Goal: Task Accomplishment & Management: Manage account settings

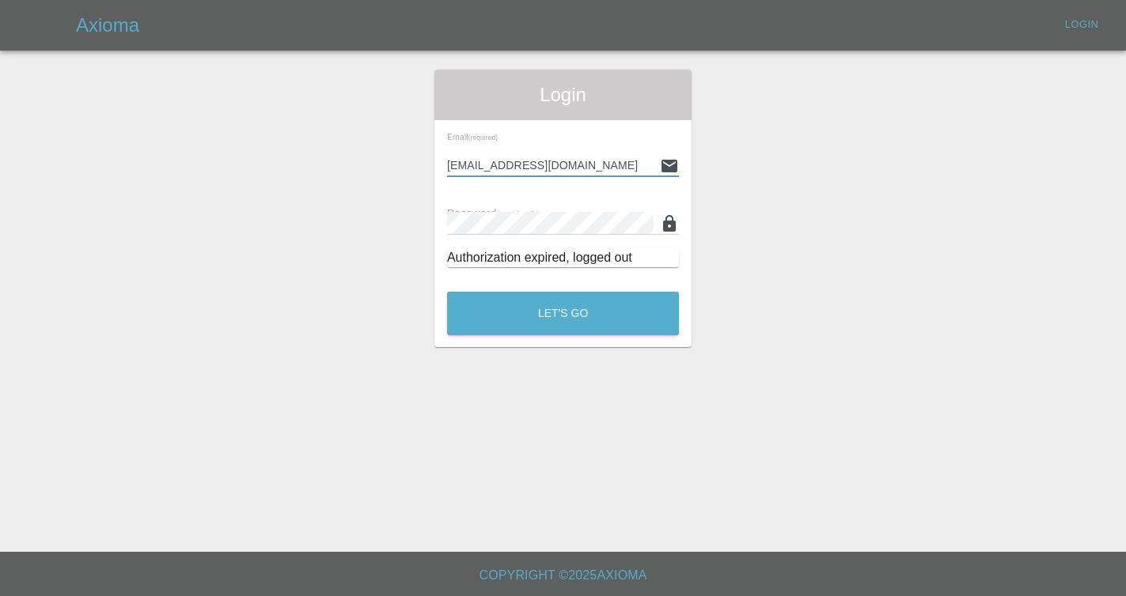
type input "Castrokhonqwana@gmail.com"
click at [562, 313] on button "Let's Go" at bounding box center [563, 314] width 232 height 44
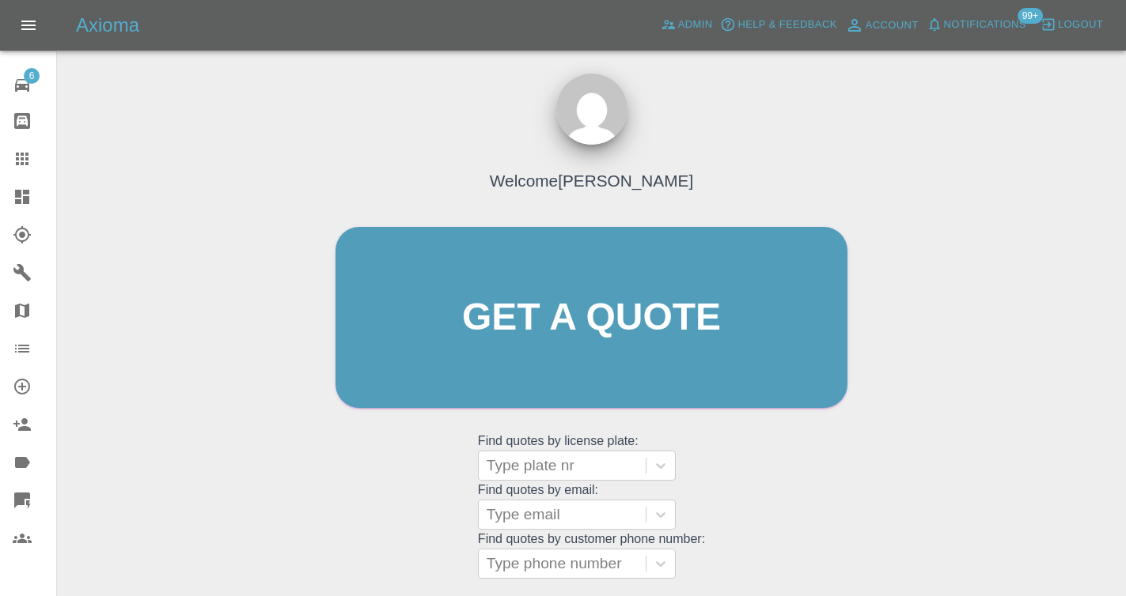
click at [1017, 492] on div "Welcome [PERSON_NAME] Get a quote Get a quote Find quotes by license plate: Typ…" at bounding box center [591, 393] width 1043 height 568
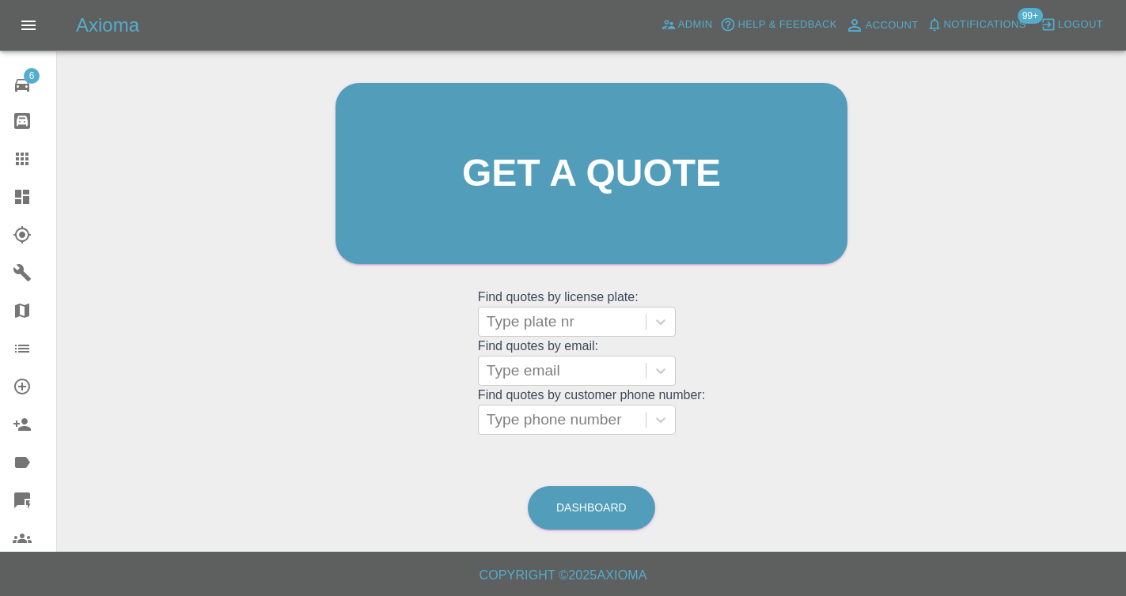
scroll to position [143, 0]
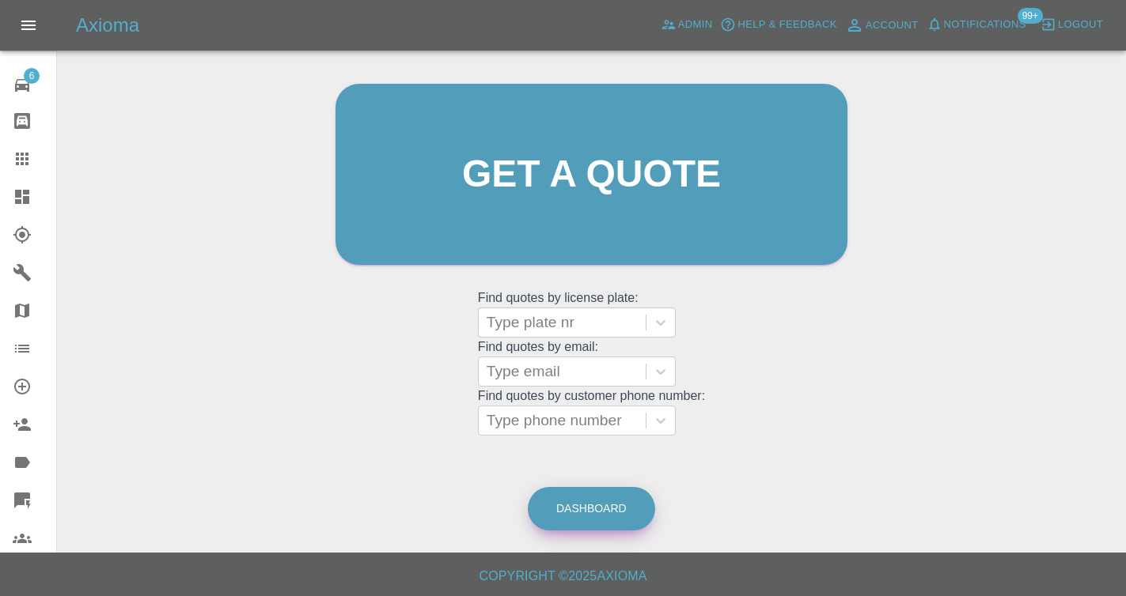
click at [596, 511] on link "Dashboard" at bounding box center [591, 509] width 127 height 44
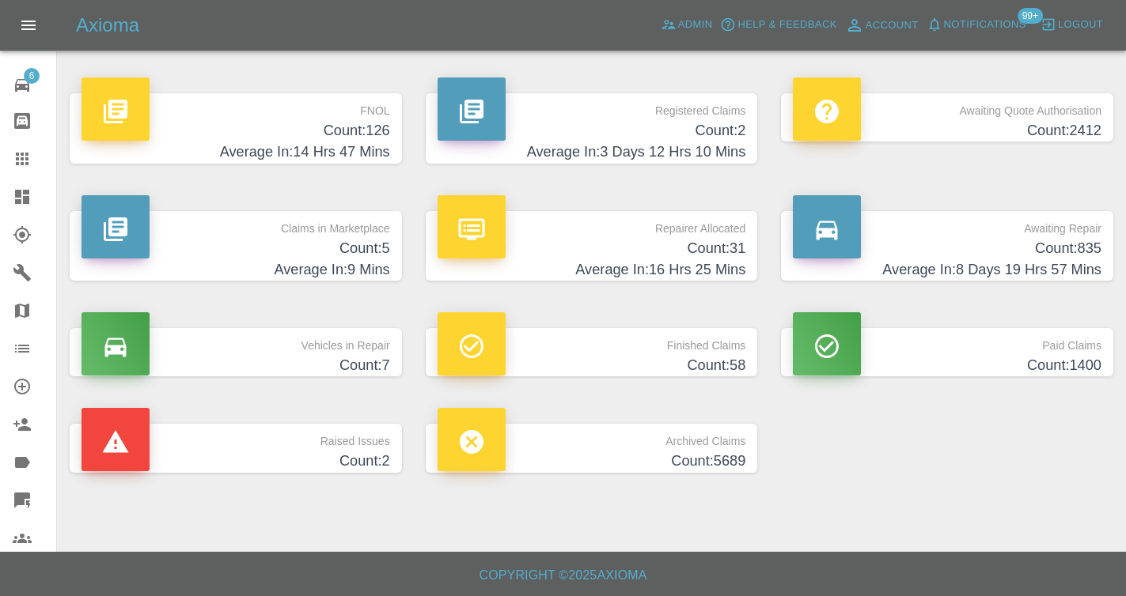
click at [1092, 248] on h4 "Count: 835" at bounding box center [947, 248] width 309 height 21
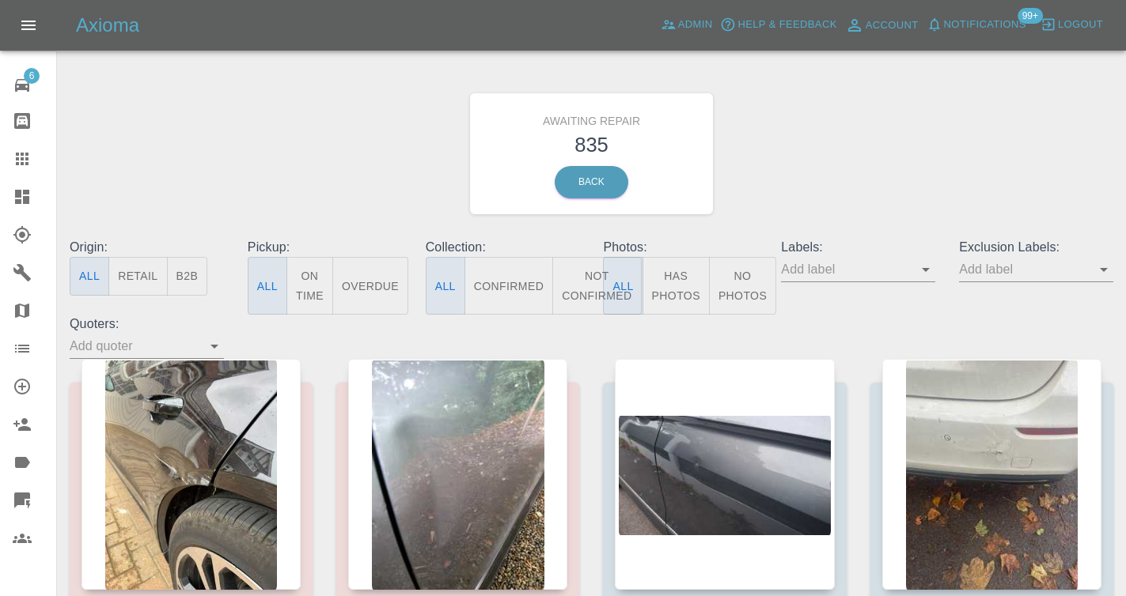
click at [578, 282] on button "Not Confirmed" at bounding box center [596, 286] width 89 height 58
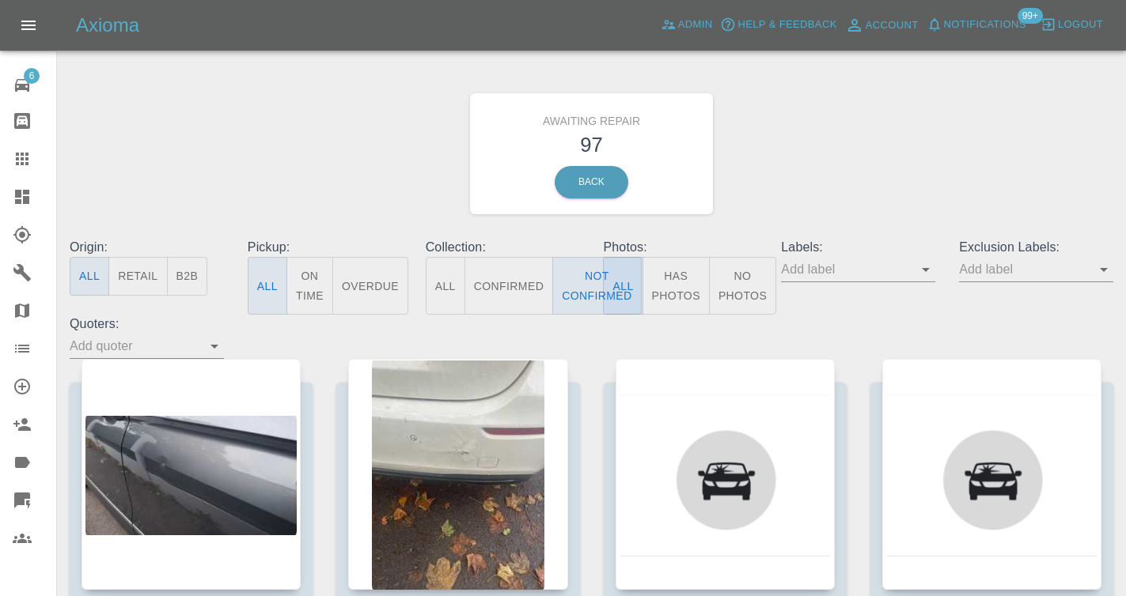
click at [805, 168] on div "Awaiting Repair 97 Back" at bounding box center [591, 154] width 1067 height 168
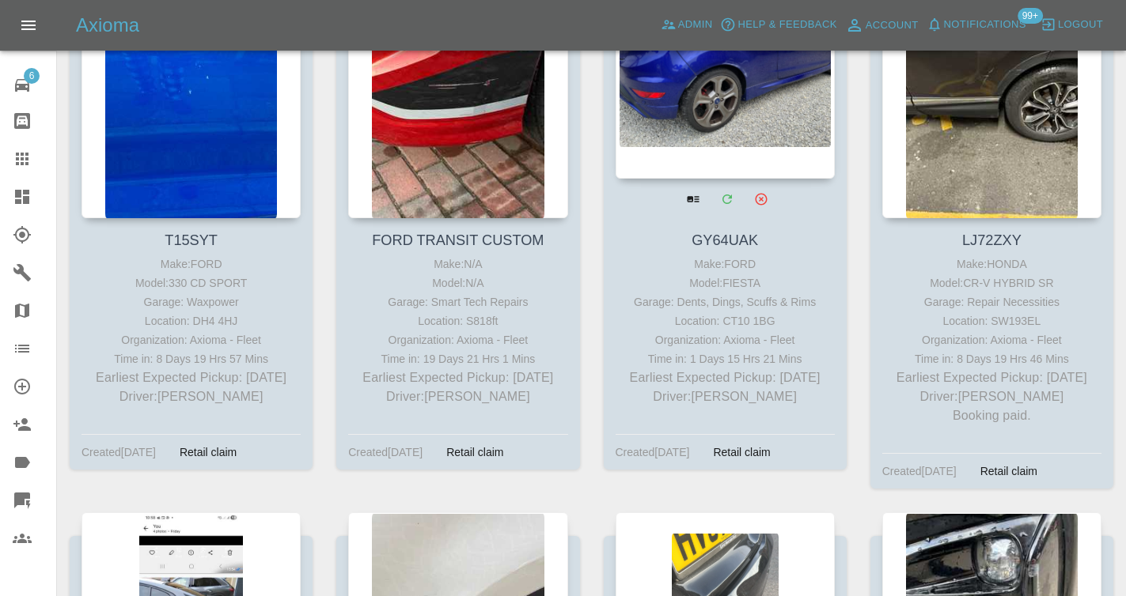
scroll to position [8889, 0]
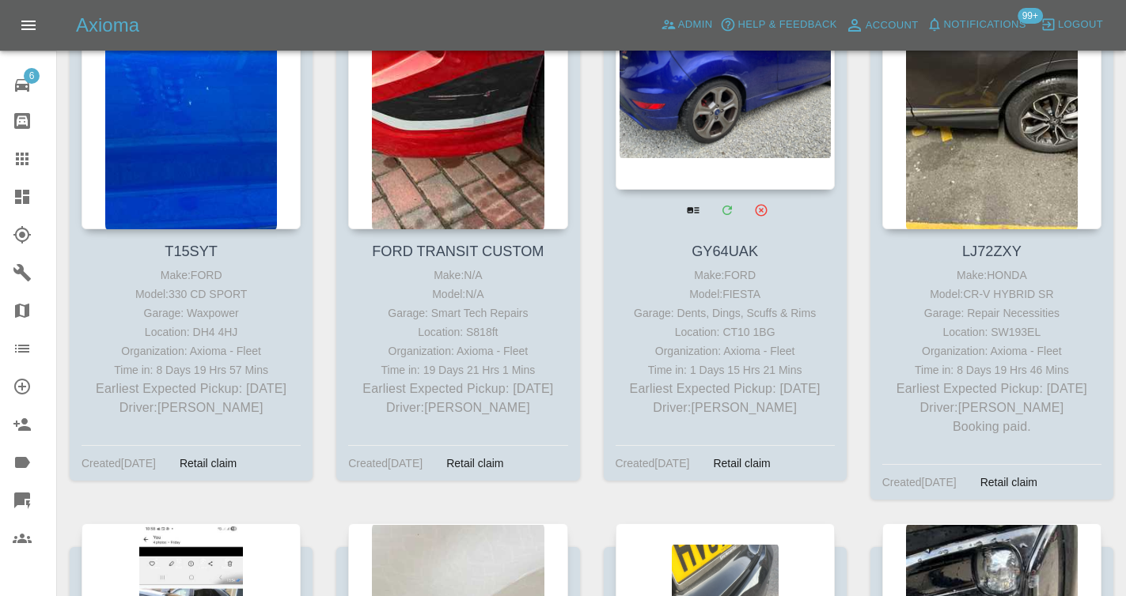
click at [691, 138] on div at bounding box center [724, 74] width 219 height 231
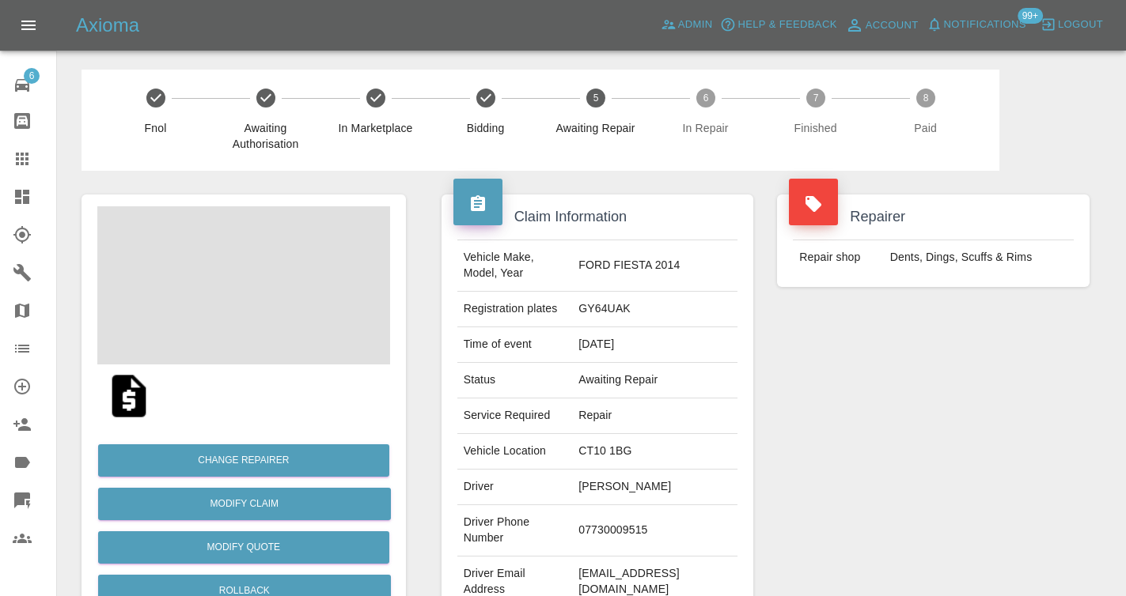
click at [604, 528] on td "07730009515" at bounding box center [654, 530] width 165 height 51
copy td "07730009515"
click at [794, 490] on div "Repairer Repair shop Dents, Dings, Scuffs & Rims" at bounding box center [933, 407] width 336 height 472
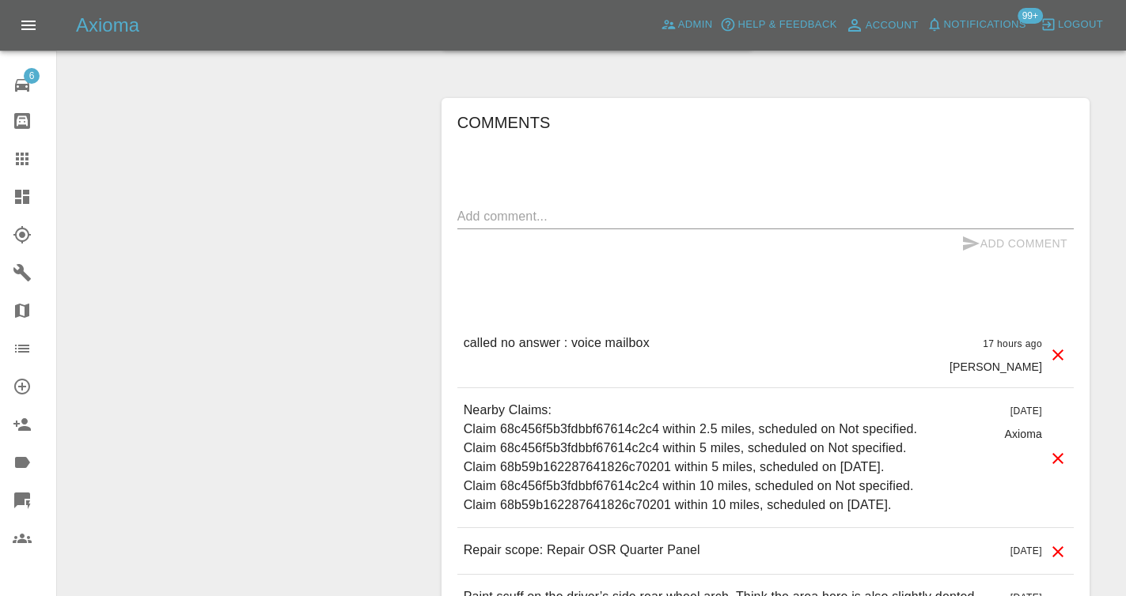
scroll to position [1648, 0]
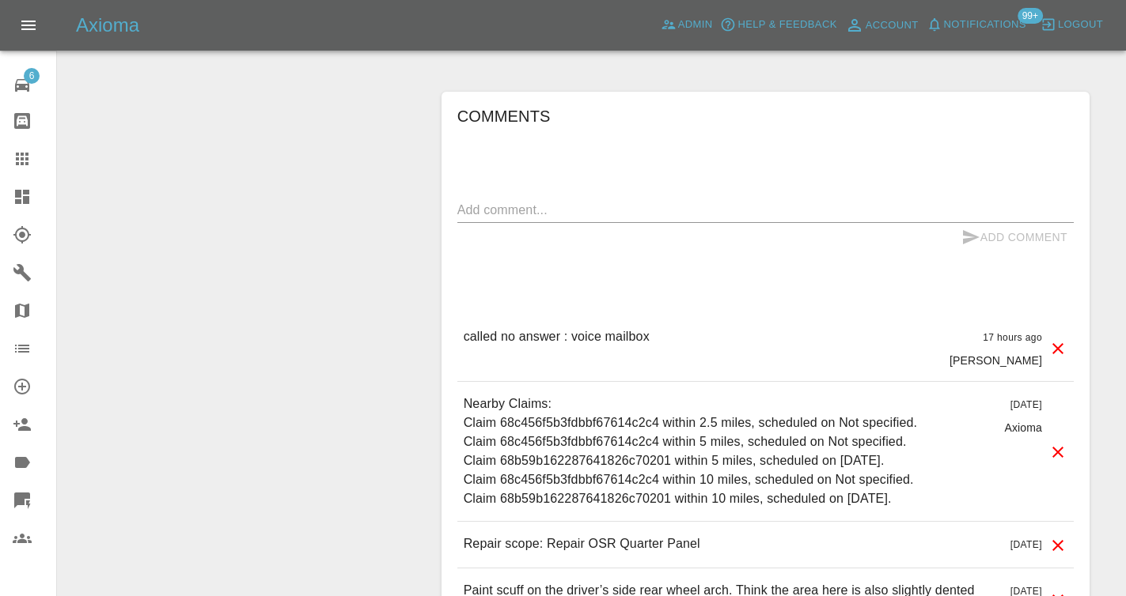
click at [483, 201] on textarea at bounding box center [765, 210] width 616 height 18
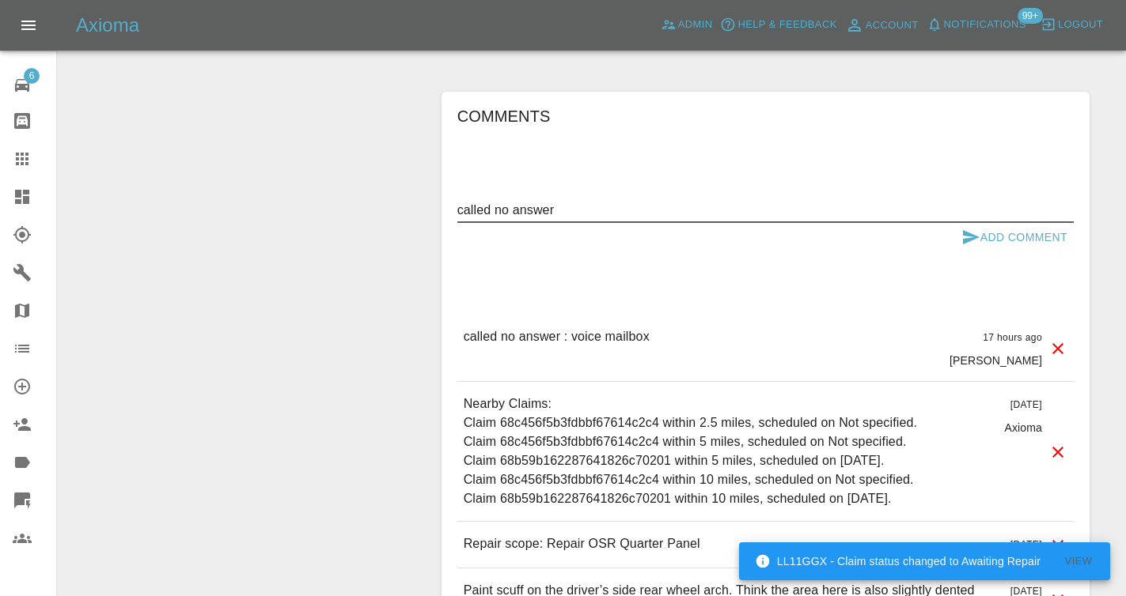
type textarea "called no answer"
click at [969, 237] on icon "submit" at bounding box center [970, 237] width 19 height 19
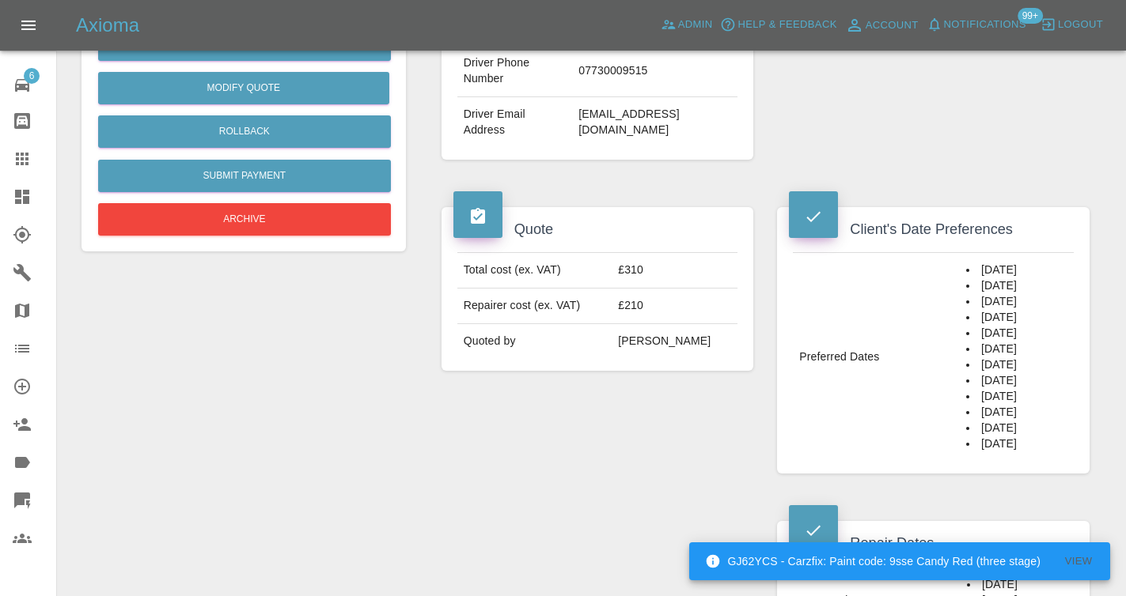
scroll to position [465, 0]
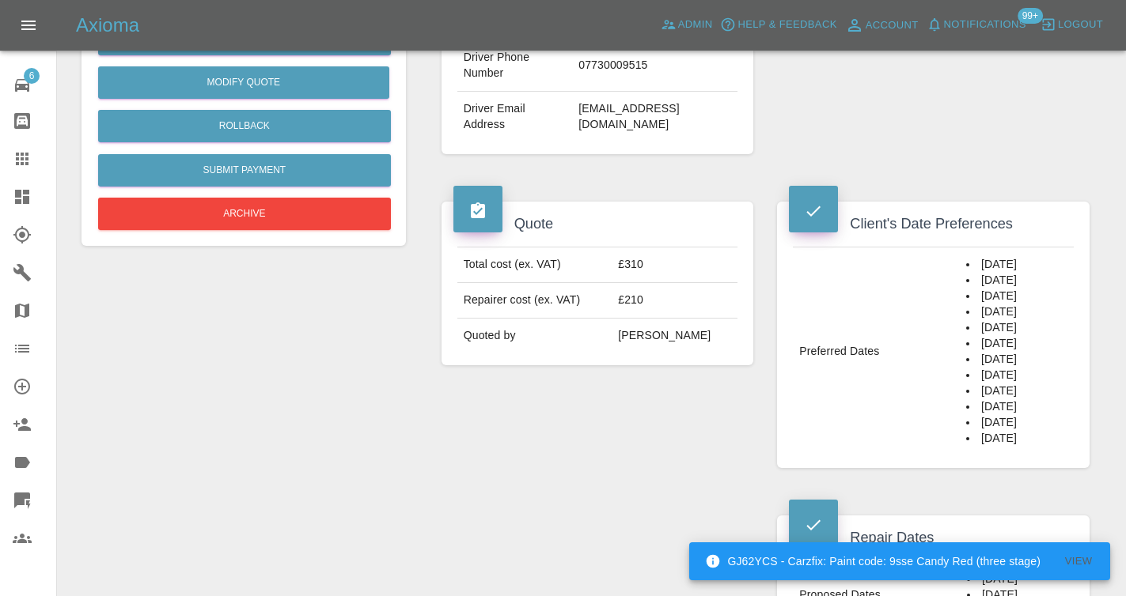
click at [31, 162] on icon at bounding box center [22, 159] width 19 height 19
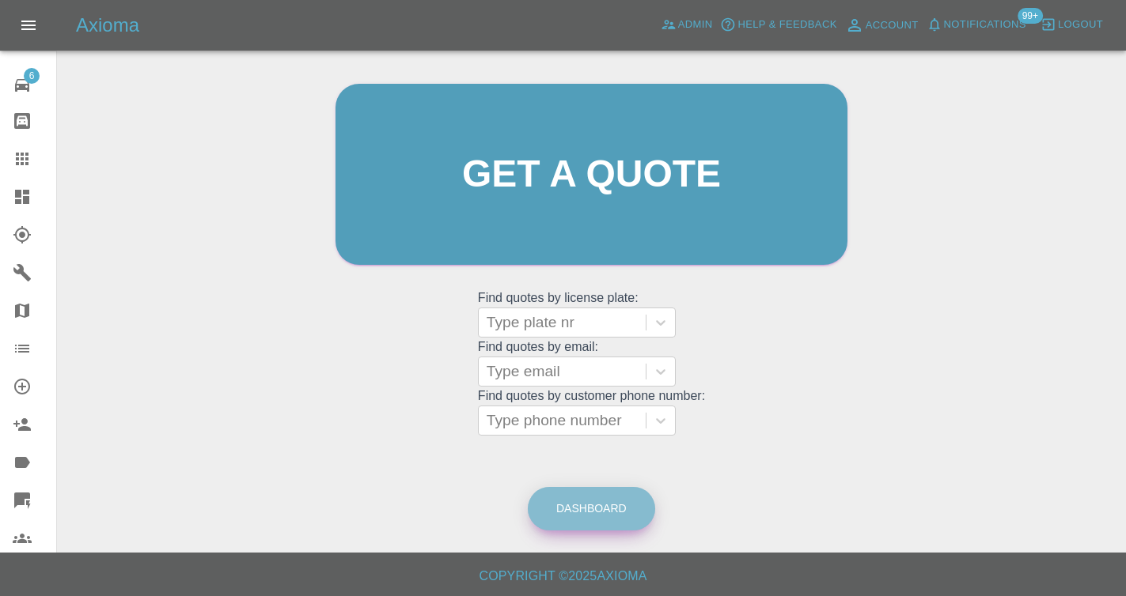
click at [621, 516] on link "Dashboard" at bounding box center [591, 509] width 127 height 44
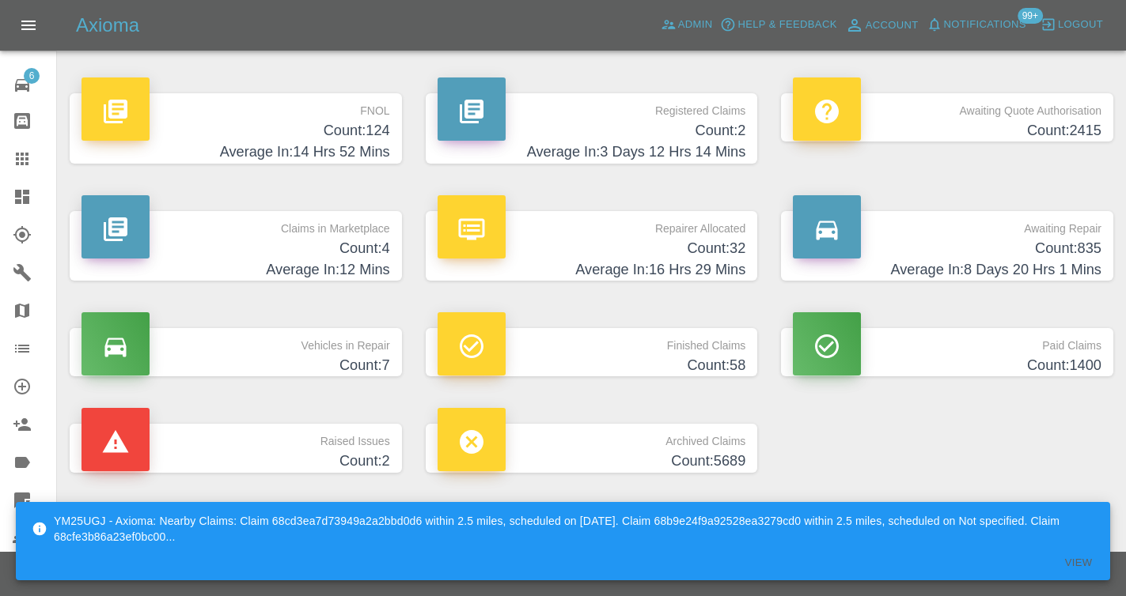
click at [29, 161] on icon at bounding box center [22, 159] width 19 height 19
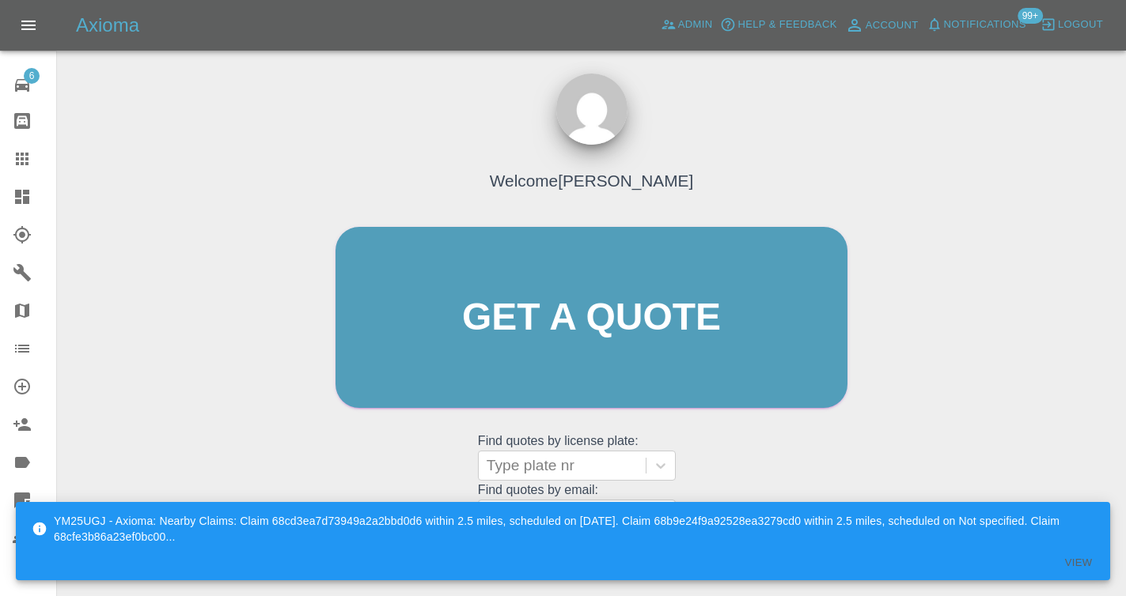
click at [787, 458] on div "Welcome [PERSON_NAME] Get a quote Get a quote Find quotes by license plate: Typ…" at bounding box center [591, 348] width 545 height 478
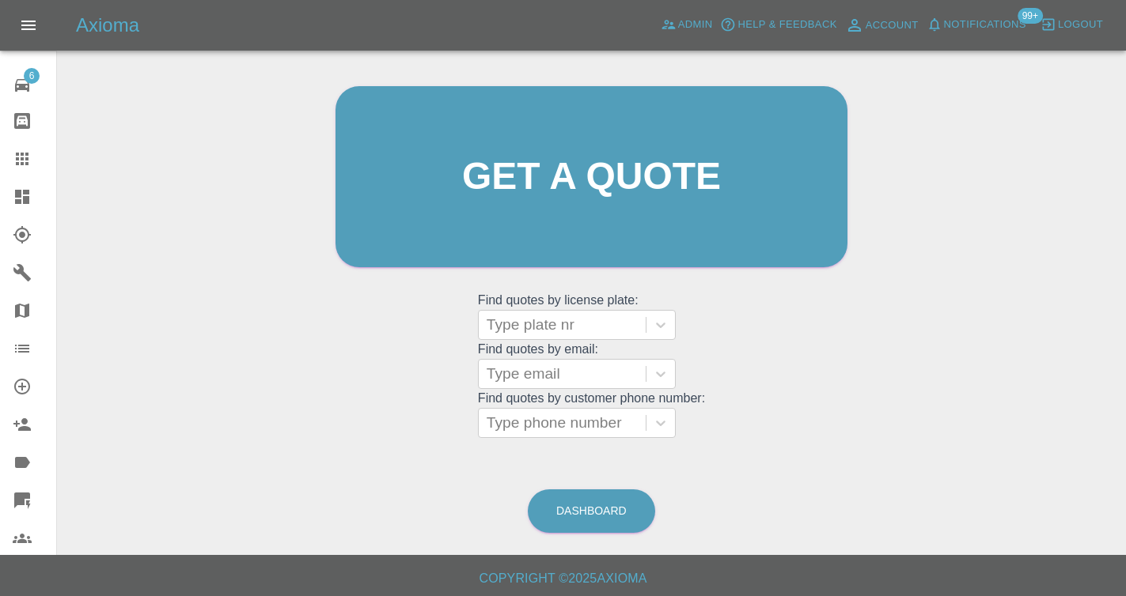
scroll to position [144, 0]
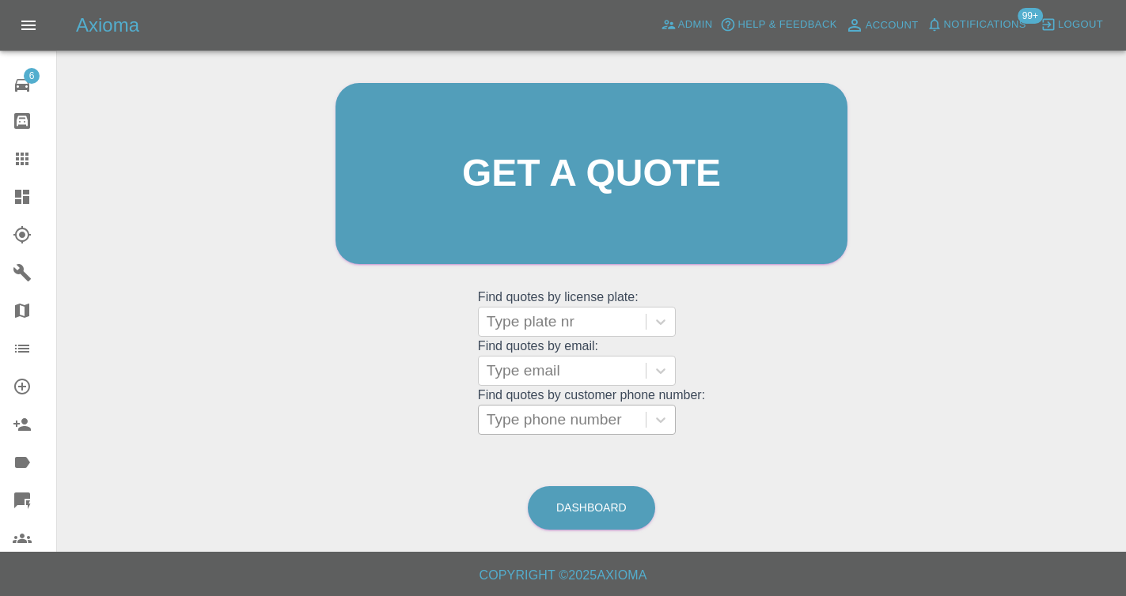
click at [598, 427] on div at bounding box center [561, 420] width 151 height 22
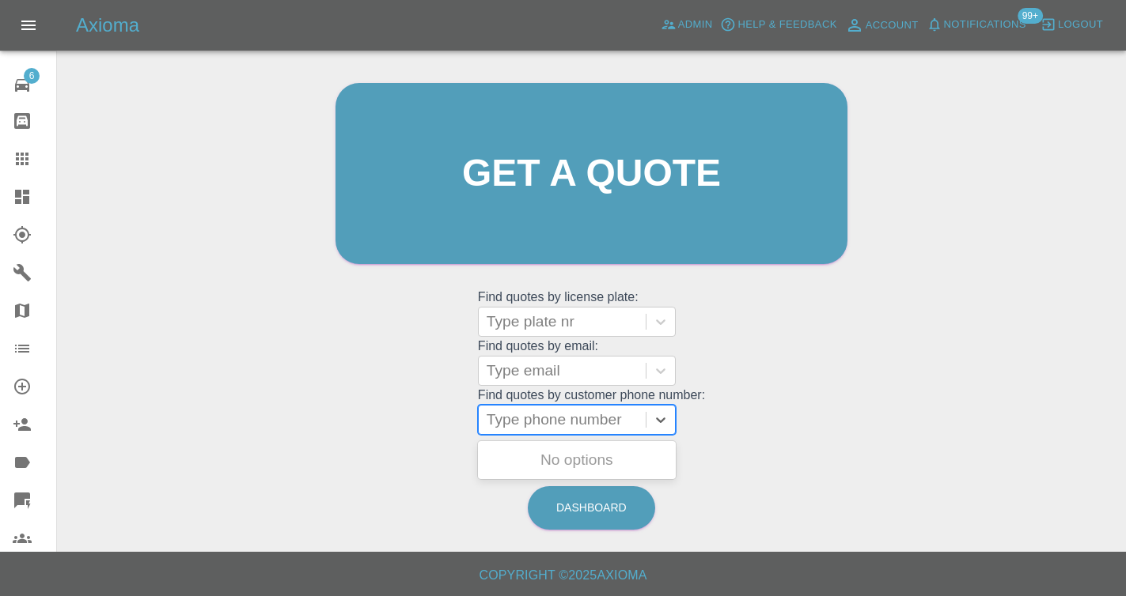
paste input "07432622363"
type input "07432622363"
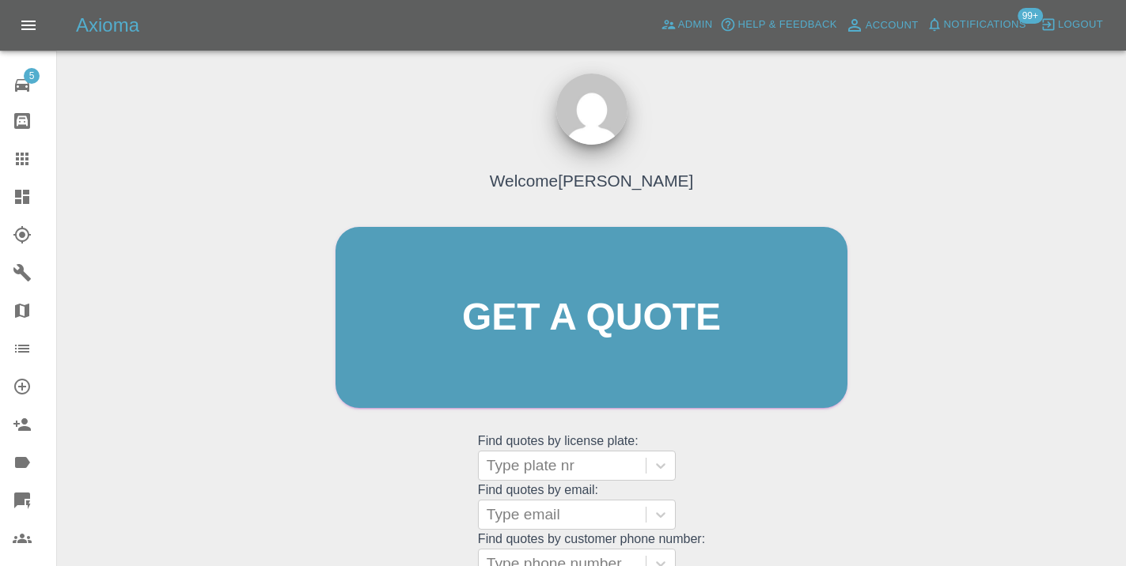
click at [744, 487] on div "Welcome [PERSON_NAME] Get a quote Get a quote Find quotes by license plate: Typ…" at bounding box center [591, 348] width 545 height 478
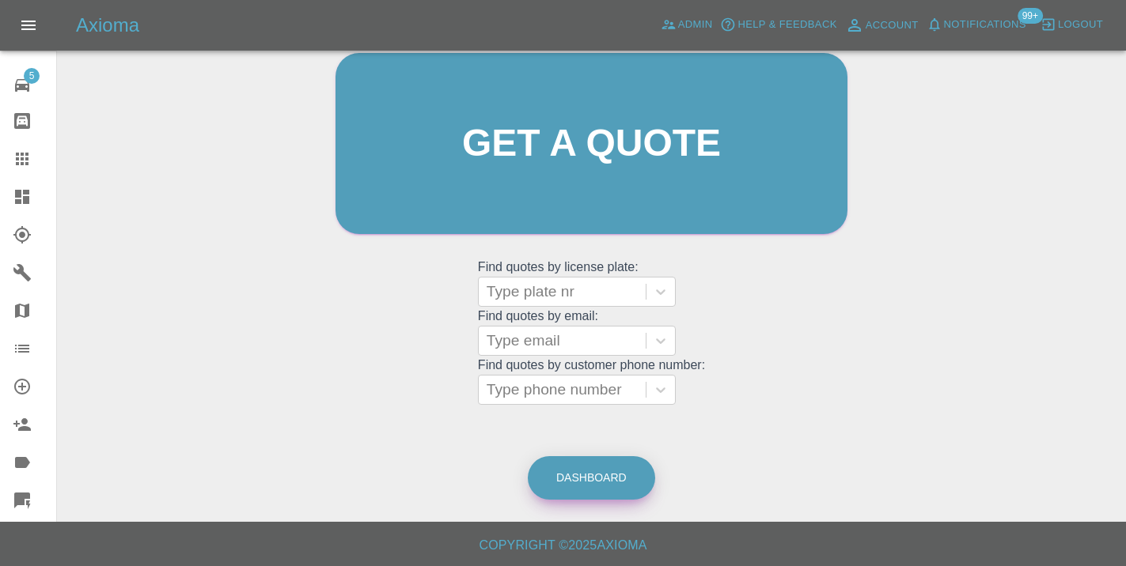
scroll to position [173, 0]
click at [608, 481] on link "Dashboard" at bounding box center [591, 479] width 127 height 44
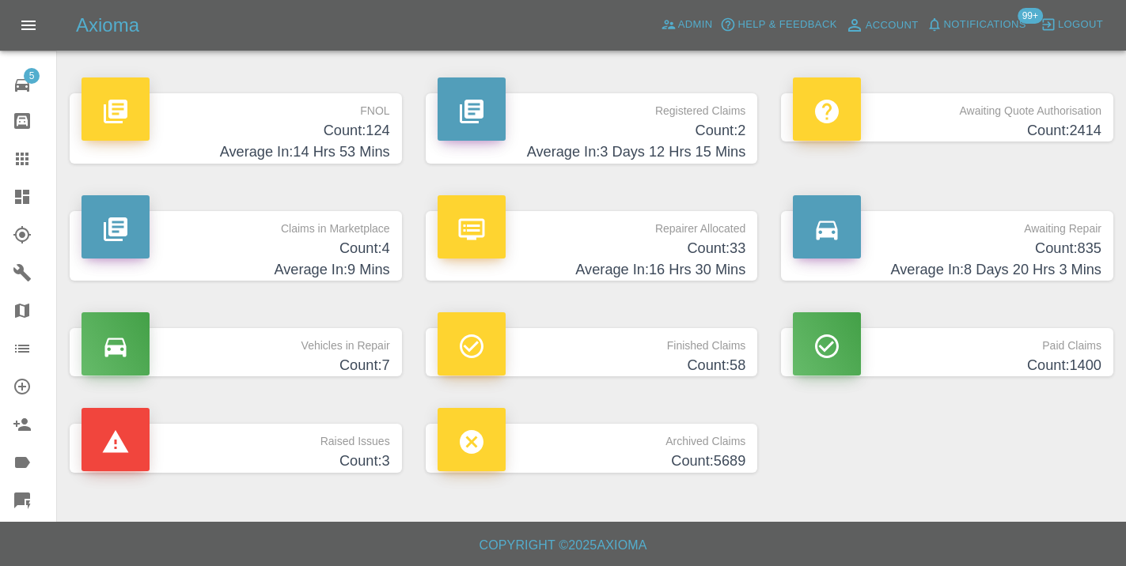
click at [1067, 235] on p "Awaiting Repair" at bounding box center [947, 224] width 309 height 27
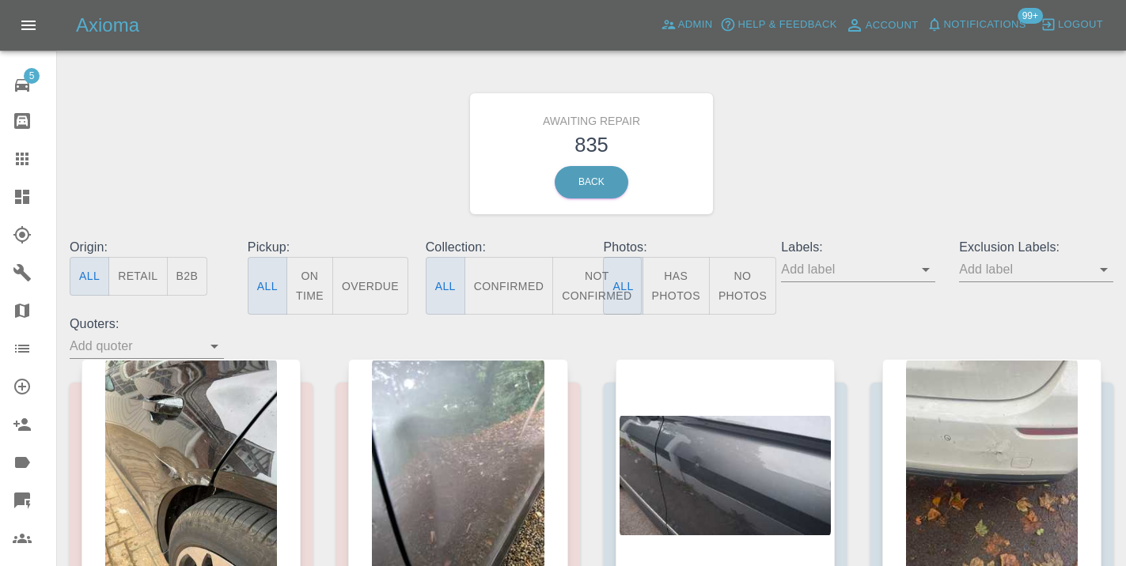
click at [577, 286] on button "Not Confirmed" at bounding box center [596, 286] width 89 height 58
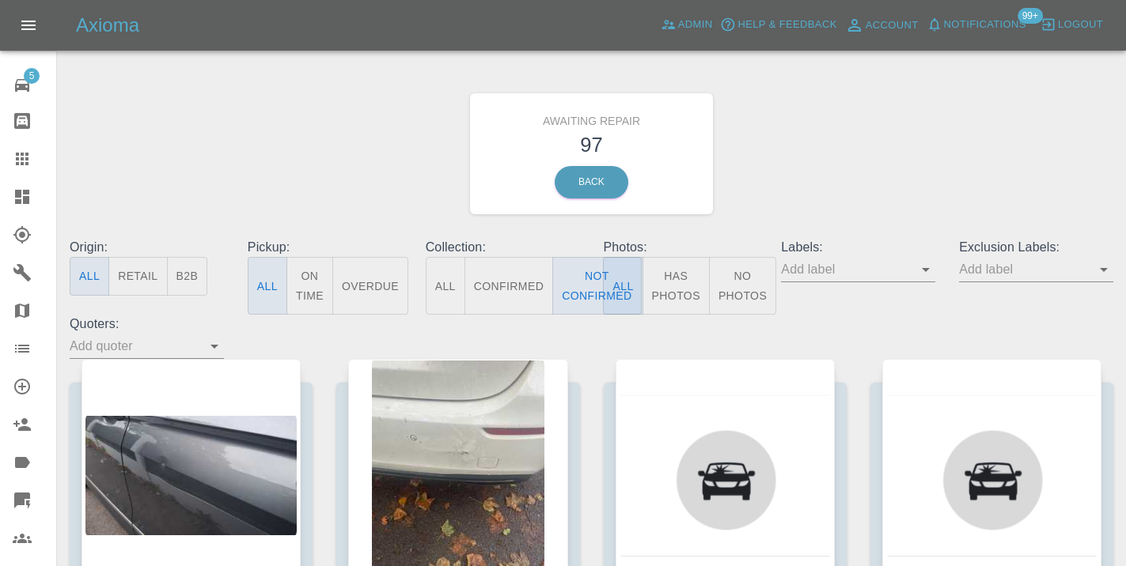
click at [804, 172] on div "Awaiting Repair 97 Back" at bounding box center [591, 154] width 1067 height 168
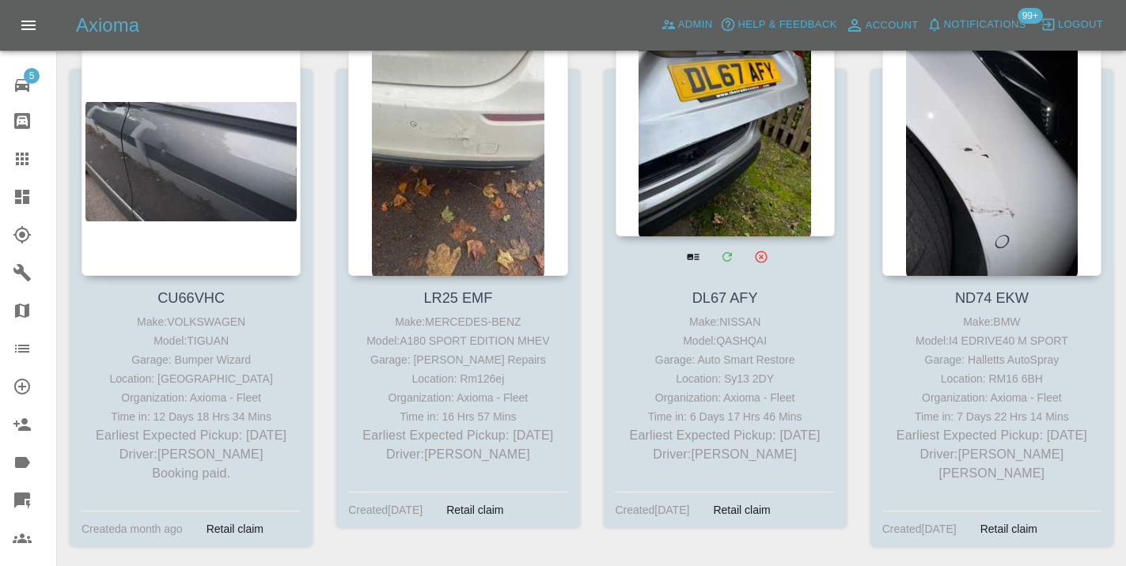
scroll to position [304, 0]
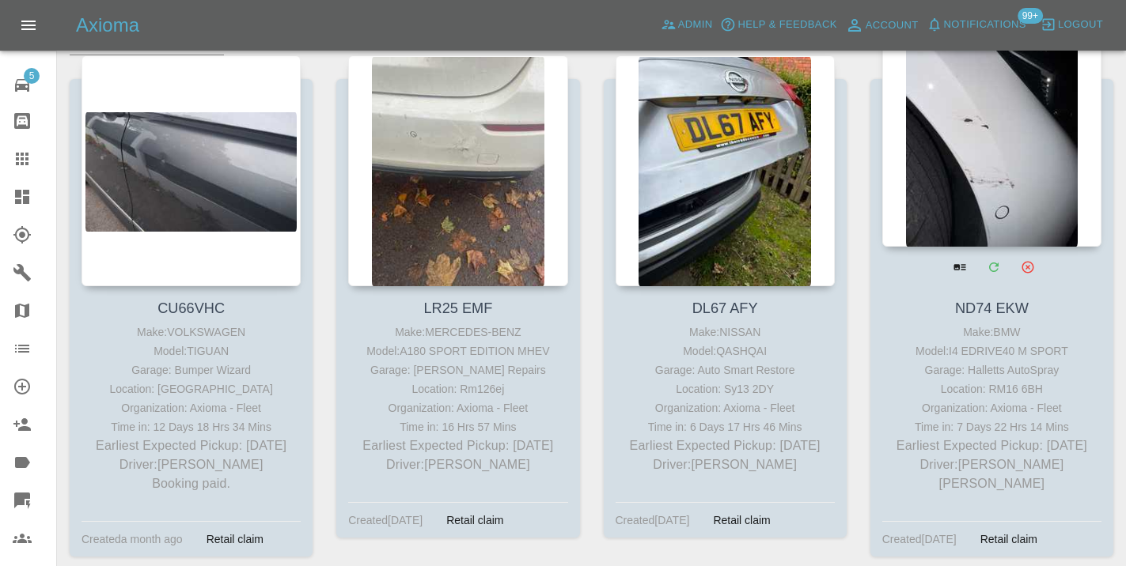
click at [957, 137] on div at bounding box center [991, 131] width 219 height 231
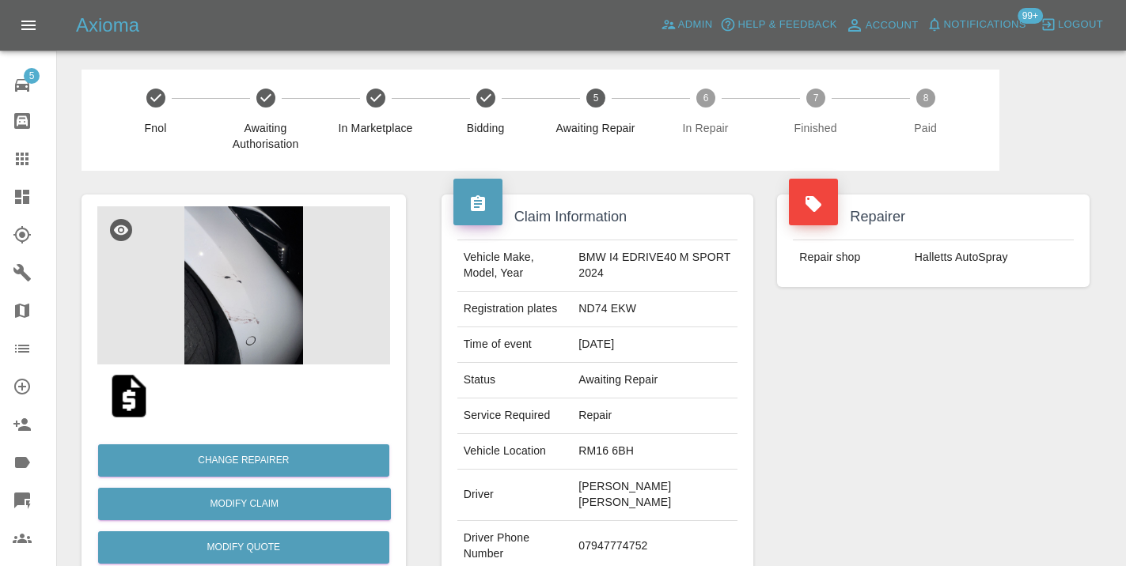
click at [640, 521] on td "07947774752" at bounding box center [654, 546] width 165 height 51
copy td "07947774752"
click at [780, 430] on div "Repairer Repair shop Halletts AutoSpray" at bounding box center [933, 415] width 336 height 488
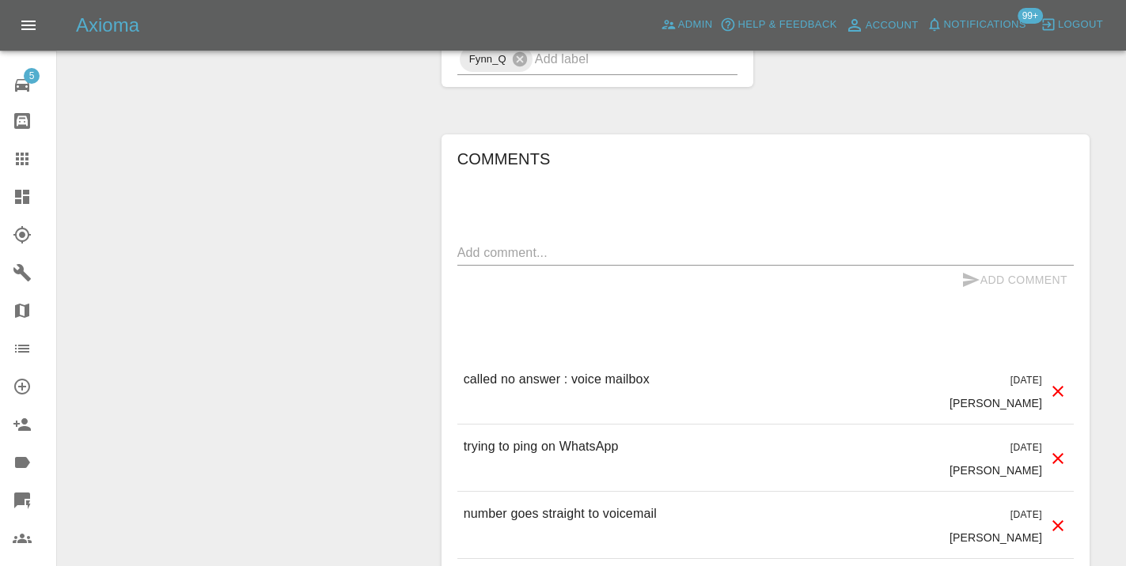
scroll to position [1243, 0]
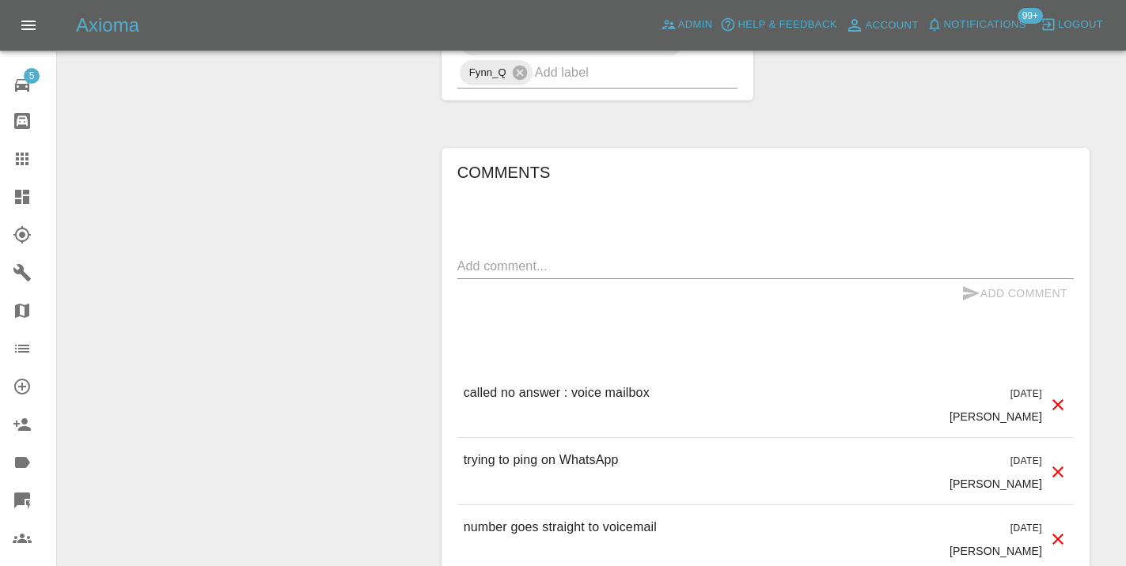
click at [511, 254] on div "x" at bounding box center [765, 266] width 616 height 25
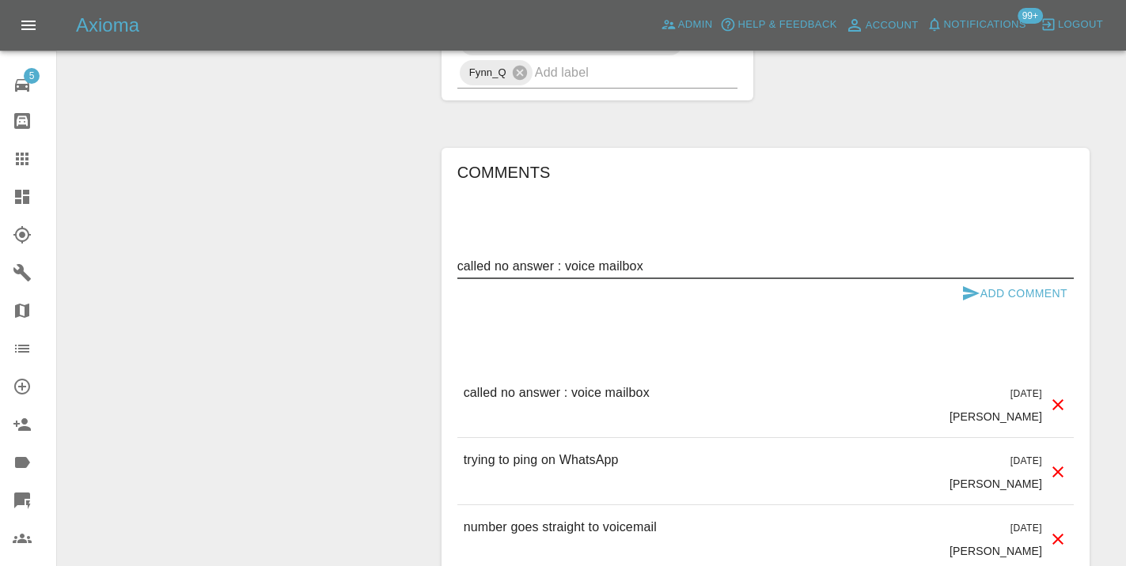
type textarea "called no answer : voice mailbox"
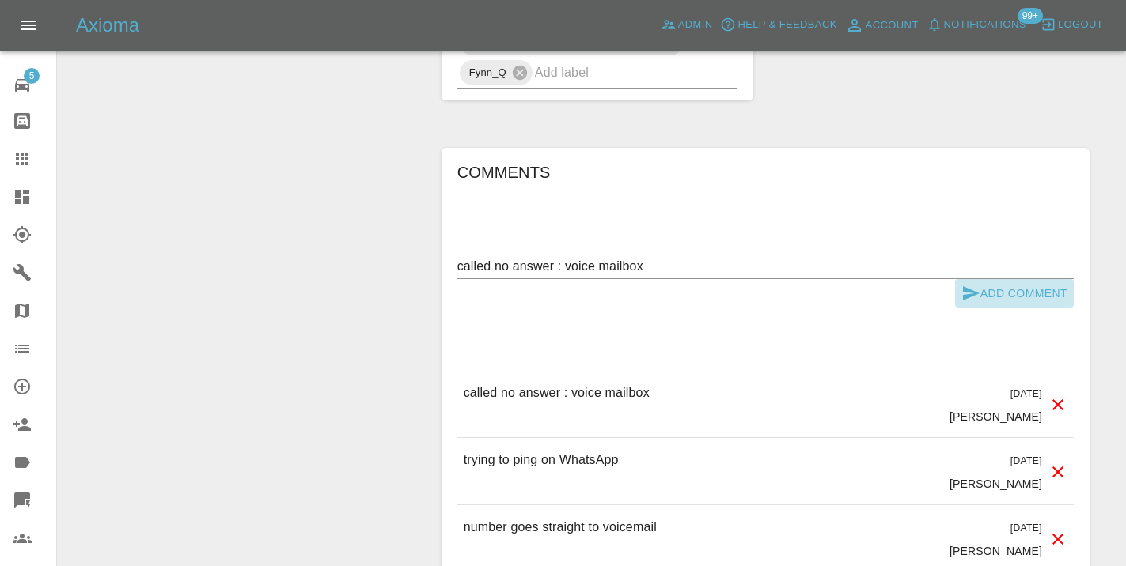
click at [972, 284] on icon "submit" at bounding box center [970, 293] width 19 height 19
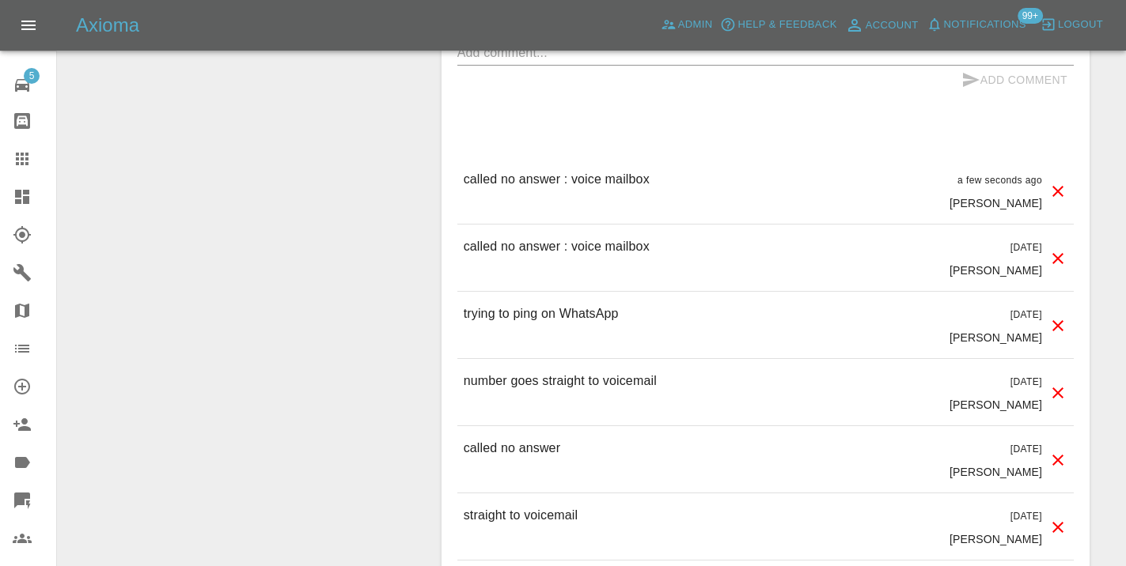
scroll to position [1452, 0]
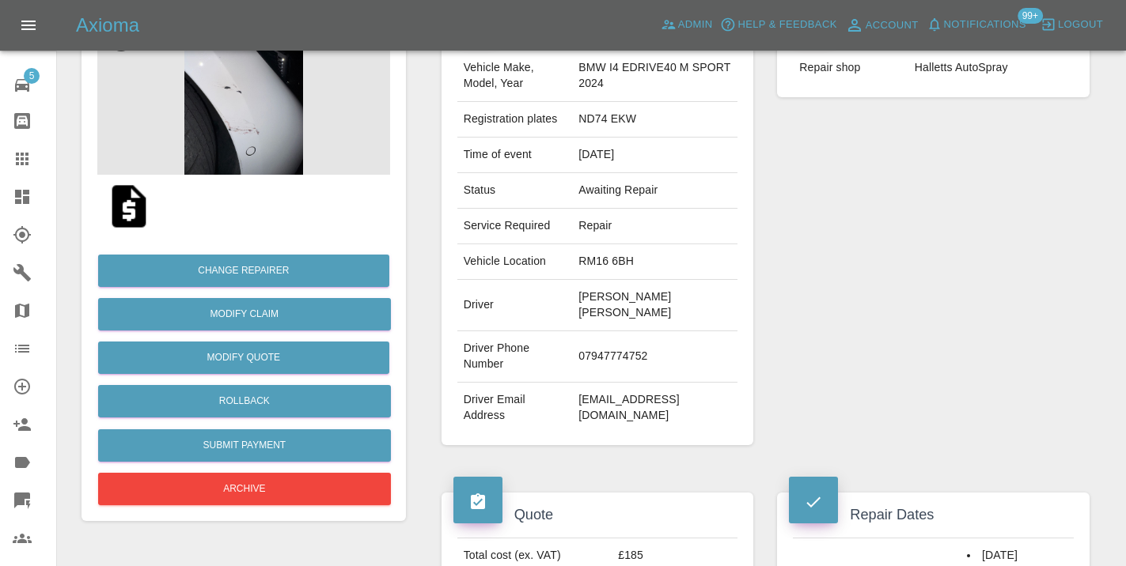
scroll to position [191, 0]
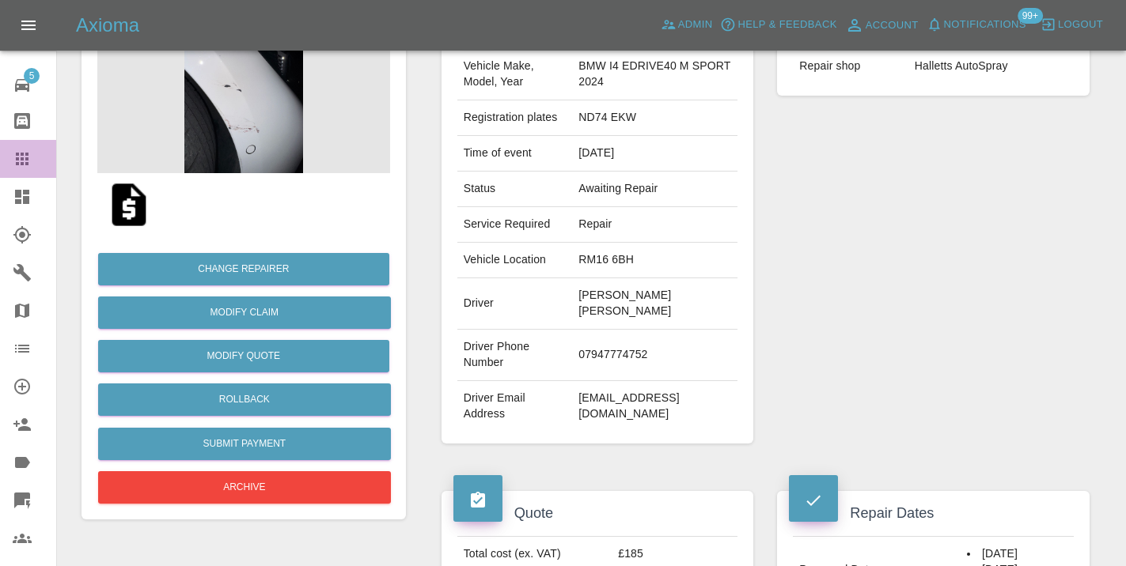
click at [22, 157] on icon at bounding box center [22, 159] width 13 height 13
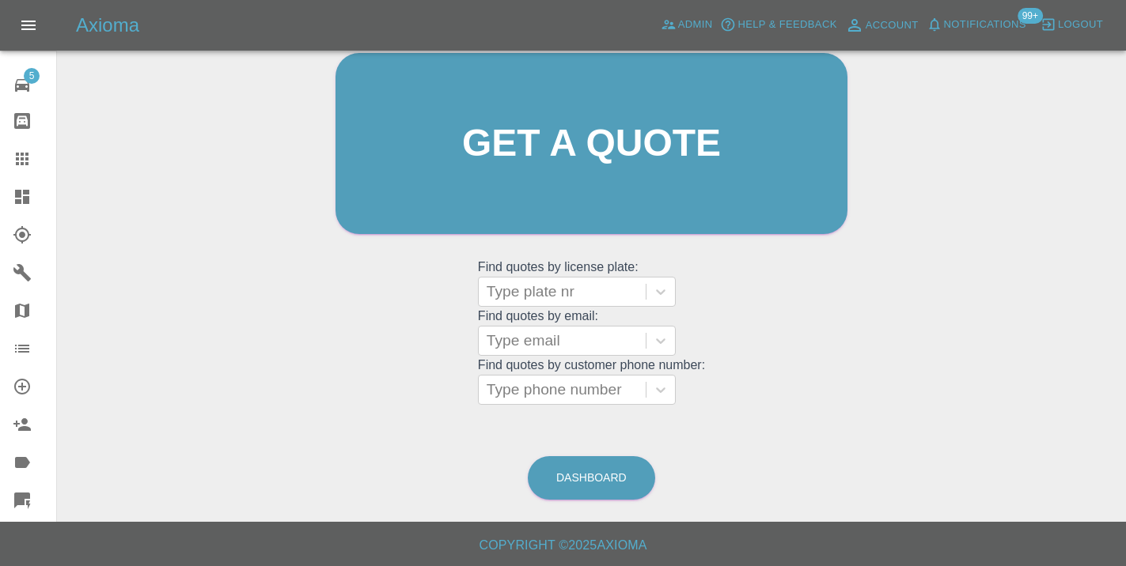
scroll to position [173, 0]
click at [573, 486] on link "Dashboard" at bounding box center [591, 479] width 127 height 44
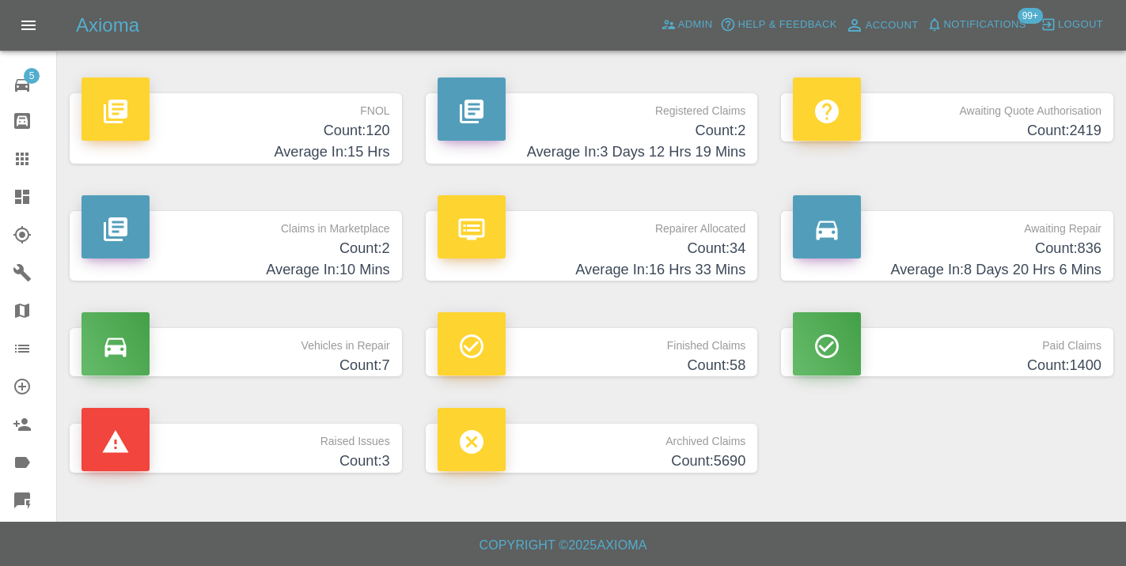
click at [1020, 248] on h4 "Count: 836" at bounding box center [947, 248] width 309 height 21
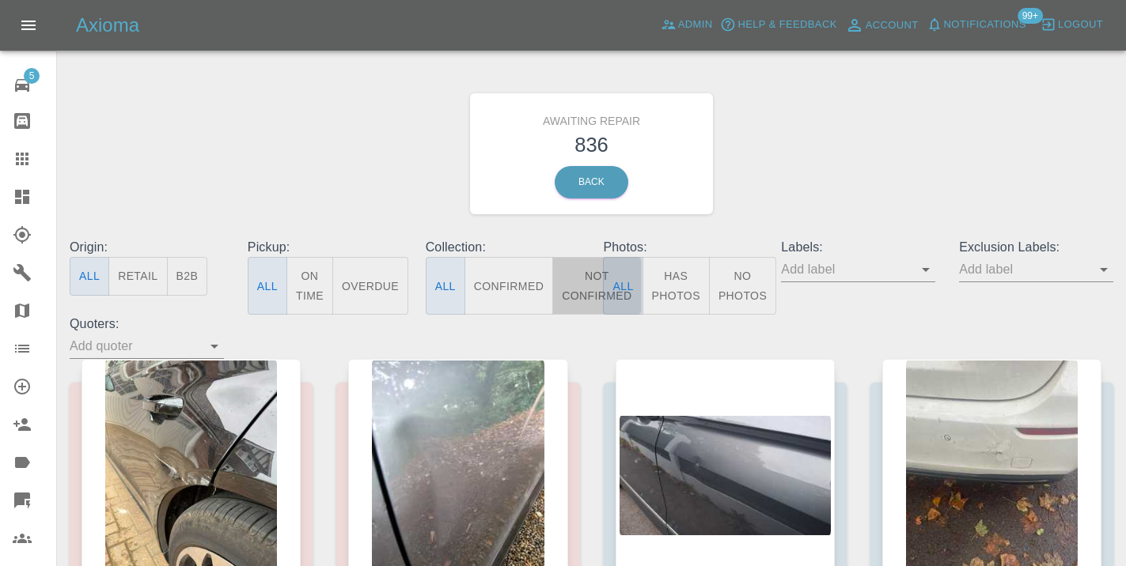
click at [585, 293] on button "Not Confirmed" at bounding box center [596, 286] width 89 height 58
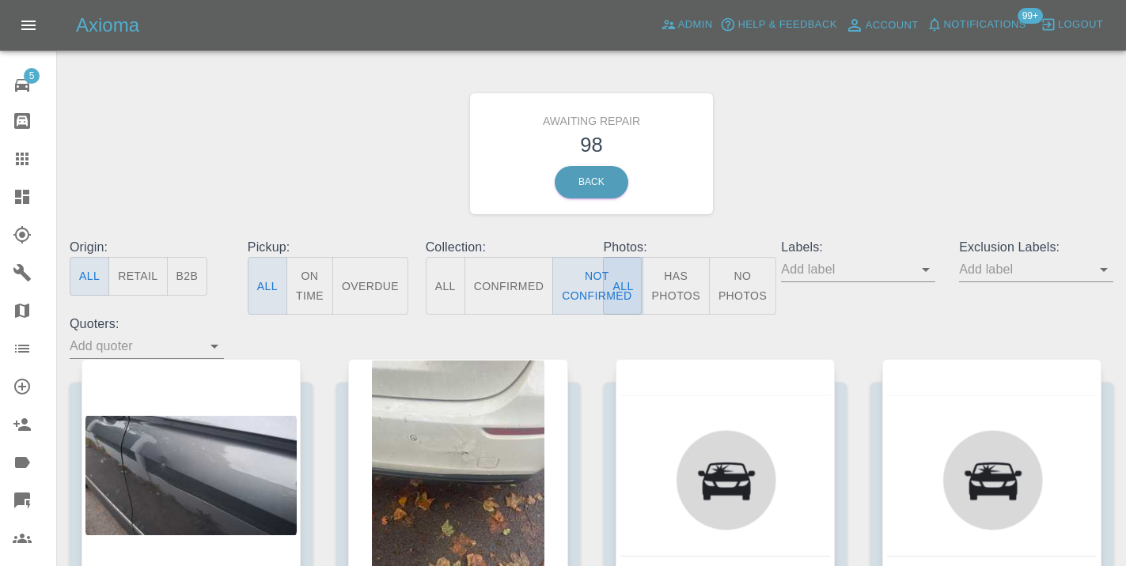
click at [865, 130] on div "Awaiting Repair 98 Back" at bounding box center [591, 154] width 1067 height 168
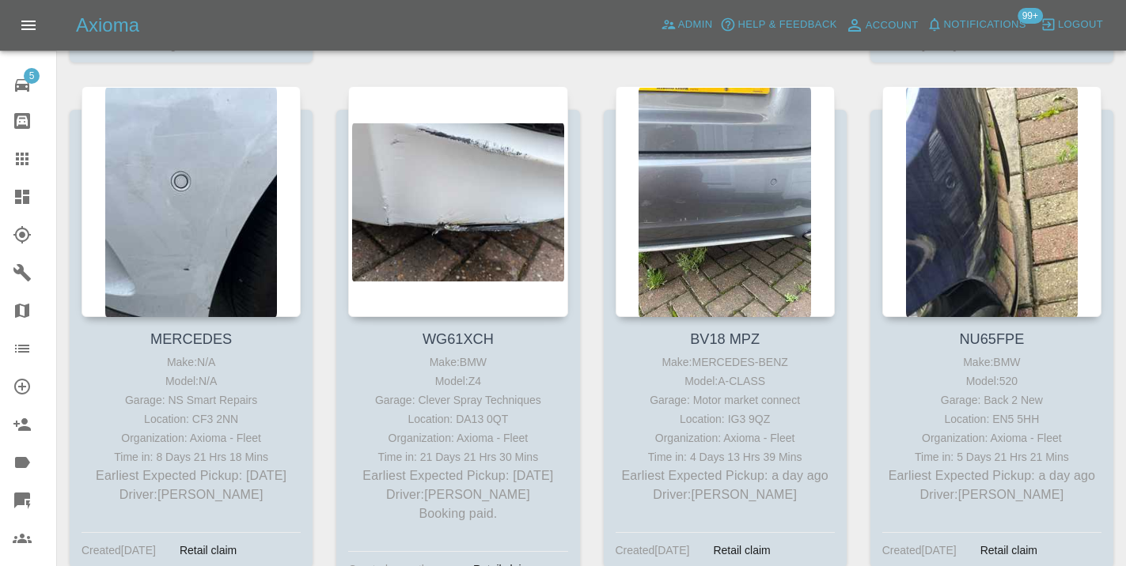
scroll to position [810, 0]
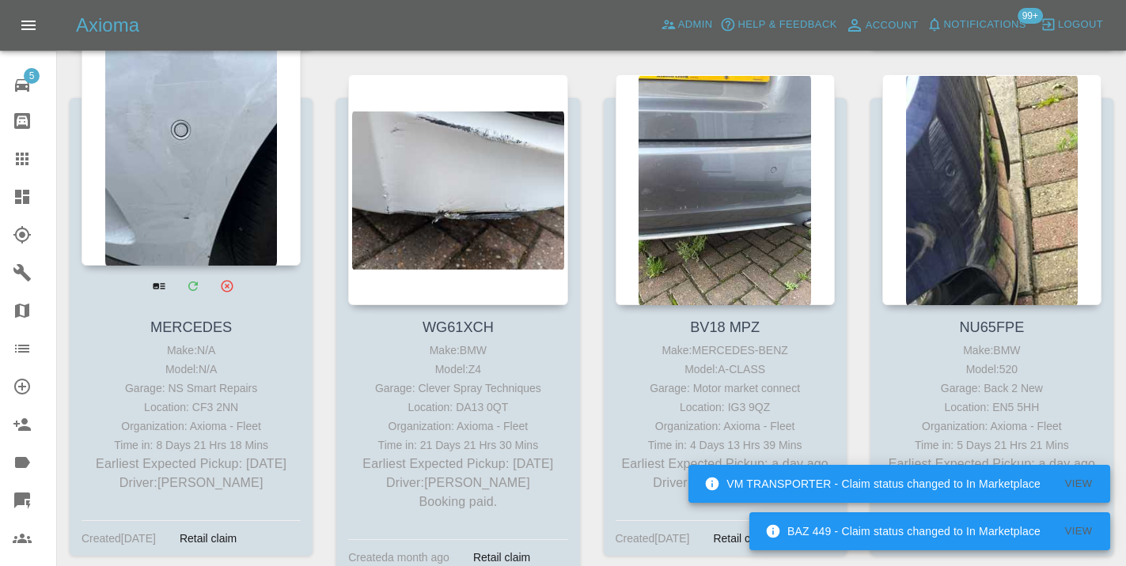
click at [196, 166] on div at bounding box center [190, 150] width 219 height 231
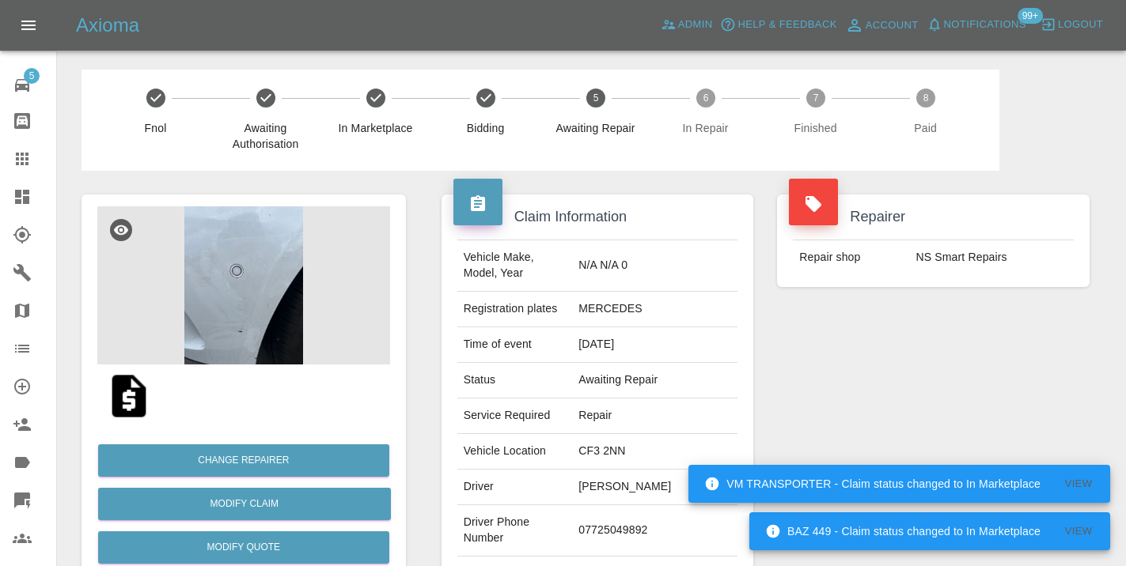
click at [823, 350] on div "Repairer Repair shop NS Smart Repairs" at bounding box center [933, 407] width 336 height 472
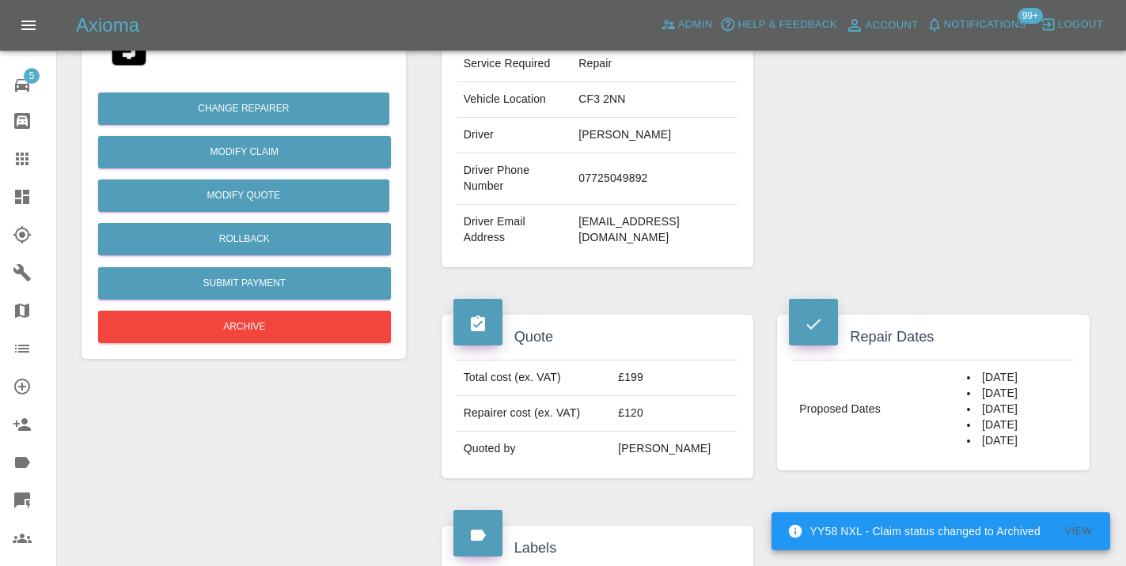
scroll to position [337, 0]
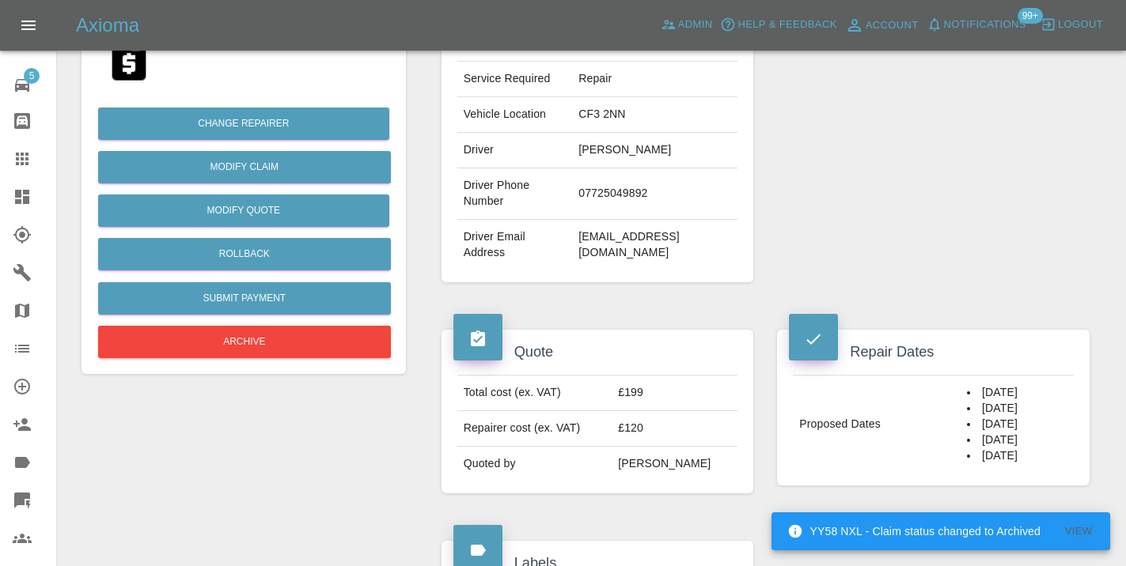
click at [654, 168] on td "07725049892" at bounding box center [654, 193] width 165 height 51
copy td "07725049892"
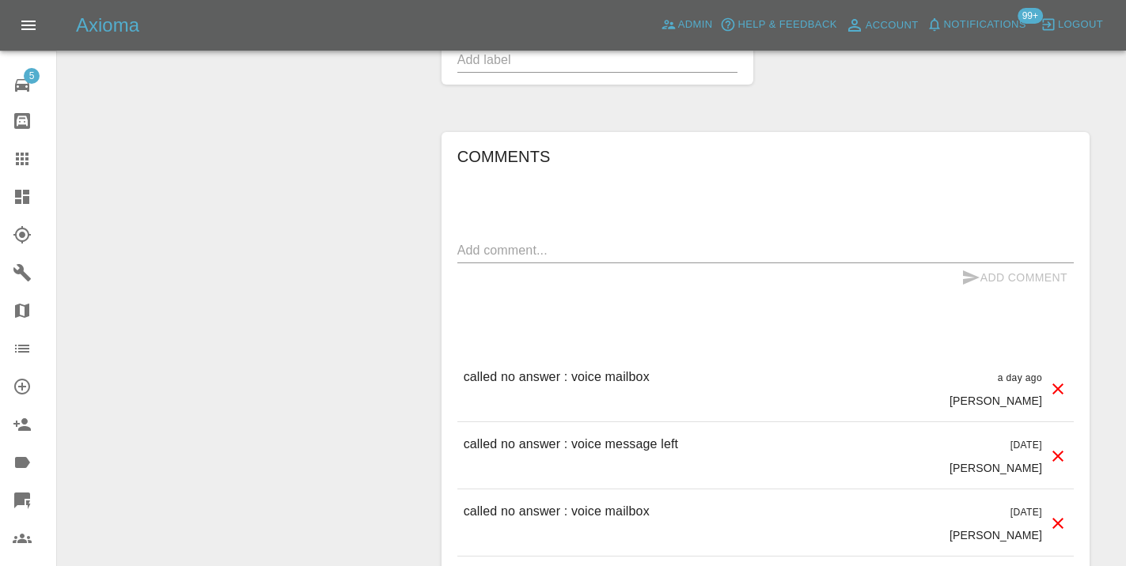
scroll to position [1191, 0]
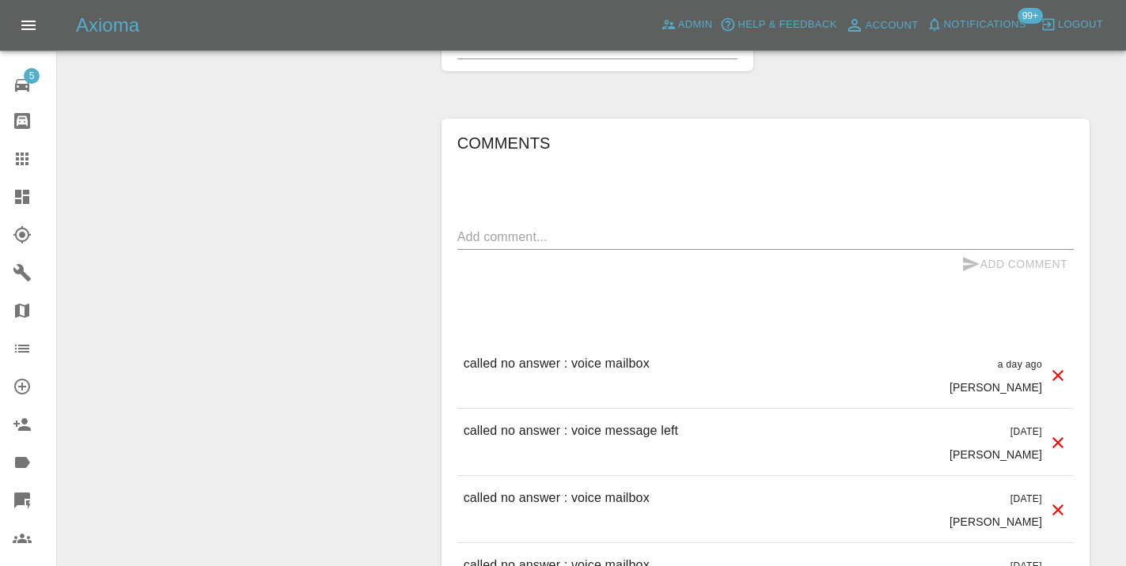
click at [498, 228] on textarea at bounding box center [765, 237] width 616 height 18
type textarea "called no answer"
click at [995, 250] on button "Add Comment" at bounding box center [1014, 264] width 119 height 29
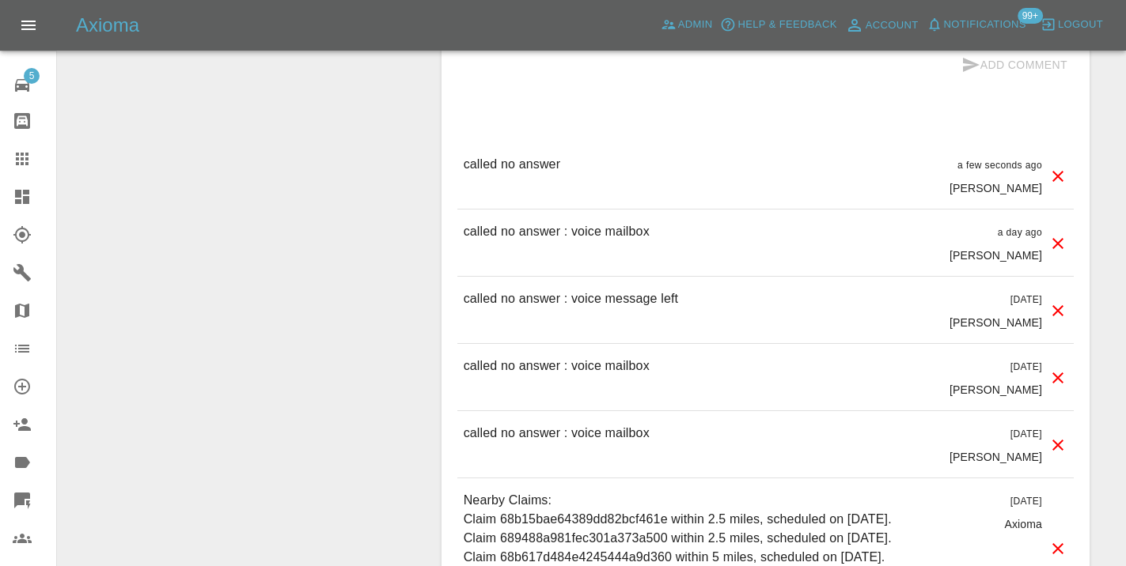
scroll to position [1403, 0]
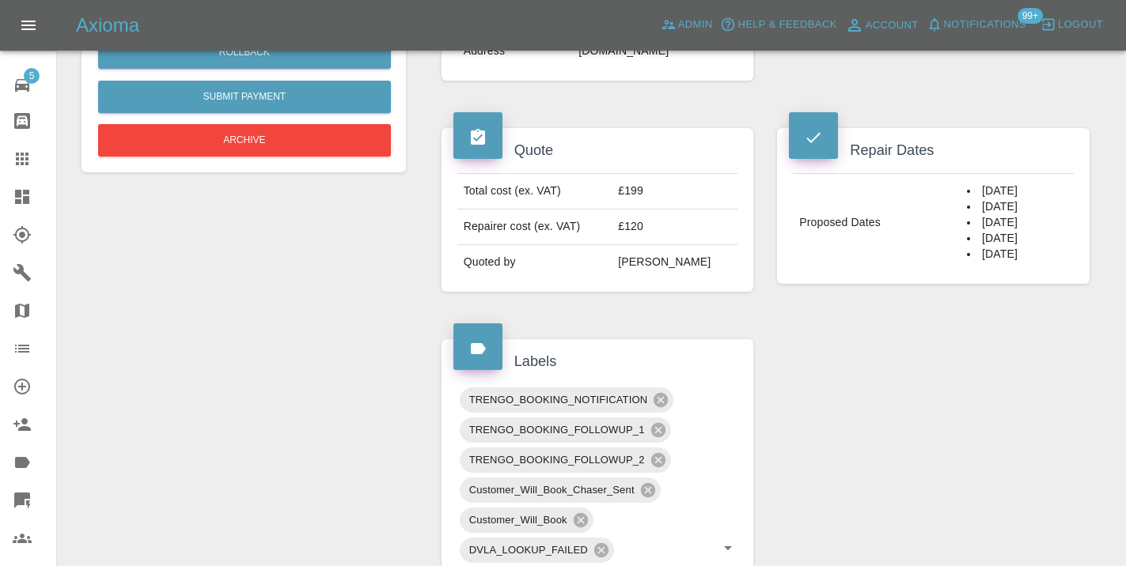
scroll to position [534, 0]
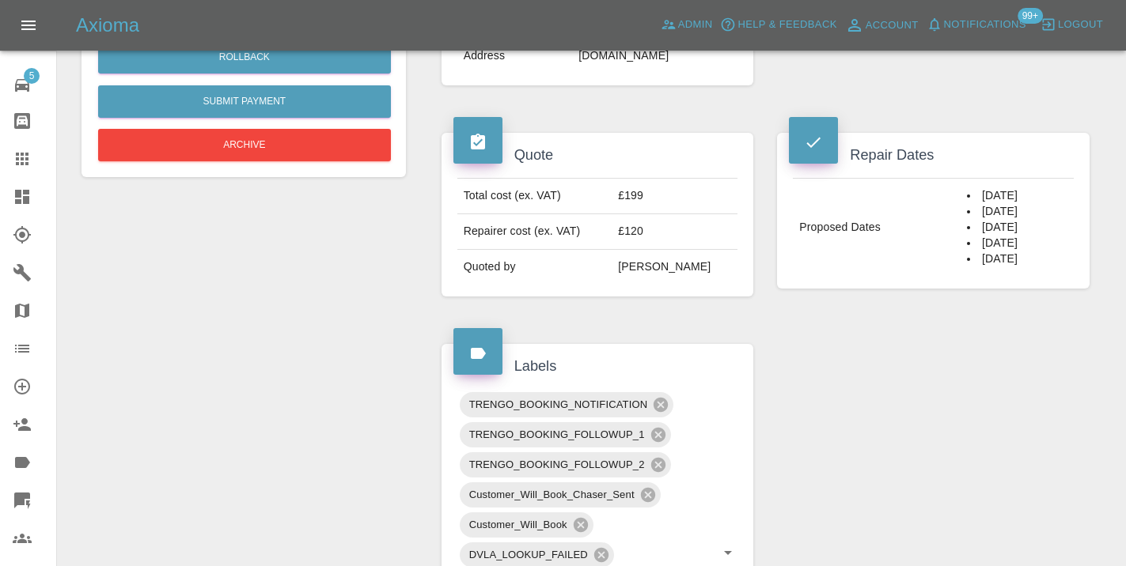
click at [29, 167] on icon at bounding box center [22, 159] width 19 height 19
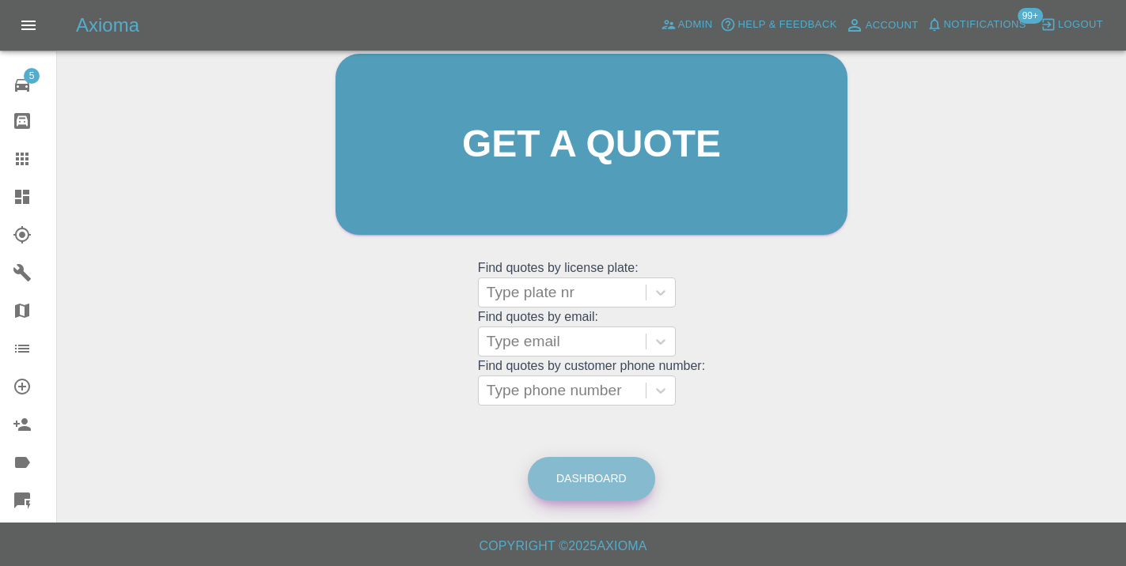
click at [615, 490] on link "Dashboard" at bounding box center [591, 479] width 127 height 44
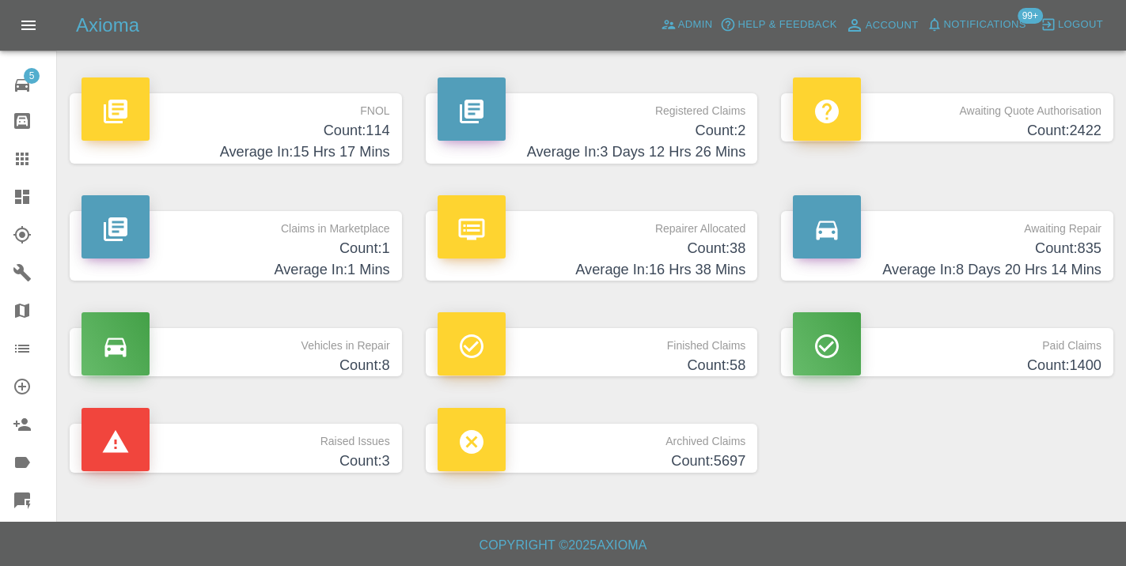
click at [1061, 256] on h4 "Count: 835" at bounding box center [947, 248] width 309 height 21
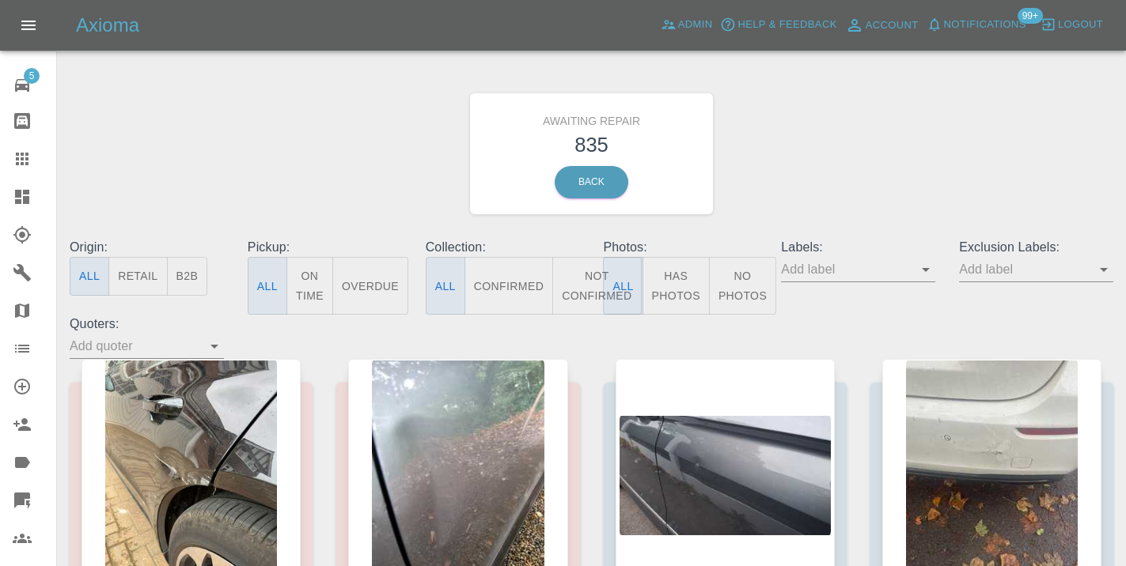
click at [582, 293] on button "Not Confirmed" at bounding box center [596, 286] width 89 height 58
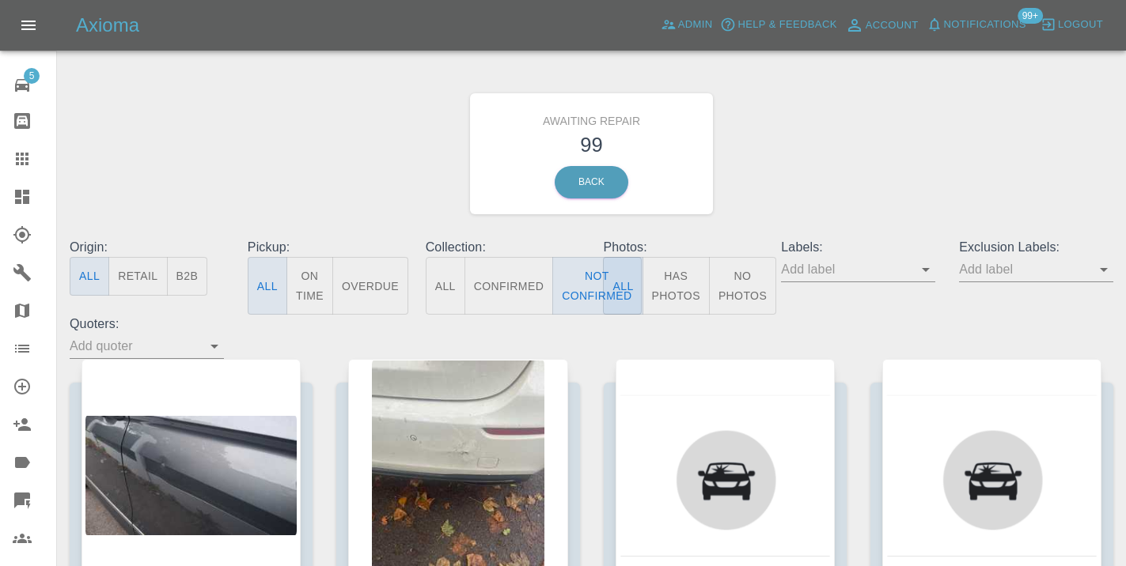
click at [817, 165] on div "Awaiting Repair 99 Back" at bounding box center [591, 154] width 1067 height 168
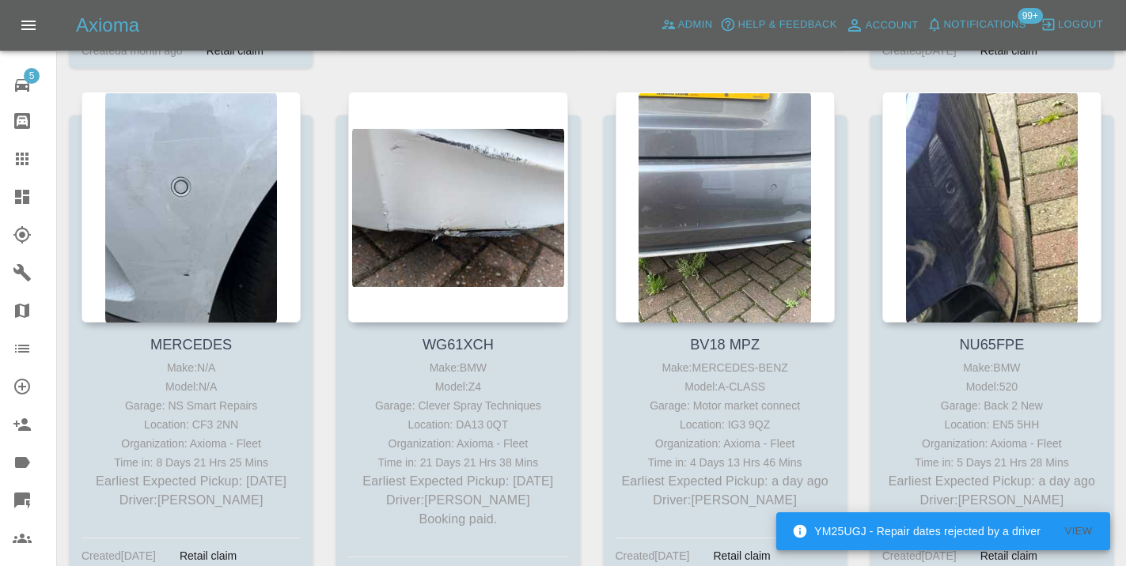
scroll to position [834, 0]
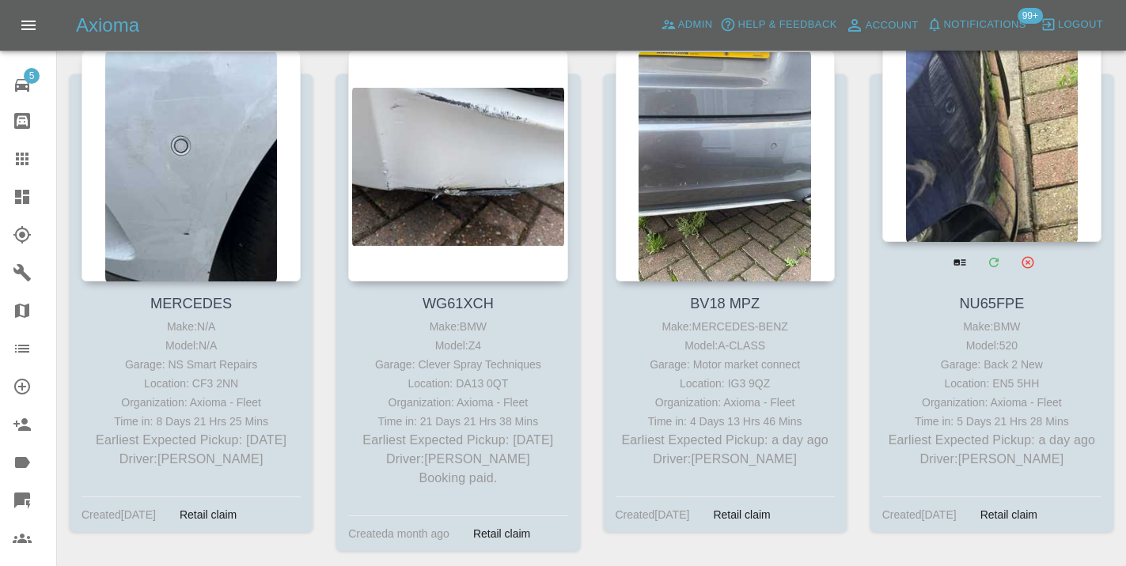
click at [980, 153] on div at bounding box center [991, 126] width 219 height 231
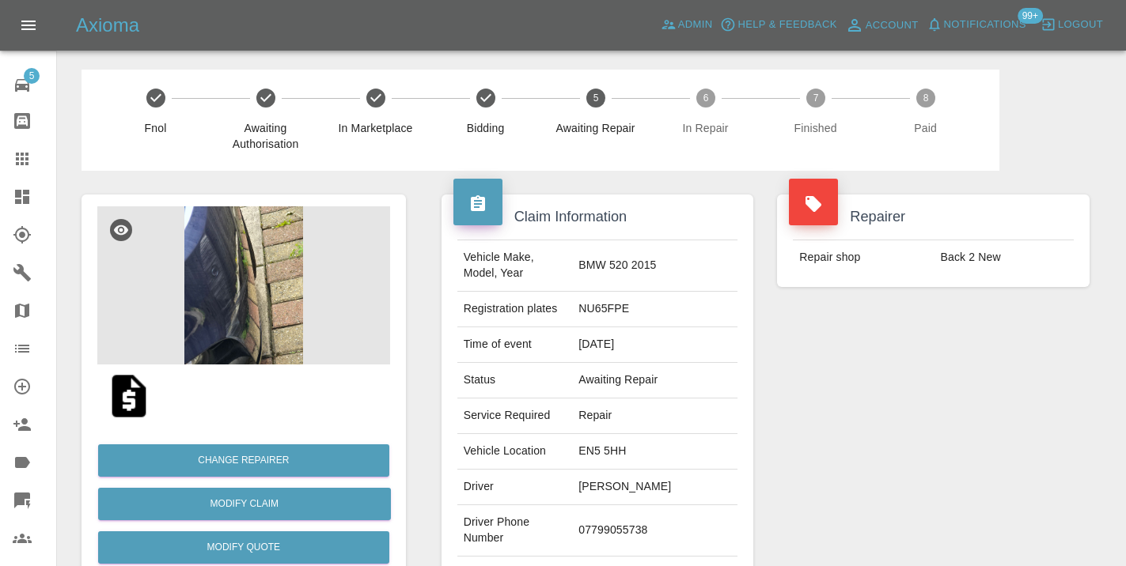
click at [631, 525] on td "07799055738" at bounding box center [654, 530] width 165 height 51
copy td "07799055738"
click at [883, 432] on div "Repairer Repair shop Back 2 New" at bounding box center [933, 407] width 336 height 472
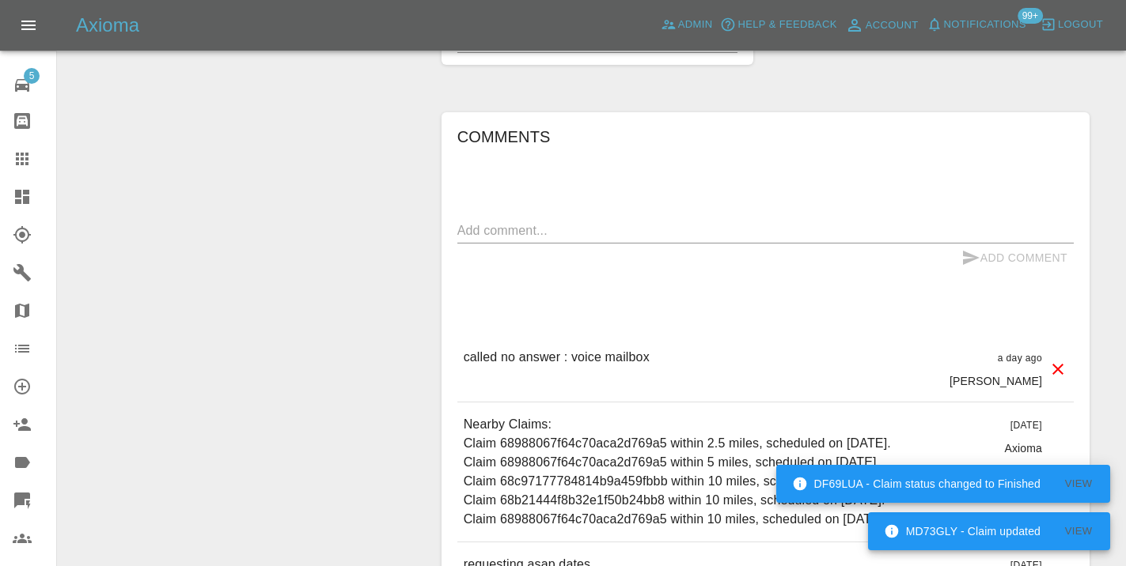
scroll to position [1145, 0]
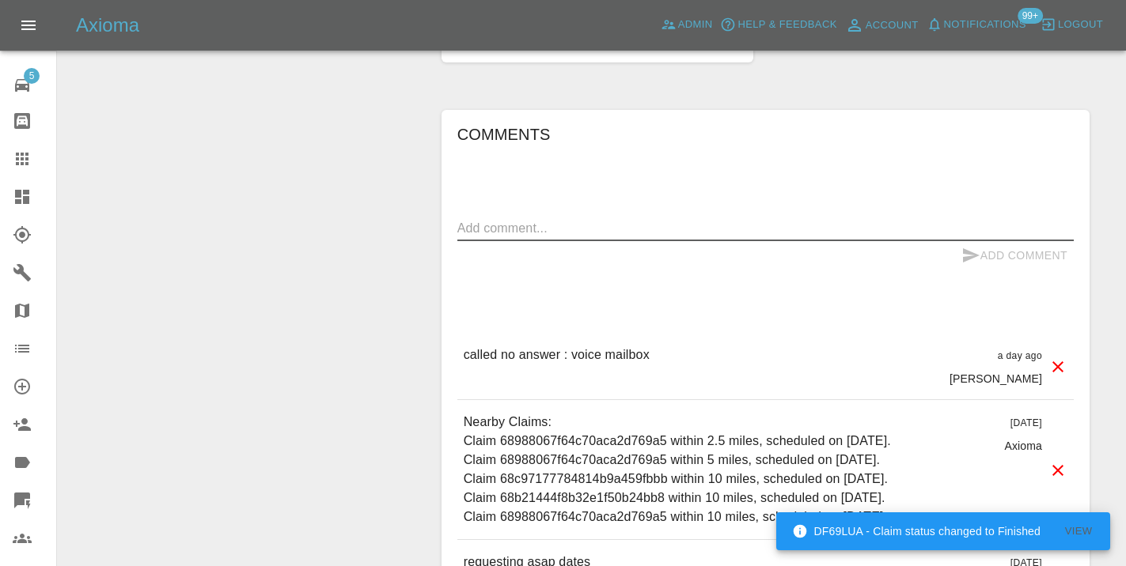
click at [472, 219] on textarea at bounding box center [765, 228] width 616 height 18
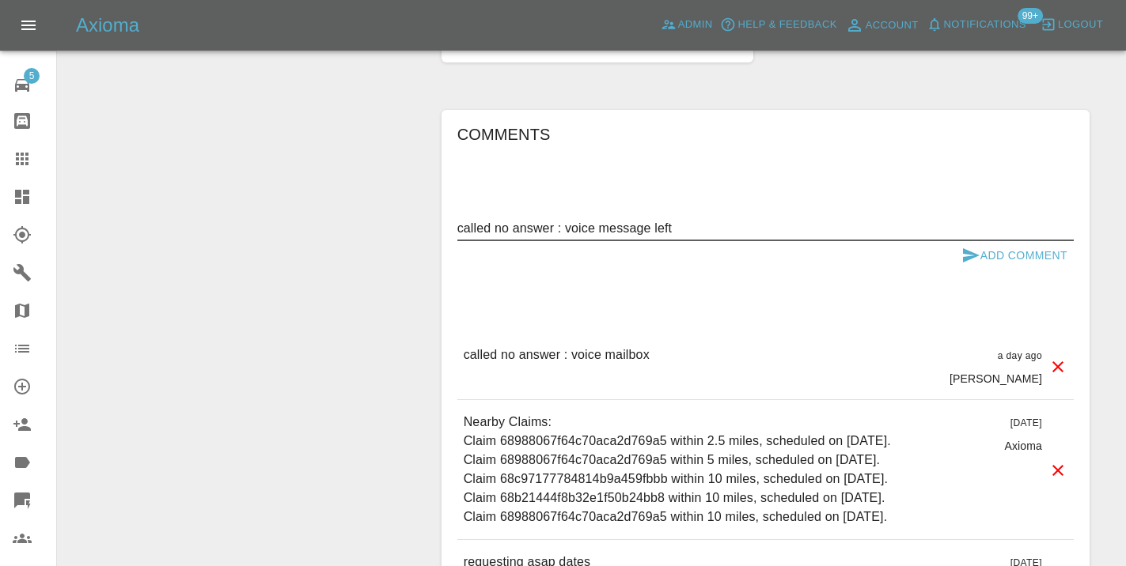
type textarea "called no answer : voice message left"
click at [982, 241] on button "Add Comment" at bounding box center [1014, 255] width 119 height 29
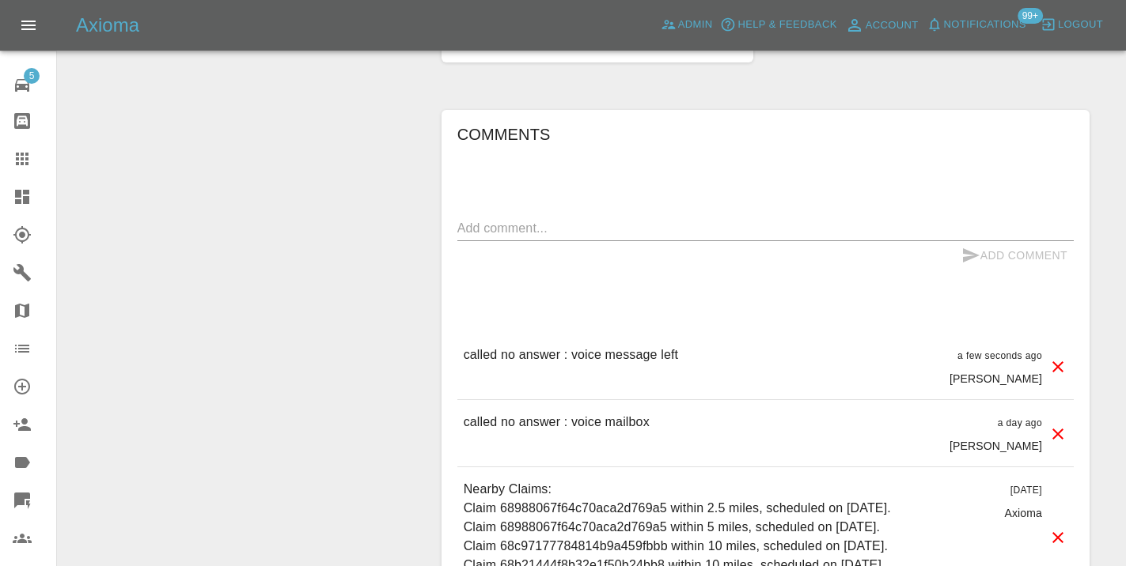
click at [447, 229] on div "Comments x Add Comment called no answer : voice message left a few seconds ago …" at bounding box center [765, 444] width 648 height 668
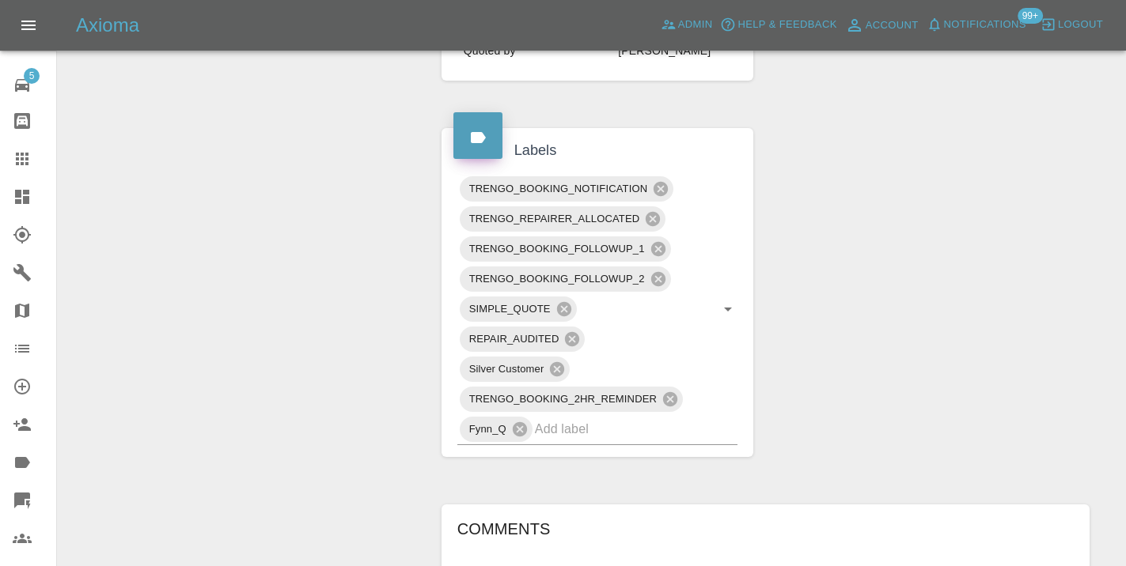
scroll to position [790, 0]
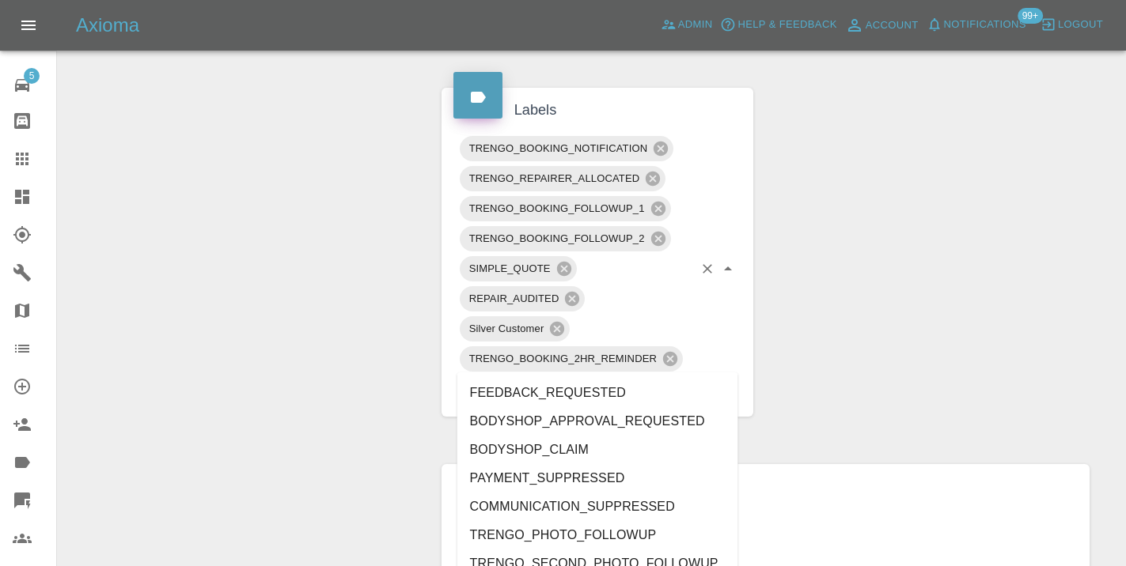
click at [556, 377] on input "text" at bounding box center [614, 389] width 159 height 25
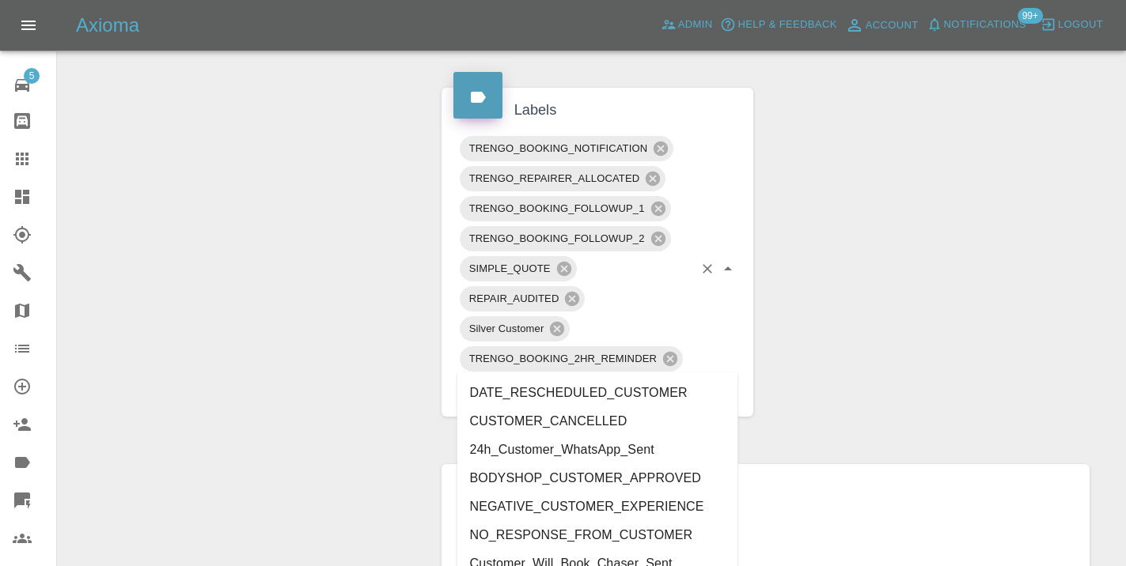
type input "customer_"
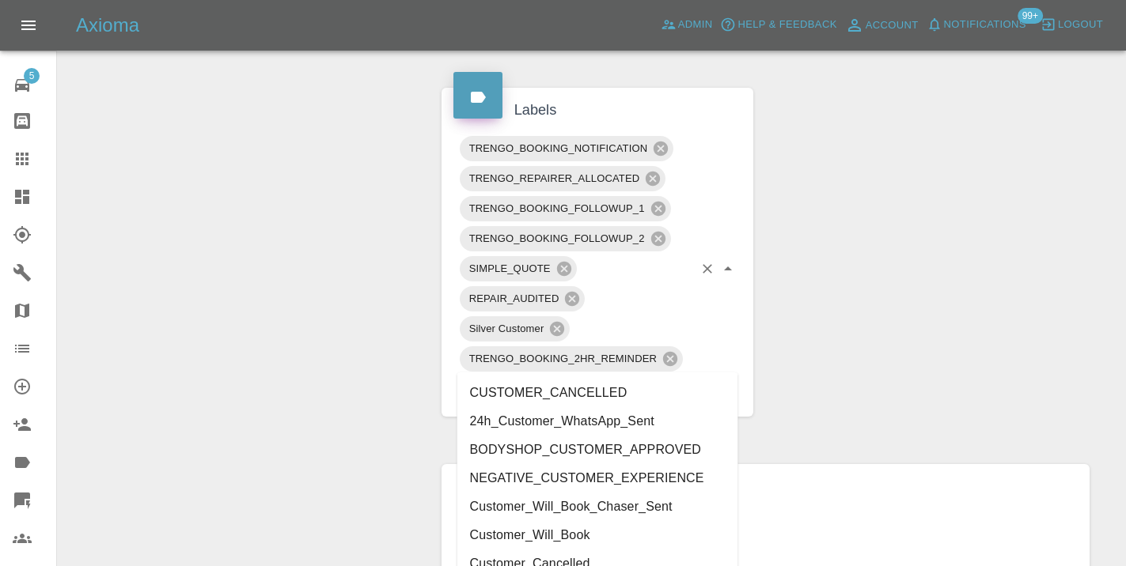
click at [539, 532] on li "Customer_Will_Book" at bounding box center [597, 535] width 281 height 28
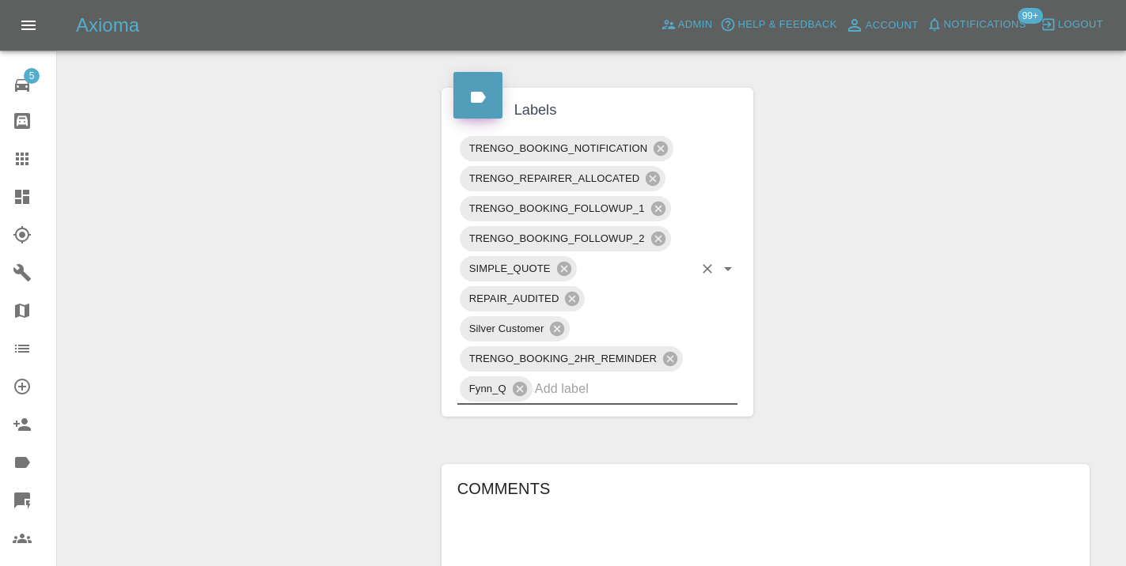
click at [231, 229] on div "Change Repairer Modify Claim Modify Quote Rollback Submit Payment Archive" at bounding box center [244, 269] width 348 height 1776
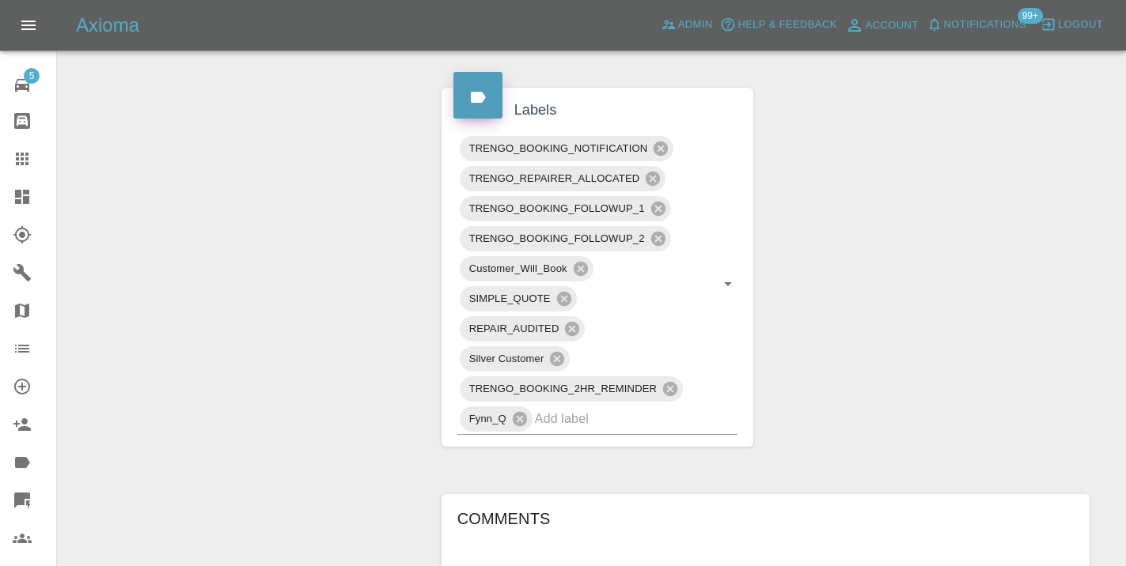
click at [24, 169] on link "Claims" at bounding box center [28, 159] width 56 height 38
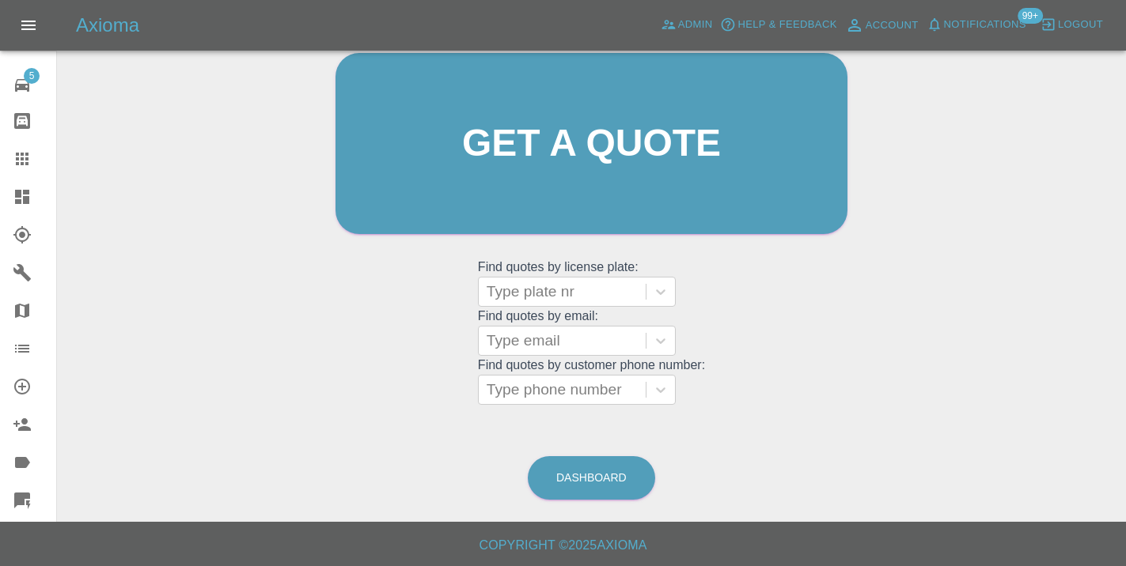
scroll to position [173, 0]
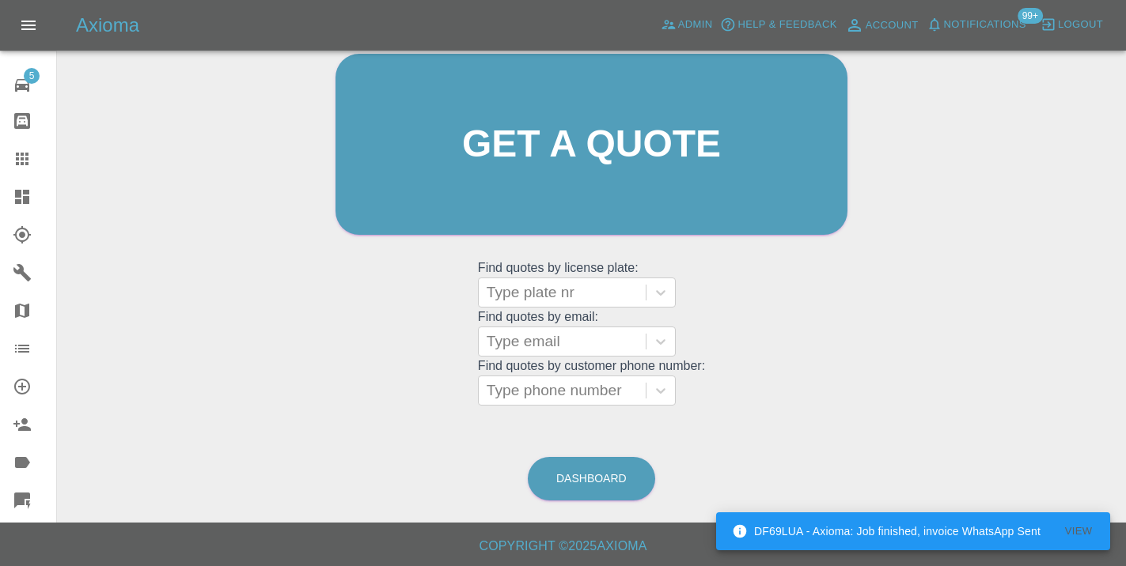
click at [564, 447] on div "Welcome Castro Get a quote Get a quote Find quotes by license plate: Type plate…" at bounding box center [591, 220] width 1043 height 568
click at [571, 465] on link "Dashboard" at bounding box center [591, 479] width 127 height 44
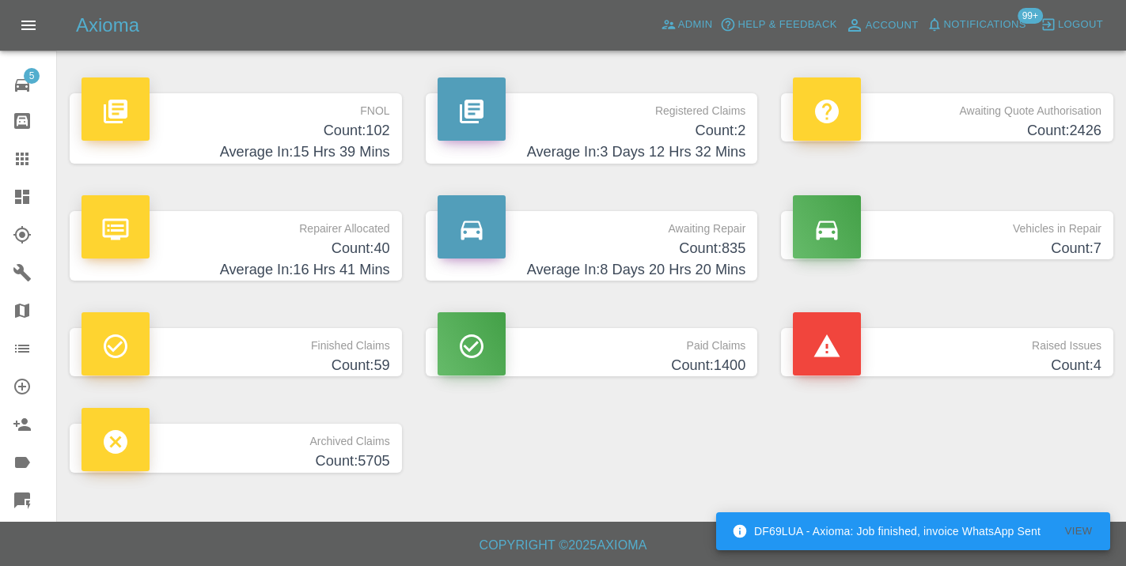
click at [723, 259] on h4 "Average In: 8 Days 20 Hrs 20 Mins" at bounding box center [591, 269] width 309 height 21
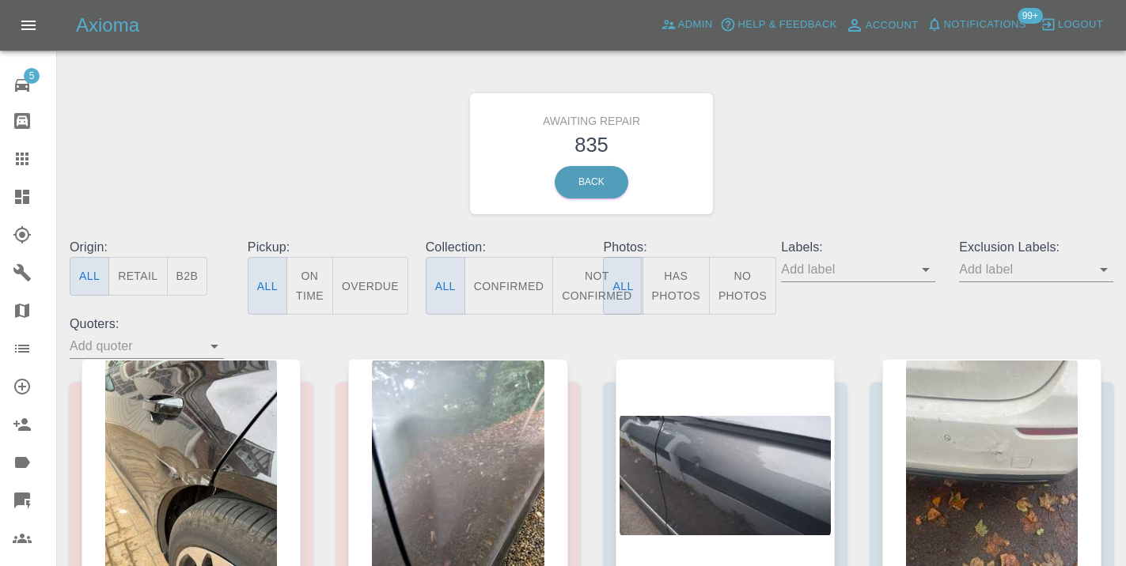
click at [597, 285] on button "Not Confirmed" at bounding box center [596, 286] width 89 height 58
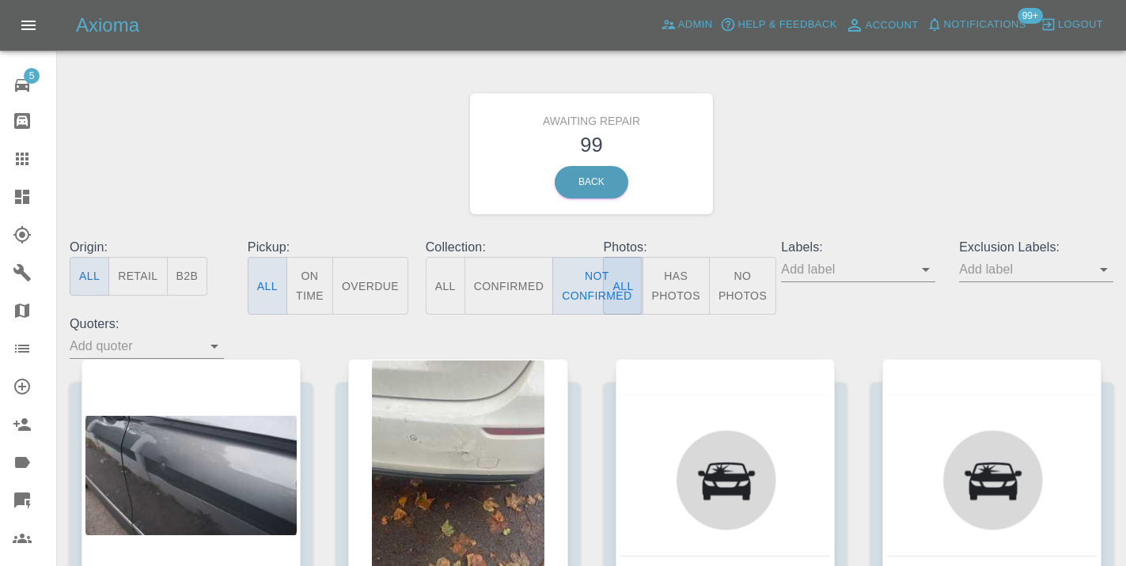
click at [828, 195] on div "Awaiting Repair 99 Back" at bounding box center [591, 154] width 1067 height 168
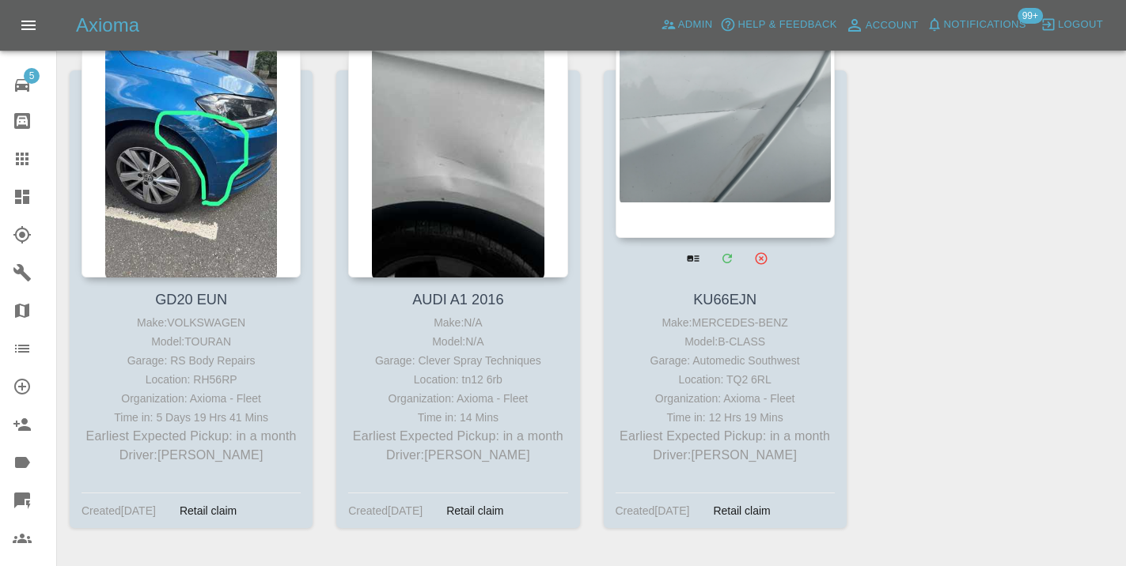
scroll to position [13011, 0]
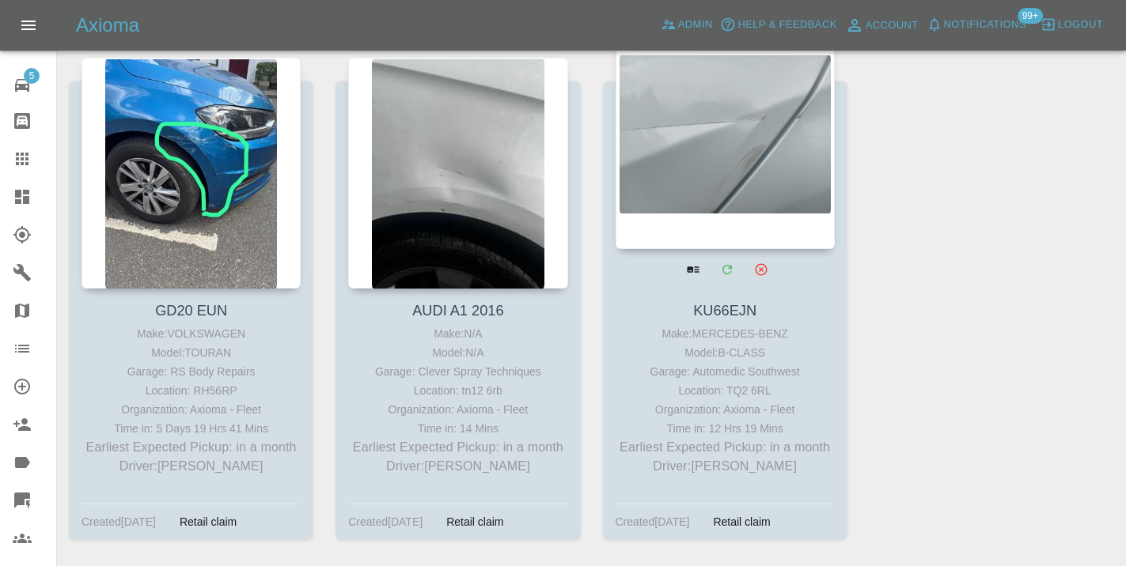
click at [738, 180] on div at bounding box center [724, 133] width 219 height 231
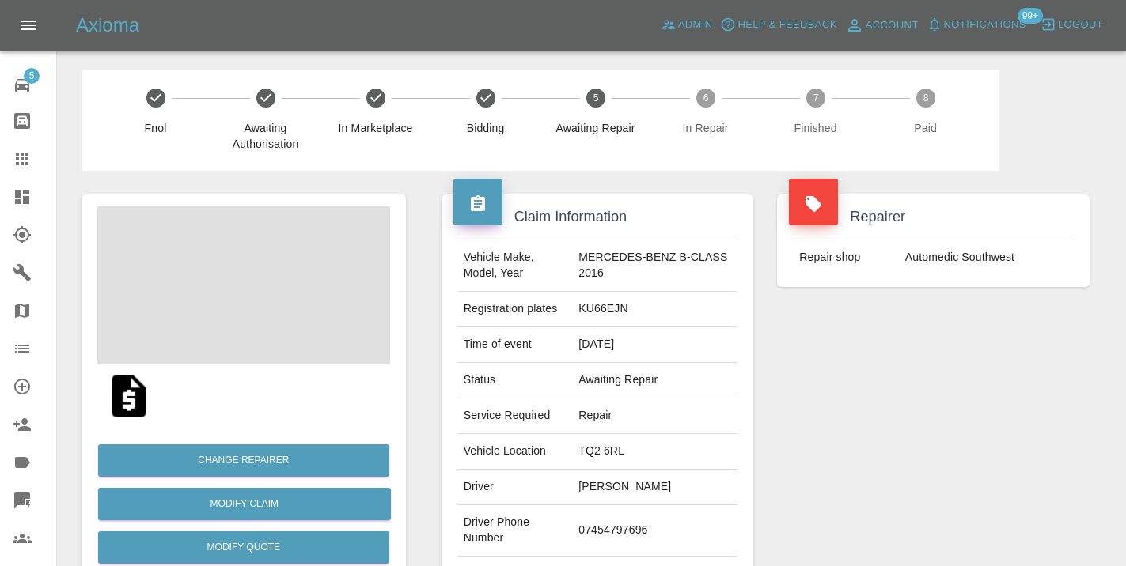
click at [638, 521] on td "07454797696" at bounding box center [654, 530] width 165 height 51
copy td "07454797696"
click at [907, 471] on div "Repairer Repair shop Automedic Southwest" at bounding box center [933, 407] width 336 height 472
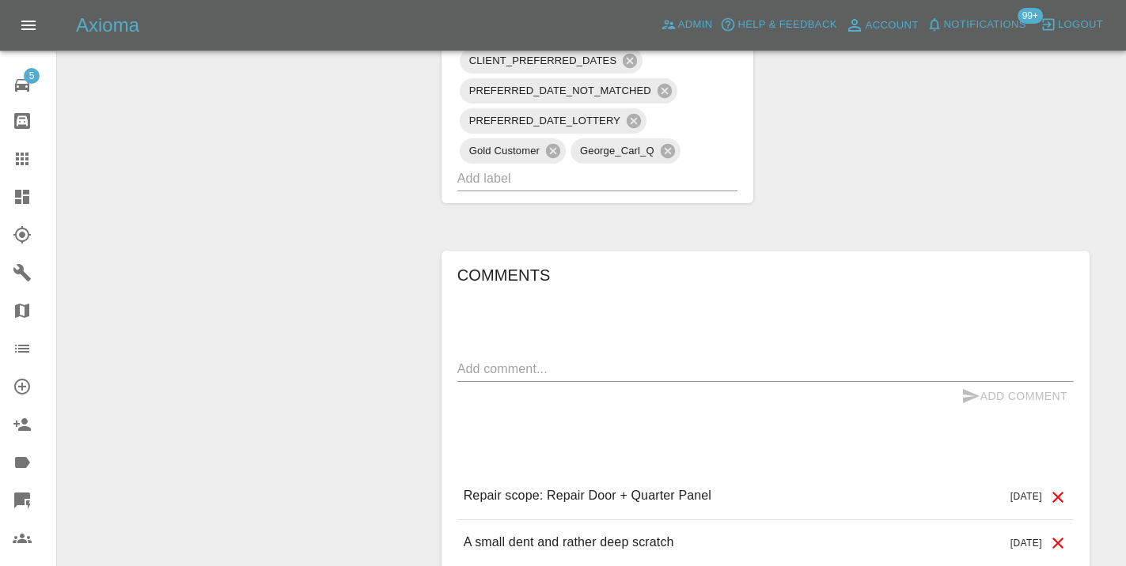
scroll to position [1184, 0]
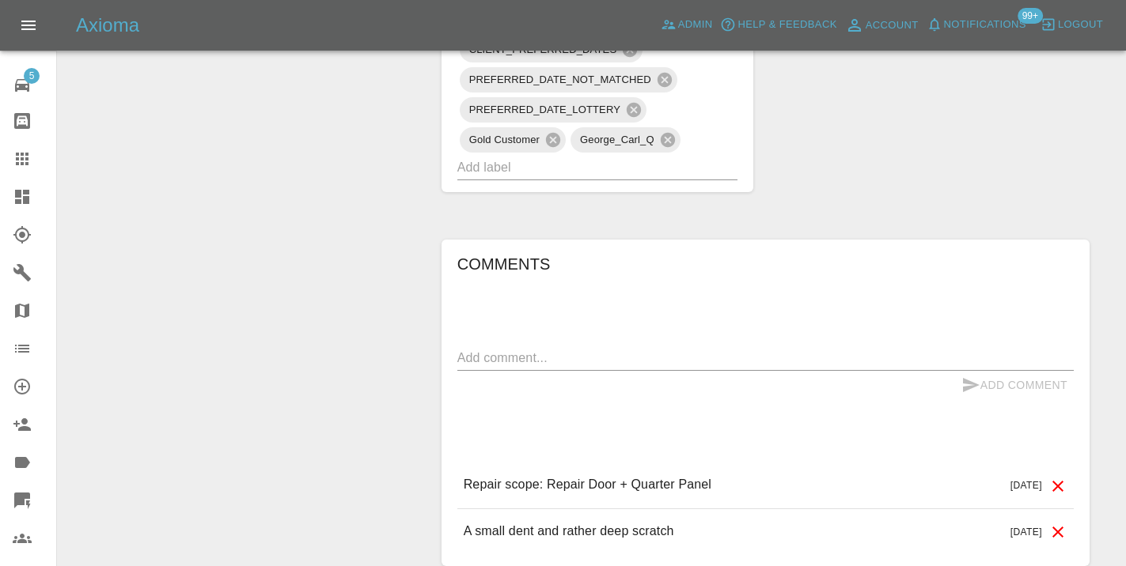
click at [536, 349] on textarea at bounding box center [765, 358] width 616 height 18
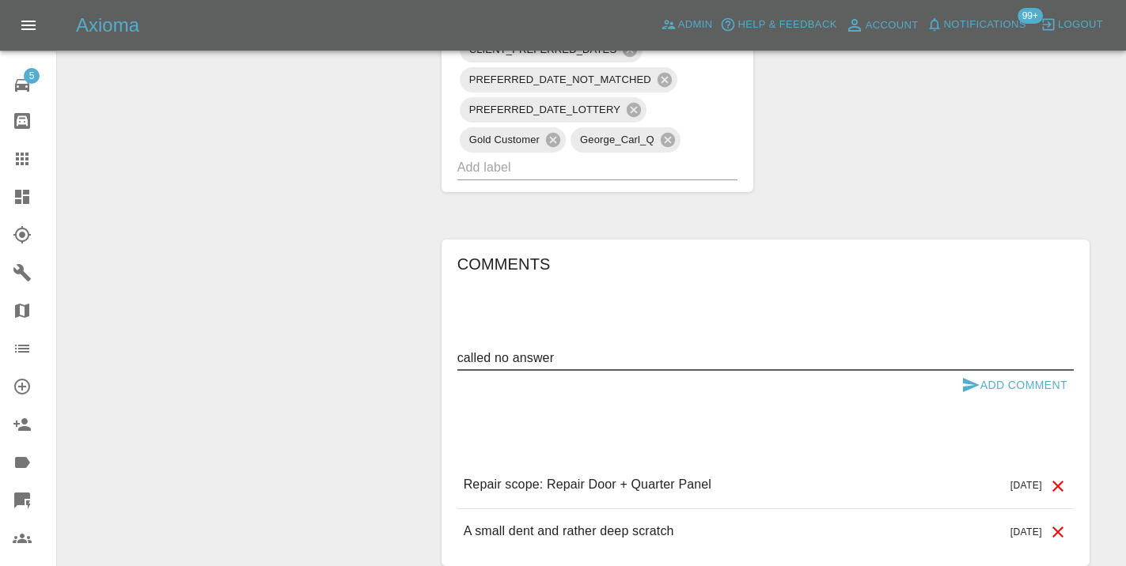
type textarea "called no answer"
click at [975, 376] on icon "submit" at bounding box center [970, 385] width 19 height 19
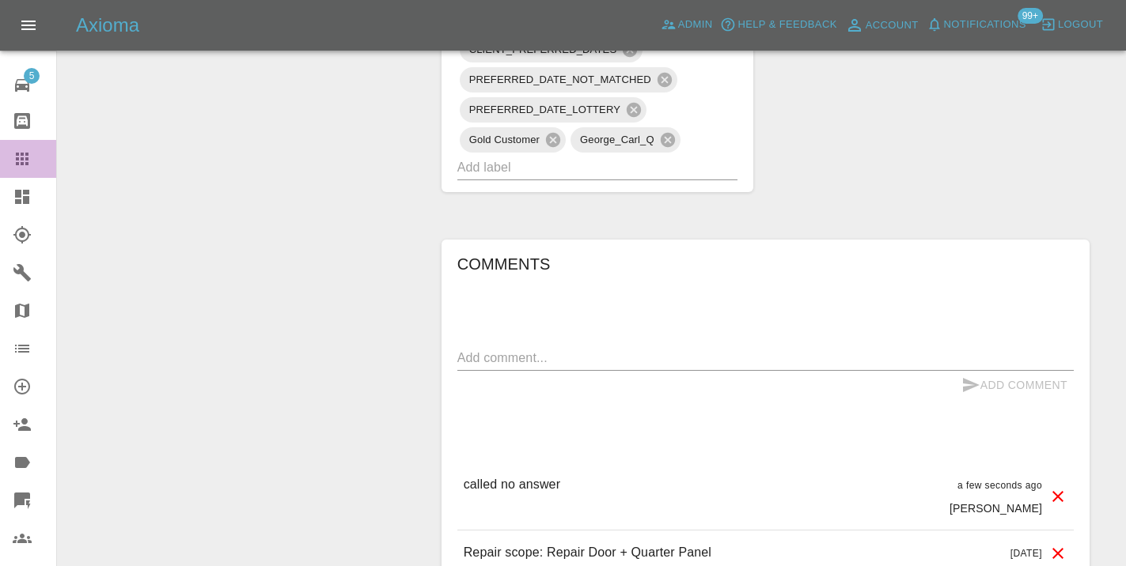
click at [31, 162] on icon at bounding box center [22, 159] width 19 height 19
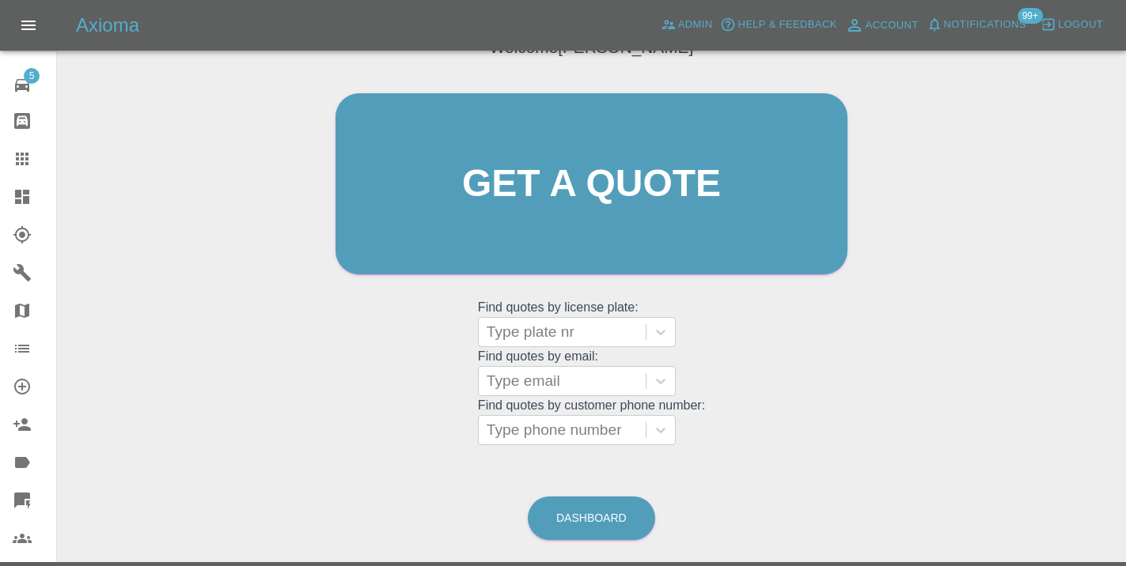
scroll to position [121, 0]
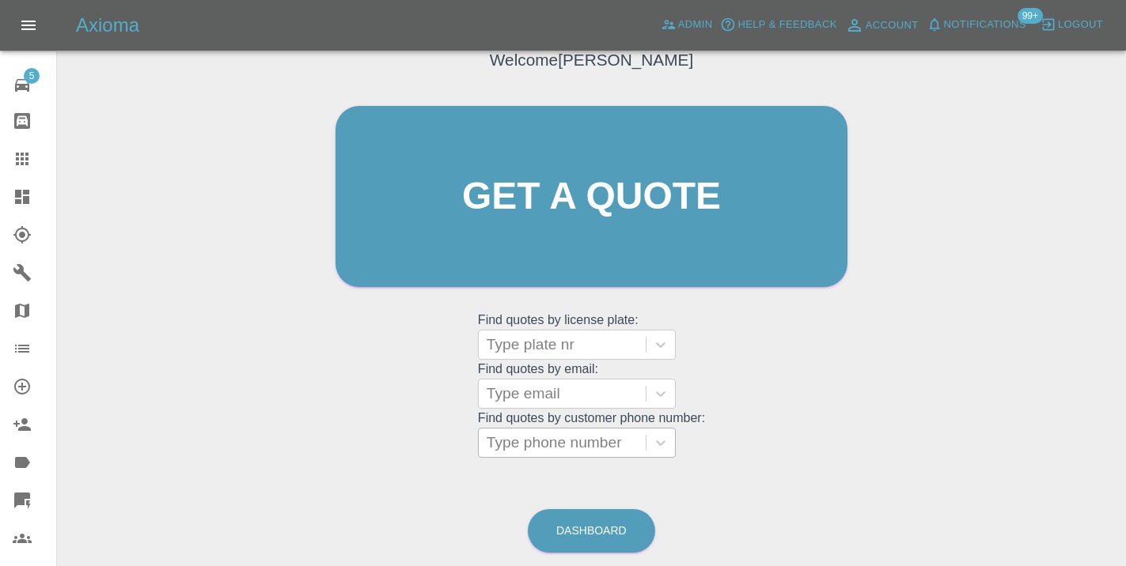
click at [597, 435] on div at bounding box center [561, 443] width 151 height 22
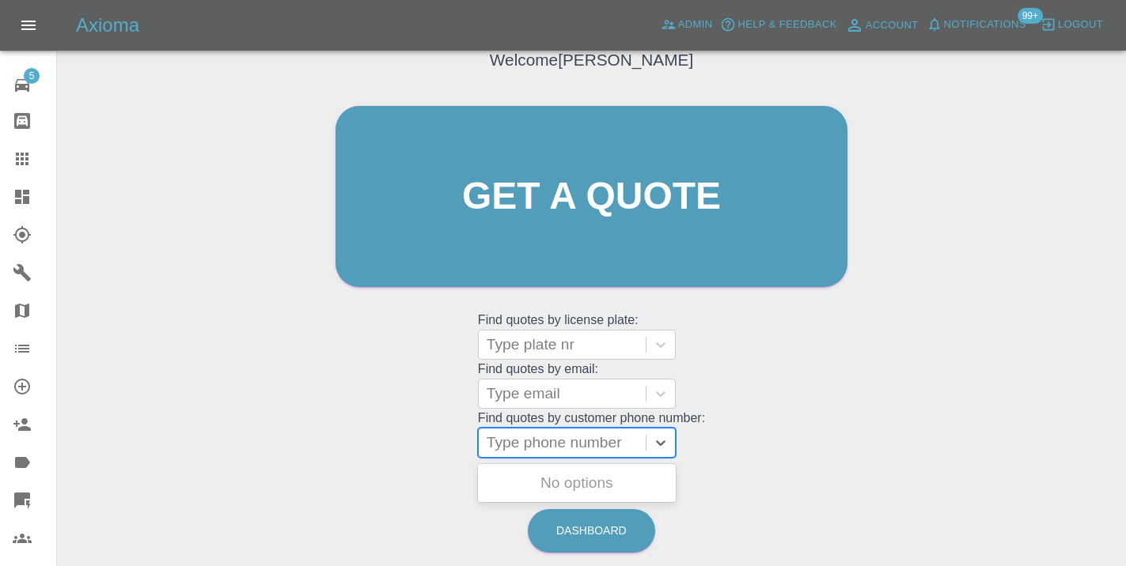
paste input "07741664668"
type input "07741664668"
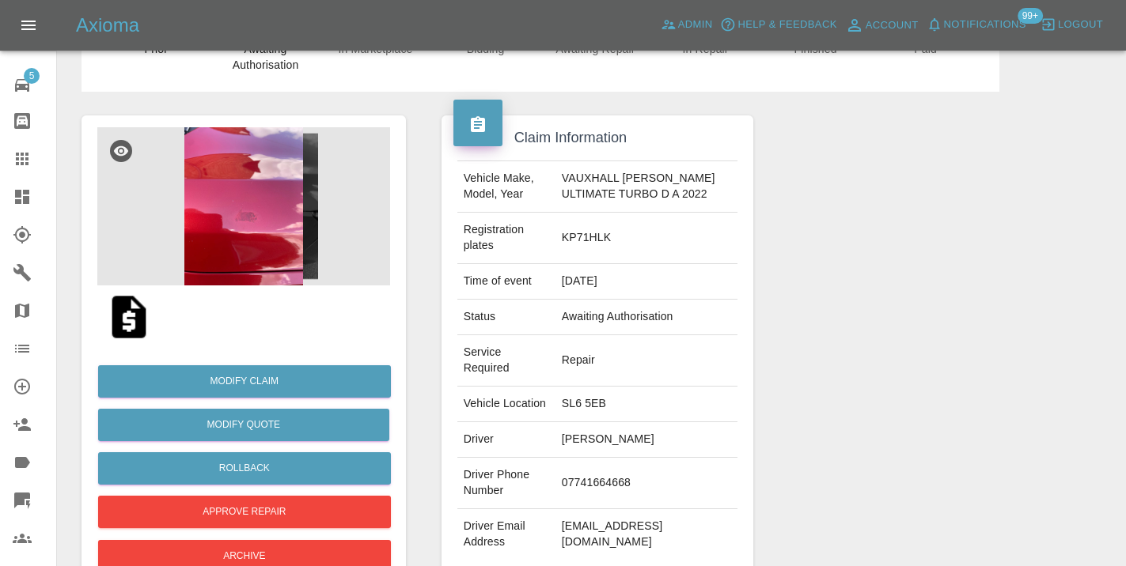
scroll to position [39, 0]
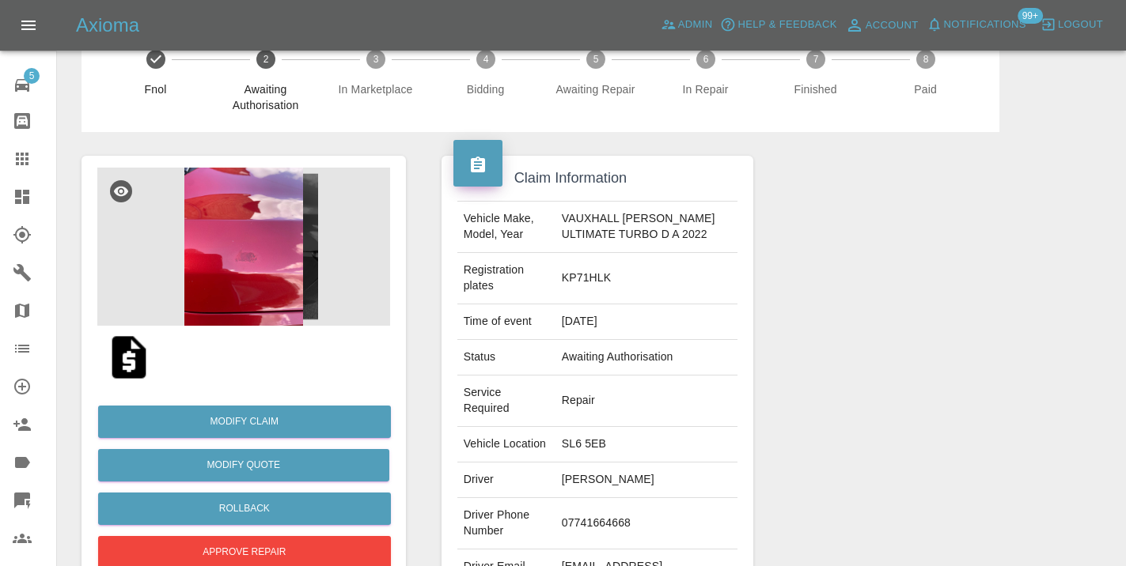
click at [250, 269] on img at bounding box center [243, 247] width 293 height 158
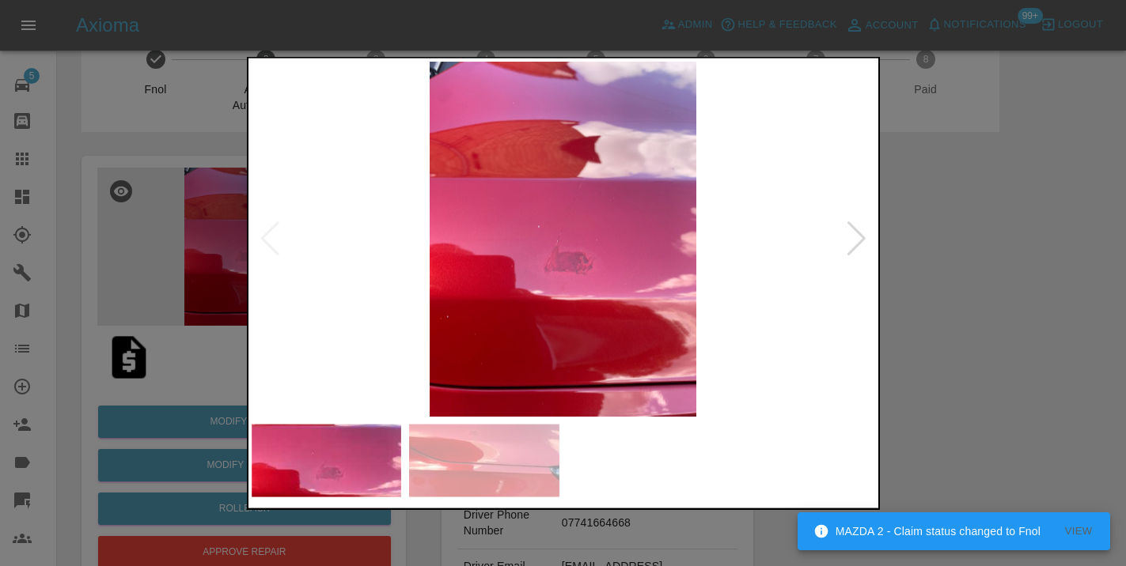
click at [1039, 240] on div at bounding box center [563, 283] width 1126 height 566
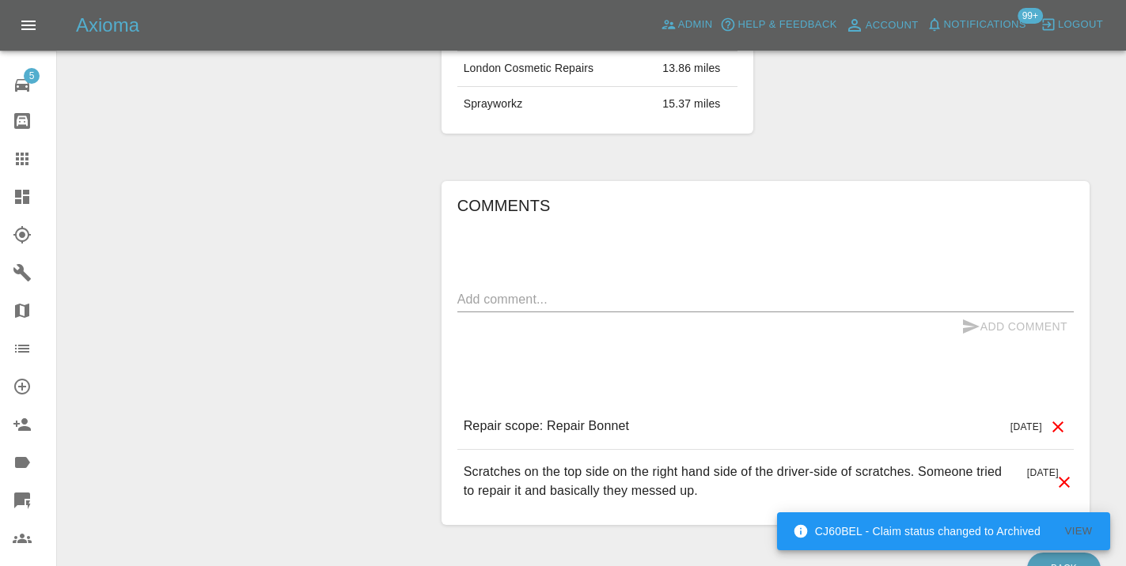
scroll to position [1201, 0]
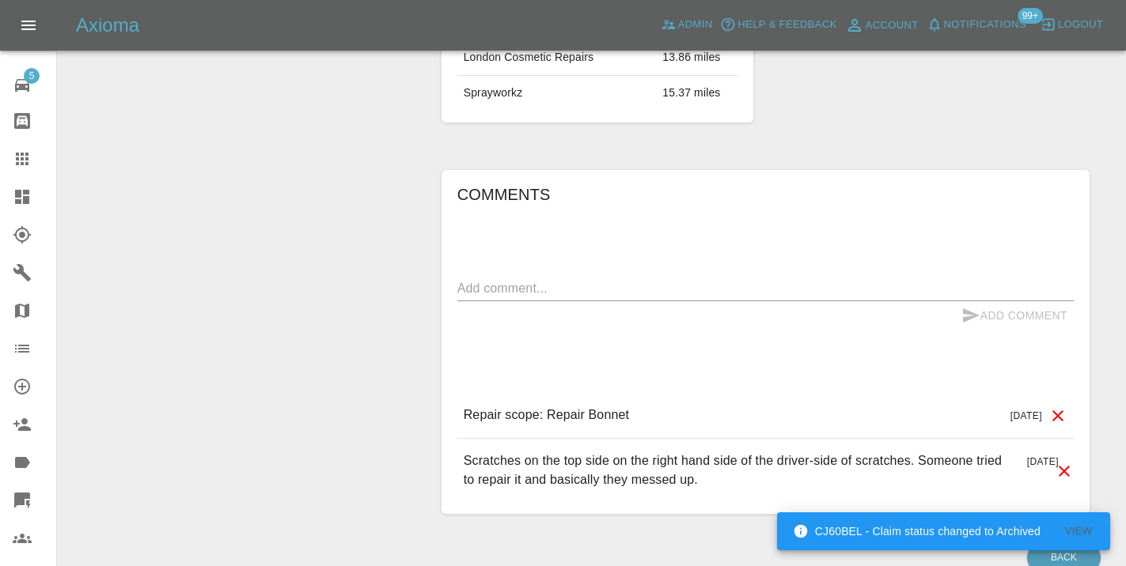
click at [517, 297] on textarea at bounding box center [765, 288] width 616 height 18
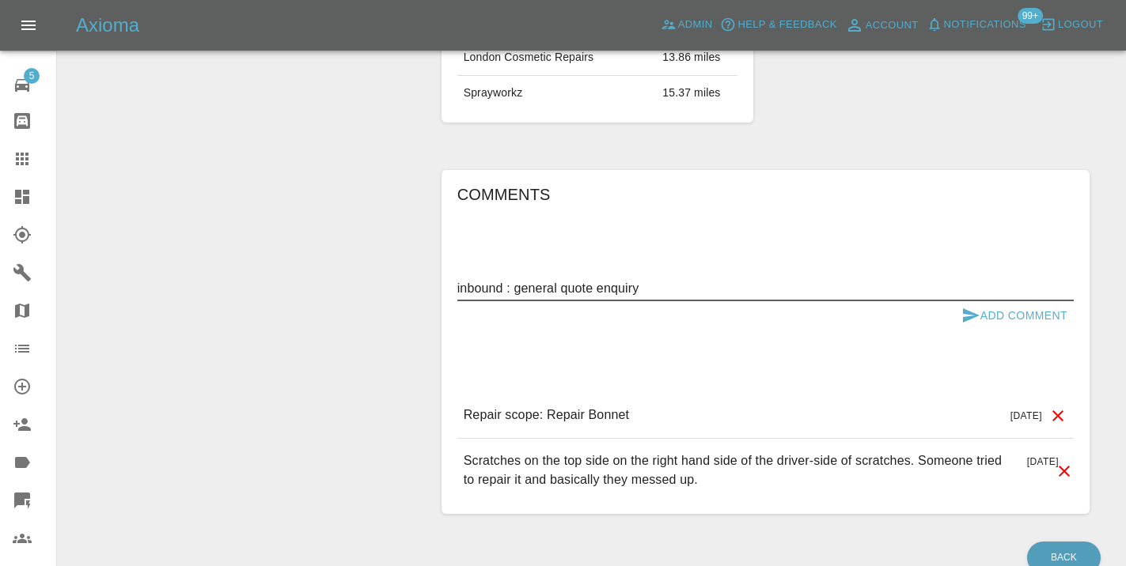
type textarea "inbound : general quote enquiry"
click at [966, 323] on icon "submit" at bounding box center [971, 316] width 17 height 14
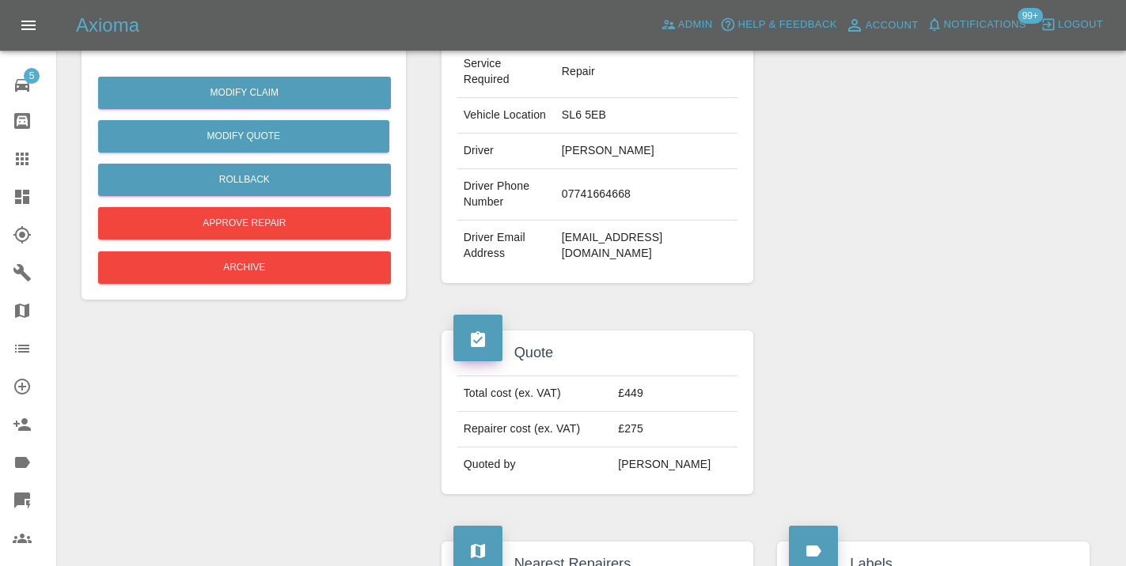
scroll to position [365, 0]
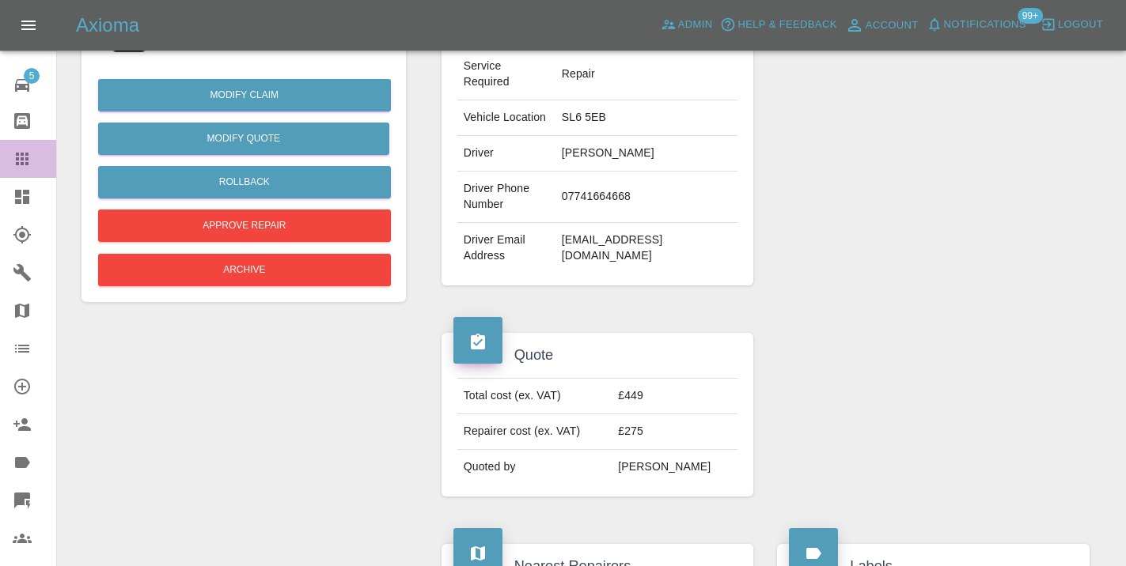
click at [17, 158] on icon at bounding box center [22, 159] width 13 height 13
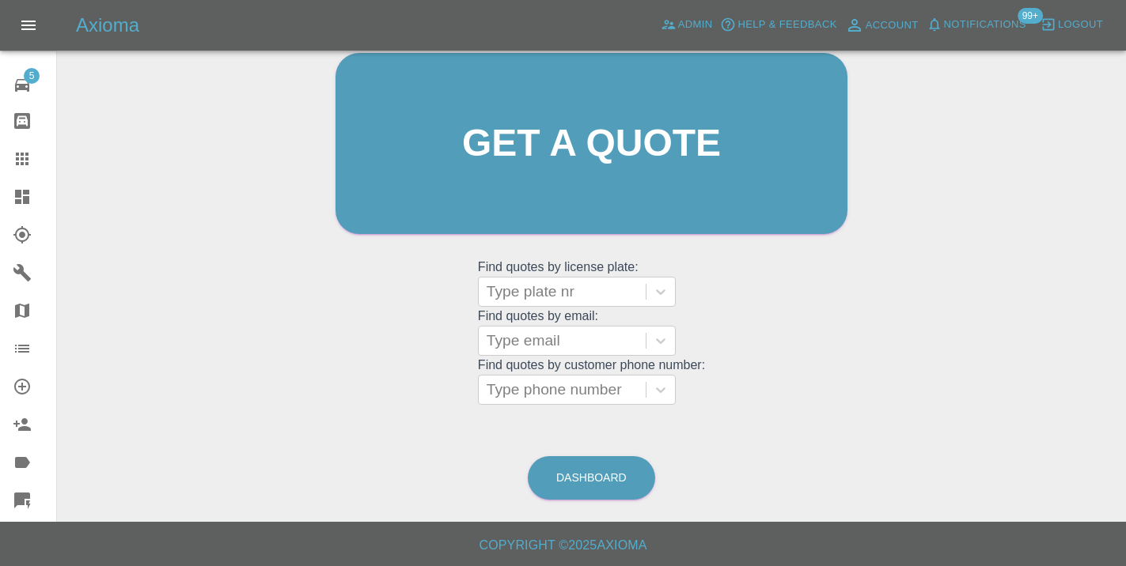
scroll to position [173, 0]
click at [585, 477] on link "Dashboard" at bounding box center [591, 479] width 127 height 44
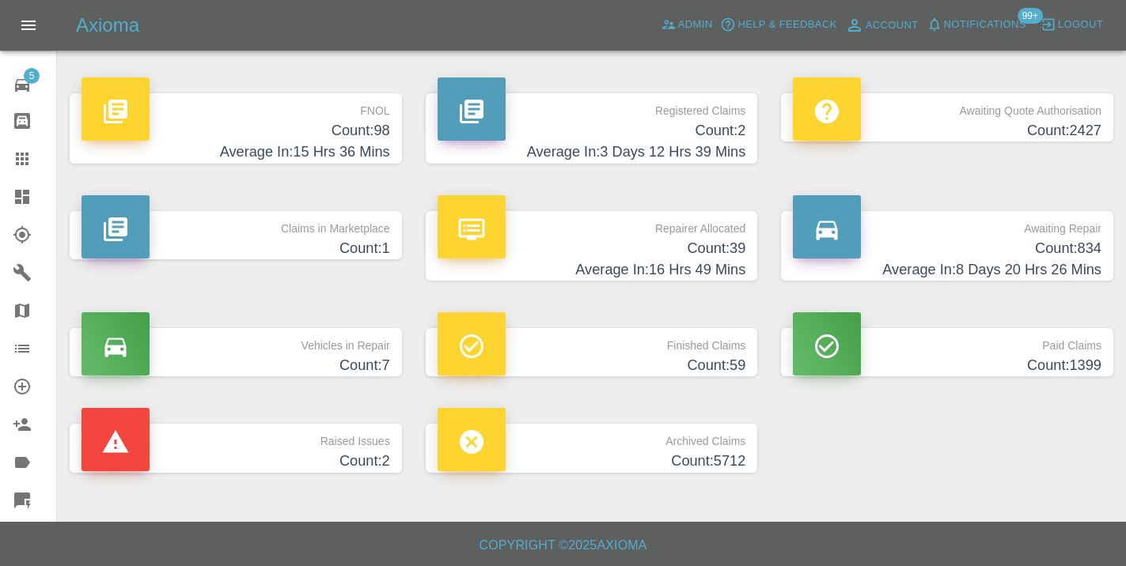
click at [1077, 244] on h4 "Count: 834" at bounding box center [947, 248] width 309 height 21
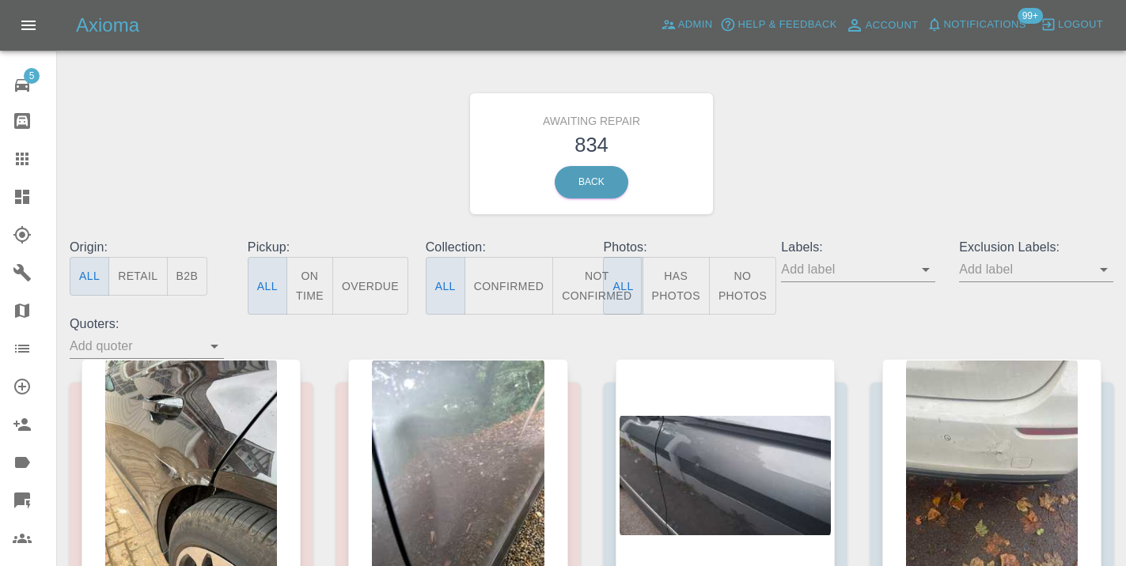
click at [585, 271] on button "Not Confirmed" at bounding box center [596, 286] width 89 height 58
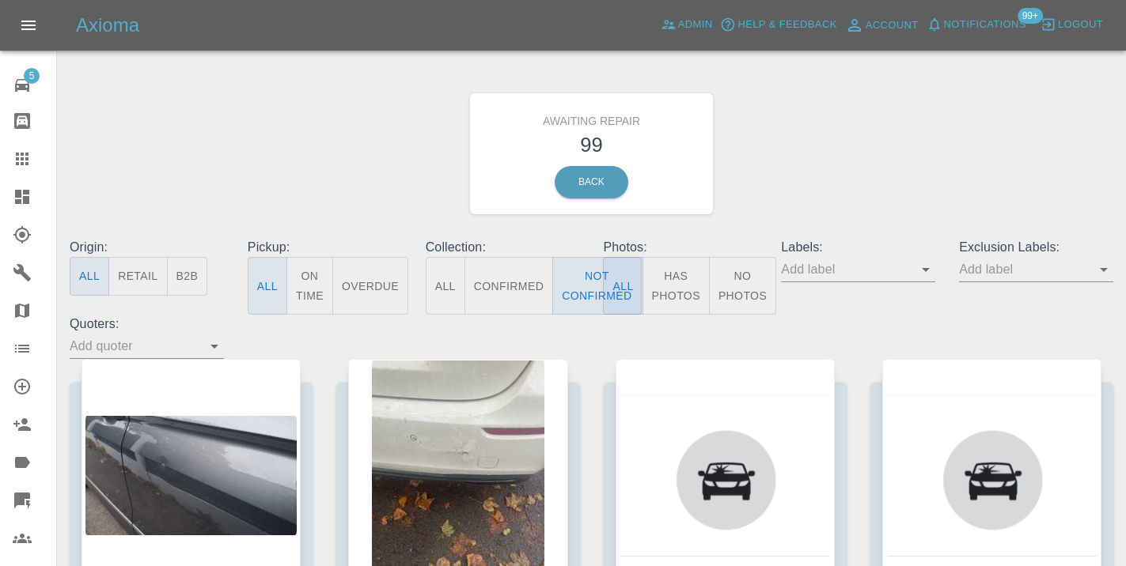
click at [858, 165] on div "Awaiting Repair 99 Back" at bounding box center [591, 154] width 1067 height 168
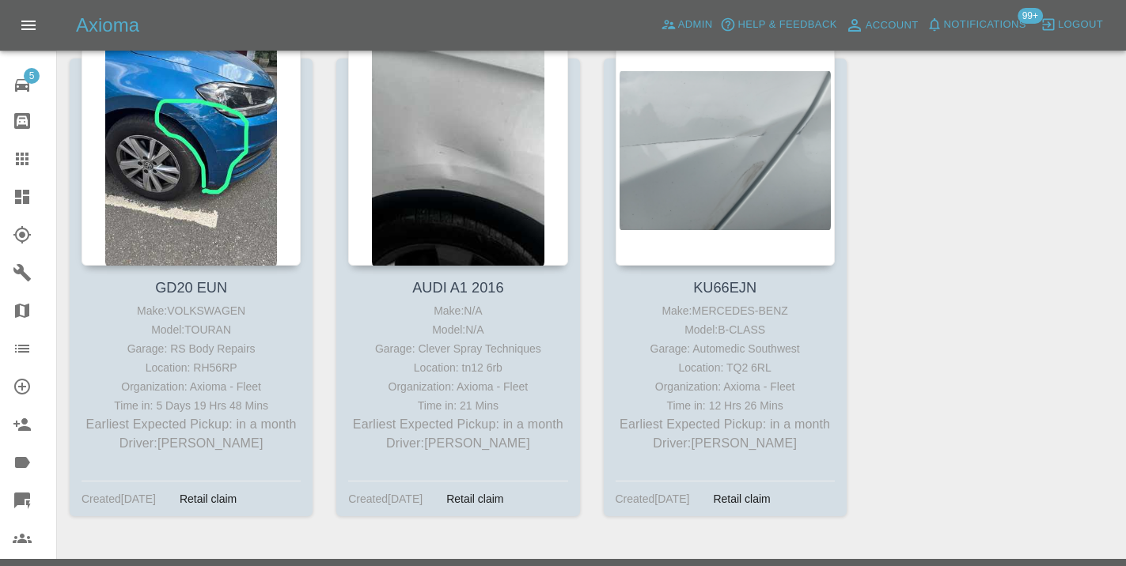
scroll to position [13005, 0]
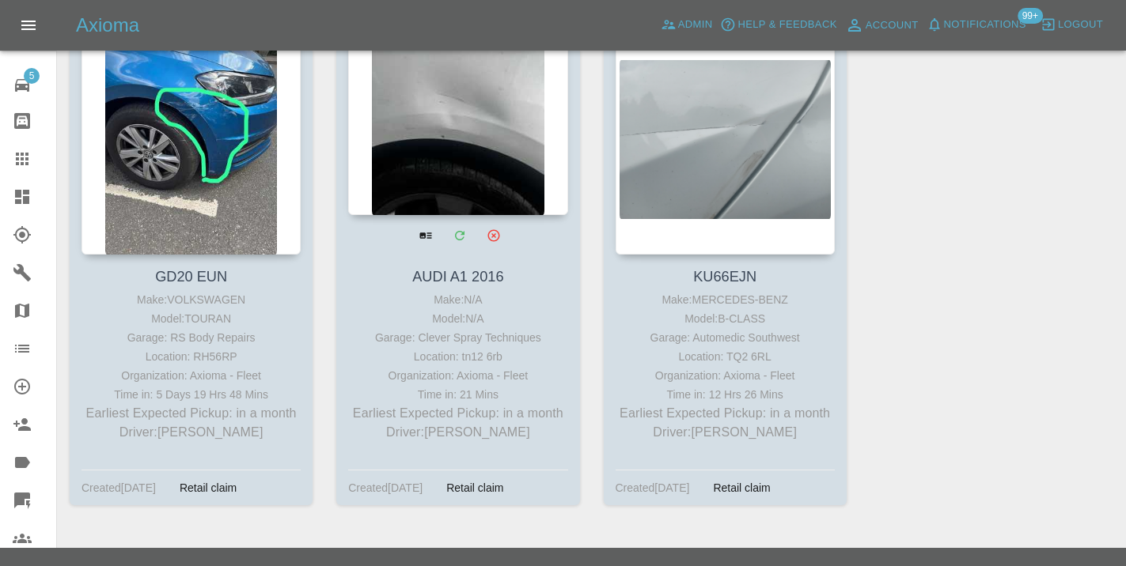
click at [483, 168] on div at bounding box center [457, 99] width 219 height 231
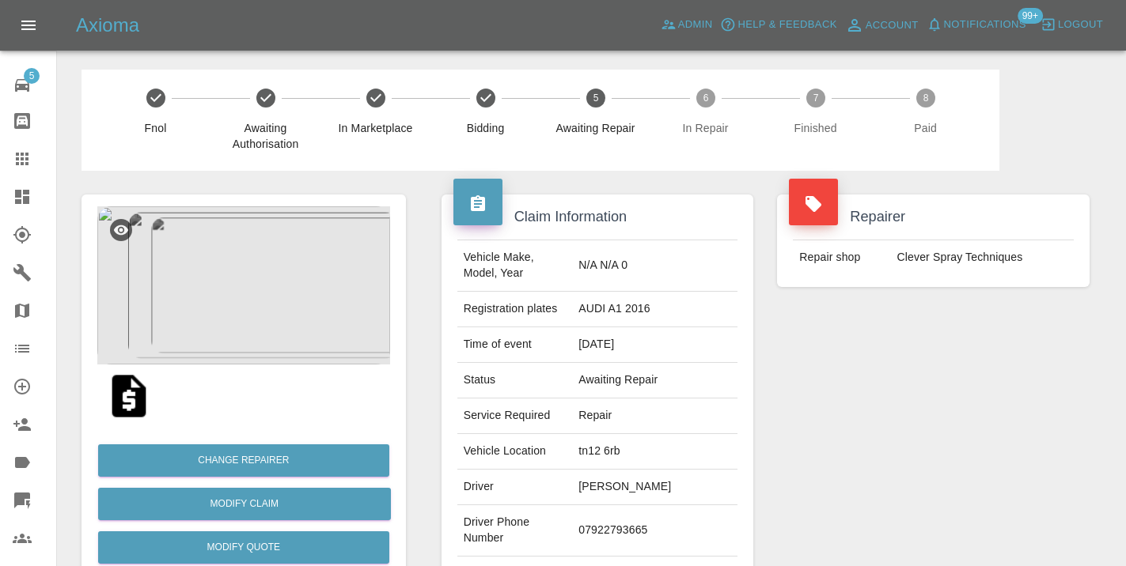
click at [634, 521] on td "07922793665" at bounding box center [654, 530] width 165 height 51
copy td "07922793665"
click at [883, 413] on div "Repairer Repair shop Clever Spray Techniques" at bounding box center [933, 407] width 336 height 472
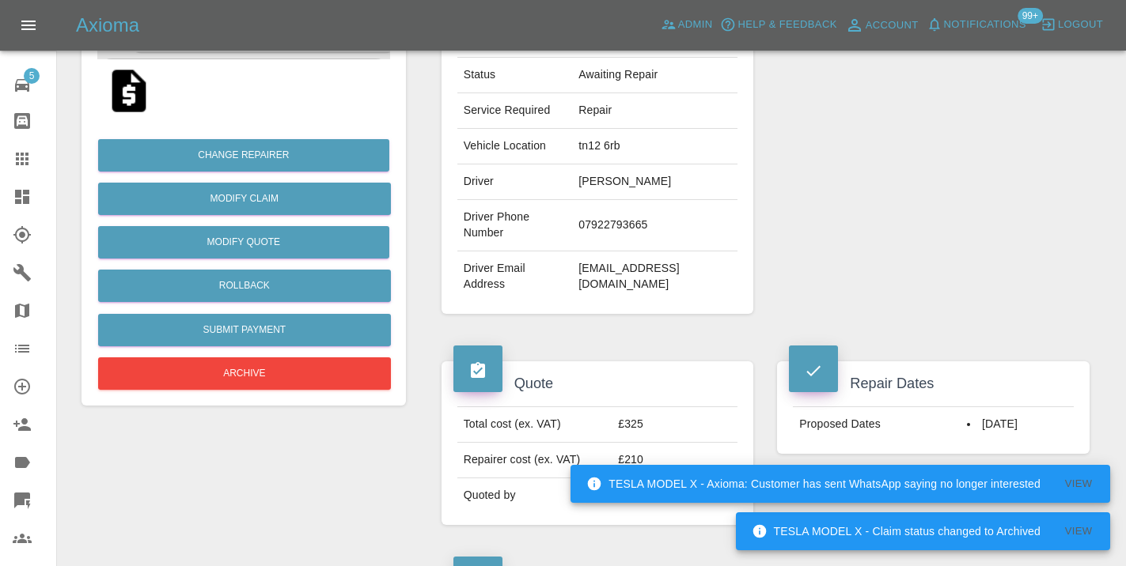
scroll to position [317, 0]
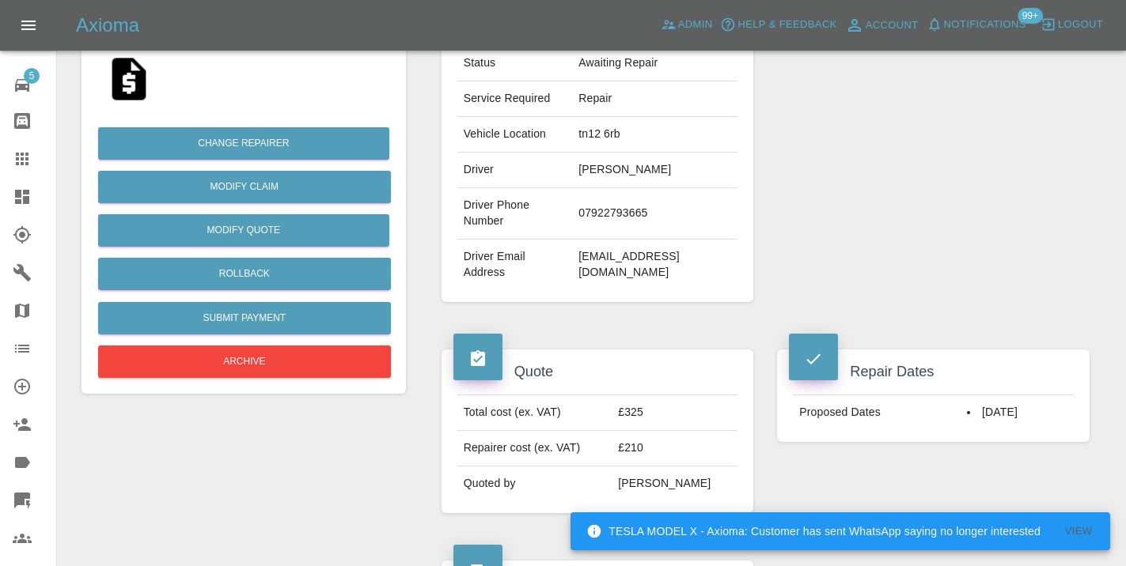
click at [612, 196] on td "07922793665" at bounding box center [654, 213] width 165 height 51
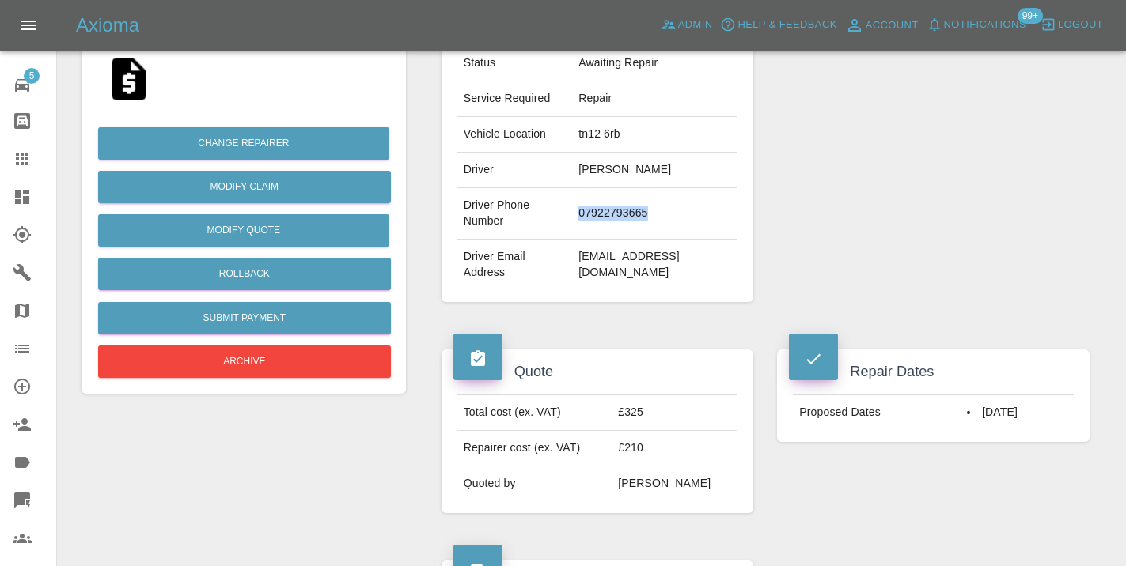
click at [612, 196] on td "07922793665" at bounding box center [654, 213] width 165 height 51
copy td "07922793665"
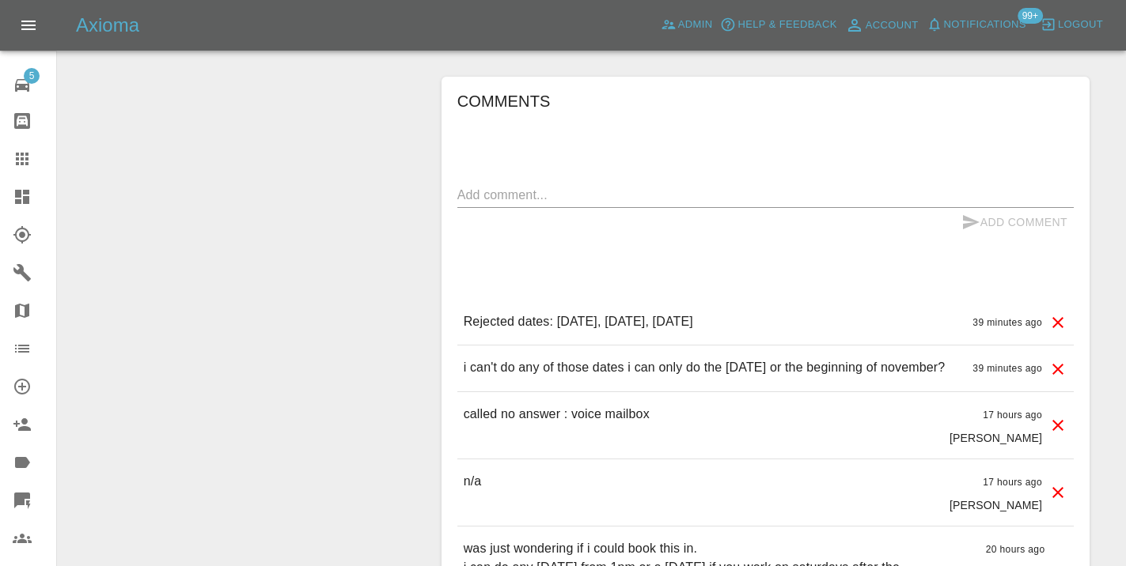
scroll to position [1221, 0]
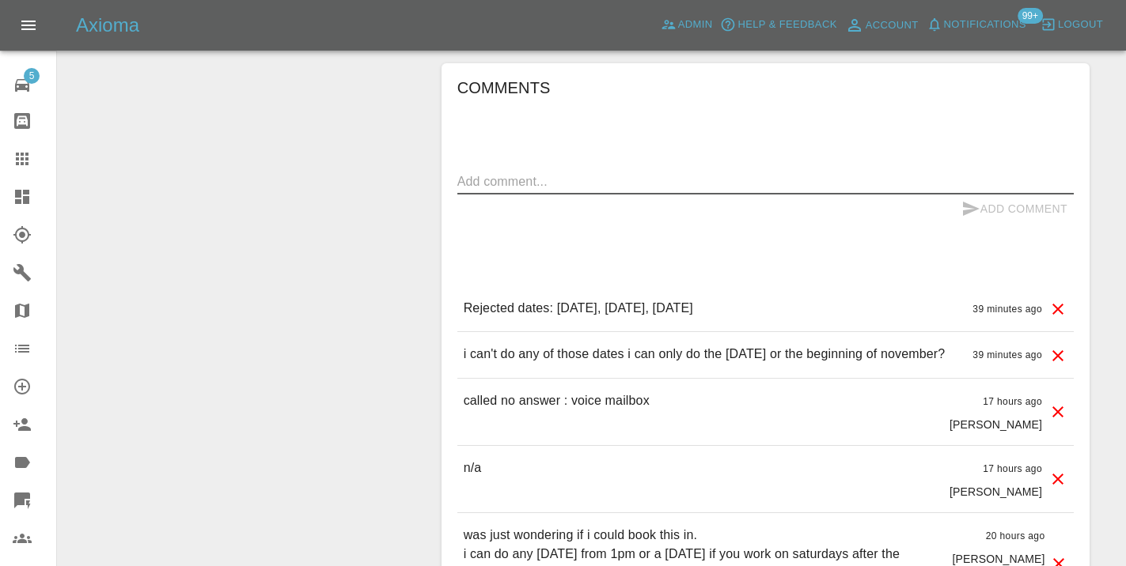
click at [514, 172] on textarea at bounding box center [765, 181] width 616 height 18
type textarea "called : voice message left no answer"
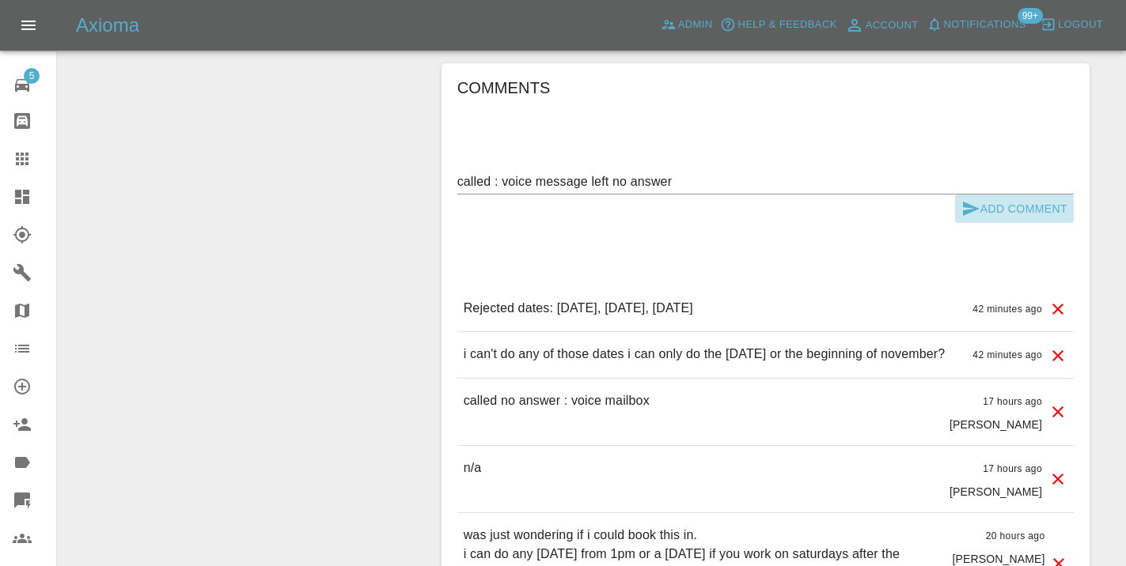
click at [975, 199] on icon "submit" at bounding box center [970, 208] width 19 height 19
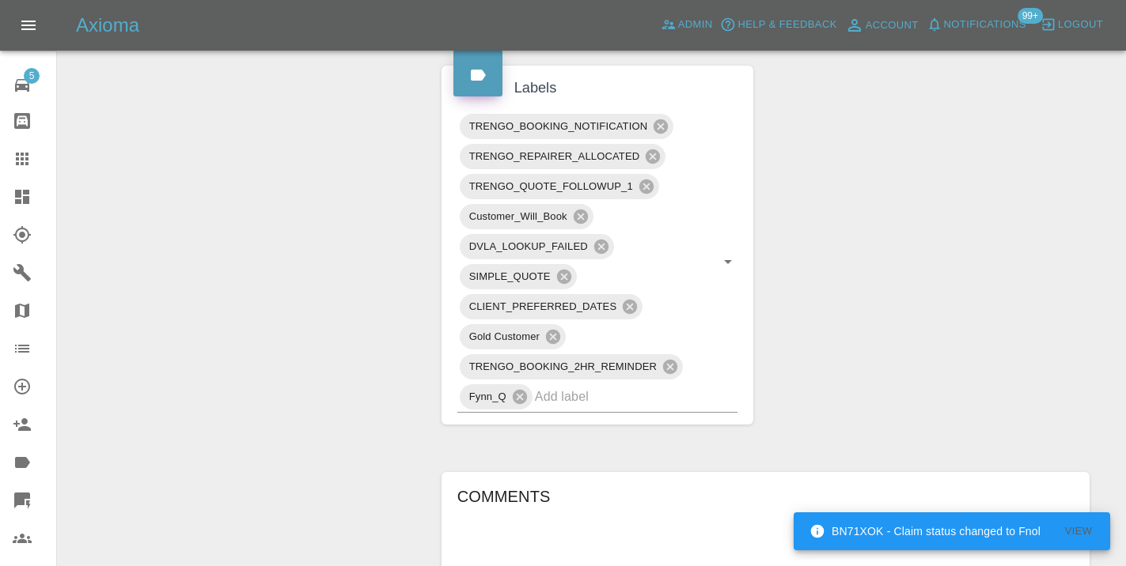
scroll to position [808, 0]
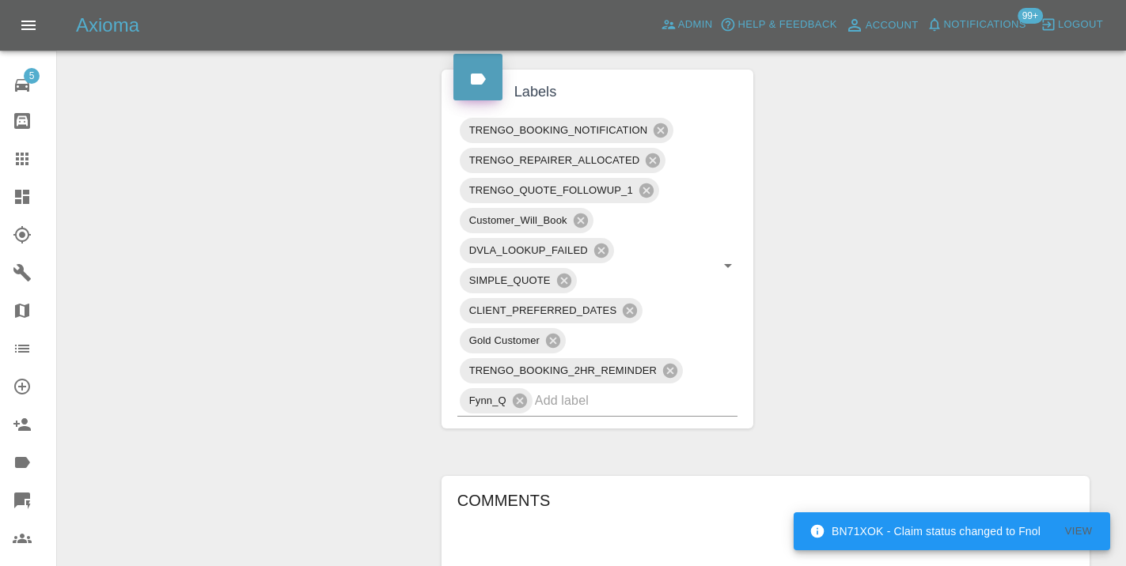
click at [903, 238] on div "Claim Information Vehicle Make, Model, Year N/A N/A 0 Registration plates AUDI …" at bounding box center [766, 292] width 672 height 1860
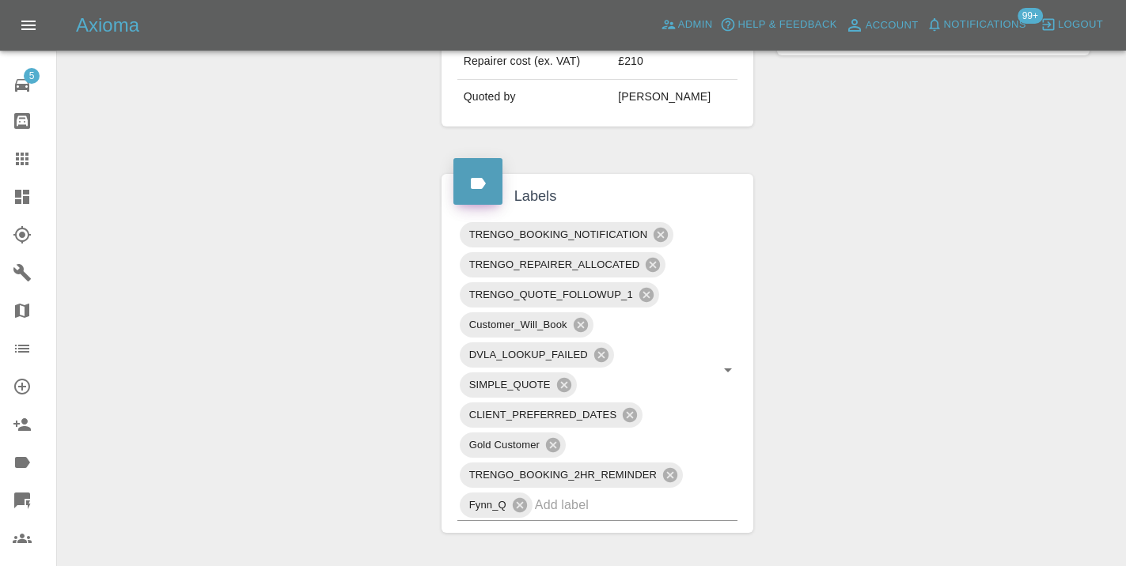
scroll to position [717, 0]
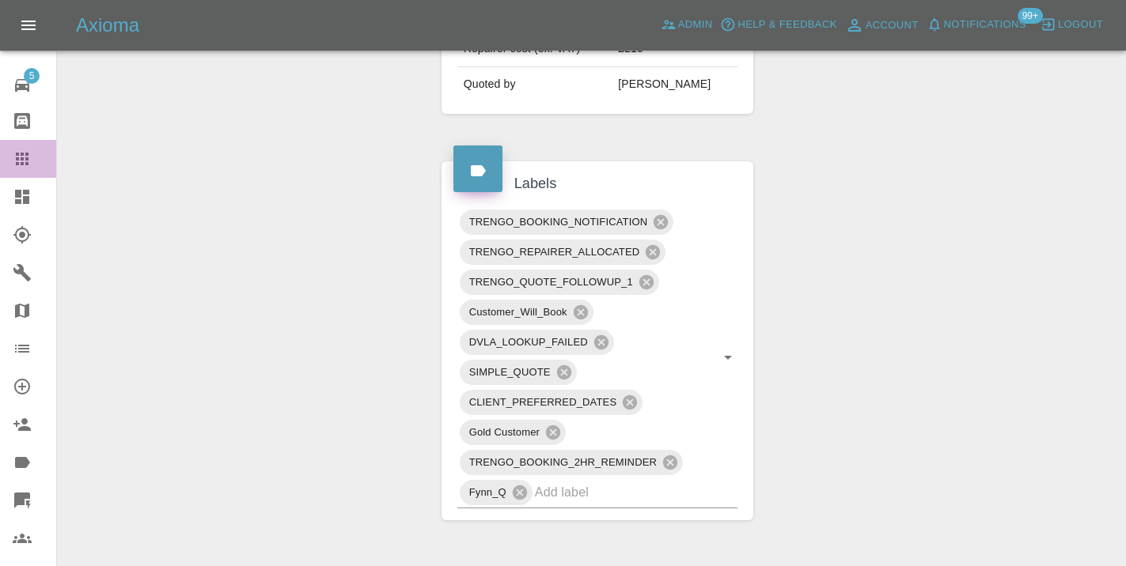
click at [24, 158] on icon at bounding box center [22, 159] width 13 height 13
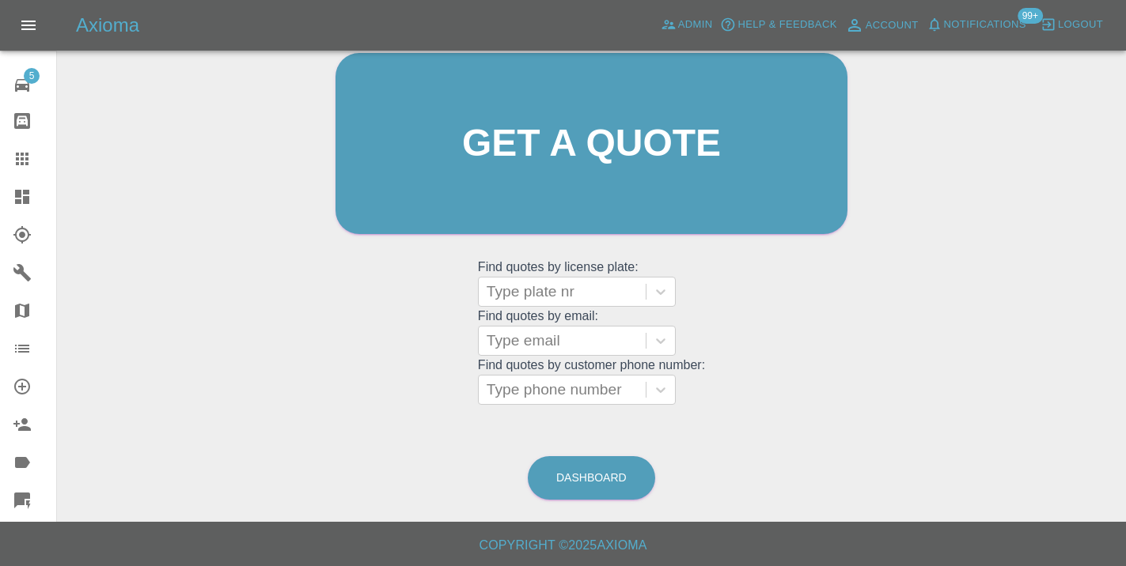
scroll to position [121, 0]
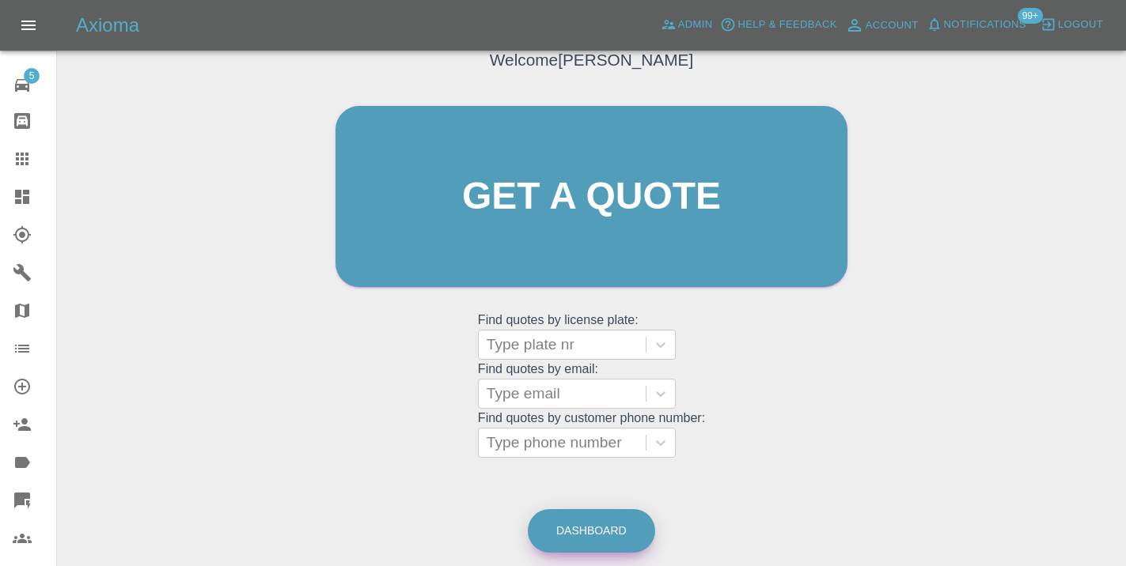
click at [613, 528] on link "Dashboard" at bounding box center [591, 531] width 127 height 44
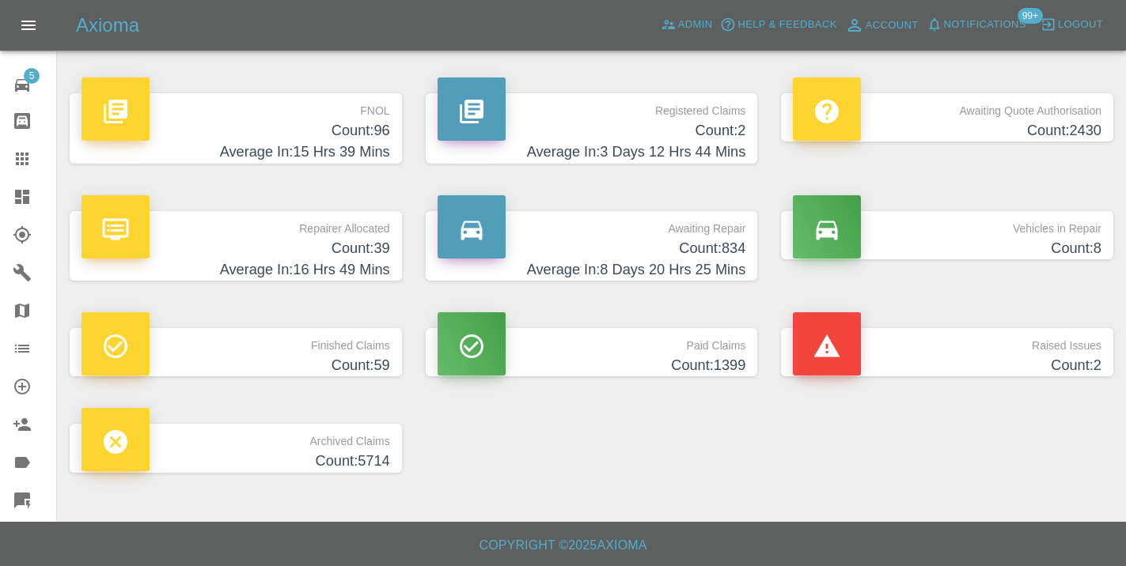
click at [725, 254] on h4 "Count: 834" at bounding box center [591, 248] width 309 height 21
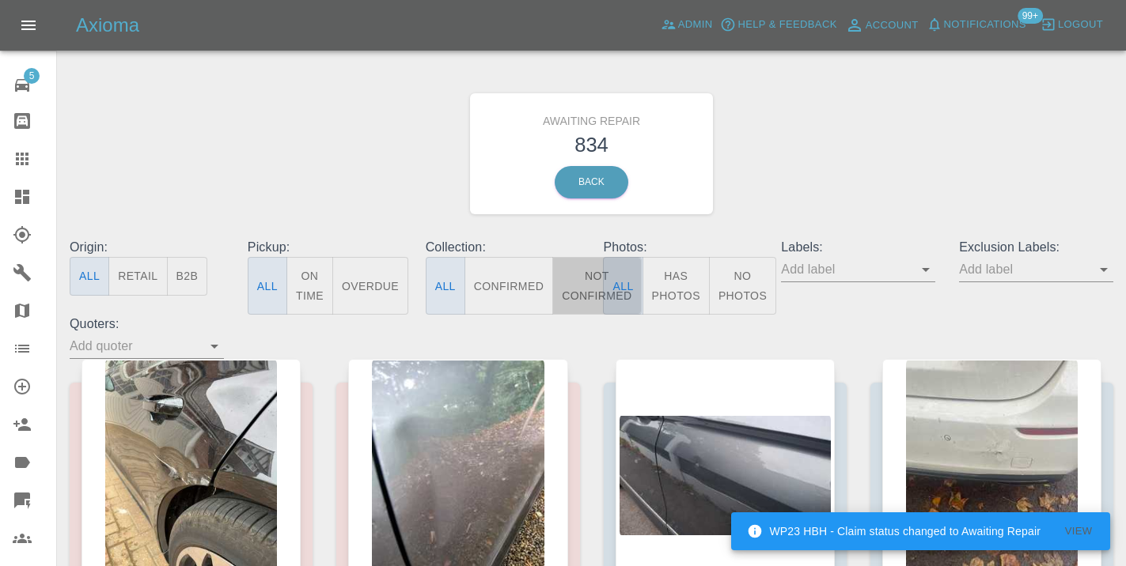
click at [593, 293] on button "Not Confirmed" at bounding box center [596, 286] width 89 height 58
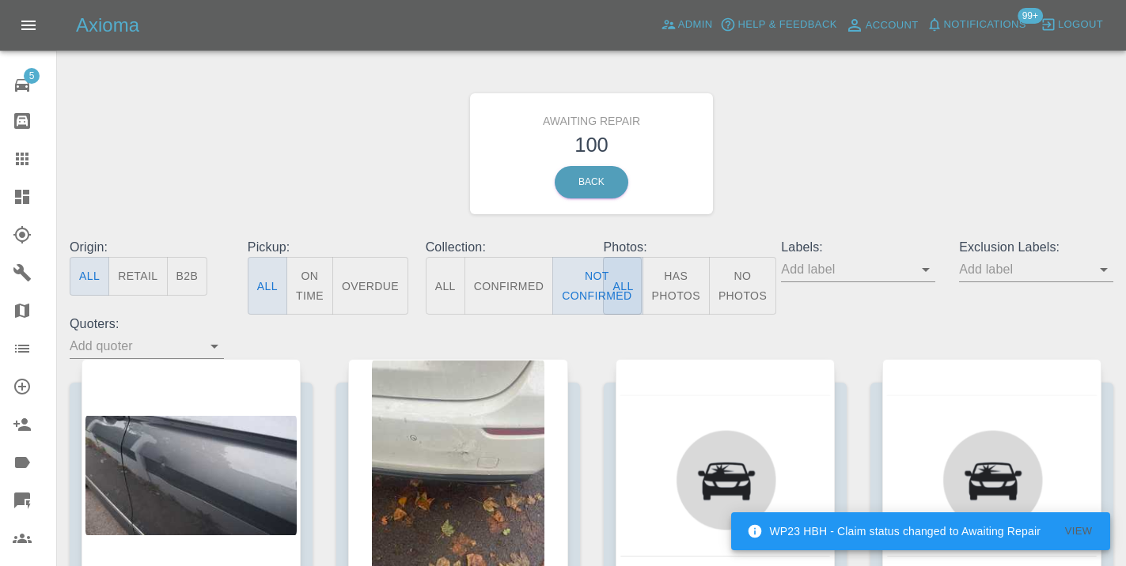
click at [820, 200] on div "Awaiting Repair 100 Back" at bounding box center [591, 154] width 1067 height 168
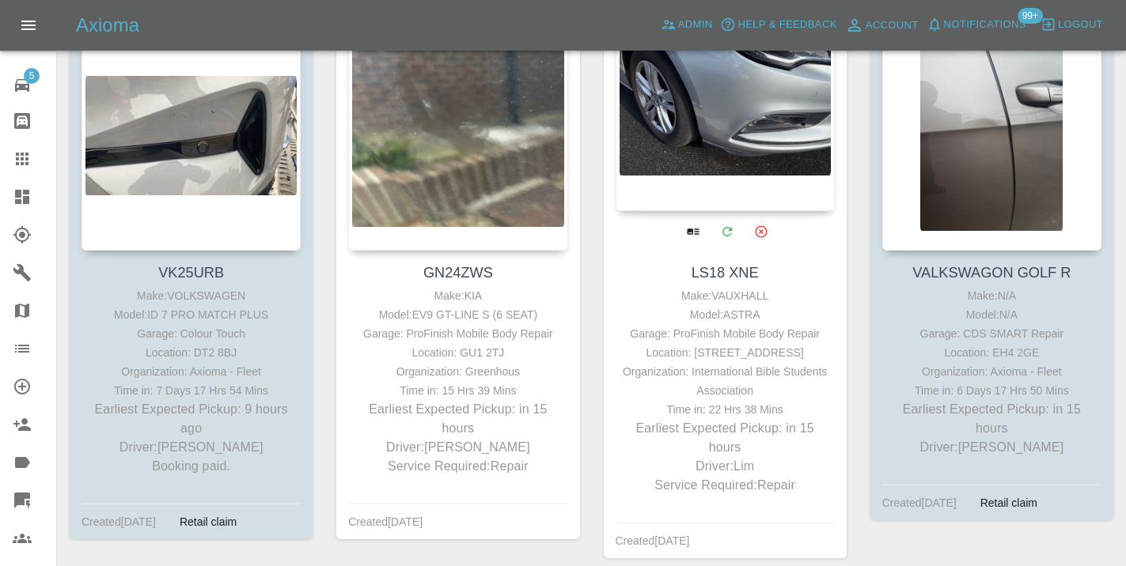
scroll to position [2436, 0]
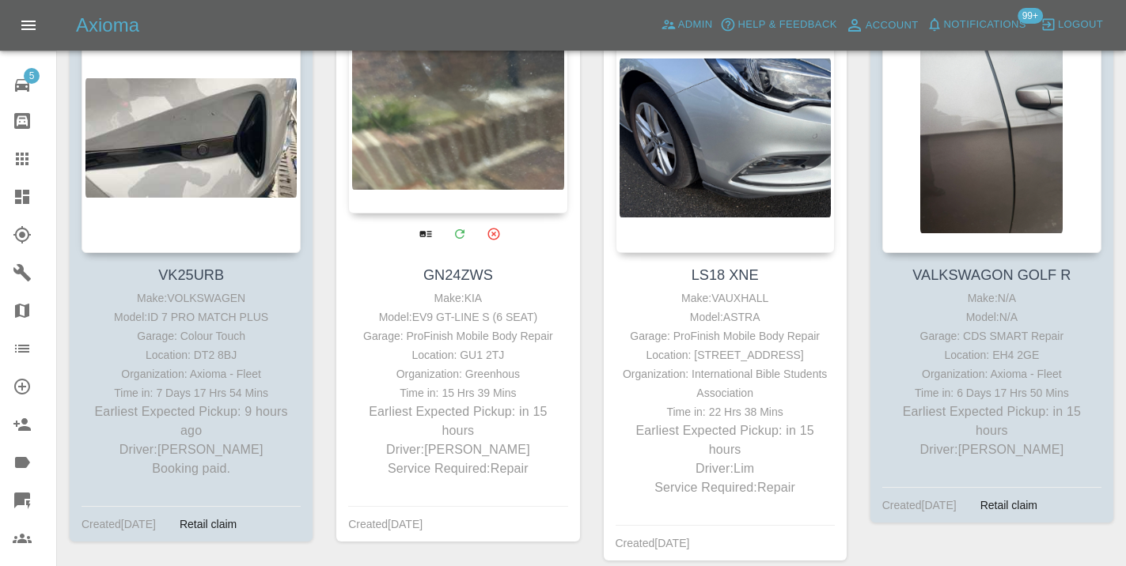
click at [479, 121] on div at bounding box center [457, 98] width 219 height 231
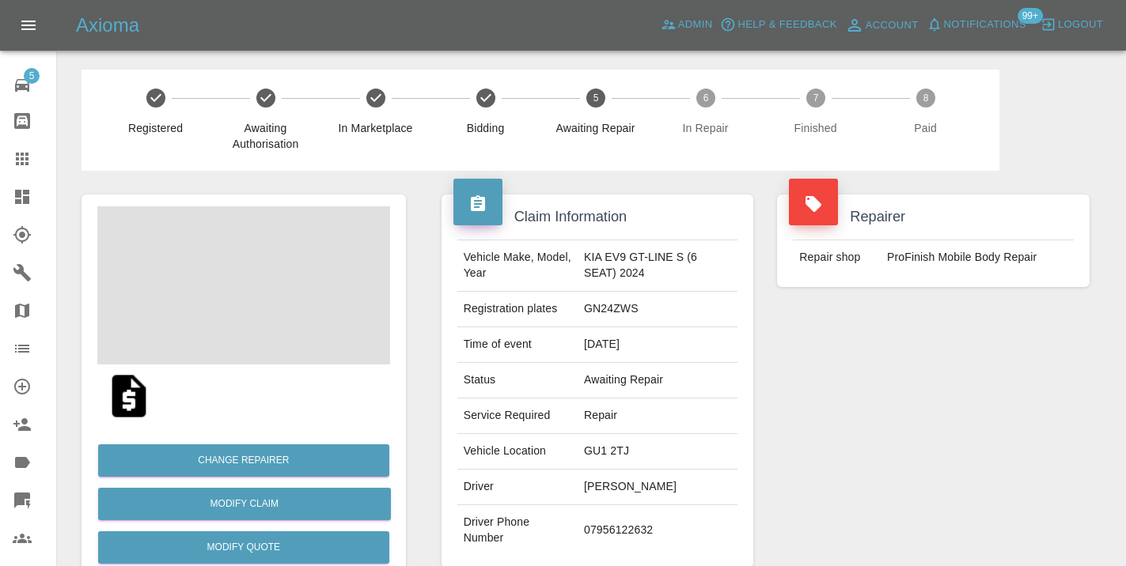
click at [623, 521] on td "07956122632" at bounding box center [657, 530] width 160 height 51
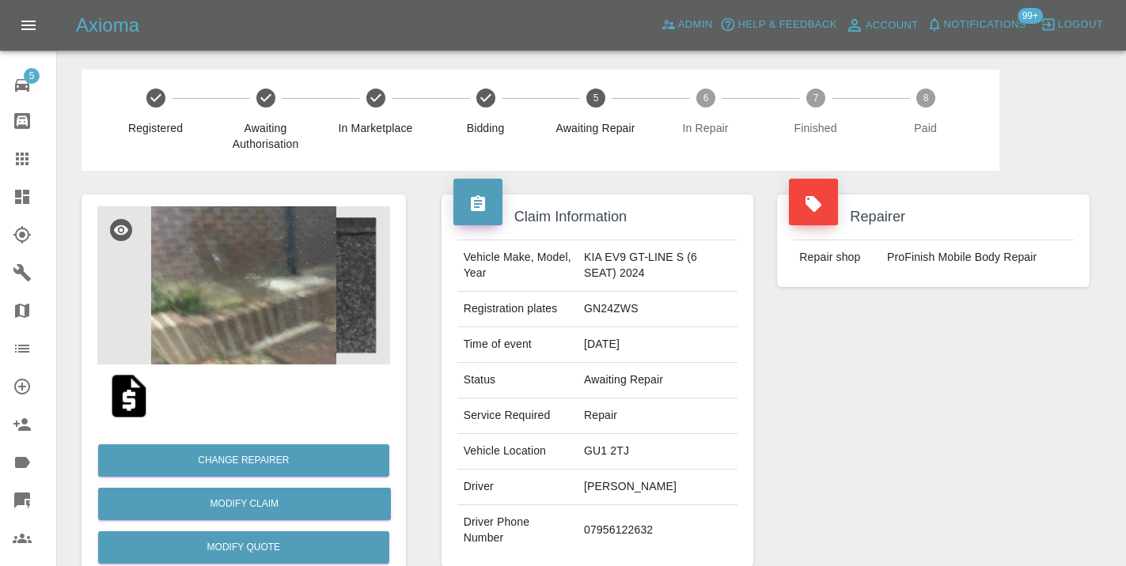
copy td "07956122632"
click at [838, 463] on div "Repairer Repair shop ProFinish Mobile Body Repair" at bounding box center [933, 381] width 336 height 421
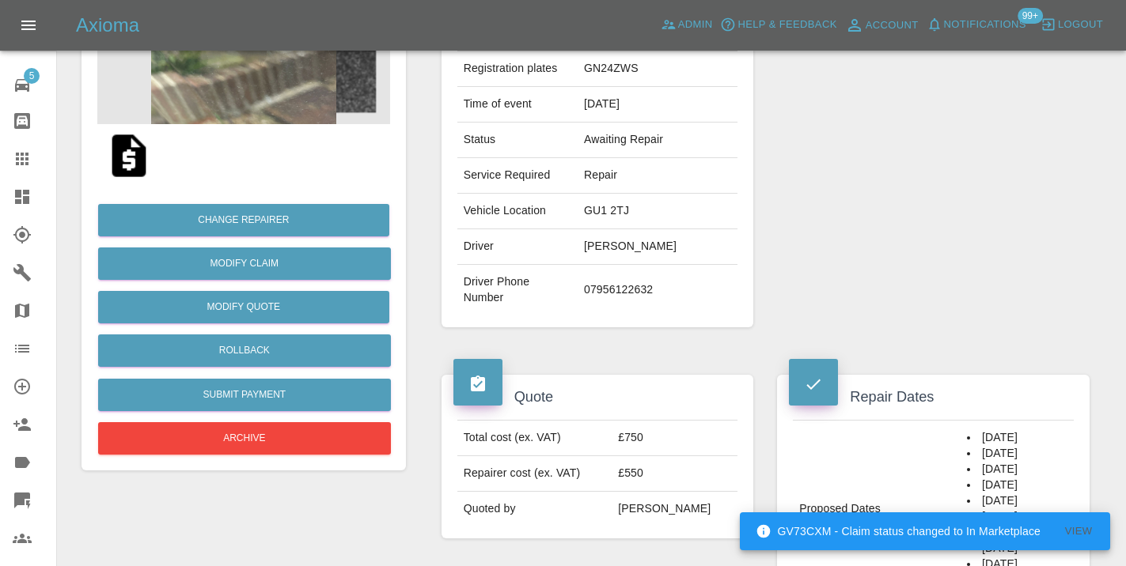
scroll to position [215, 0]
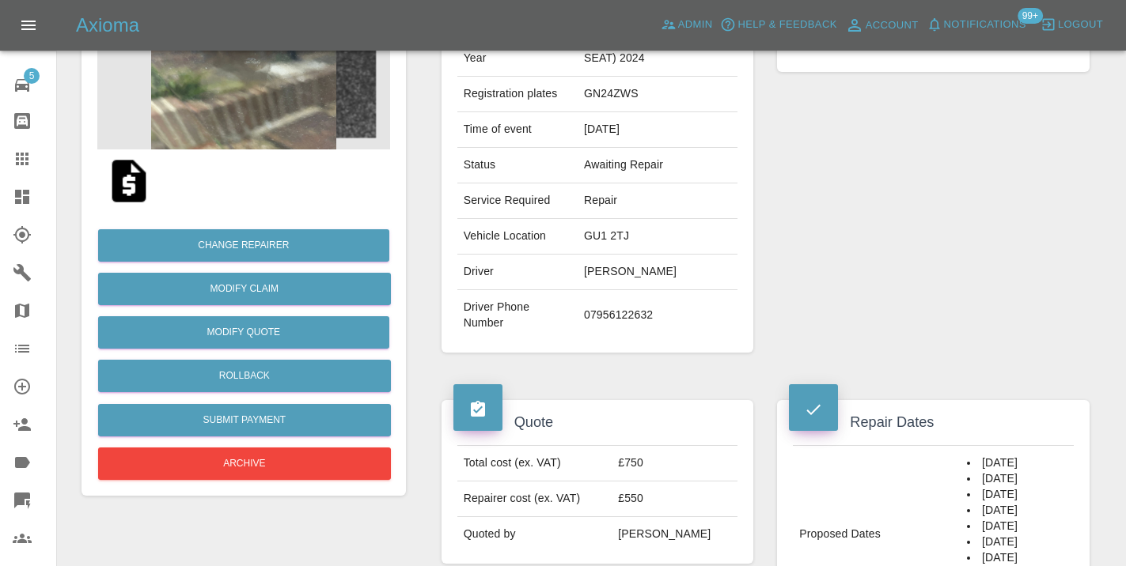
click at [619, 305] on td "07956122632" at bounding box center [657, 315] width 160 height 51
copy td "07956122632"
click at [887, 195] on div "Repairer Repair shop ProFinish Mobile Body Repair" at bounding box center [933, 166] width 336 height 421
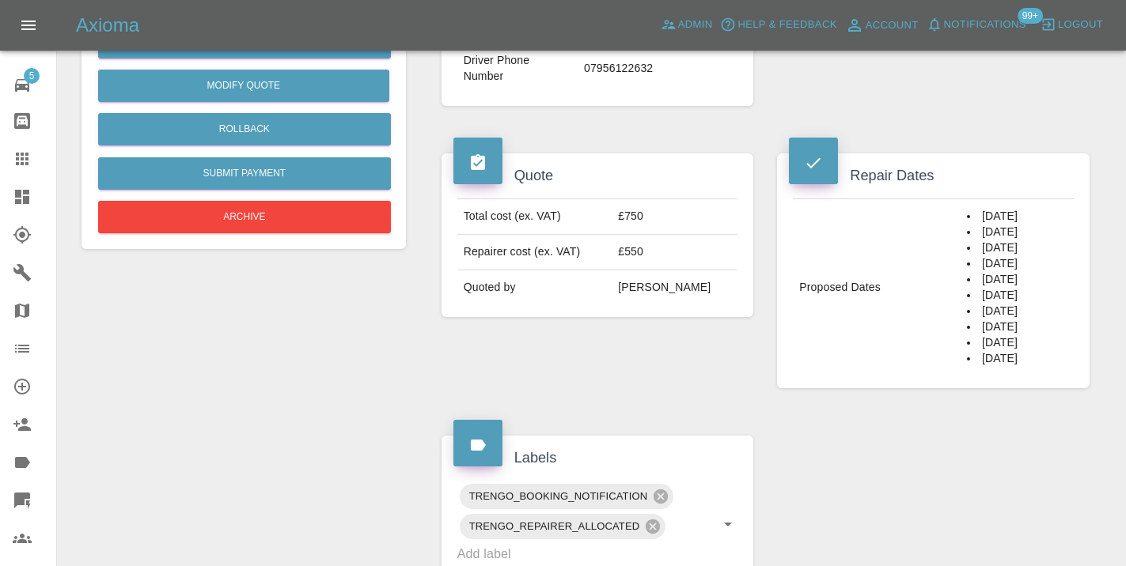
scroll to position [420, 0]
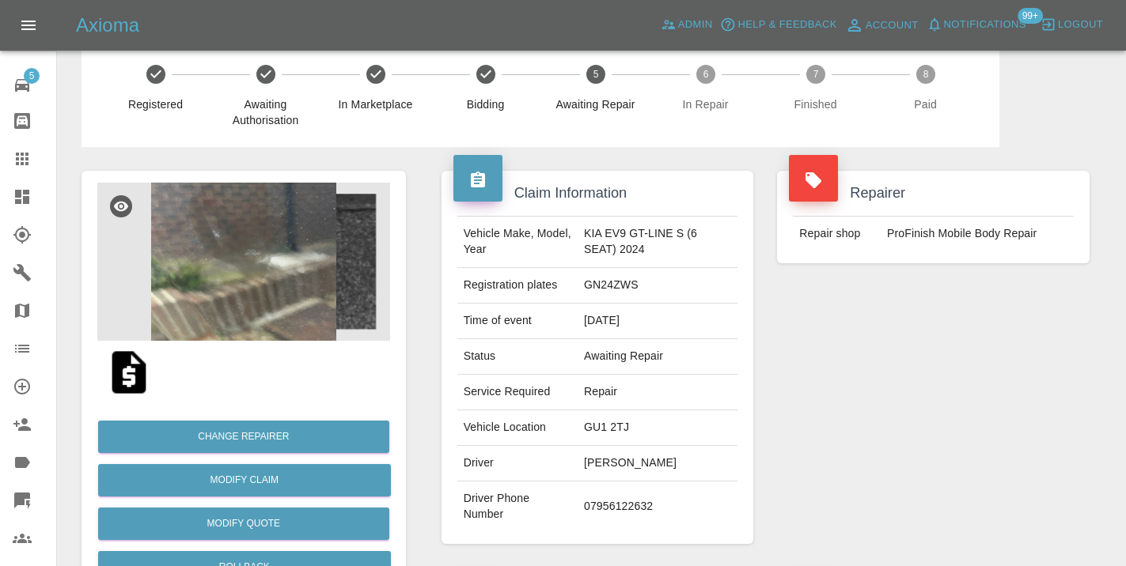
scroll to position [10, 0]
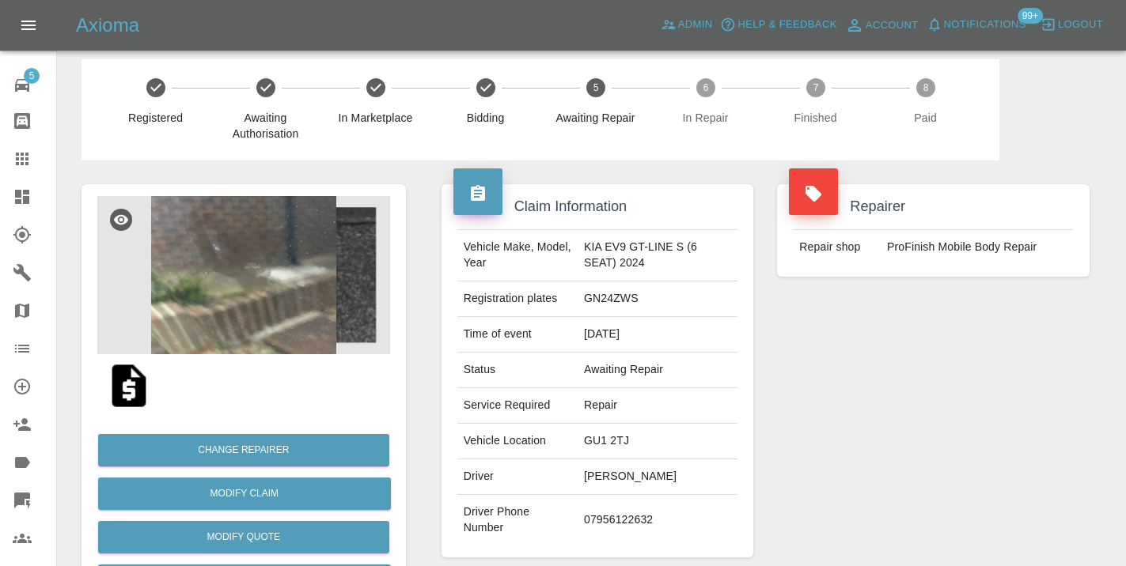
click at [28, 162] on icon at bounding box center [22, 159] width 13 height 13
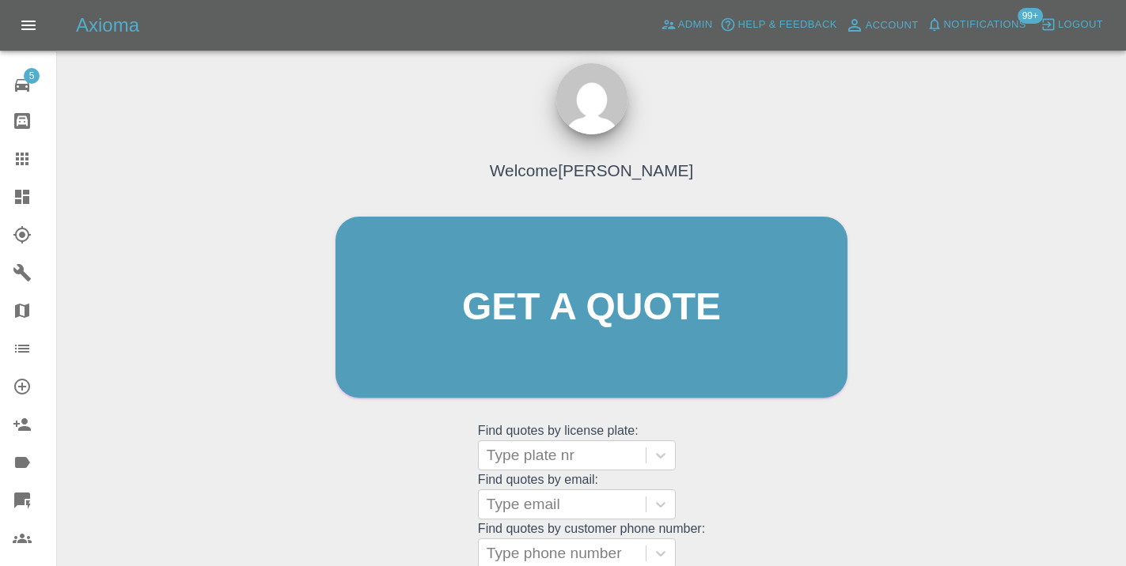
click at [728, 463] on div "Welcome [PERSON_NAME] Get a quote Get a quote Find quotes by license plate: Typ…" at bounding box center [591, 338] width 545 height 478
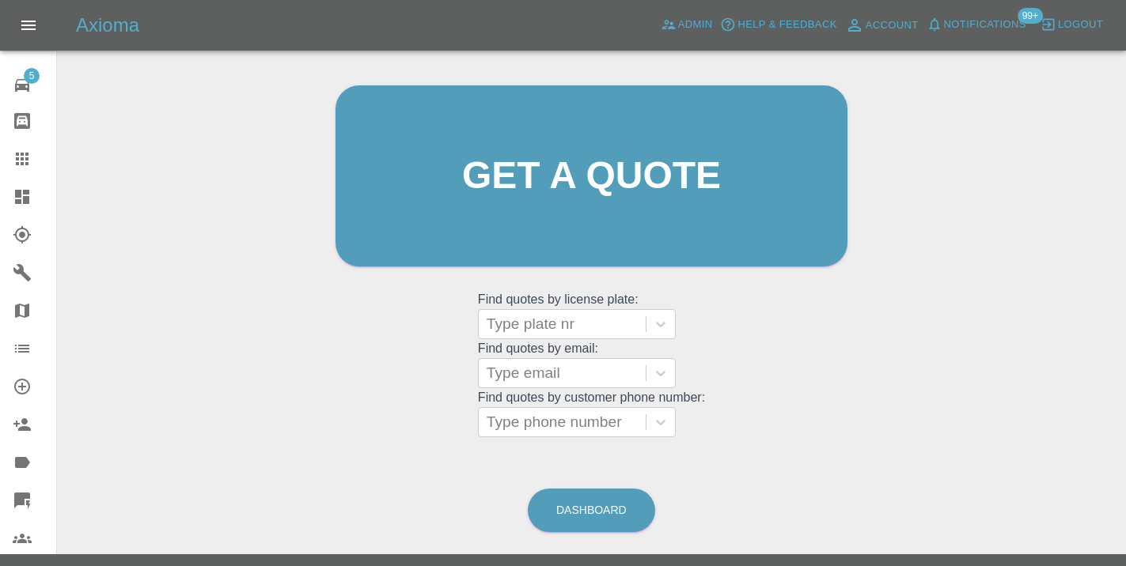
scroll to position [174, 0]
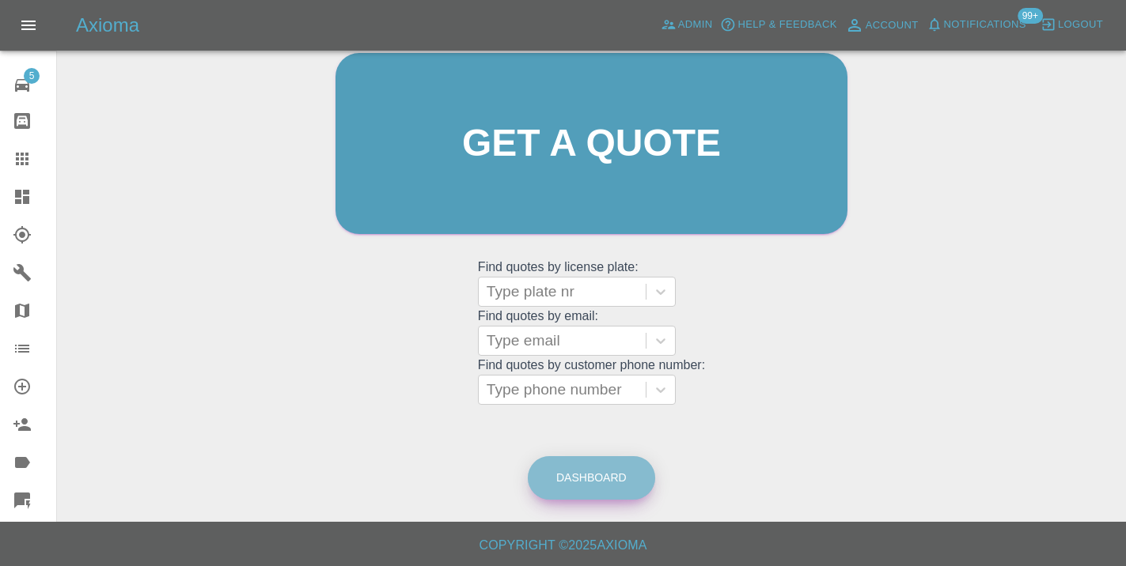
click at [620, 486] on link "Dashboard" at bounding box center [591, 478] width 127 height 44
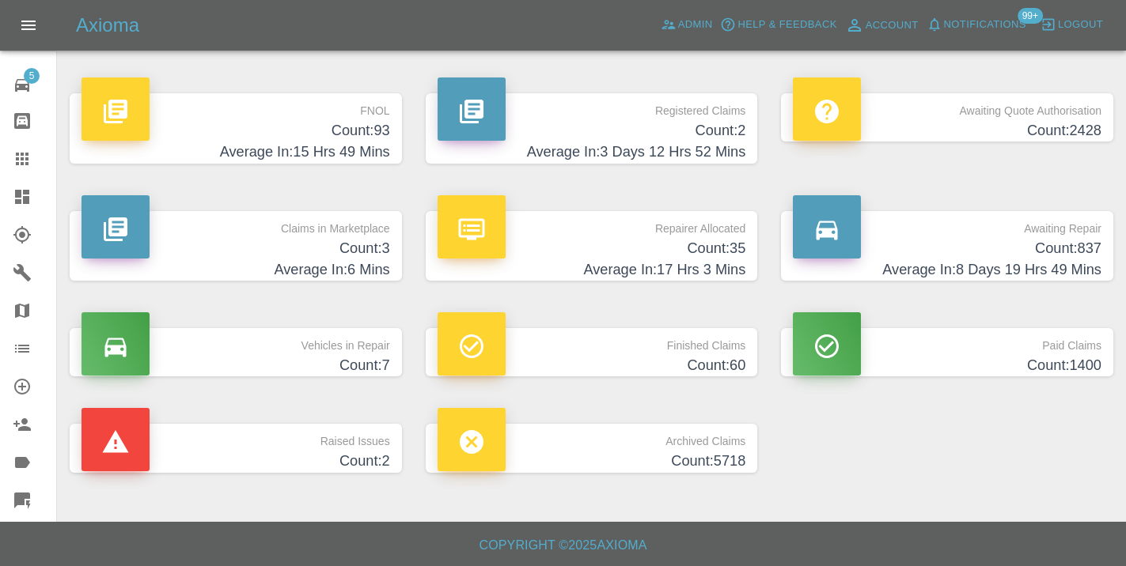
click at [1069, 240] on h4 "Count: 837" at bounding box center [947, 248] width 309 height 21
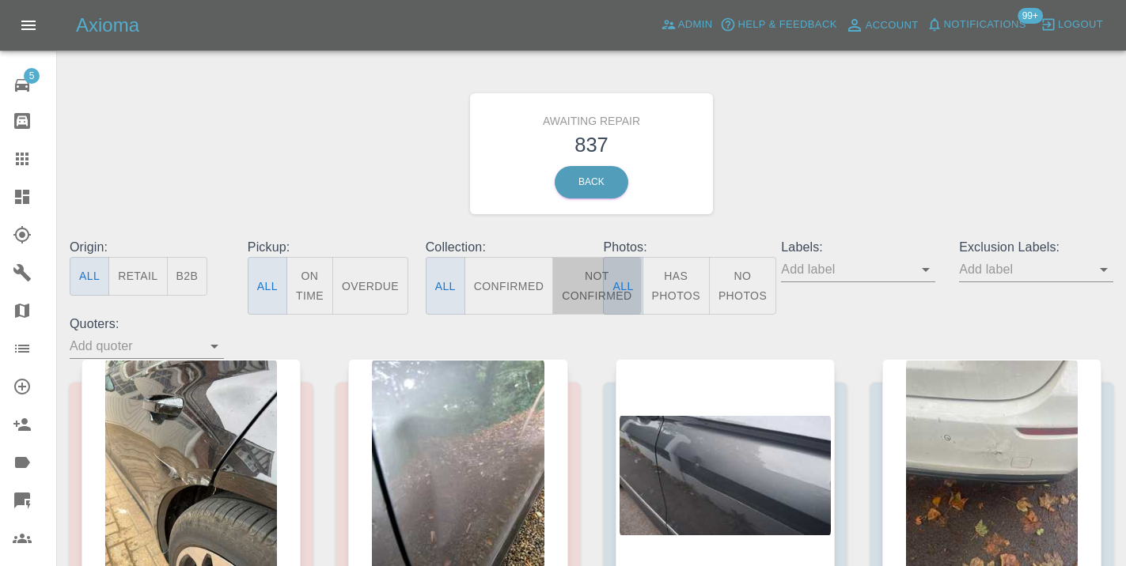
click at [590, 290] on button "Not Confirmed" at bounding box center [596, 286] width 89 height 58
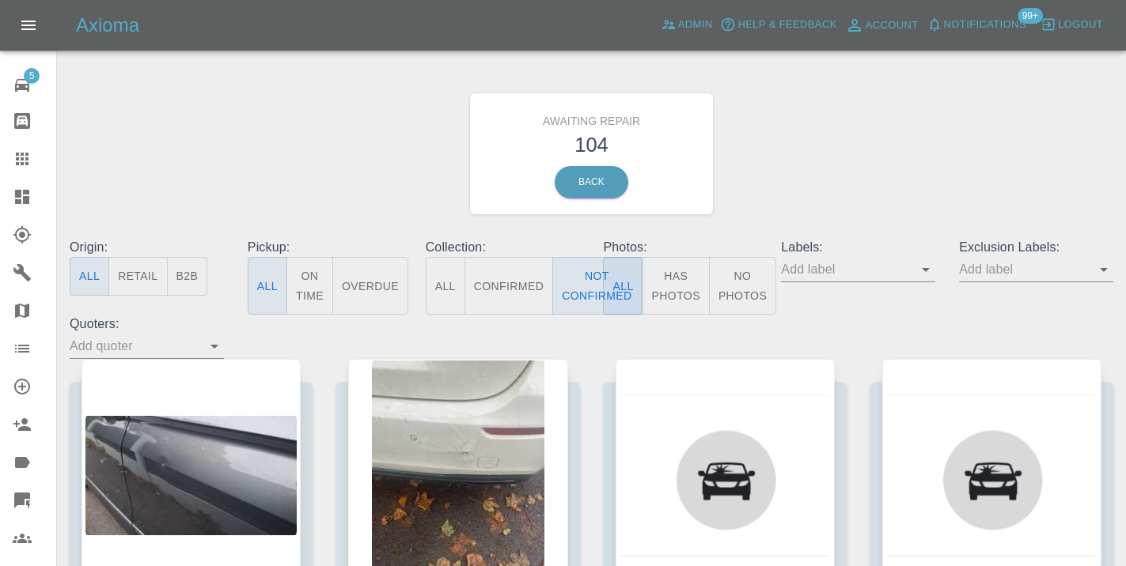
click at [809, 182] on div "Awaiting Repair 104 Back" at bounding box center [591, 154] width 1067 height 168
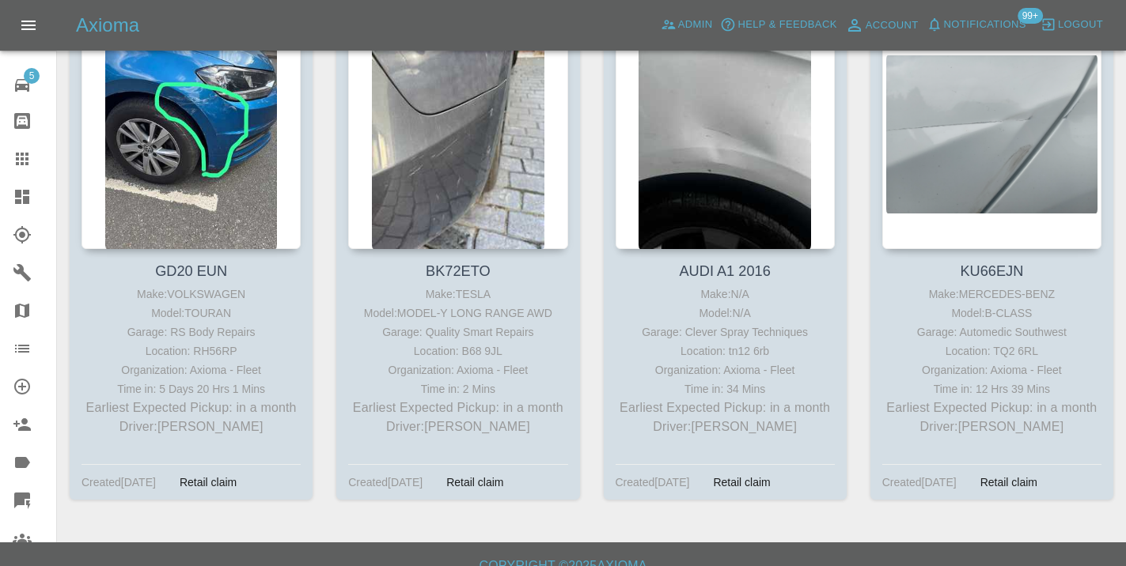
scroll to position [13491, 0]
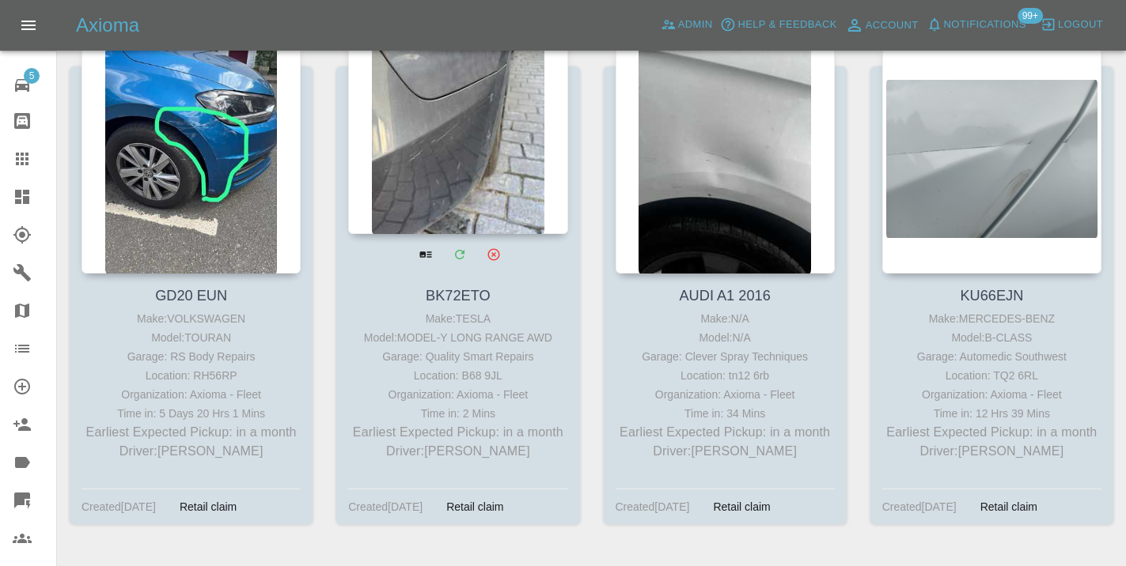
click at [445, 133] on div at bounding box center [457, 118] width 219 height 231
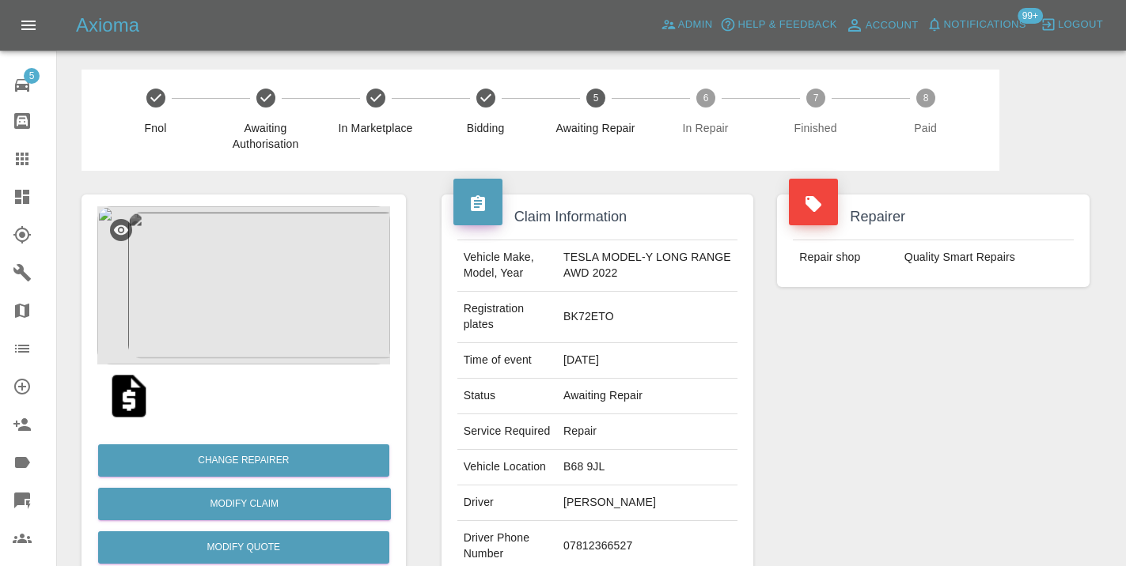
click at [589, 555] on td "07812366527" at bounding box center [647, 546] width 180 height 51
copy td "07812366527"
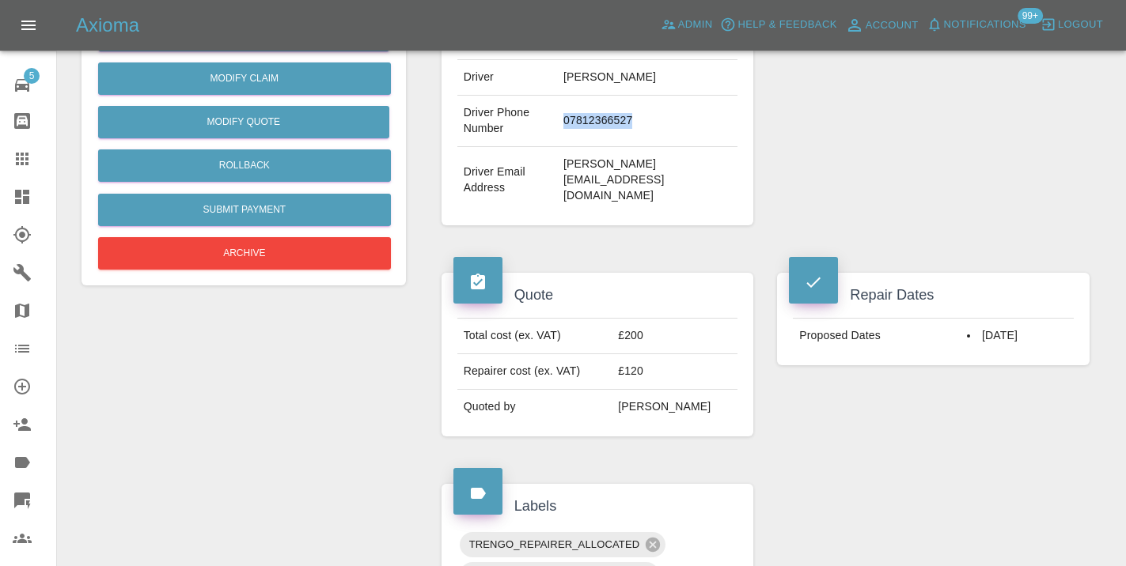
scroll to position [384, 0]
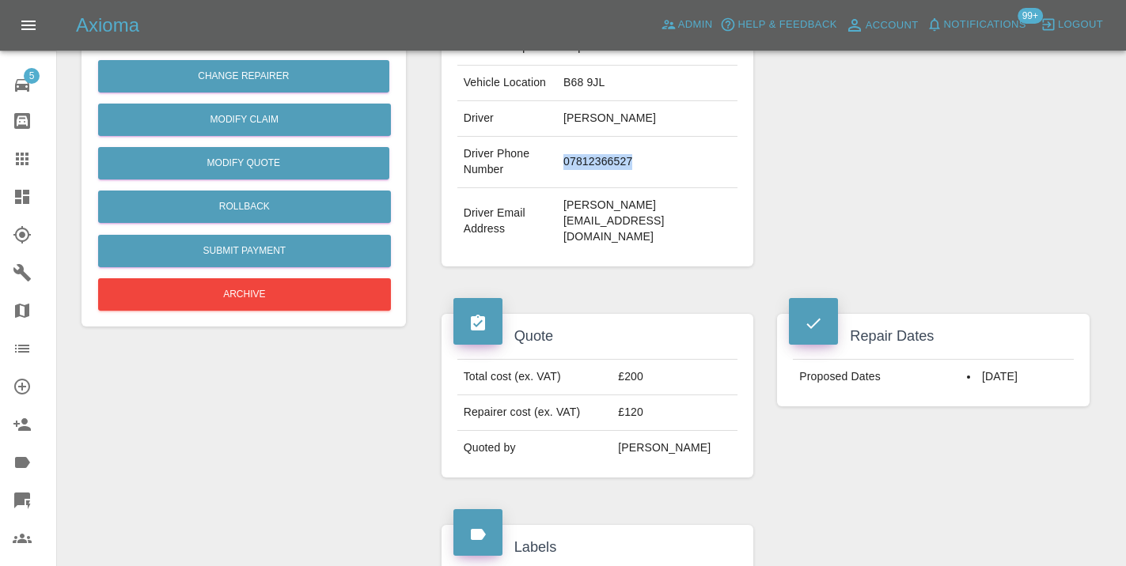
click at [677, 188] on td "07812366527" at bounding box center [647, 162] width 180 height 51
click at [619, 175] on td "07812366527" at bounding box center [647, 162] width 180 height 51
copy td "07812366527"
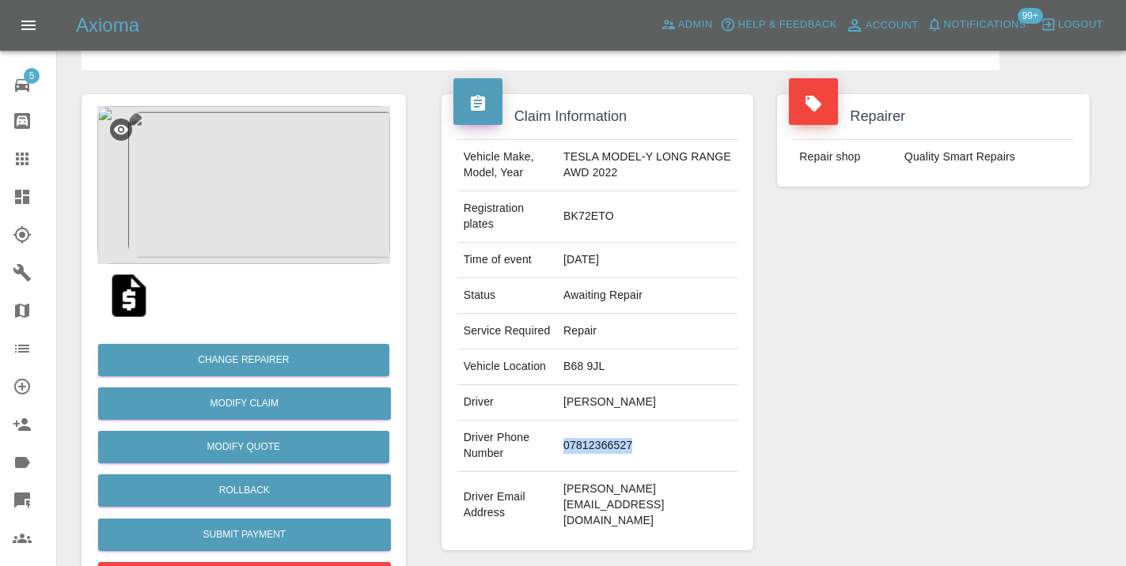
scroll to position [87, 0]
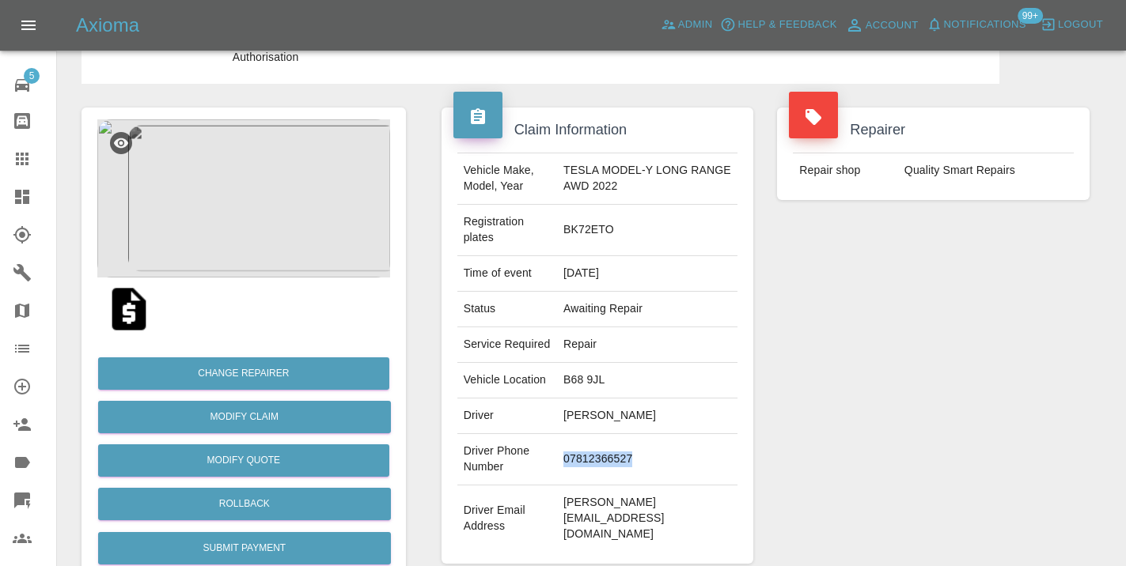
click at [683, 486] on td "07812366527" at bounding box center [647, 459] width 180 height 51
click at [983, 343] on div "Repairer Repair shop Quality Smart Repairs" at bounding box center [933, 336] width 336 height 504
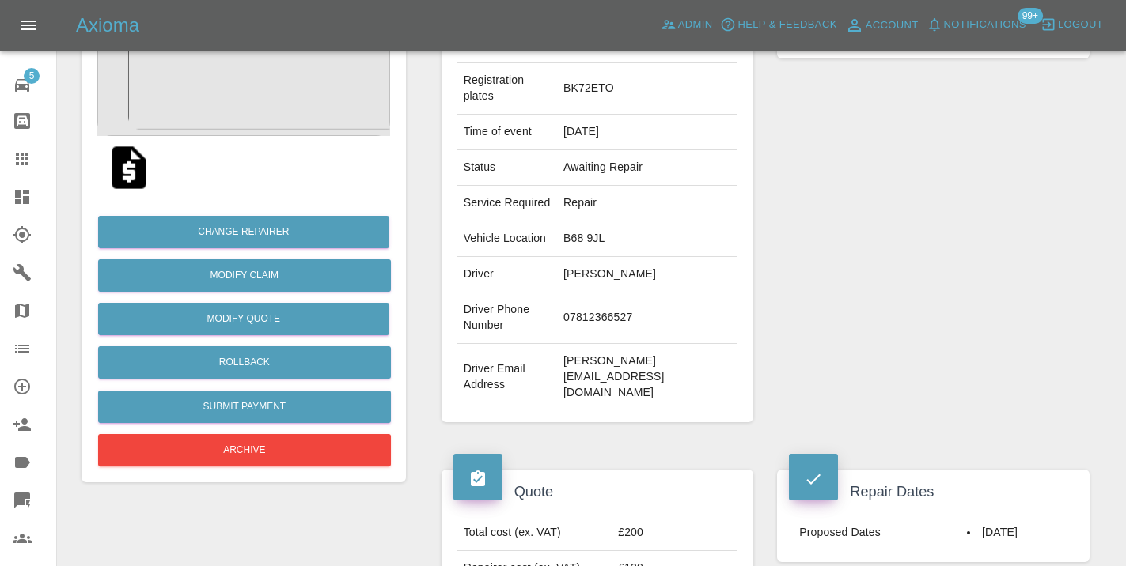
scroll to position [252, 0]
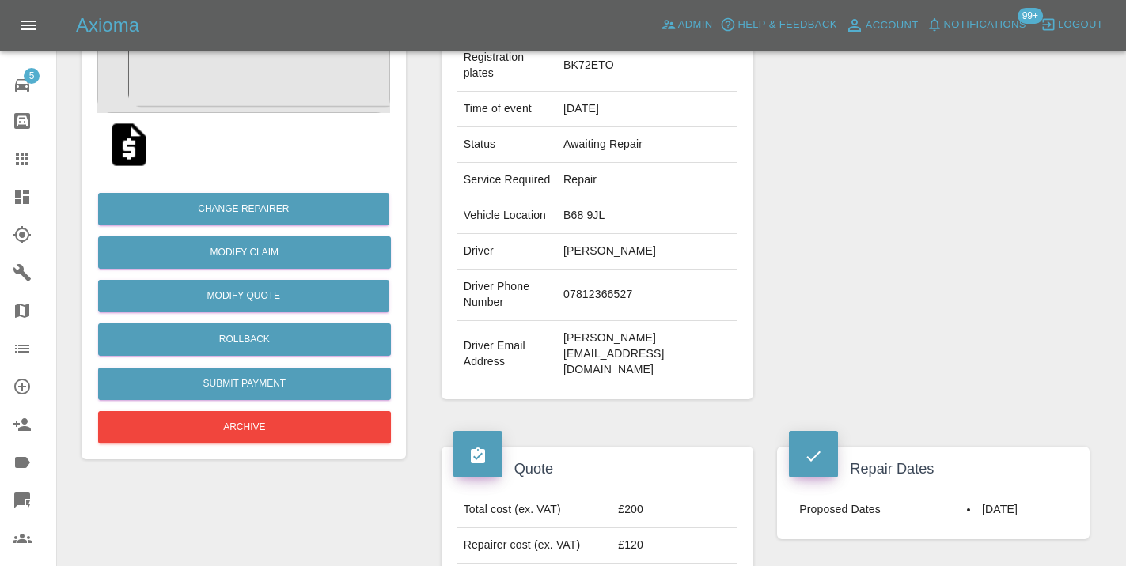
click at [605, 312] on td "07812366527" at bounding box center [647, 295] width 180 height 51
copy td "07812366527"
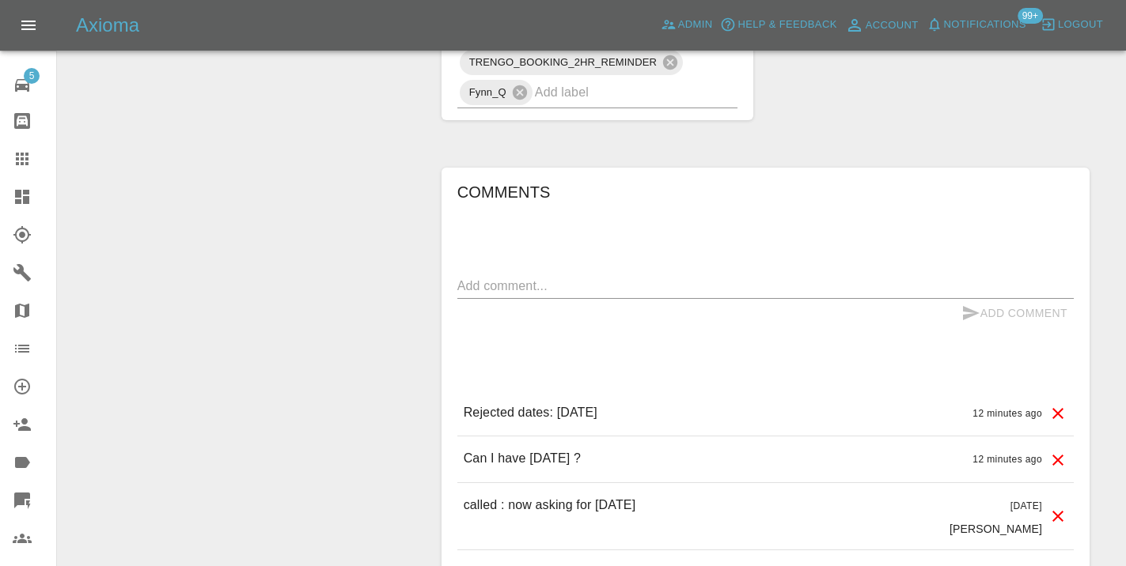
scroll to position [1215, 0]
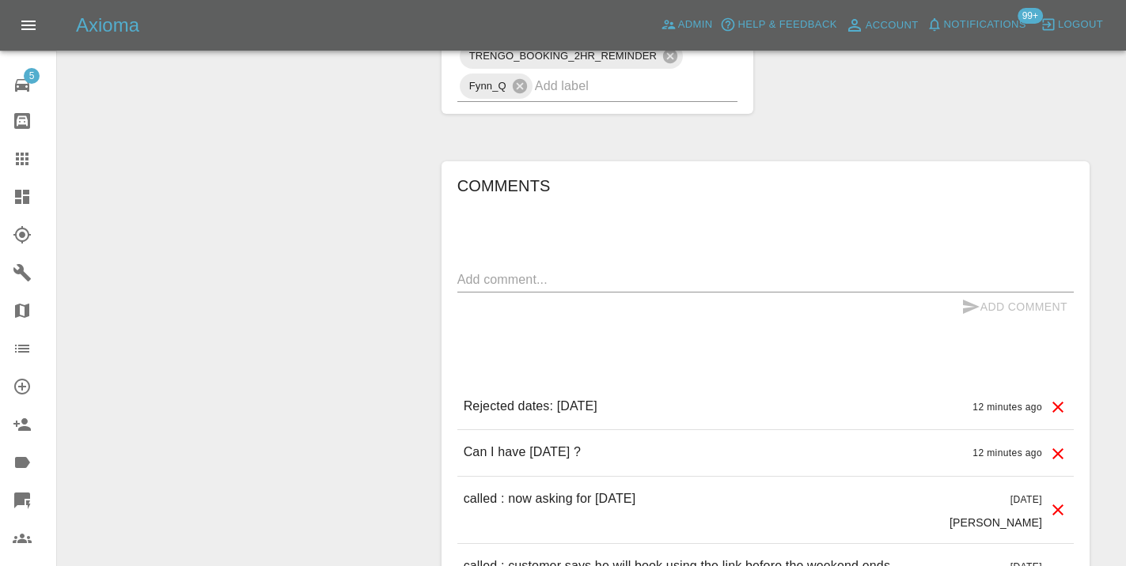
click at [546, 278] on textarea at bounding box center [765, 280] width 616 height 18
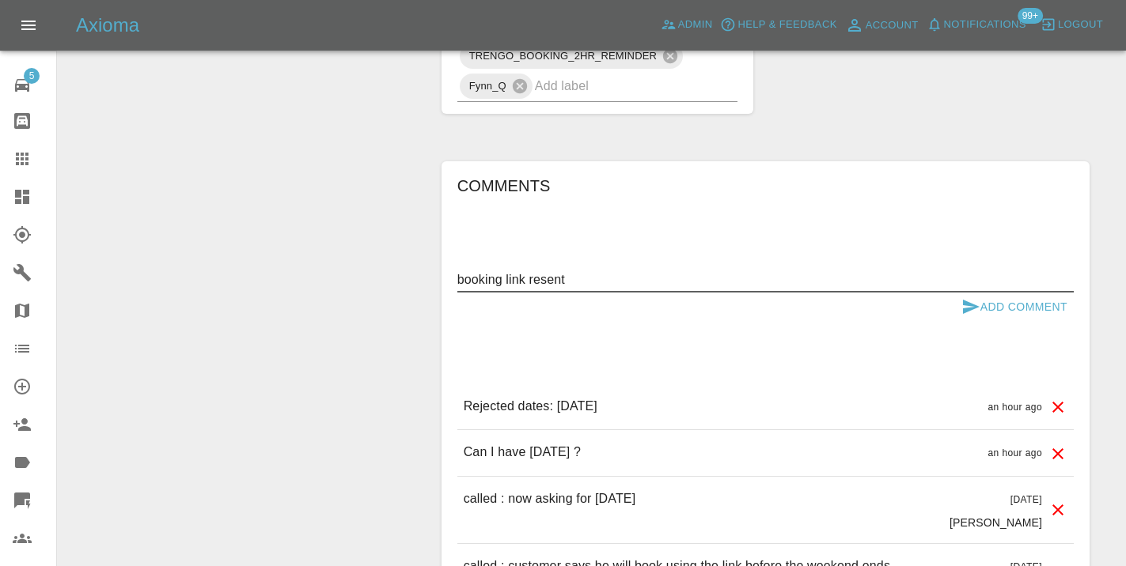
type textarea "booking link resent"
click at [967, 307] on icon "submit" at bounding box center [970, 306] width 19 height 19
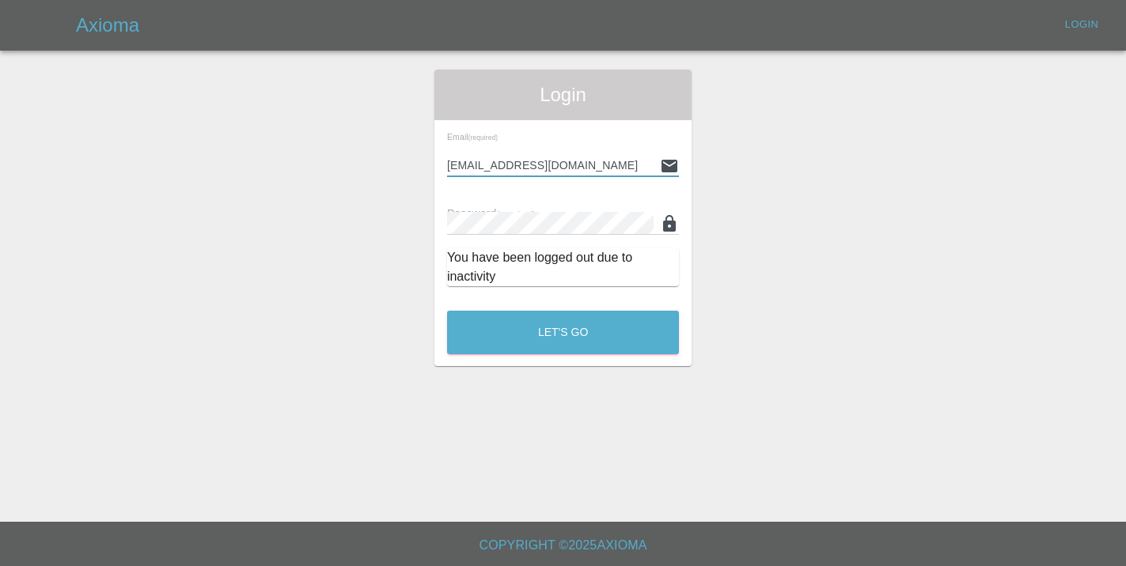
type input "Castrokhonqwana@gmail.com"
click at [562, 332] on button "Let's Go" at bounding box center [563, 333] width 232 height 44
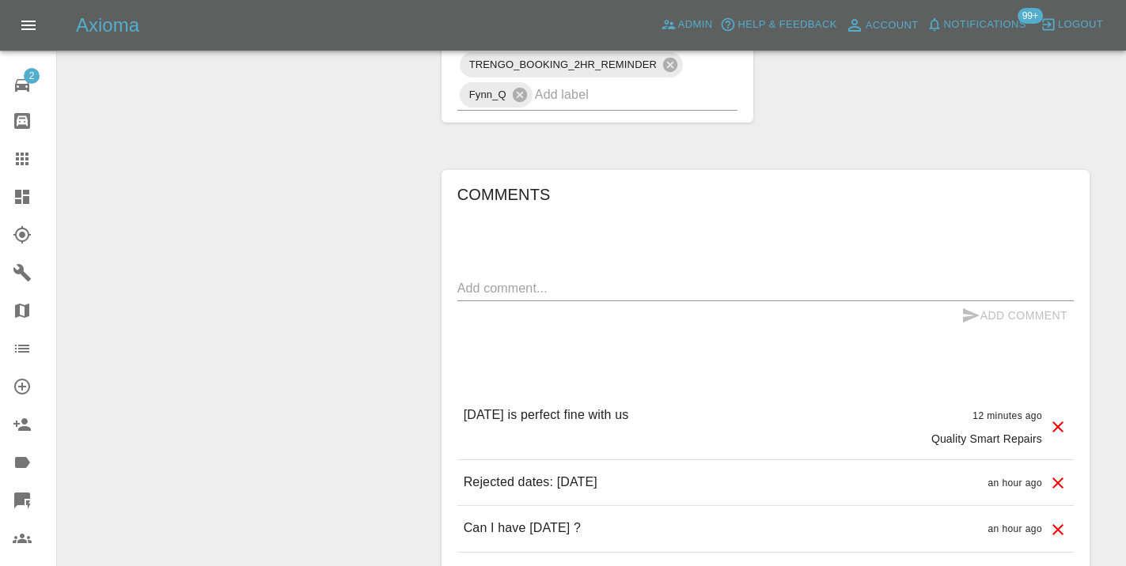
scroll to position [1261, 0]
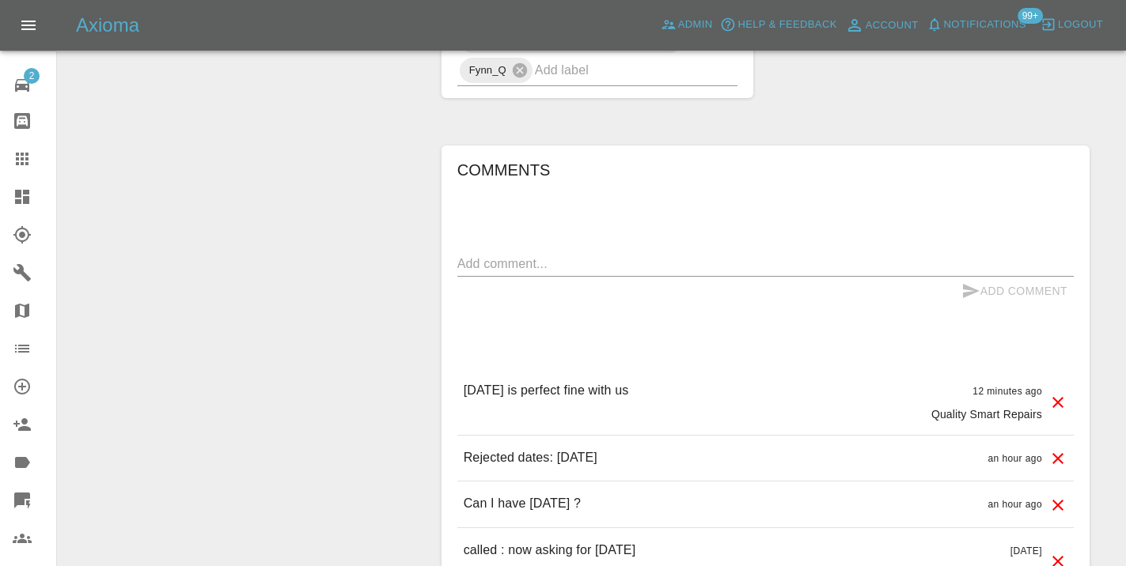
click at [468, 273] on div "x" at bounding box center [765, 264] width 616 height 25
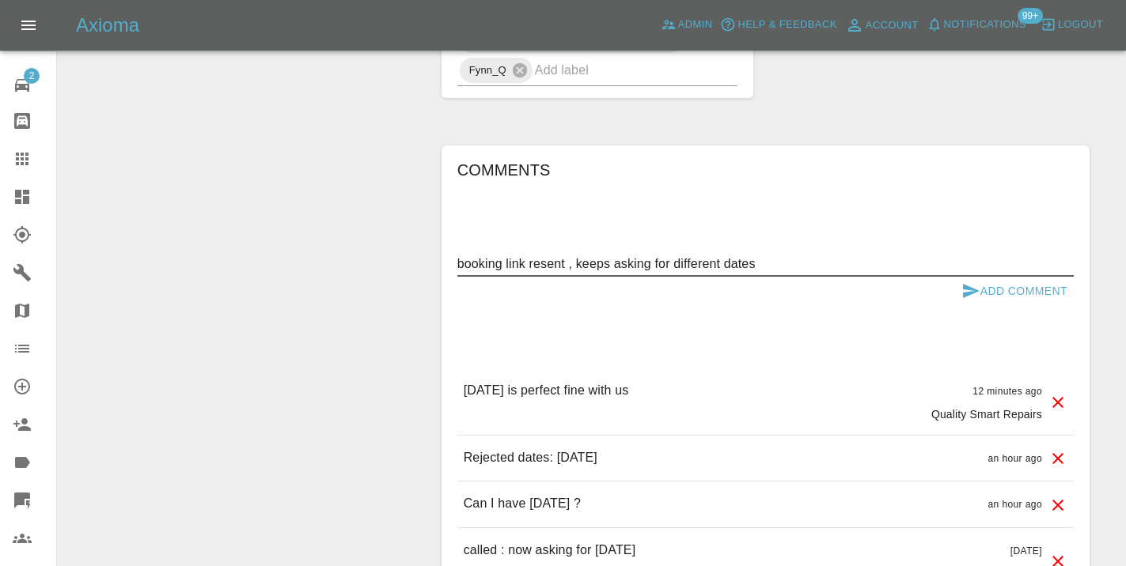
type textarea "booking link resent , keeps asking for different dates"
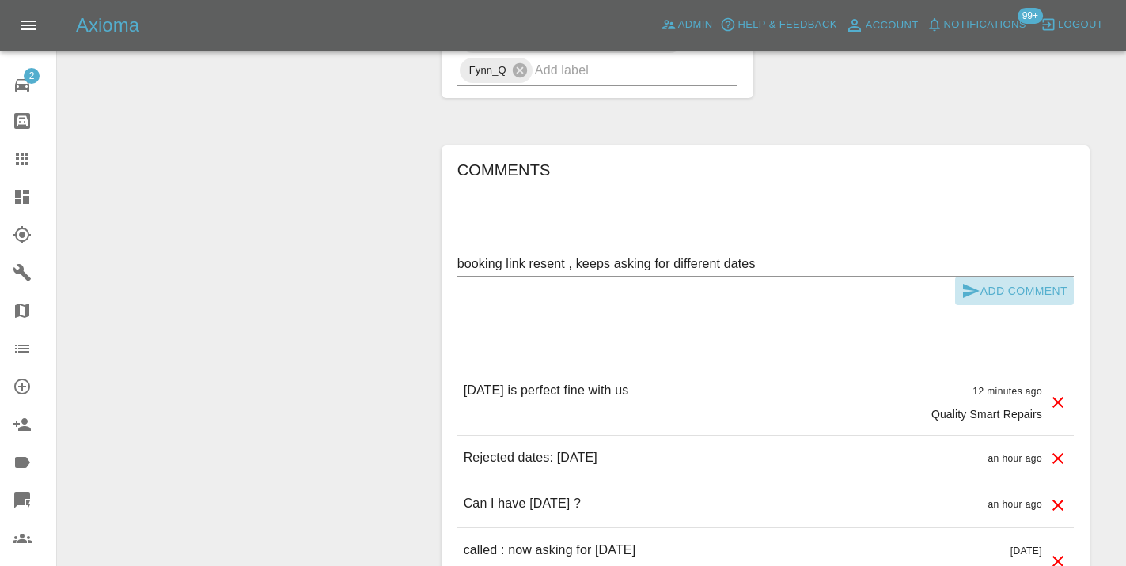
click at [968, 293] on icon "submit" at bounding box center [971, 291] width 17 height 14
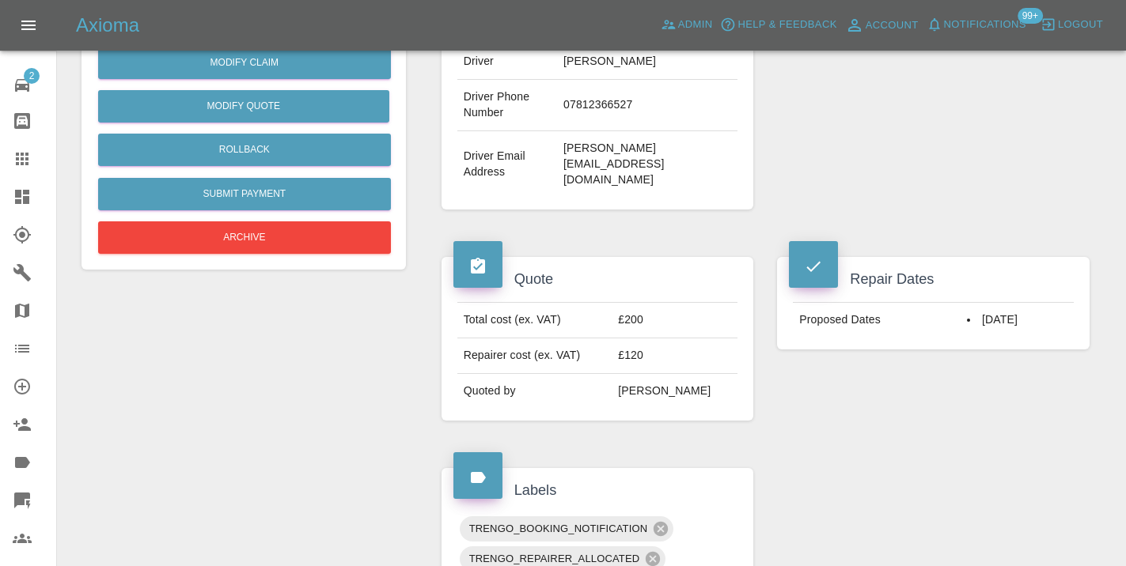
scroll to position [435, 0]
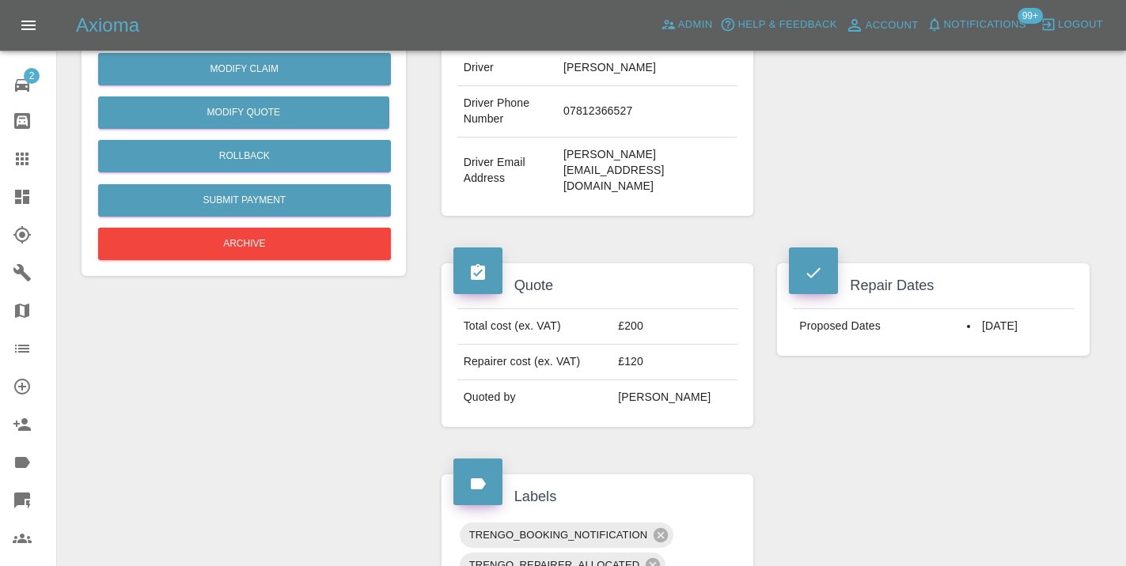
click at [16, 157] on icon at bounding box center [22, 159] width 13 height 13
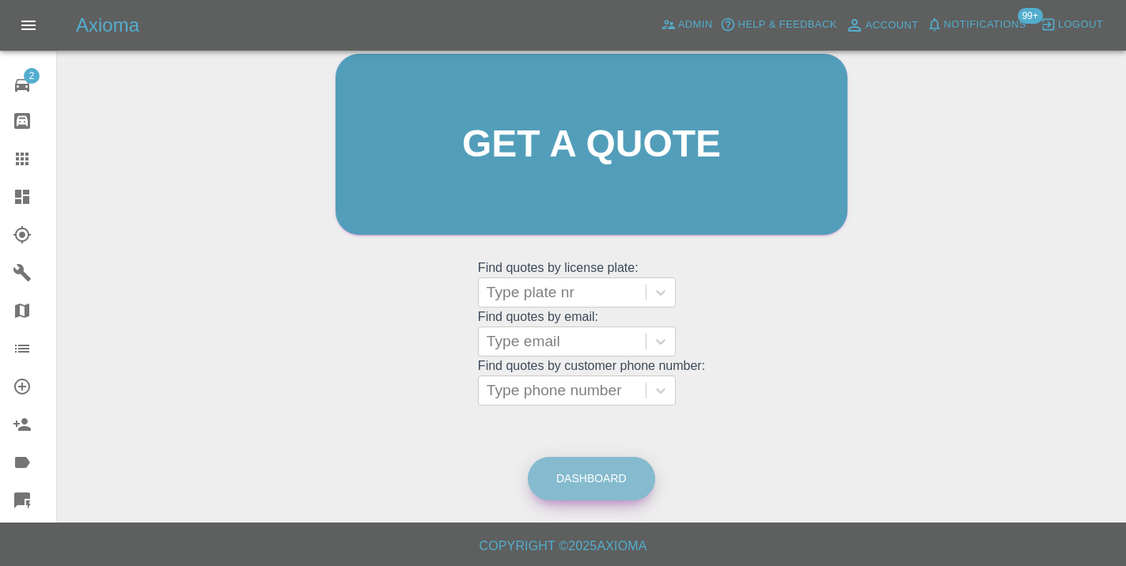
click at [599, 497] on link "Dashboard" at bounding box center [591, 479] width 127 height 44
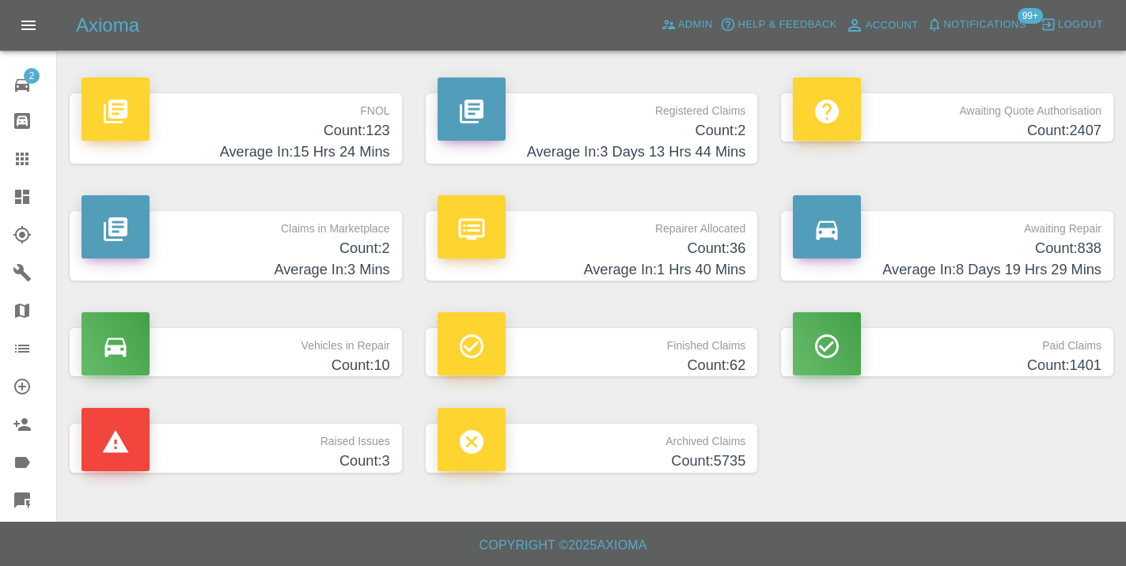
click at [1056, 253] on h4 "Count: 838" at bounding box center [947, 248] width 309 height 21
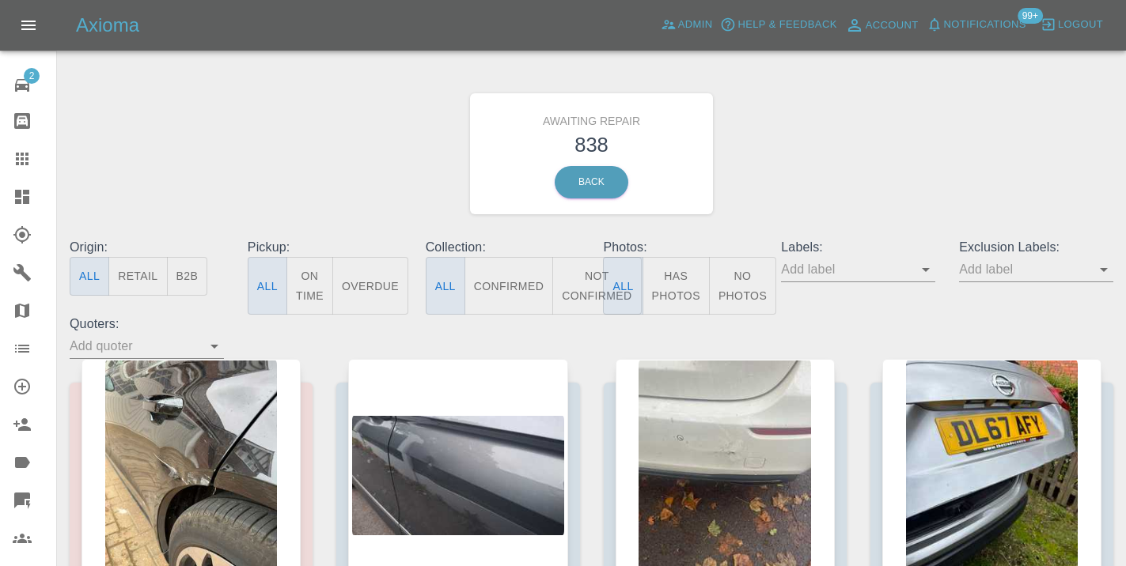
click at [585, 285] on button "Not Confirmed" at bounding box center [596, 286] width 89 height 58
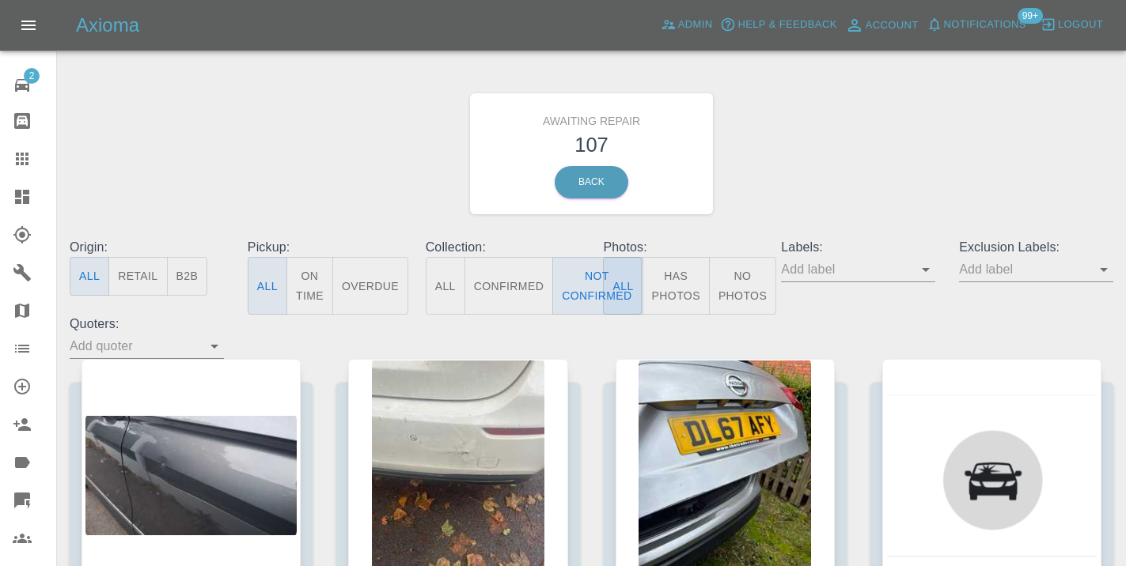
click at [865, 144] on div "Awaiting Repair 107 Back" at bounding box center [591, 154] width 1067 height 168
click at [780, 161] on div "Awaiting Repair 107 Back" at bounding box center [591, 154] width 1067 height 168
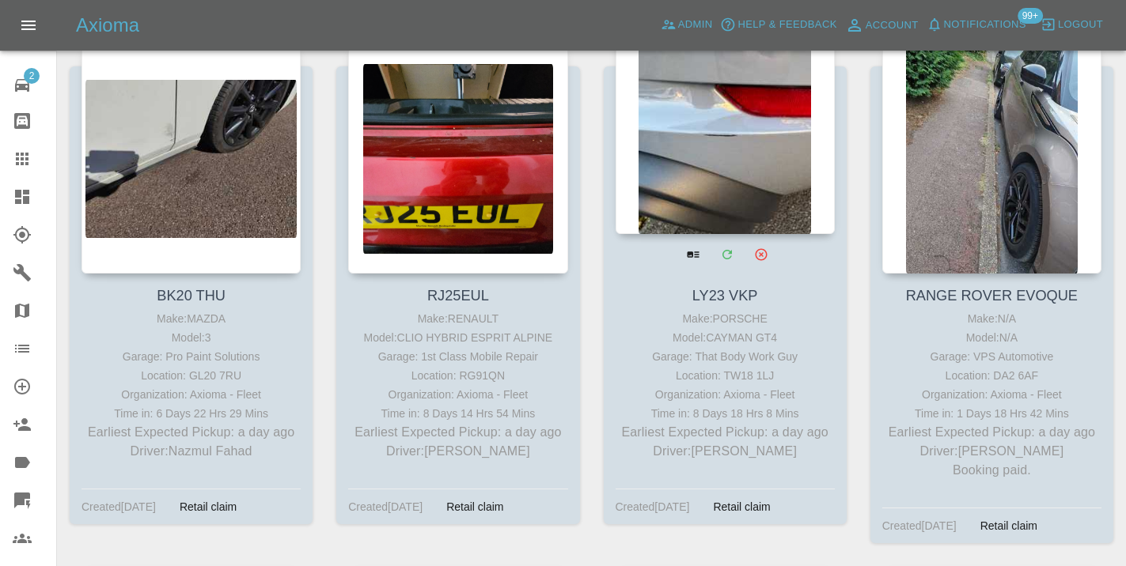
scroll to position [1306, 0]
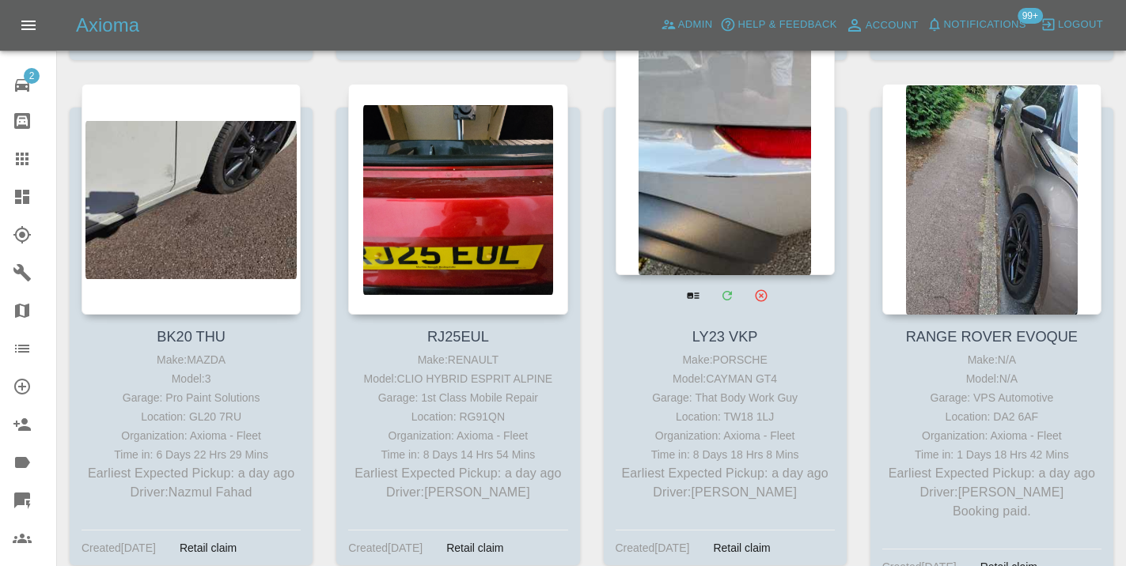
click at [732, 178] on div at bounding box center [724, 159] width 219 height 231
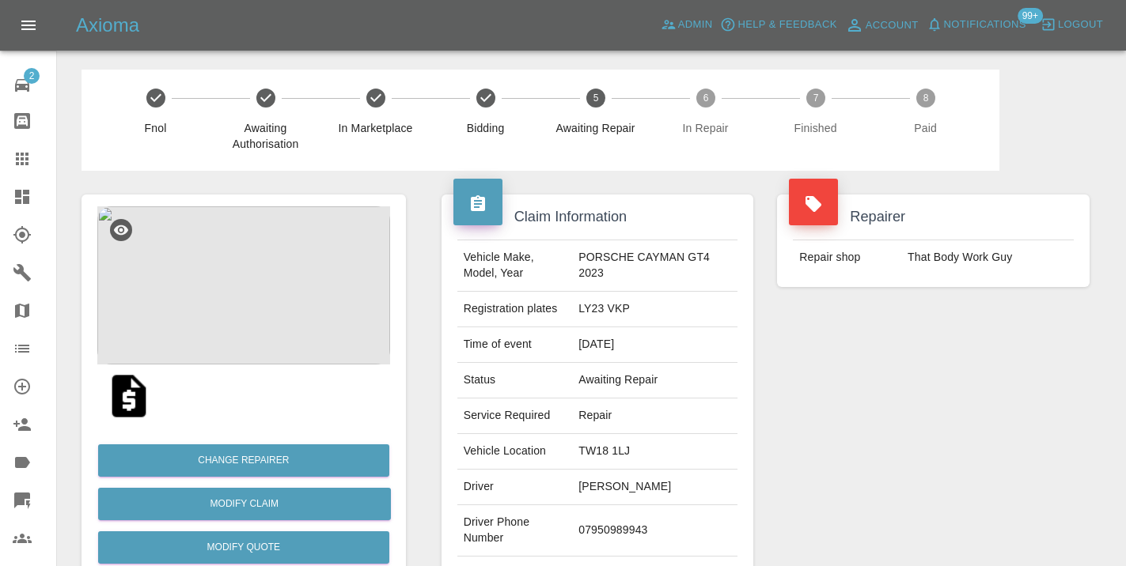
click at [616, 529] on td "07950989943" at bounding box center [654, 530] width 165 height 51
copy td "07950989943"
click at [865, 406] on div "Repairer Repair shop That Body Work Guy" at bounding box center [933, 407] width 336 height 472
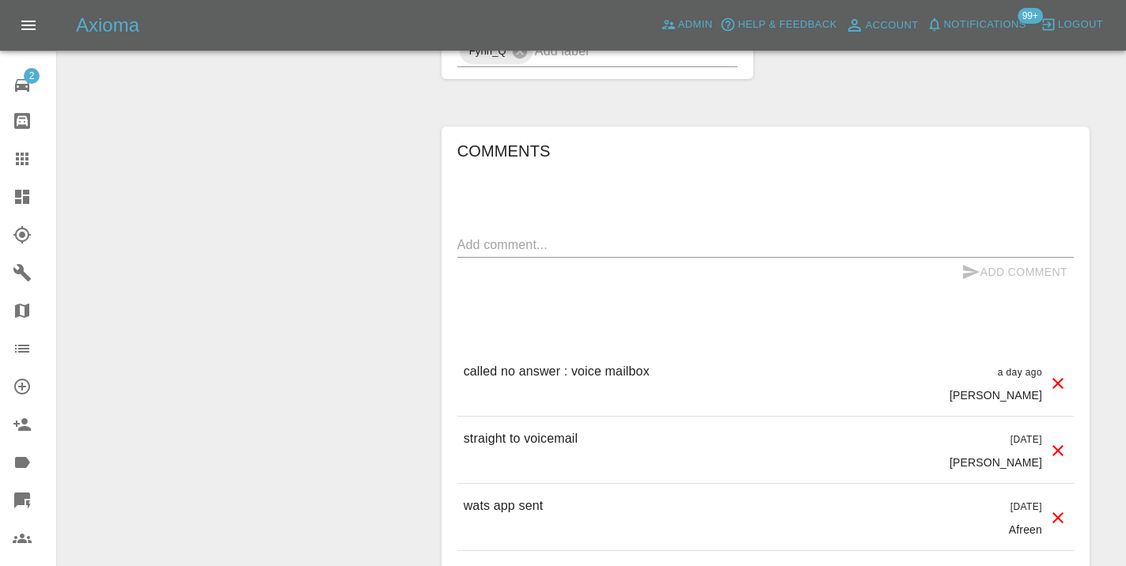
scroll to position [1380, 0]
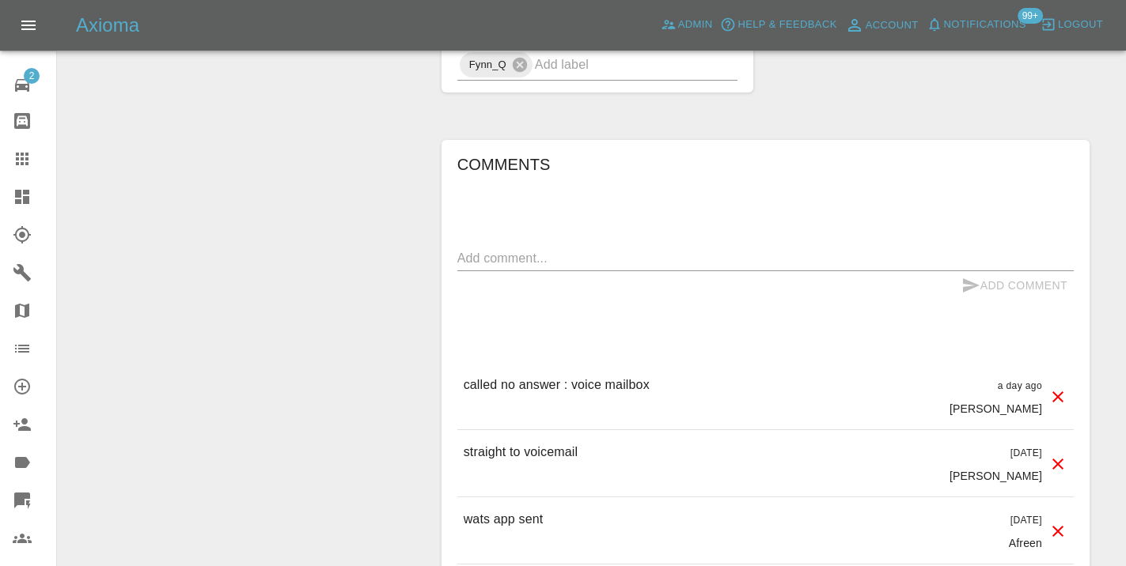
click at [495, 256] on textarea at bounding box center [765, 258] width 616 height 18
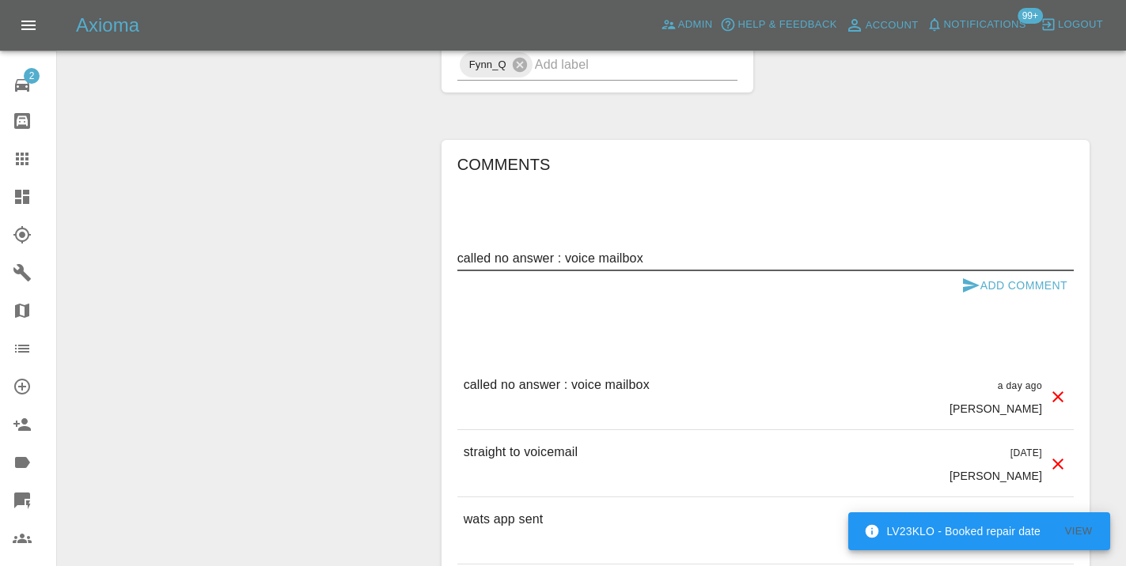
type textarea "called no answer : voice mailbox"
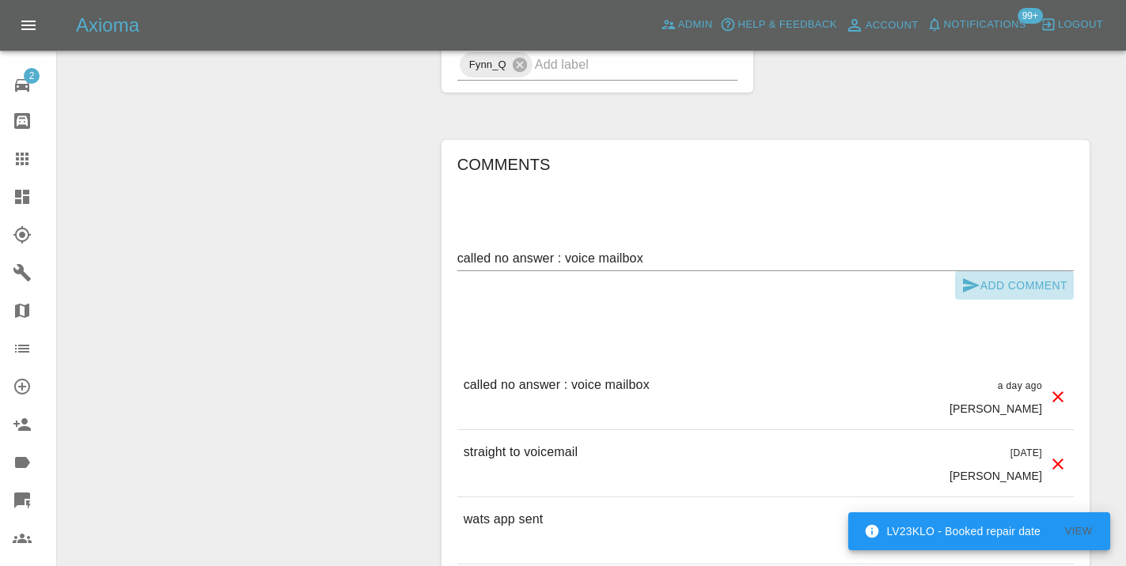
click at [986, 282] on button "Add Comment" at bounding box center [1014, 285] width 119 height 29
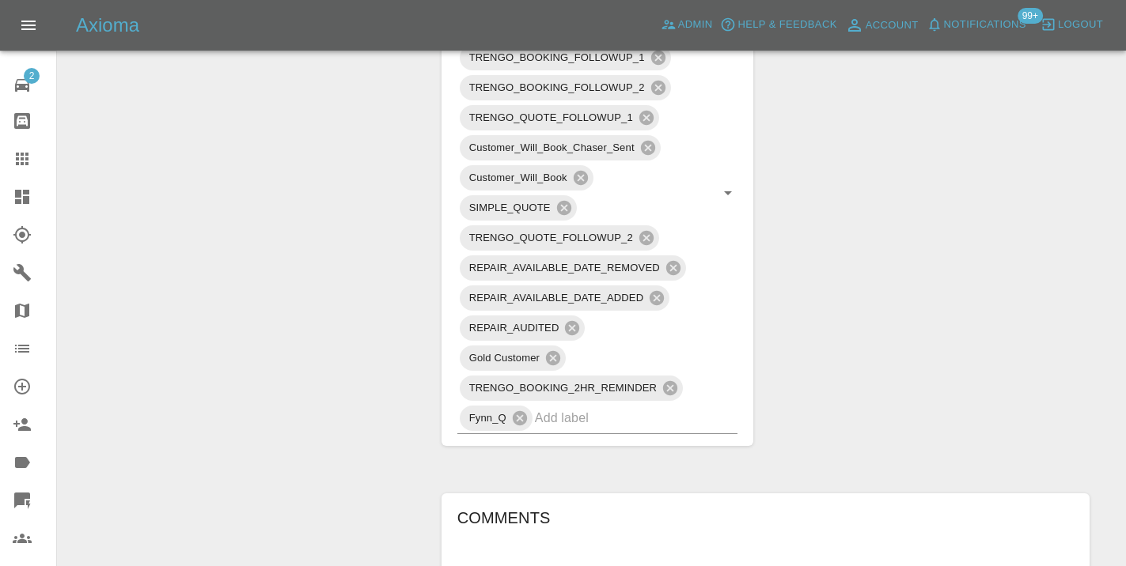
scroll to position [1029, 0]
click at [592, 418] on input "text" at bounding box center [614, 415] width 159 height 25
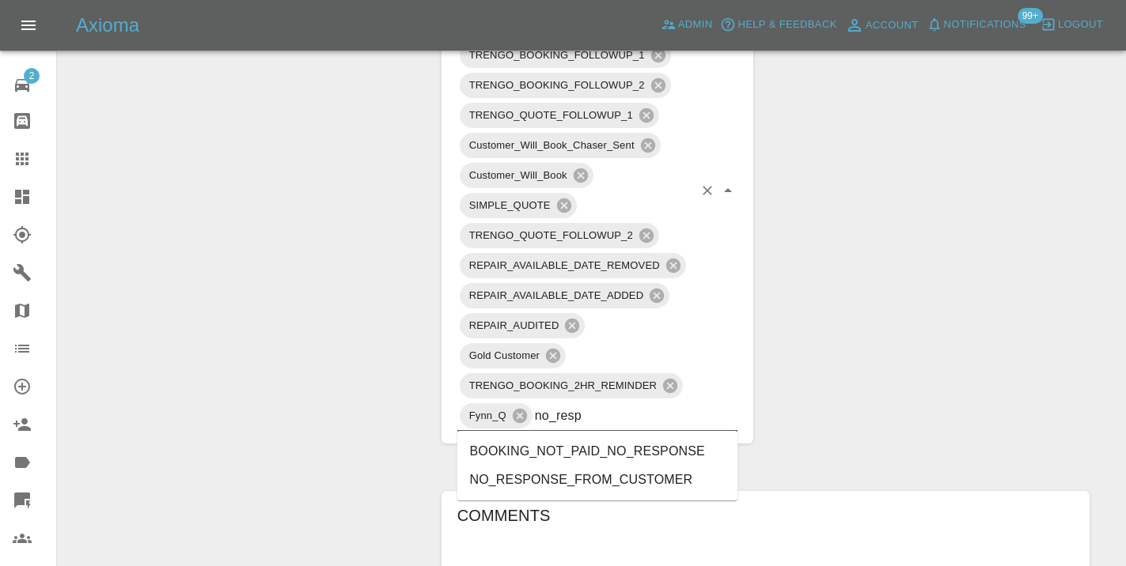
type input "no_respo"
click at [638, 482] on li "NO_RESPONSE_FROM_CUSTOMER" at bounding box center [597, 480] width 281 height 28
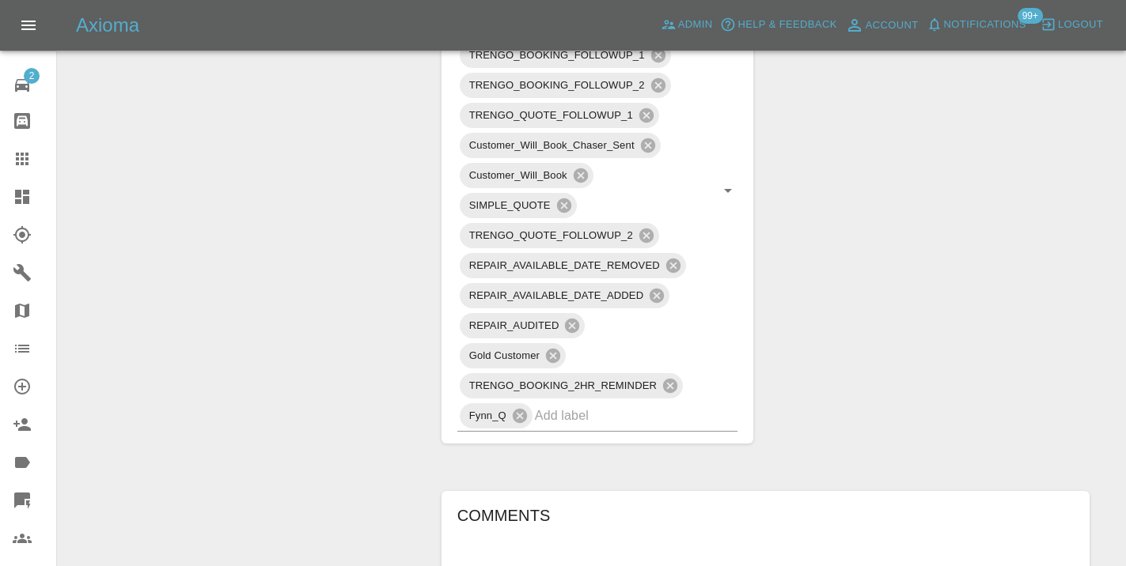
click at [340, 296] on div "Change Repairer Modify Claim Modify Quote Rollback Submit Payment Archive" at bounding box center [244, 331] width 348 height 2378
click at [15, 166] on icon at bounding box center [22, 159] width 19 height 19
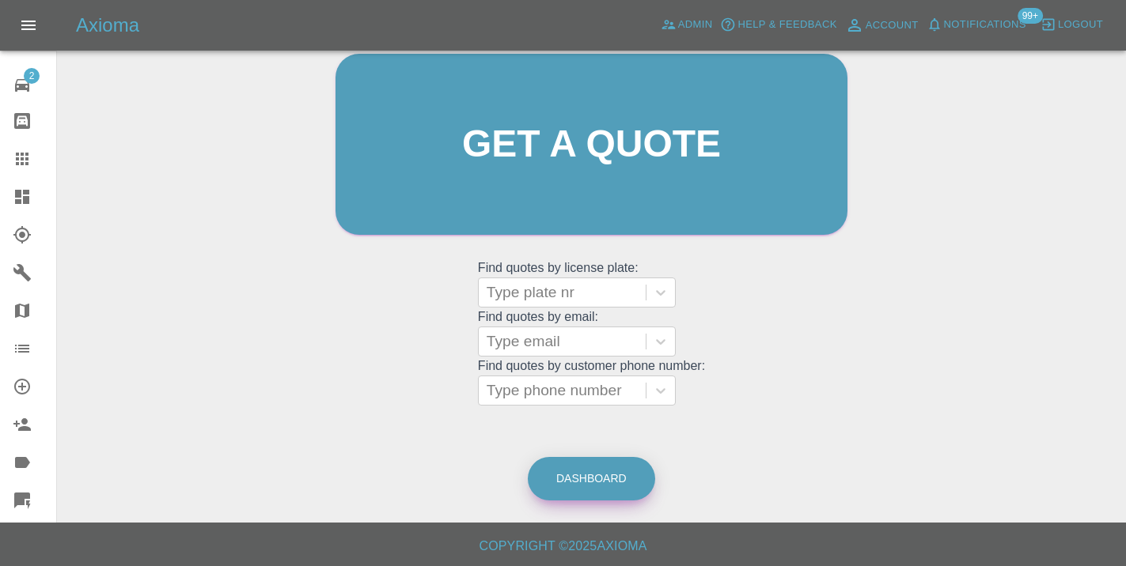
click at [599, 484] on link "Dashboard" at bounding box center [591, 479] width 127 height 44
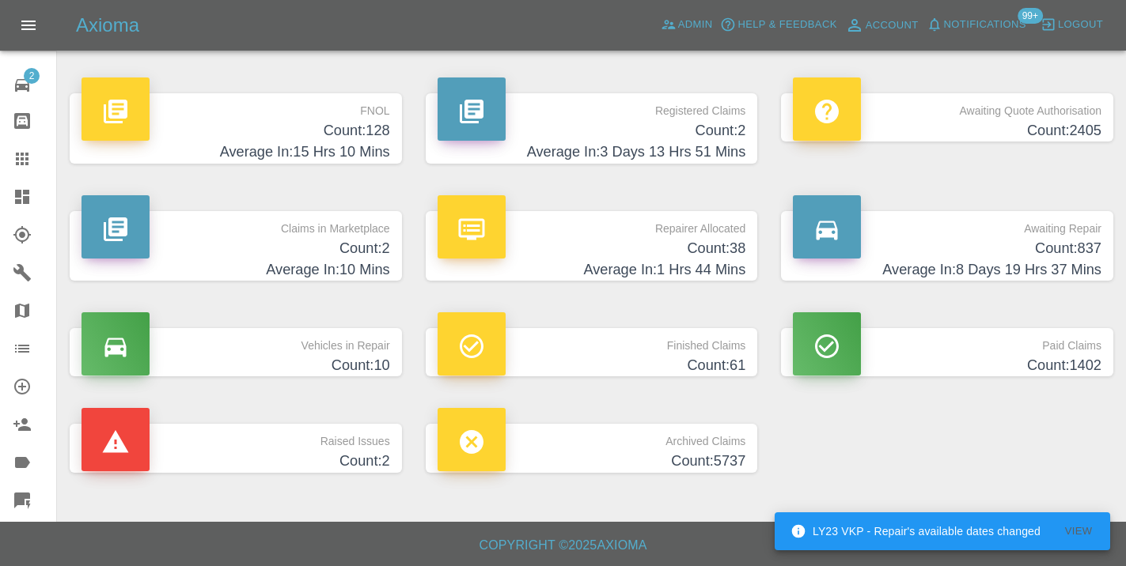
click at [1086, 260] on h4 "Average In: 8 Days 19 Hrs 37 Mins" at bounding box center [947, 269] width 309 height 21
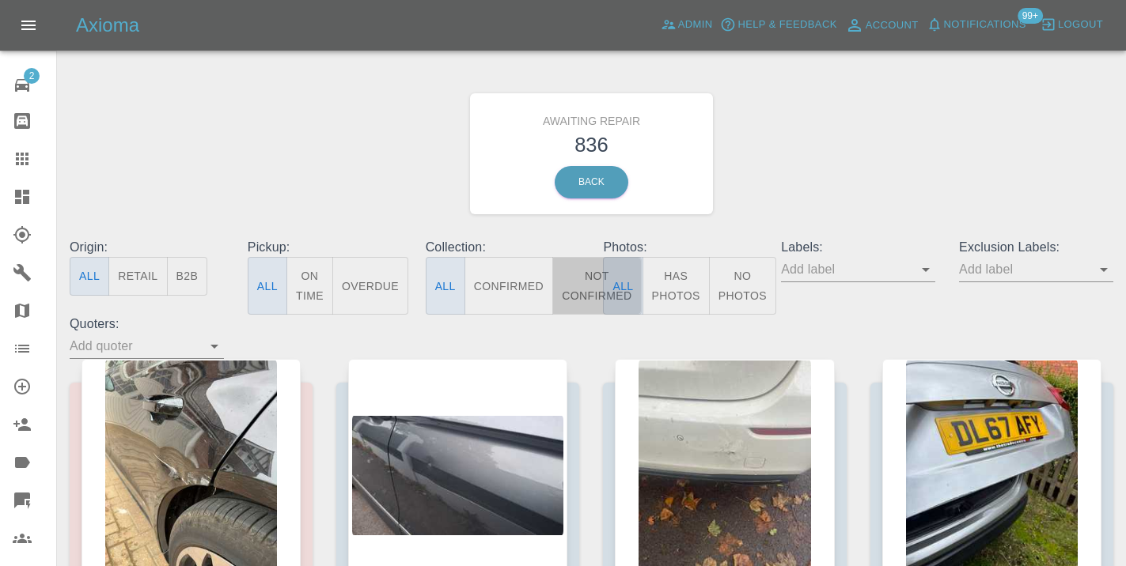
click at [584, 278] on button "Not Confirmed" at bounding box center [596, 286] width 89 height 58
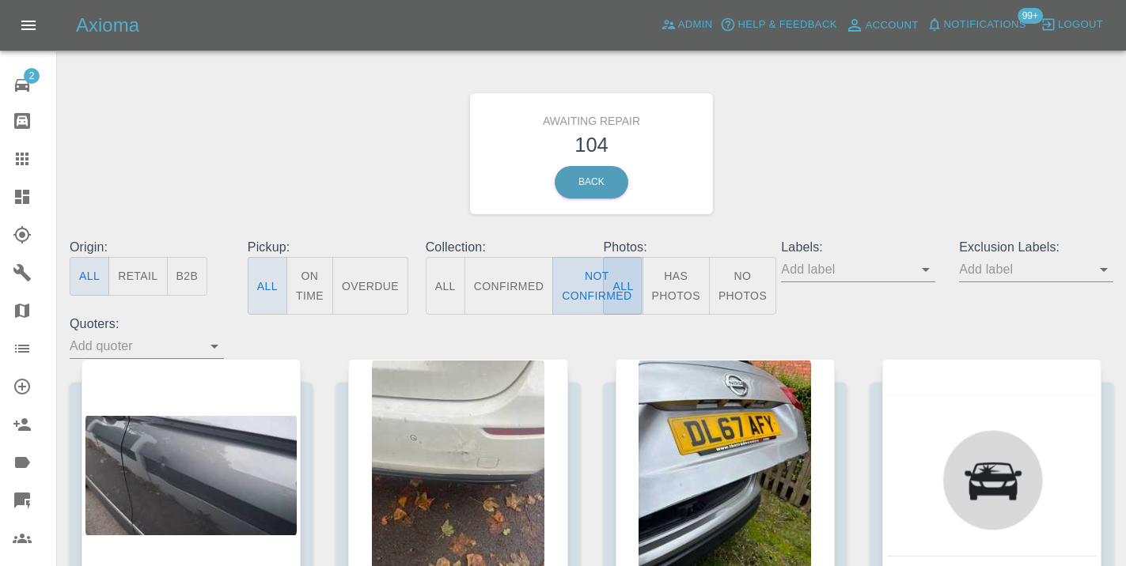
type button "false"
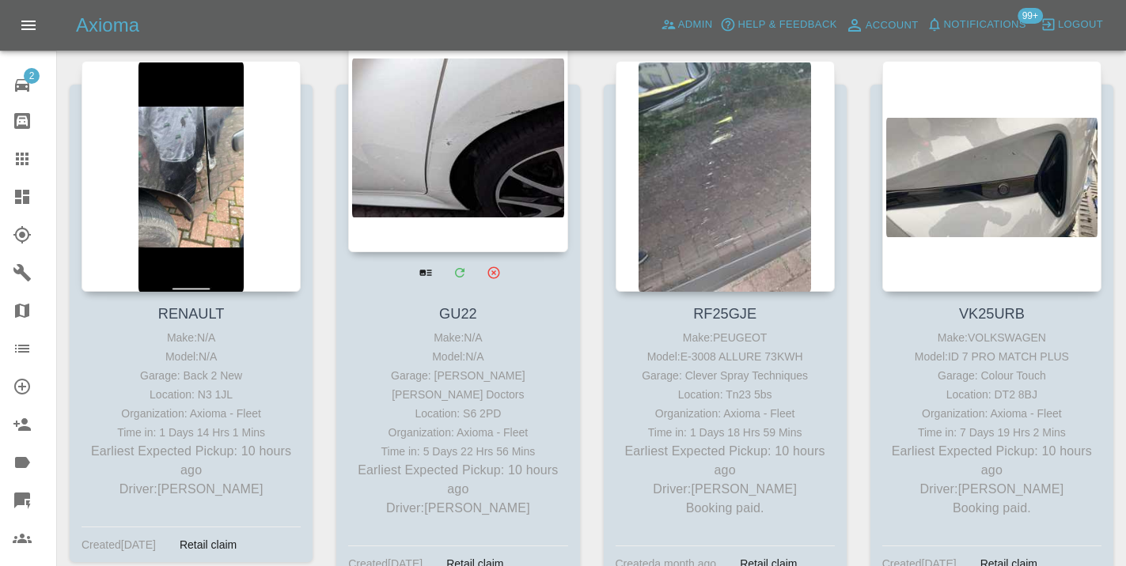
scroll to position [1861, 0]
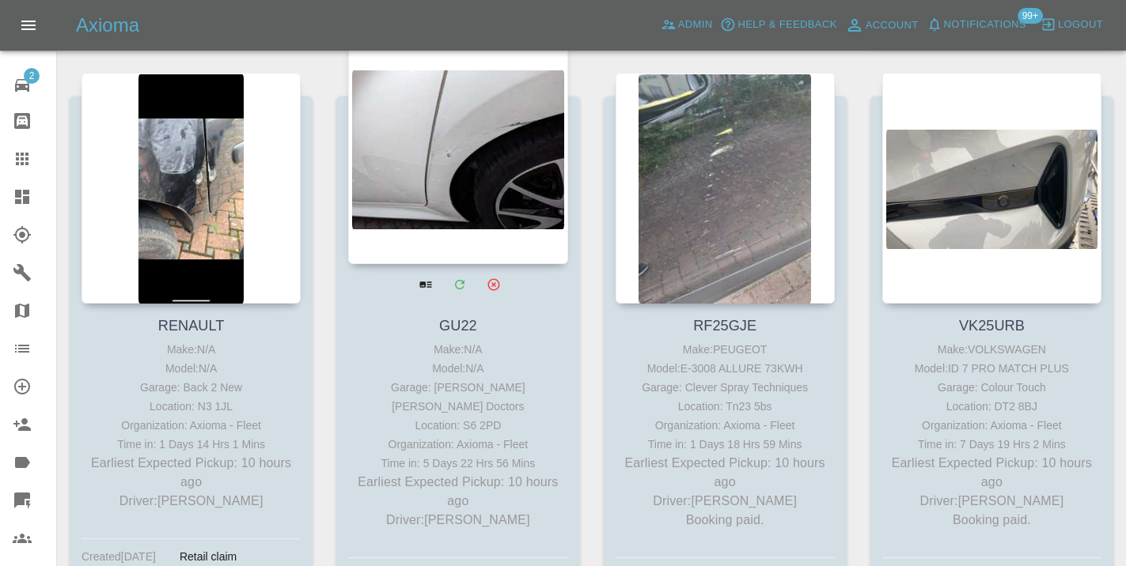
click at [448, 175] on div at bounding box center [457, 148] width 219 height 231
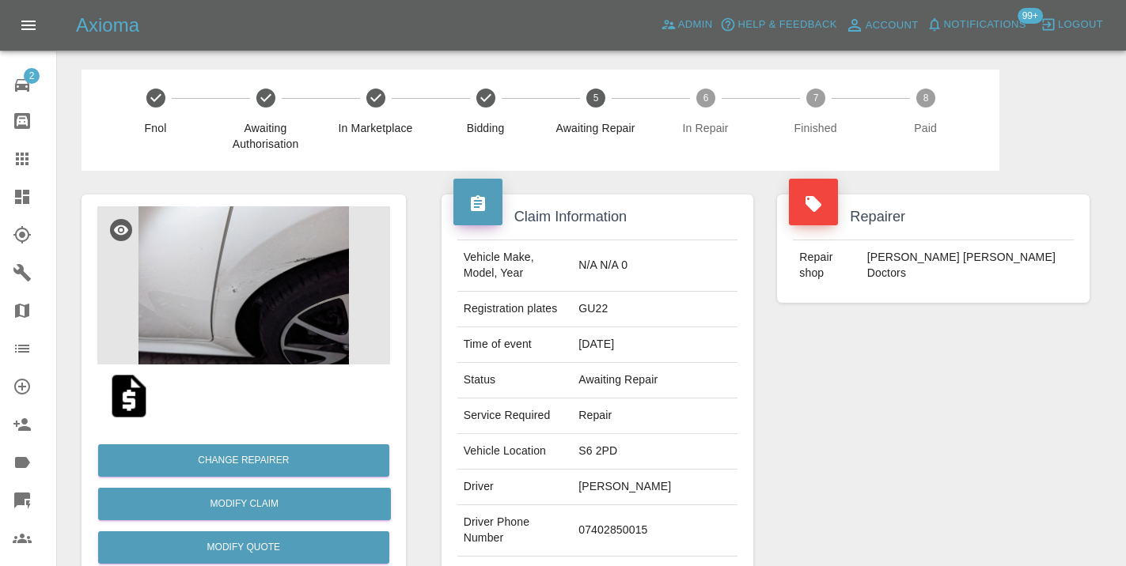
click at [652, 505] on td "07402850015" at bounding box center [654, 530] width 165 height 51
copy td "07402850015"
click at [935, 441] on div "Repairer Repair shop Davies Dent Doctors" at bounding box center [933, 407] width 336 height 472
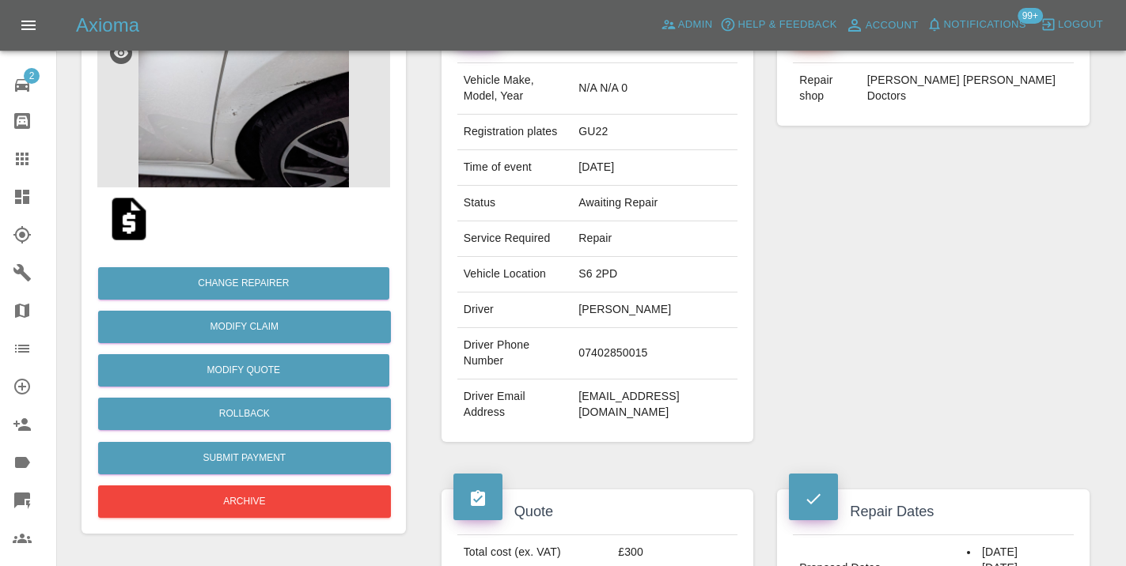
scroll to position [174, 0]
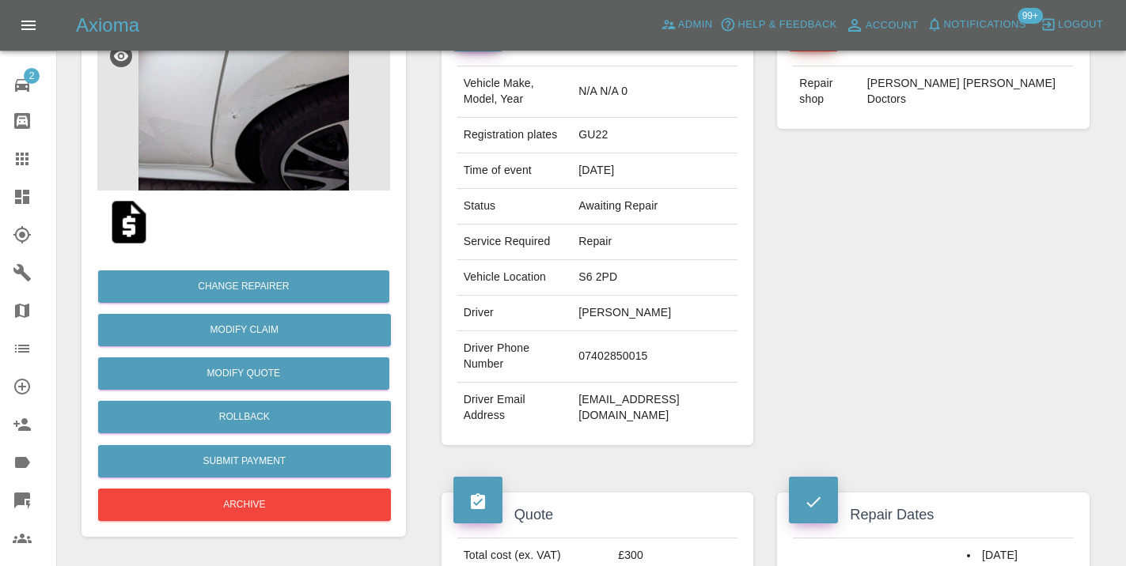
click at [679, 331] on td "07402850015" at bounding box center [654, 356] width 165 height 51
copy td "07402850015"
click at [855, 341] on div "Repairer Repair shop Davies Dent Doctors" at bounding box center [933, 233] width 336 height 472
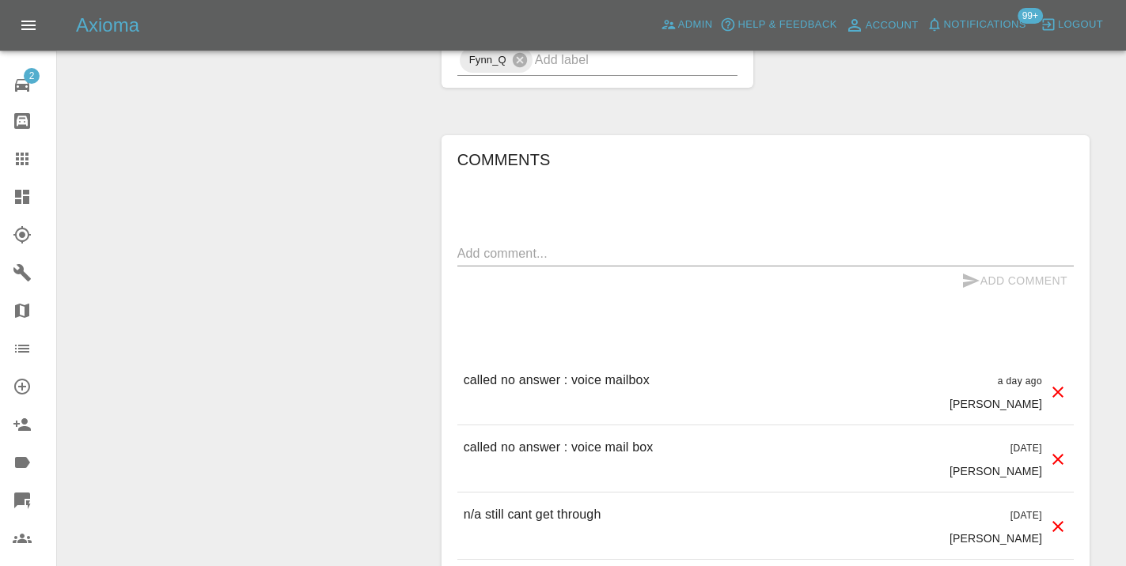
scroll to position [1272, 0]
click at [555, 369] on p "called no answer : voice mailbox" at bounding box center [557, 378] width 186 height 19
click at [509, 242] on textarea at bounding box center [765, 251] width 616 height 18
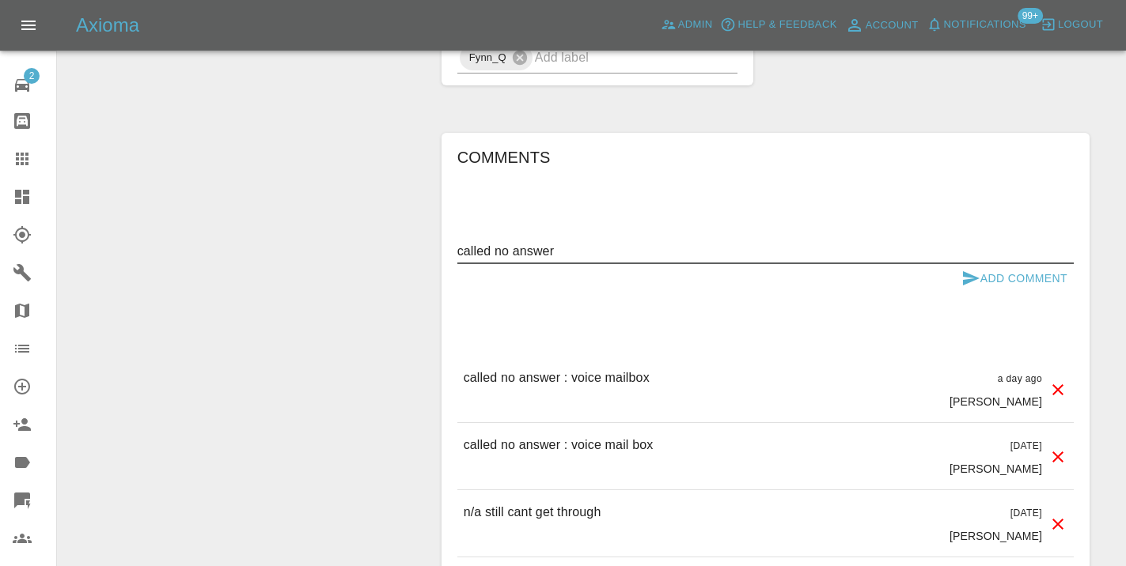
type textarea "called no answer"
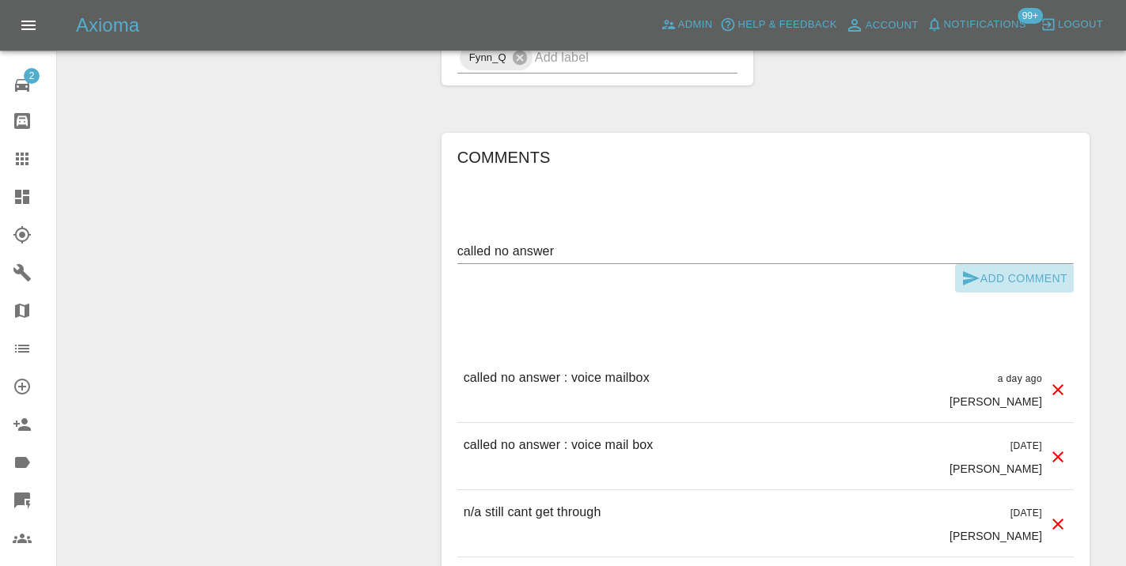
click at [977, 264] on button "Add Comment" at bounding box center [1014, 278] width 119 height 29
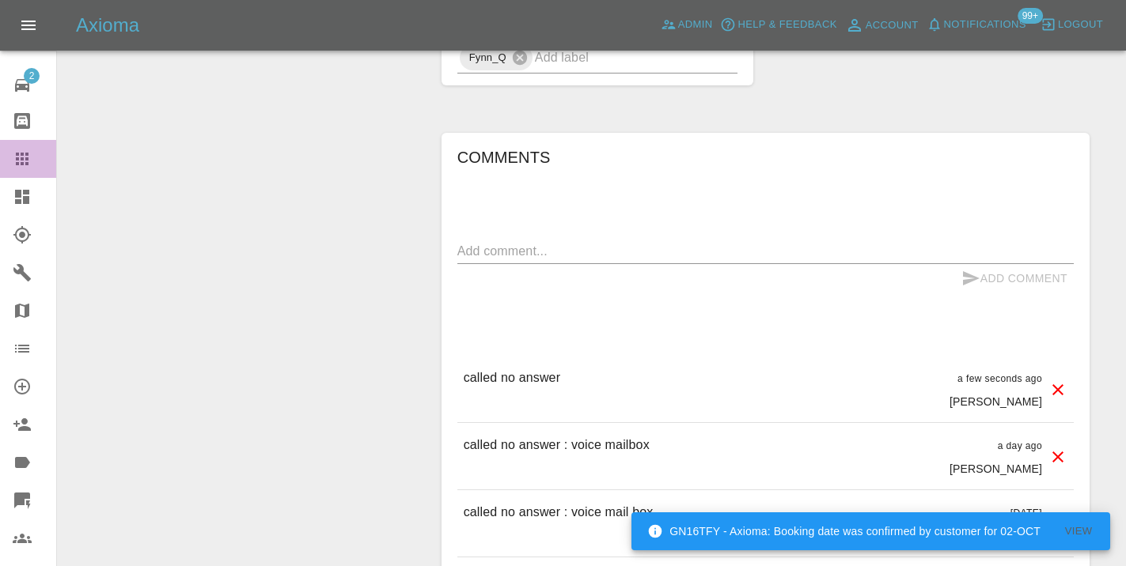
click at [22, 165] on icon at bounding box center [22, 159] width 13 height 13
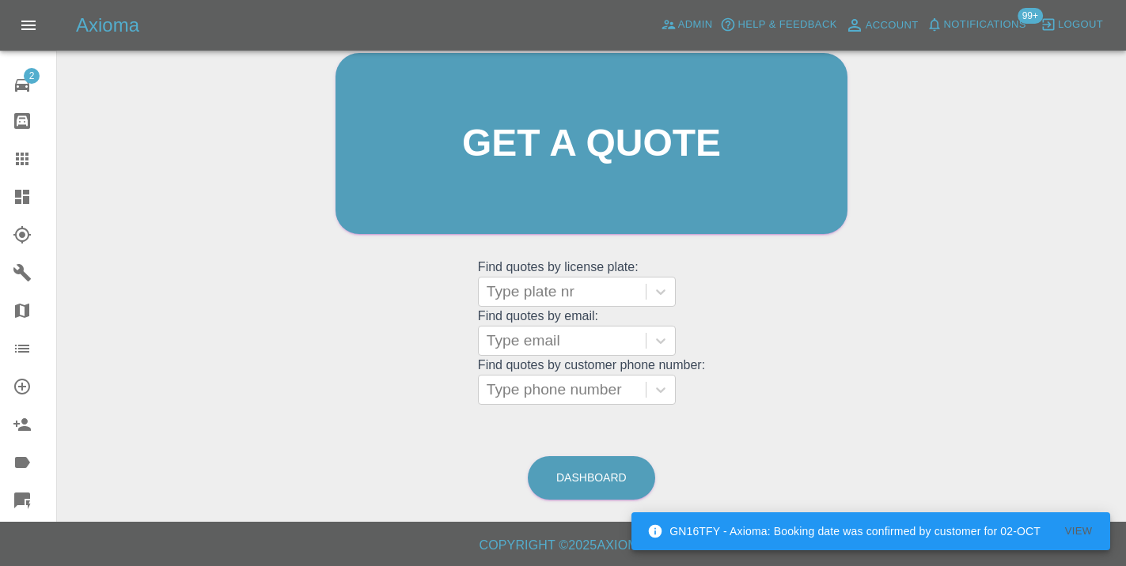
scroll to position [121, 0]
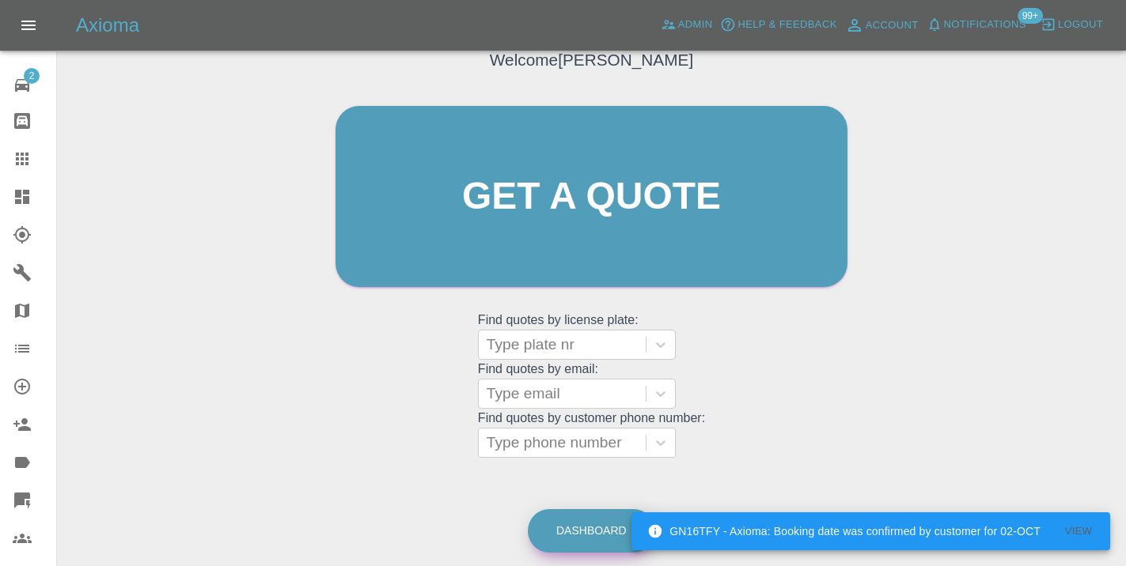
click at [619, 534] on link "Dashboard" at bounding box center [591, 531] width 127 height 44
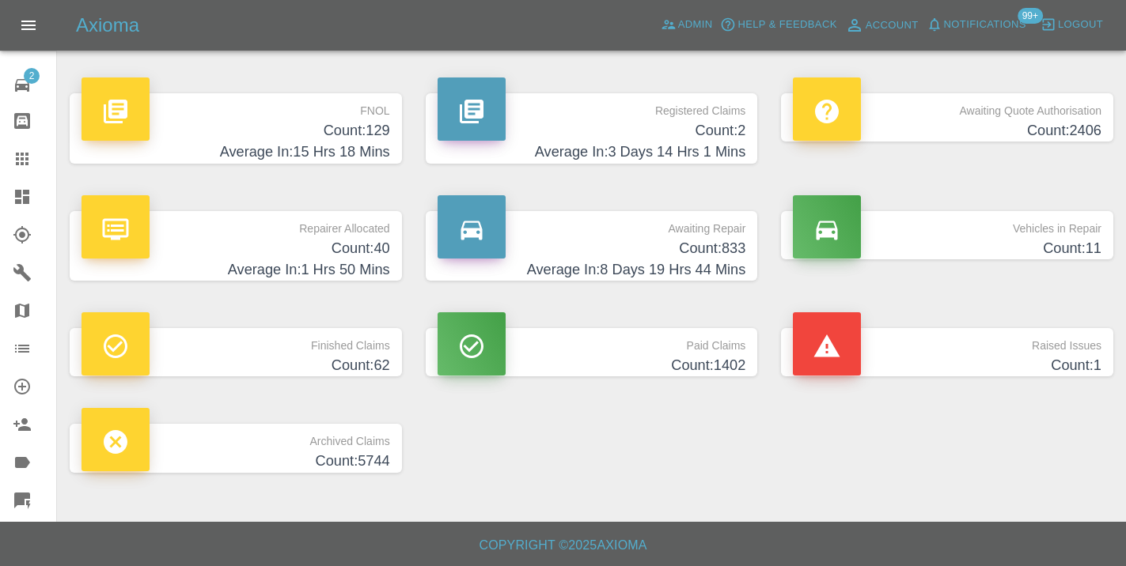
click at [714, 241] on h4 "Count: 833" at bounding box center [591, 248] width 309 height 21
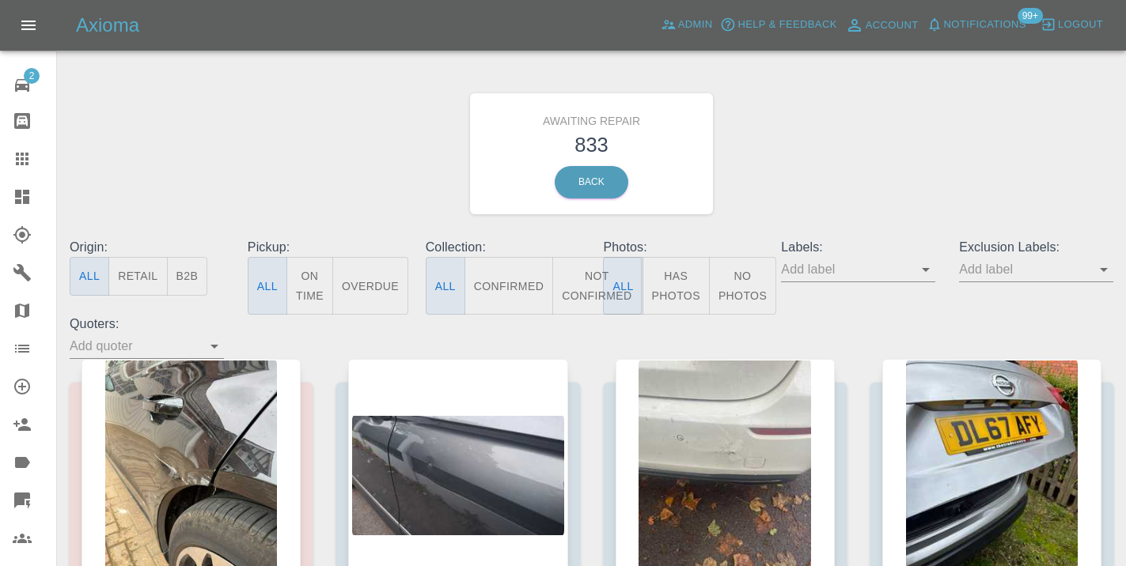
click at [587, 274] on button "Not Confirmed" at bounding box center [596, 286] width 89 height 58
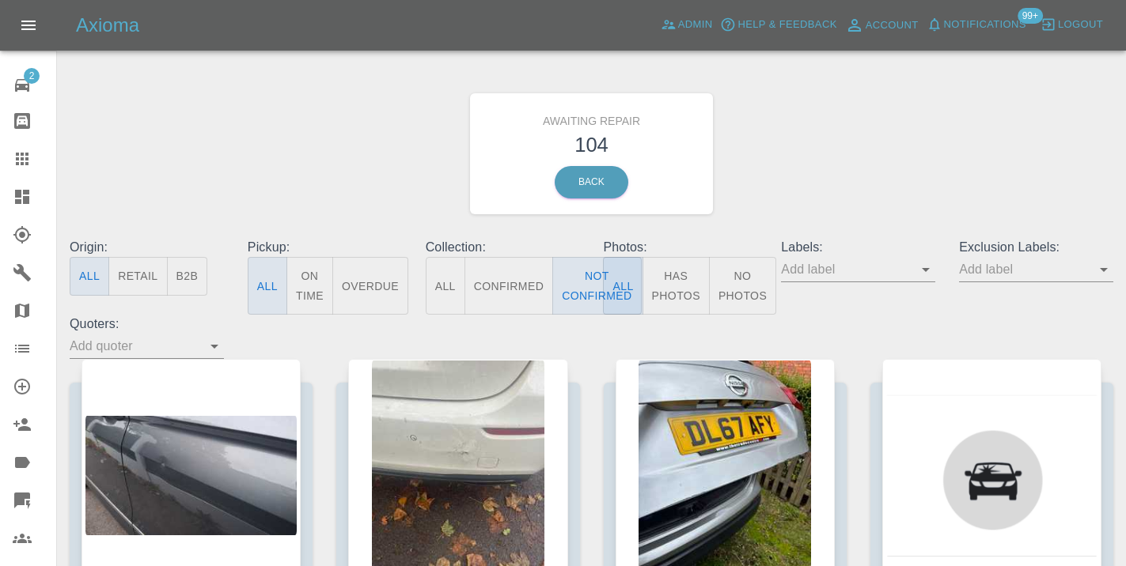
click at [838, 147] on div "Awaiting Repair 104 Back" at bounding box center [591, 154] width 1067 height 168
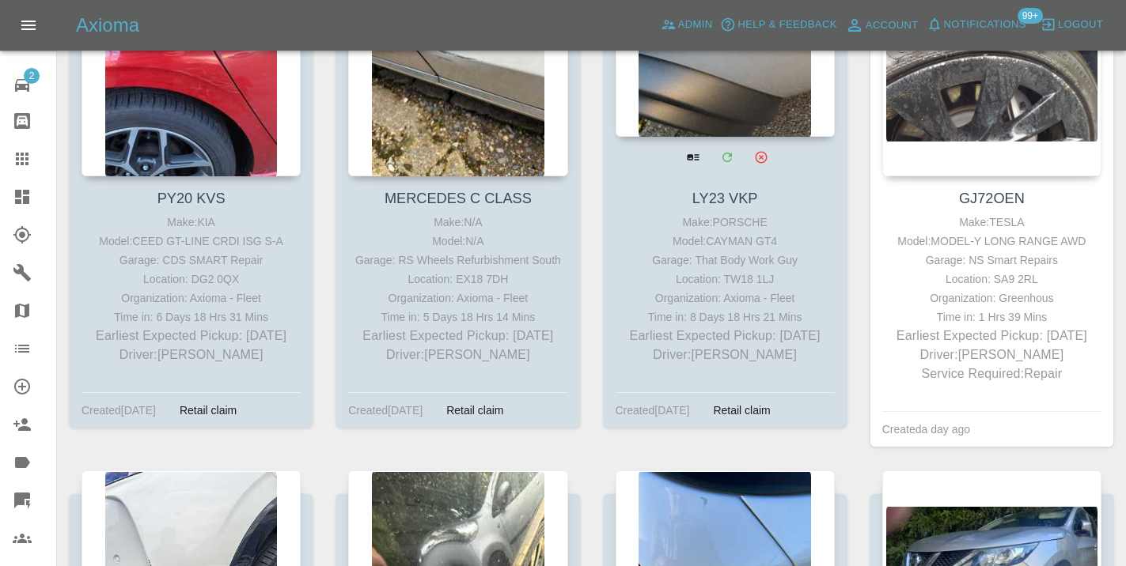
scroll to position [7357, 0]
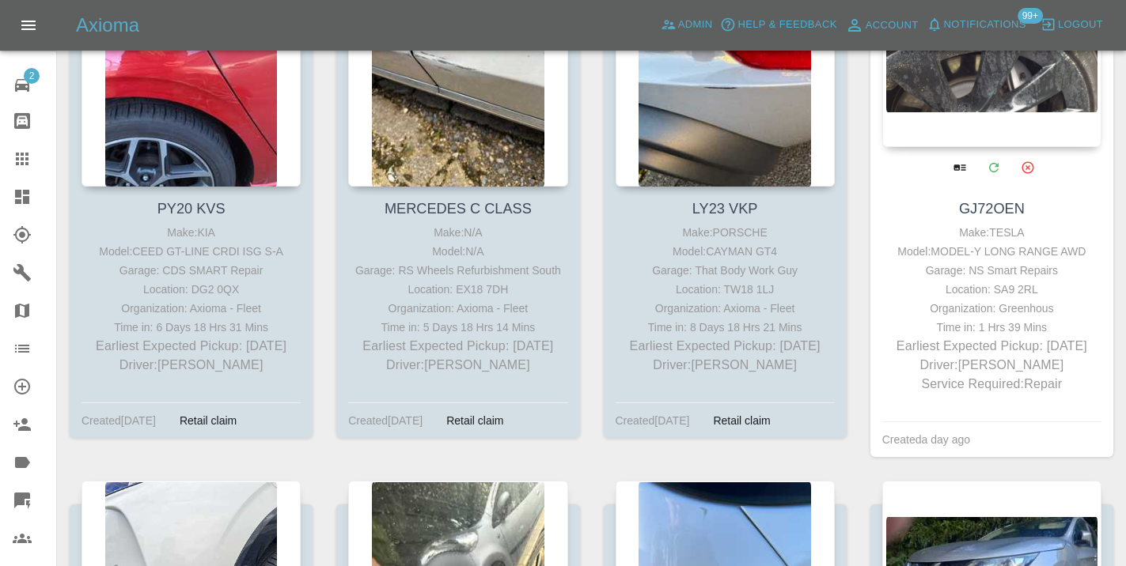
click at [941, 106] on div at bounding box center [991, 31] width 219 height 231
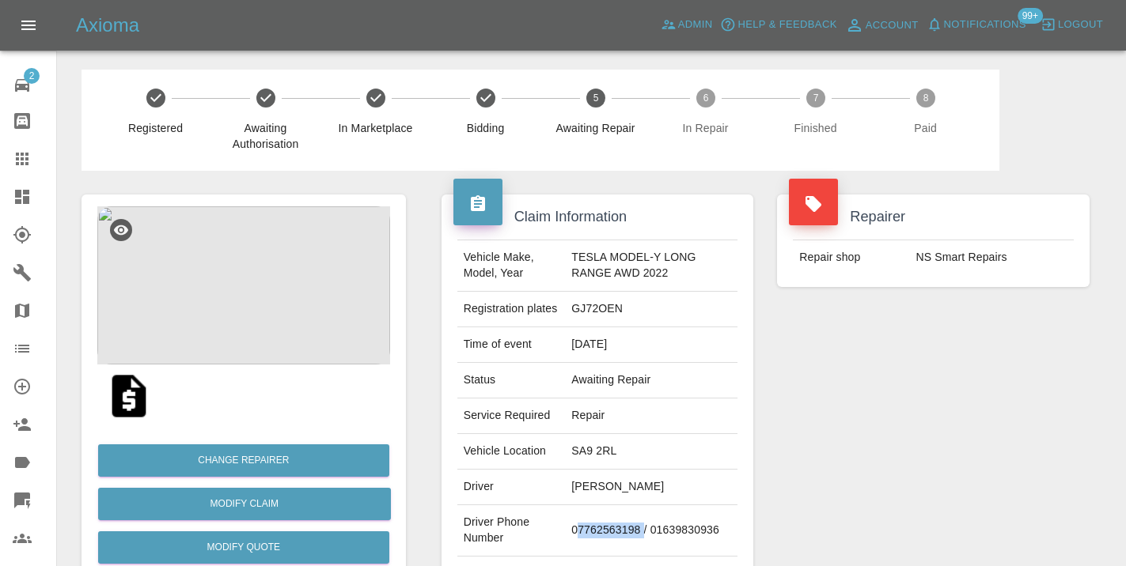
drag, startPoint x: 639, startPoint y: 530, endPoint x: 569, endPoint y: 529, distance: 70.4
click at [569, 529] on td "07762563198 / 01639830936" at bounding box center [651, 530] width 172 height 51
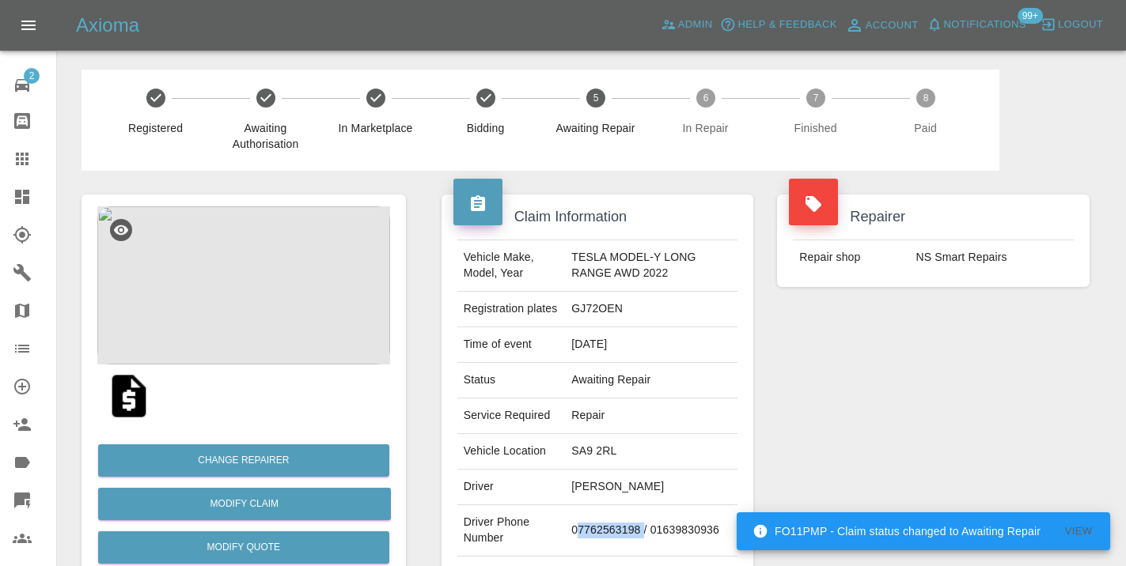
copy td "07762563198"
click at [890, 436] on div "Repairer Repair shop NS Smart Repairs" at bounding box center [933, 407] width 336 height 472
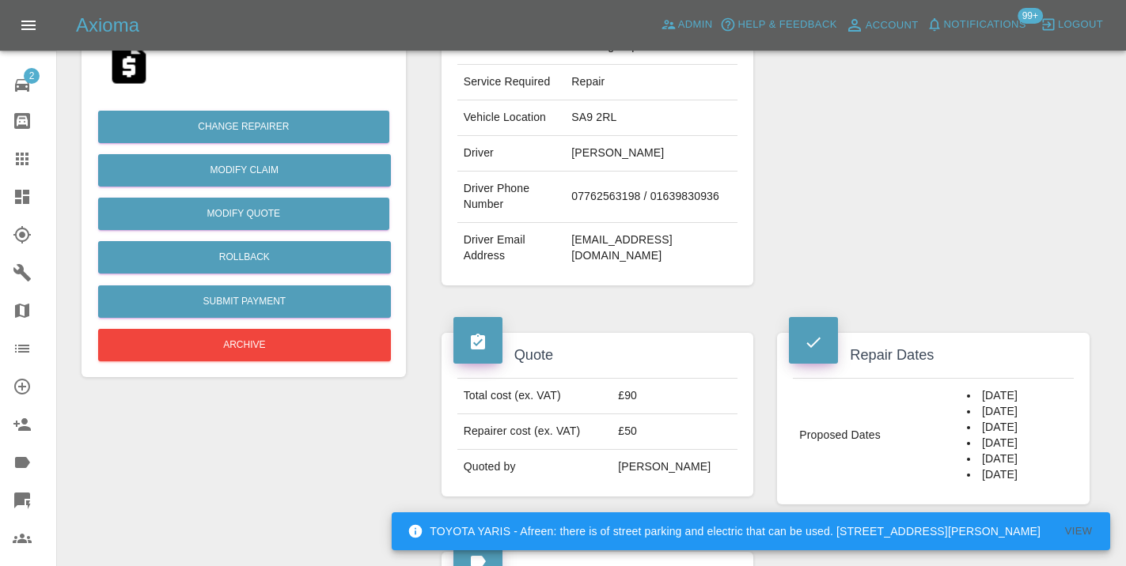
scroll to position [320, 0]
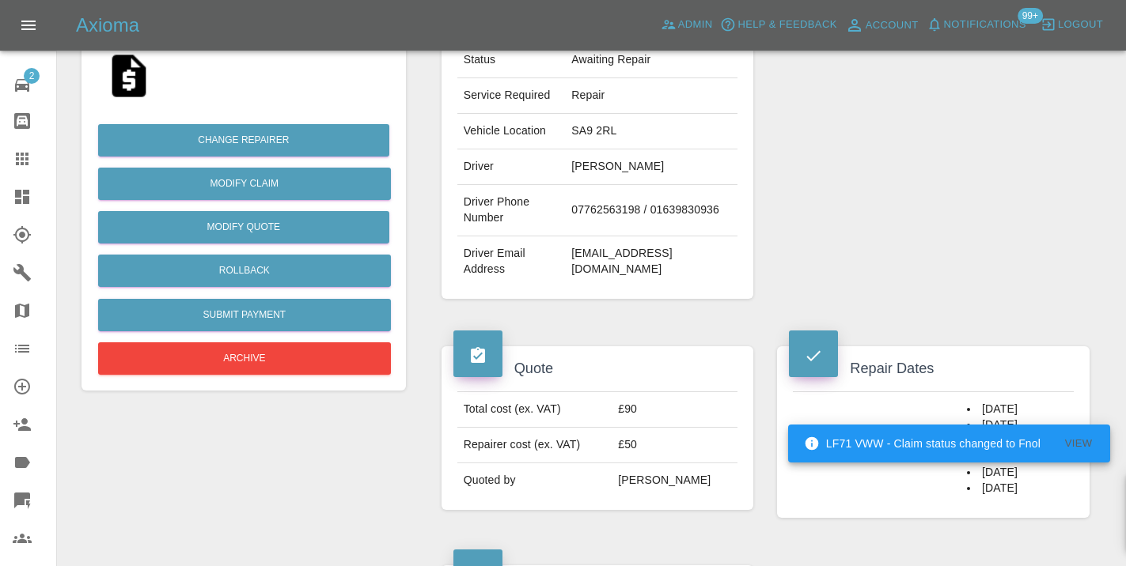
click at [933, 231] on div "Repairer Repair shop NS Smart Repairs" at bounding box center [933, 86] width 336 height 472
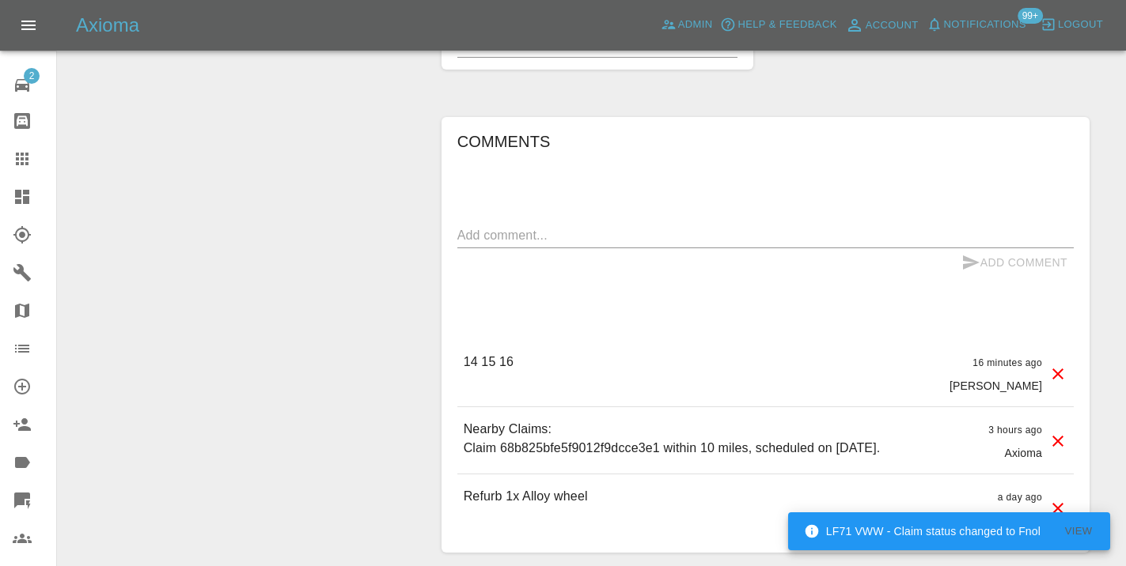
scroll to position [1001, 0]
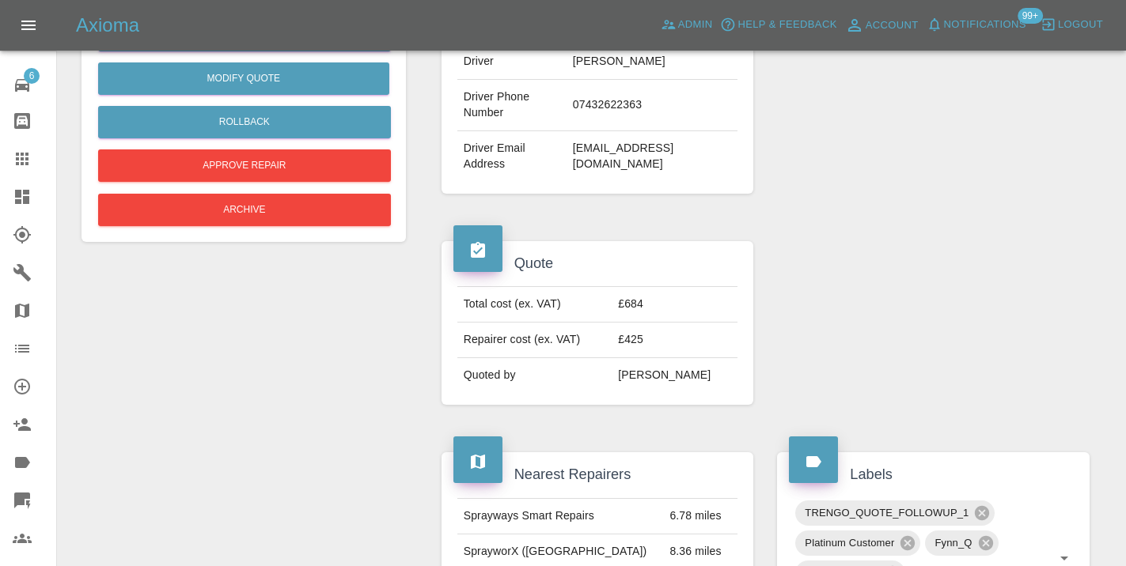
scroll to position [419, 0]
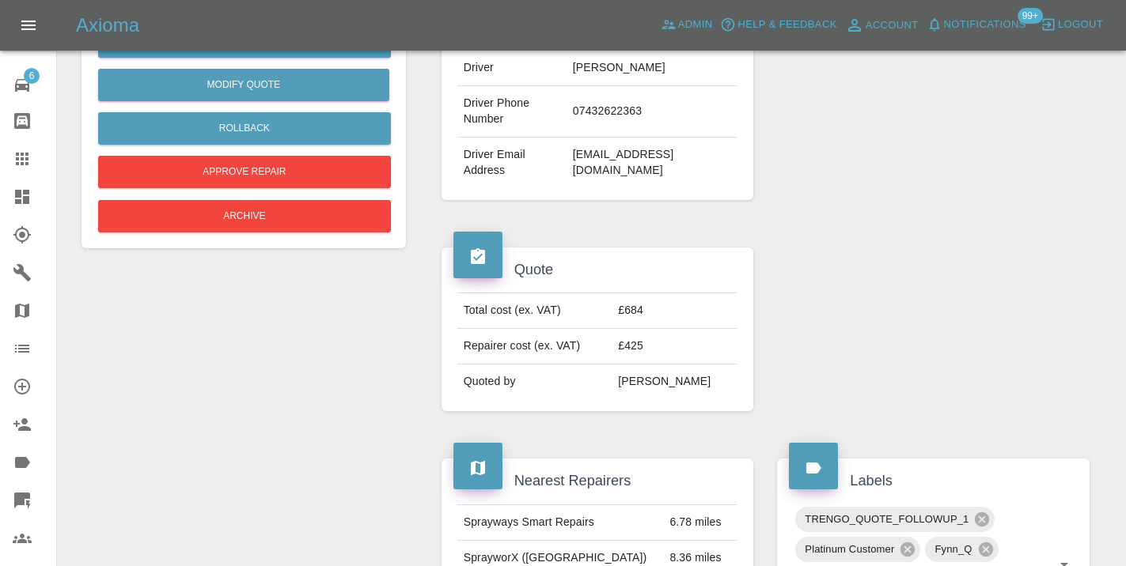
click at [26, 162] on icon at bounding box center [22, 159] width 13 height 13
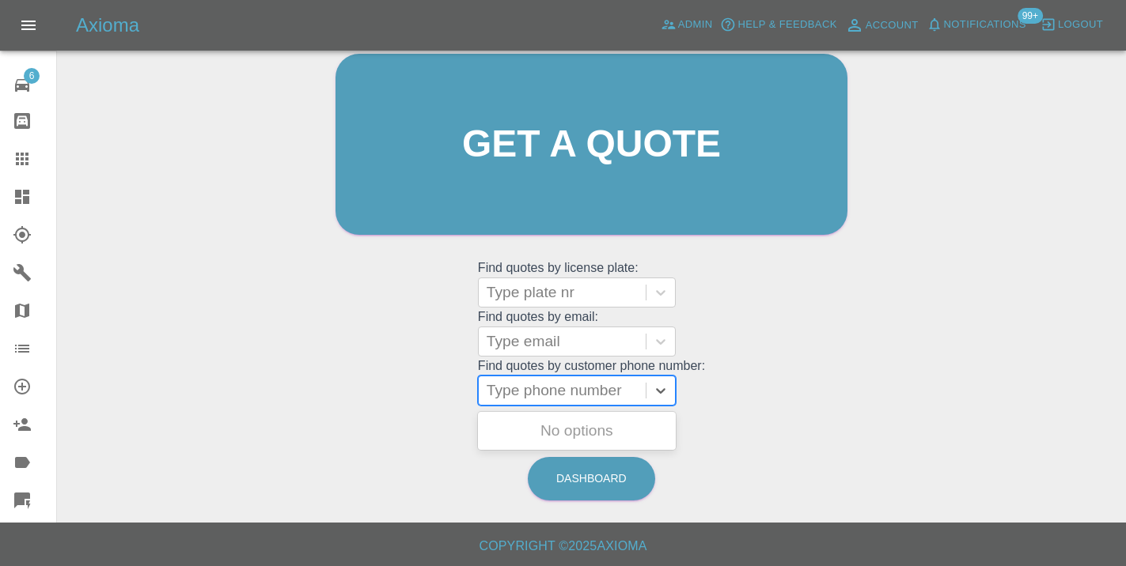
click at [585, 398] on div at bounding box center [561, 391] width 151 height 22
paste input "07764205503"
type input "07764205503"
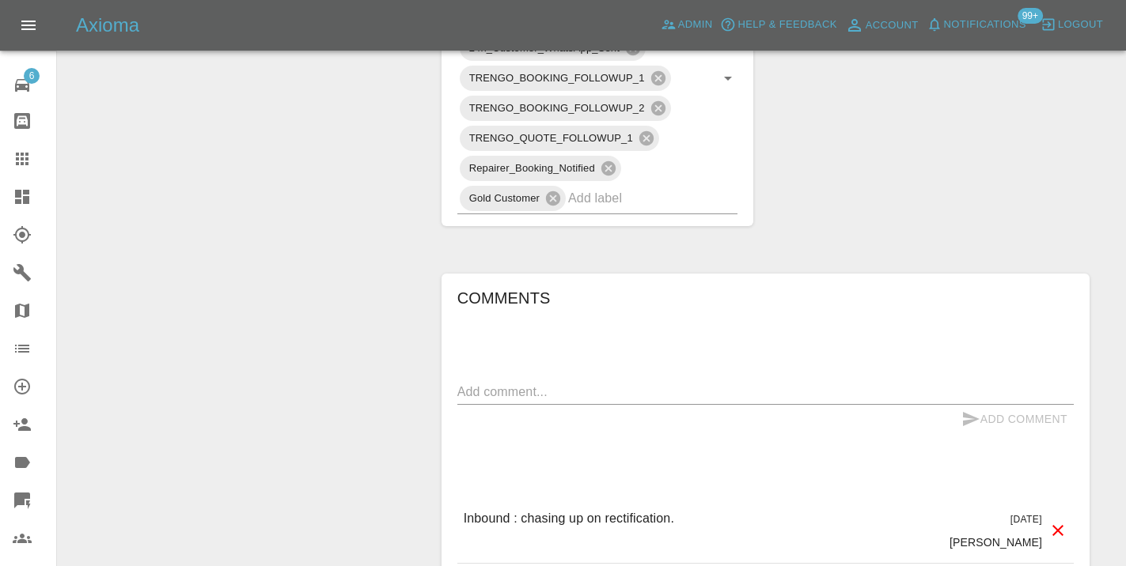
scroll to position [1044, 0]
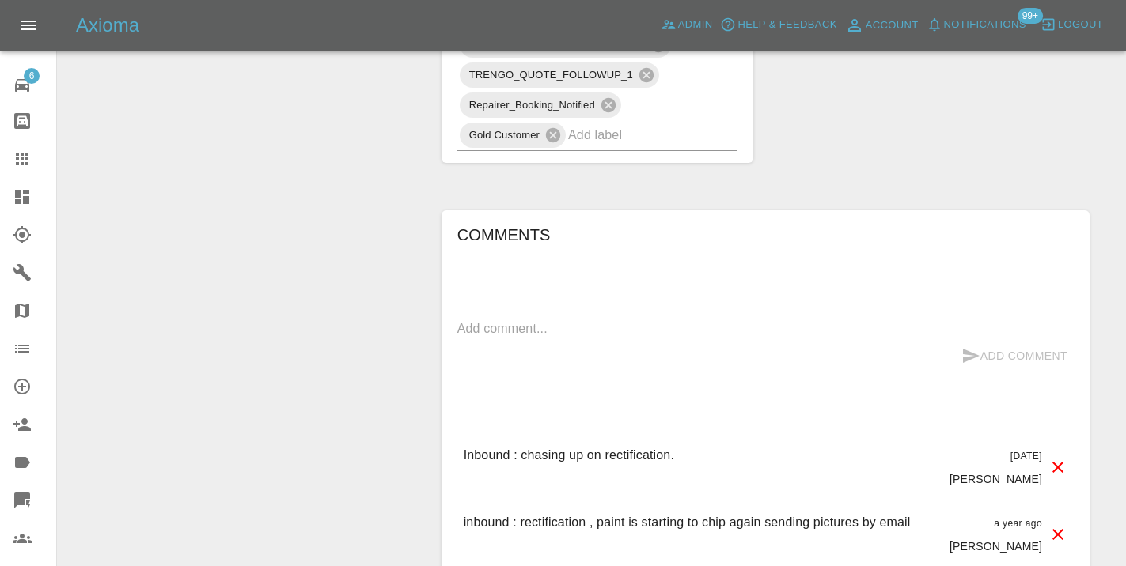
click at [483, 320] on textarea at bounding box center [765, 329] width 616 height 18
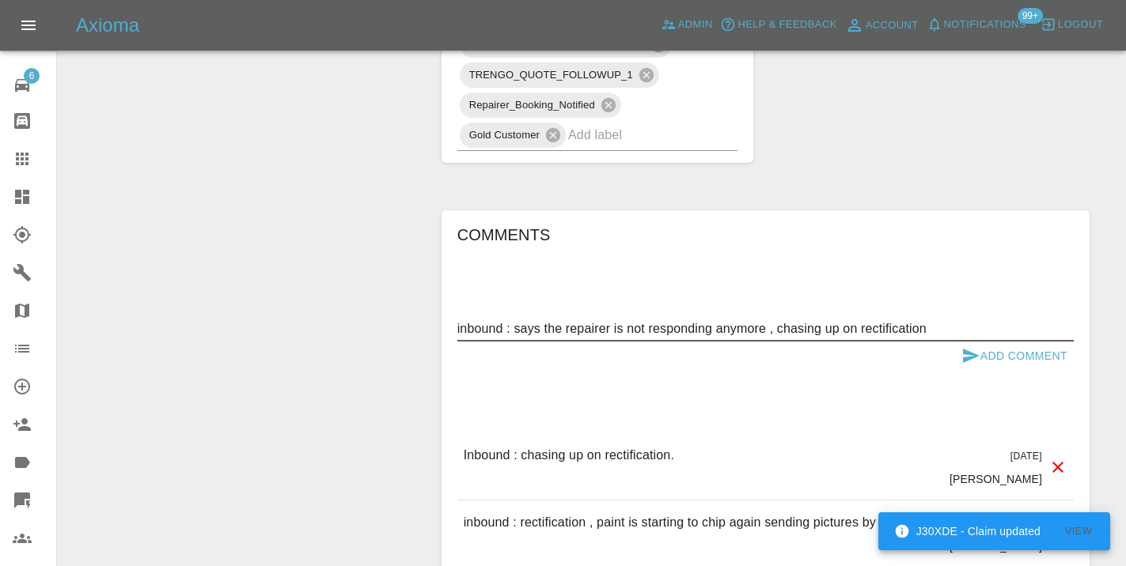
type textarea "inbound : says the repairer is not responding anymore , chasing up on rectifica…"
click at [975, 346] on icon "submit" at bounding box center [970, 355] width 19 height 19
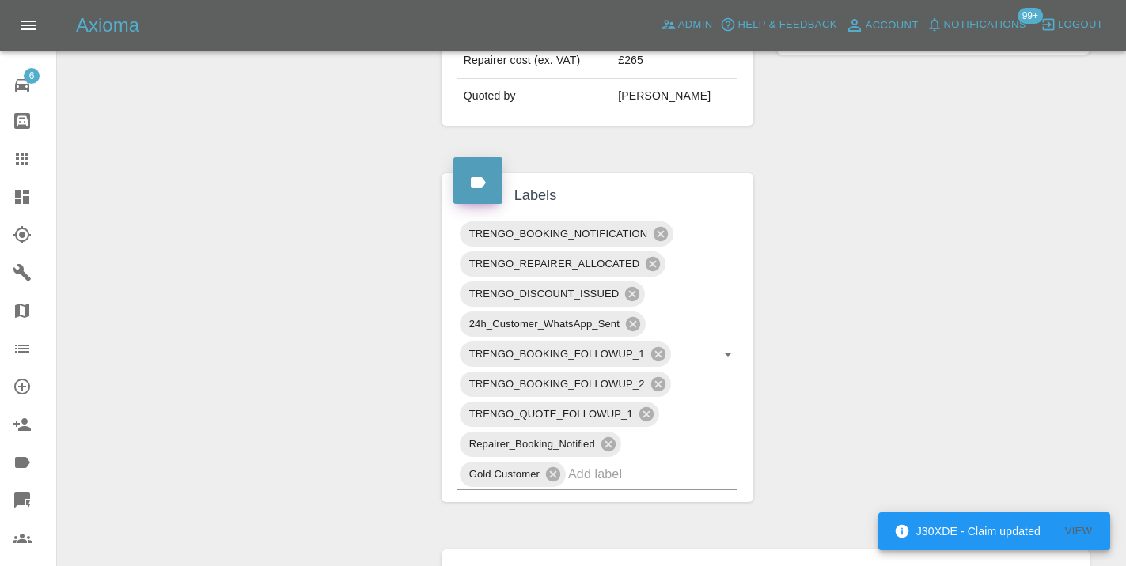
scroll to position [698, 0]
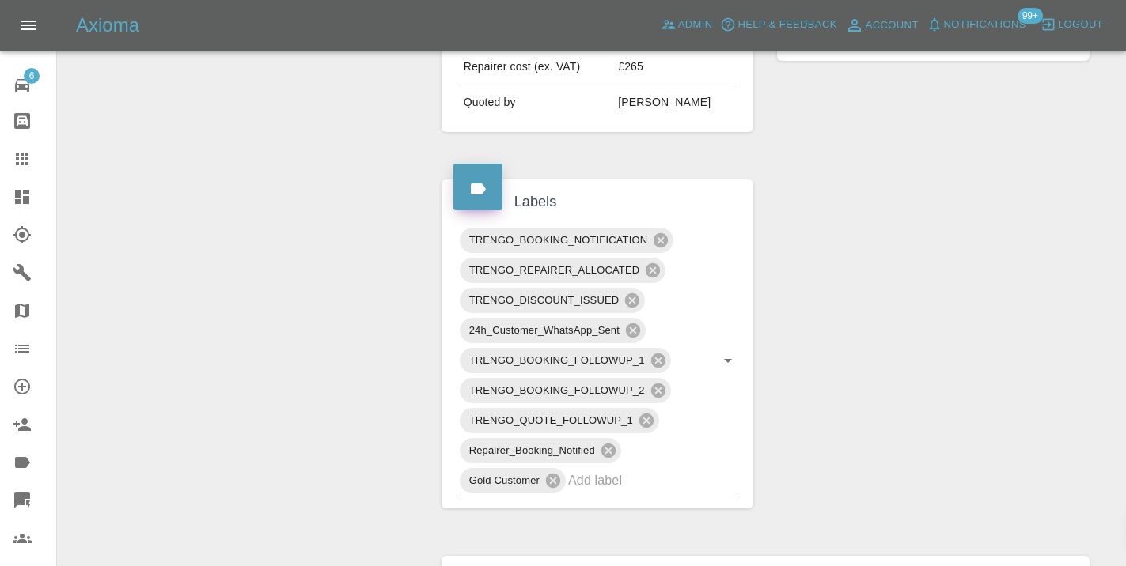
click at [611, 466] on div "TRENGO_BOOKING_NOTIFICATION TRENGO_REPAIRER_ALLOCATED TRENGO_DISCOUNT_ISSUED 24…" at bounding box center [597, 361] width 312 height 295
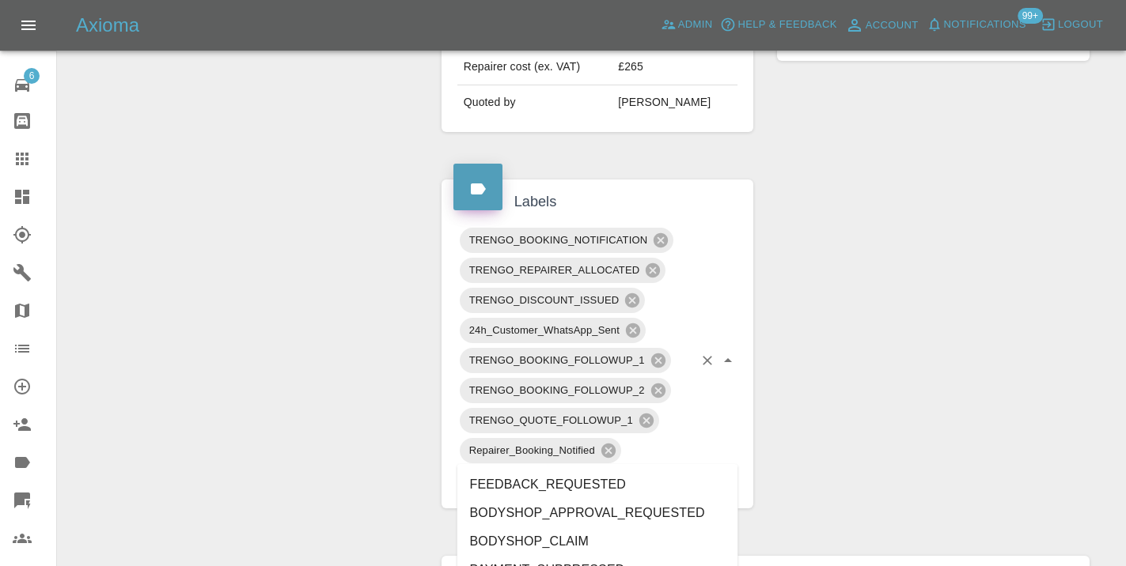
drag, startPoint x: 616, startPoint y: 451, endPoint x: 616, endPoint y: 437, distance: 14.2
click at [616, 468] on input "text" at bounding box center [630, 480] width 125 height 25
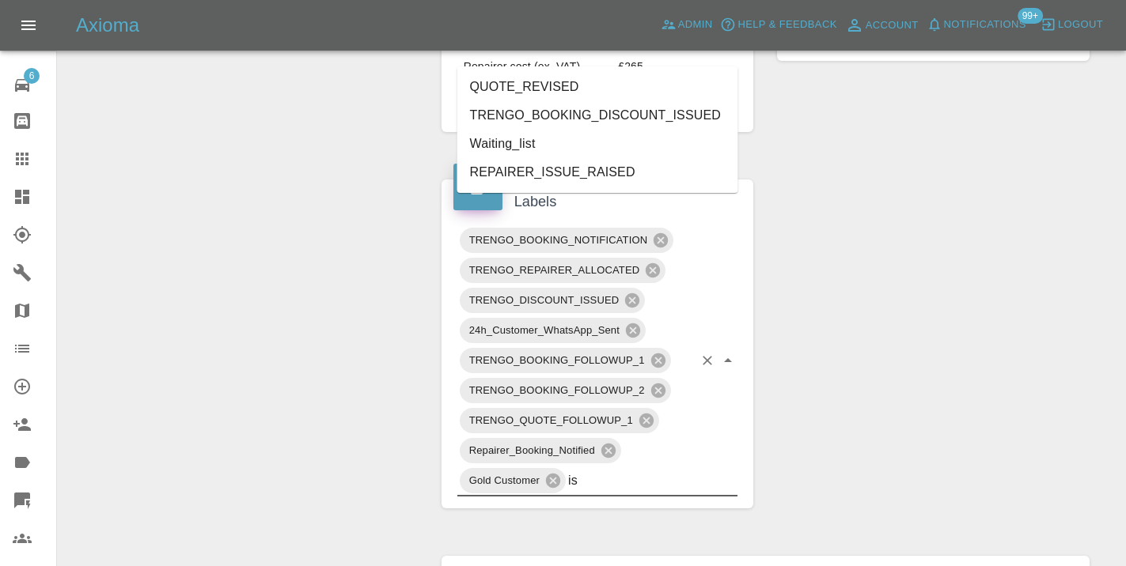
type input "iss"
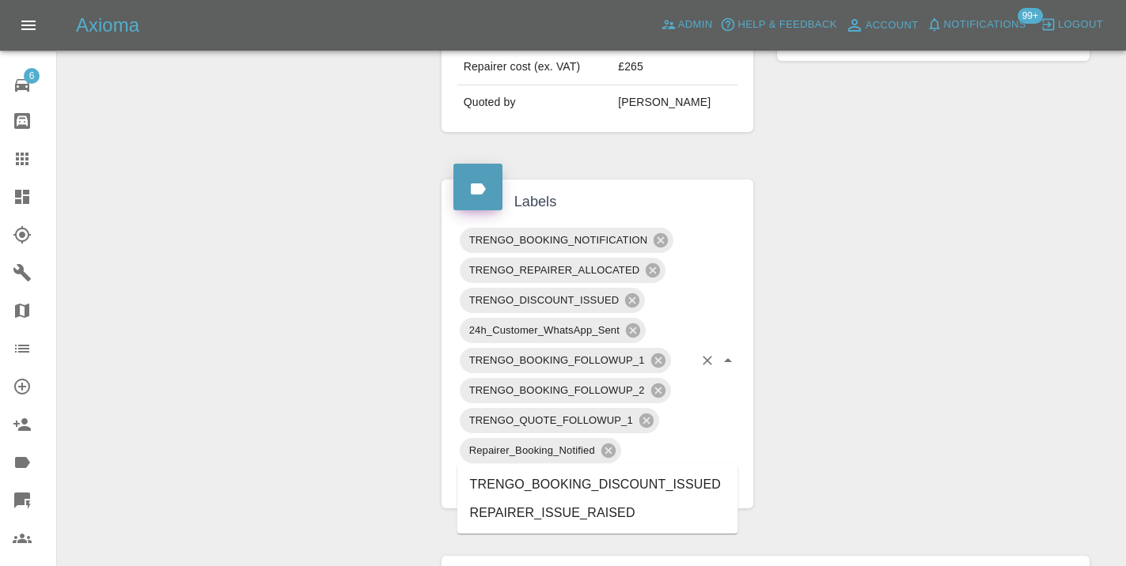
click at [635, 511] on li "REPAIRER_ISSUE_RAISED" at bounding box center [597, 513] width 281 height 28
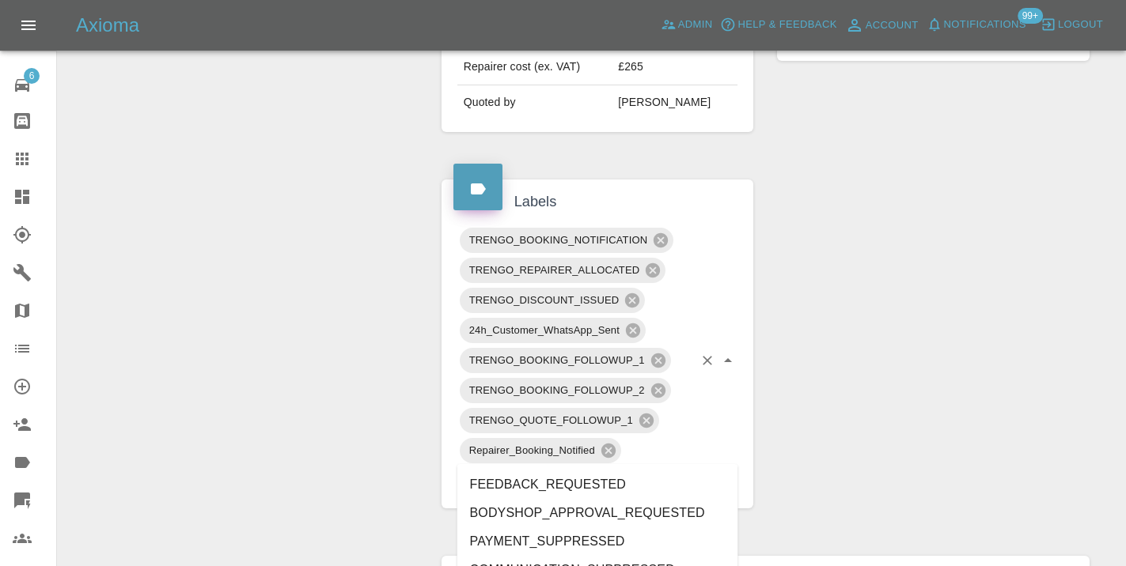
type input "rec"
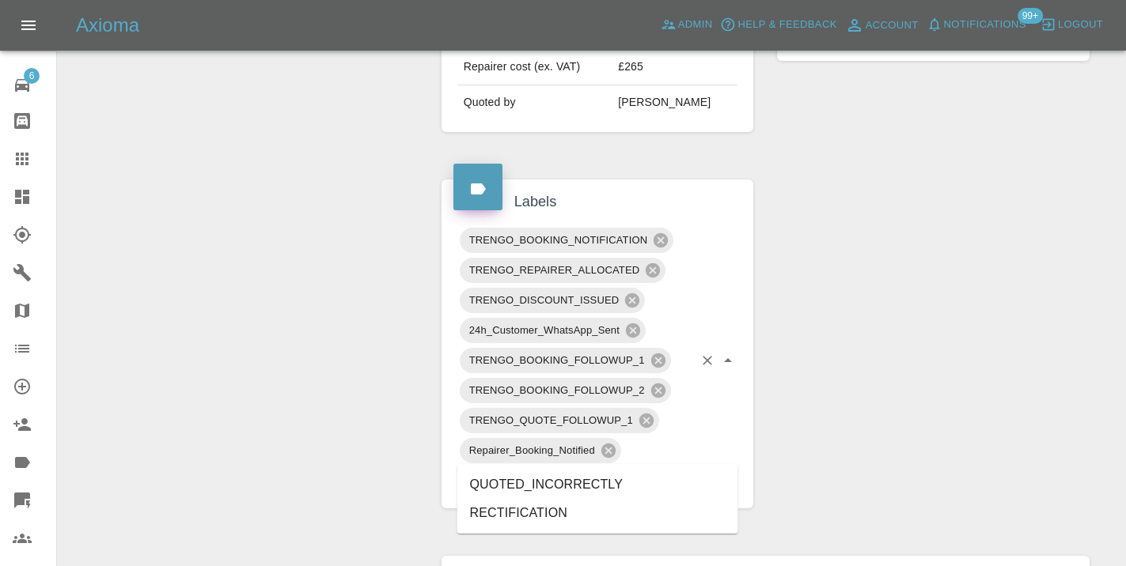
click at [596, 509] on li "RECTIFICATION" at bounding box center [597, 513] width 281 height 28
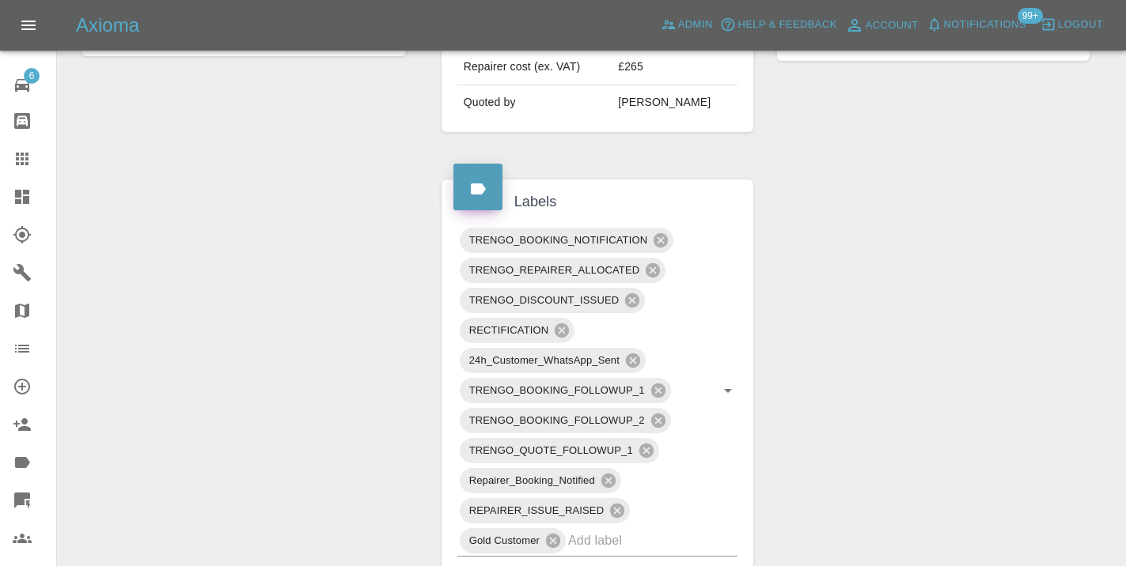
click at [28, 161] on icon at bounding box center [22, 159] width 19 height 19
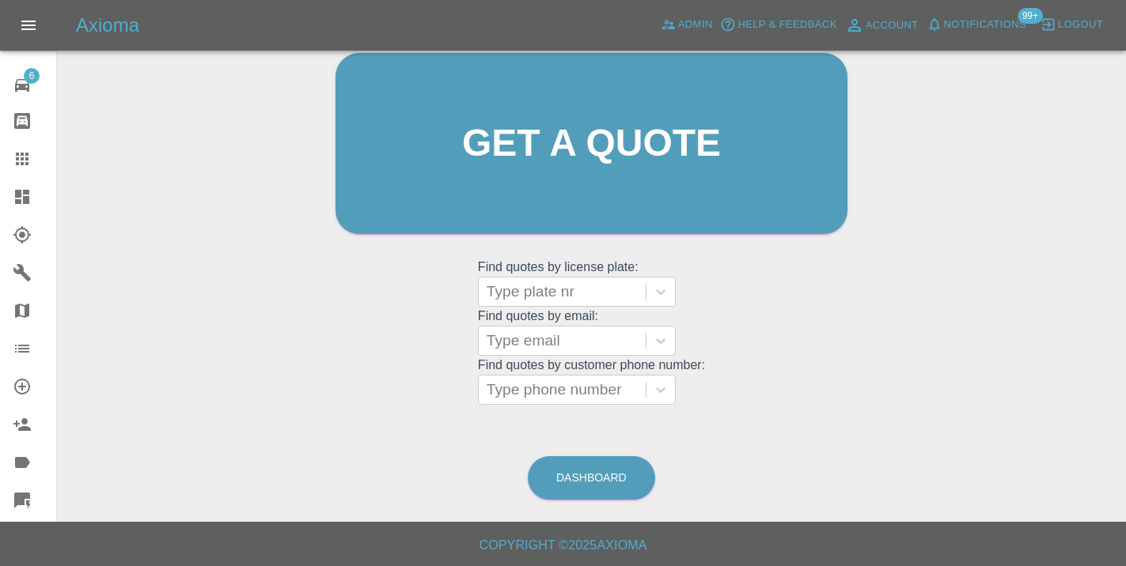
scroll to position [173, 0]
click at [573, 489] on link "Dashboard" at bounding box center [591, 479] width 127 height 44
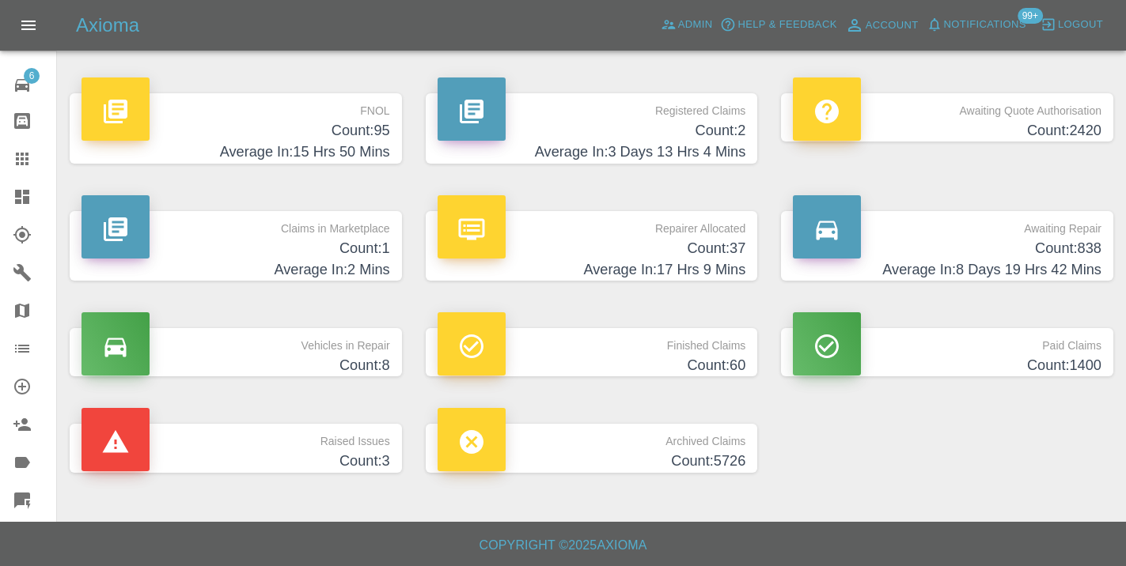
click at [1054, 236] on p "Awaiting Repair" at bounding box center [947, 224] width 309 height 27
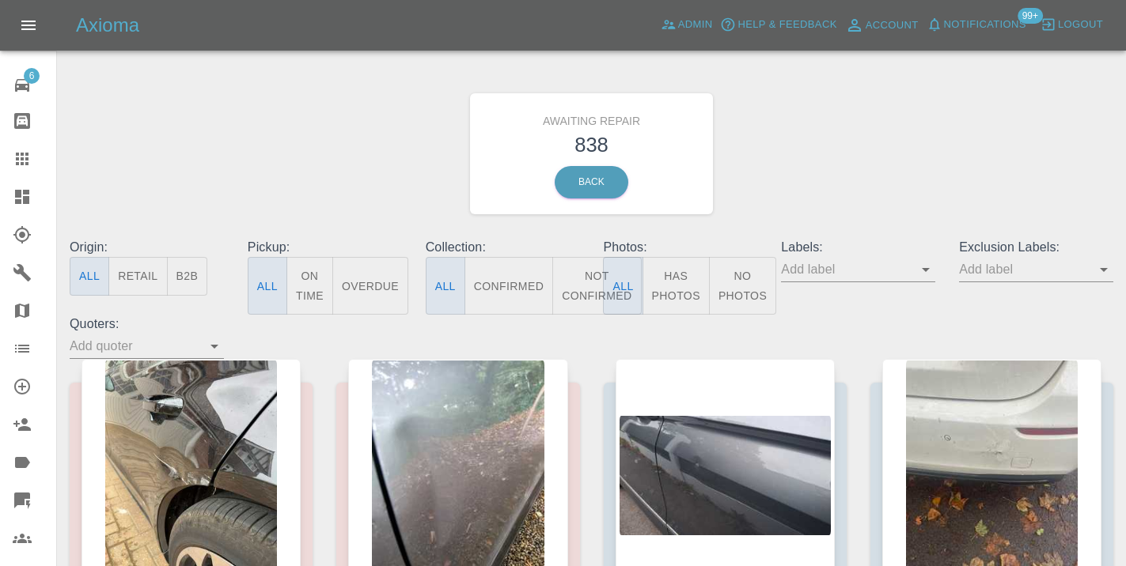
click at [584, 278] on button "Not Confirmed" at bounding box center [596, 286] width 89 height 58
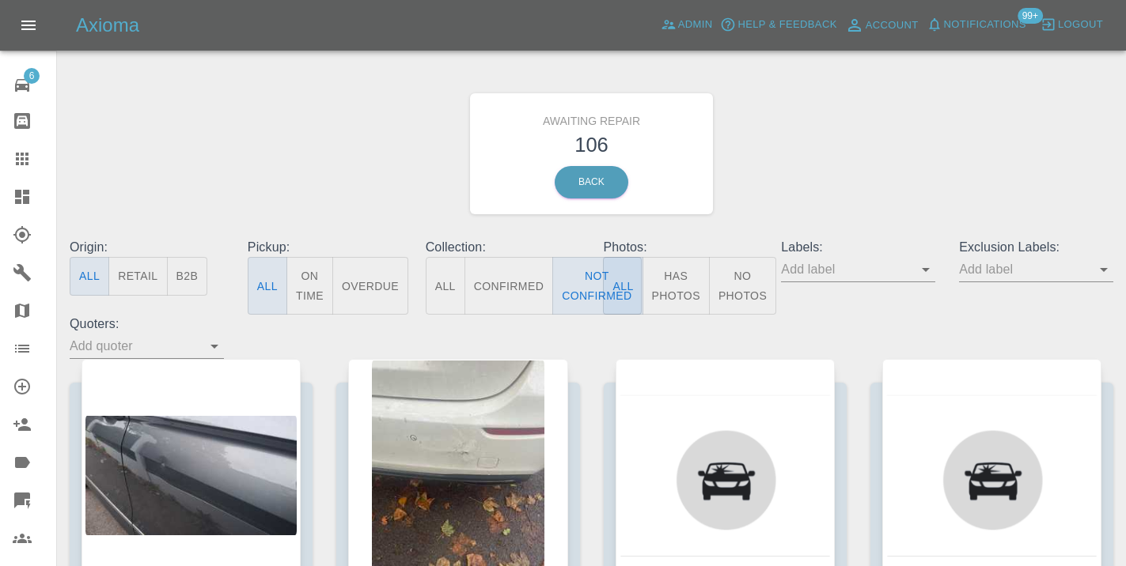
click at [851, 172] on div "Awaiting Repair 106 Back" at bounding box center [591, 154] width 1067 height 168
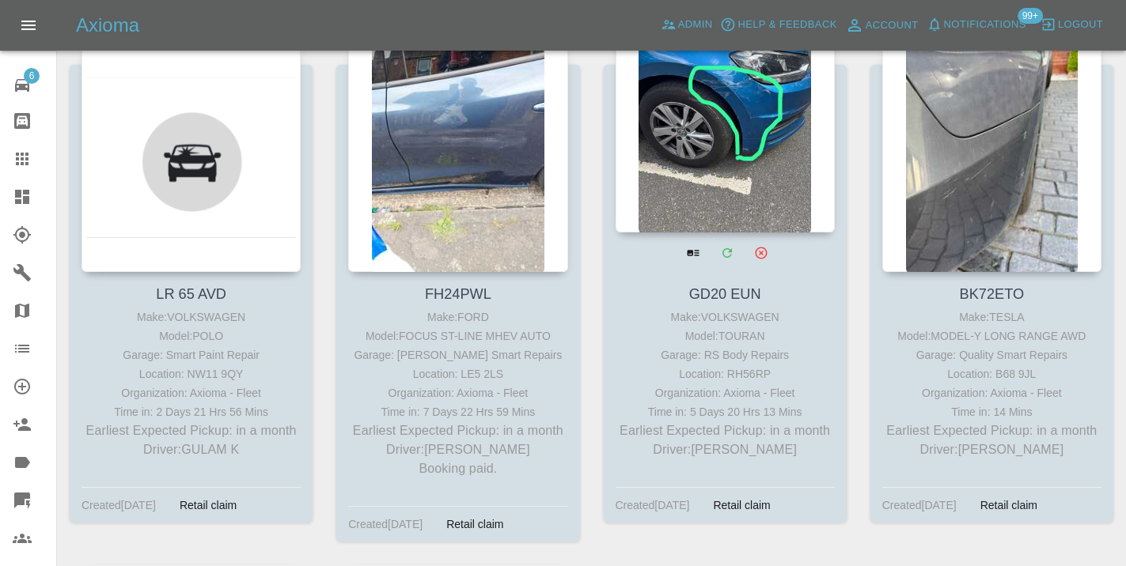
scroll to position [13571, 0]
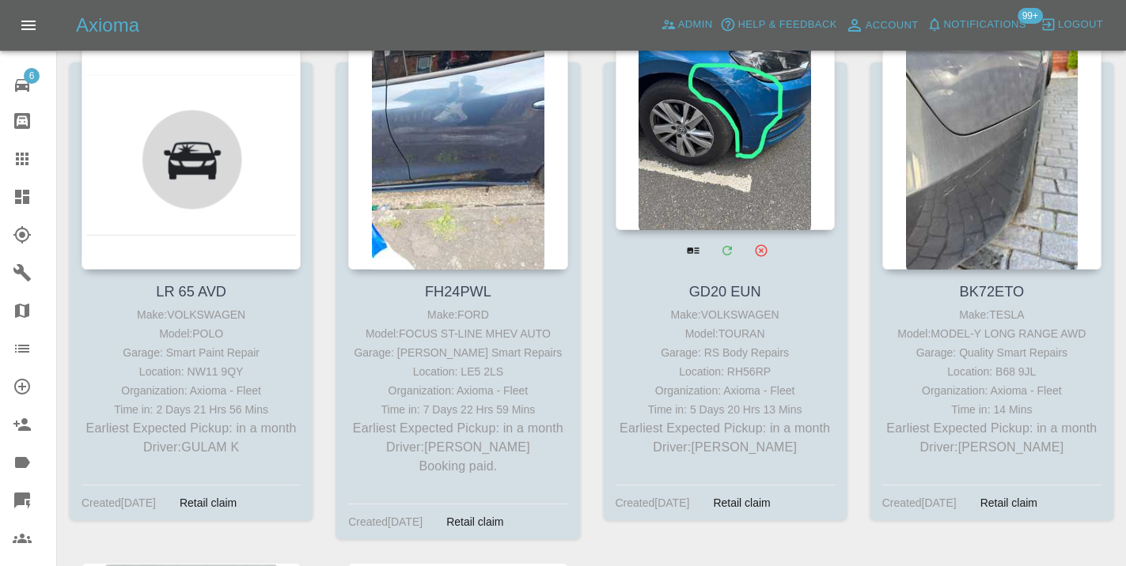
click at [762, 117] on div at bounding box center [724, 114] width 219 height 231
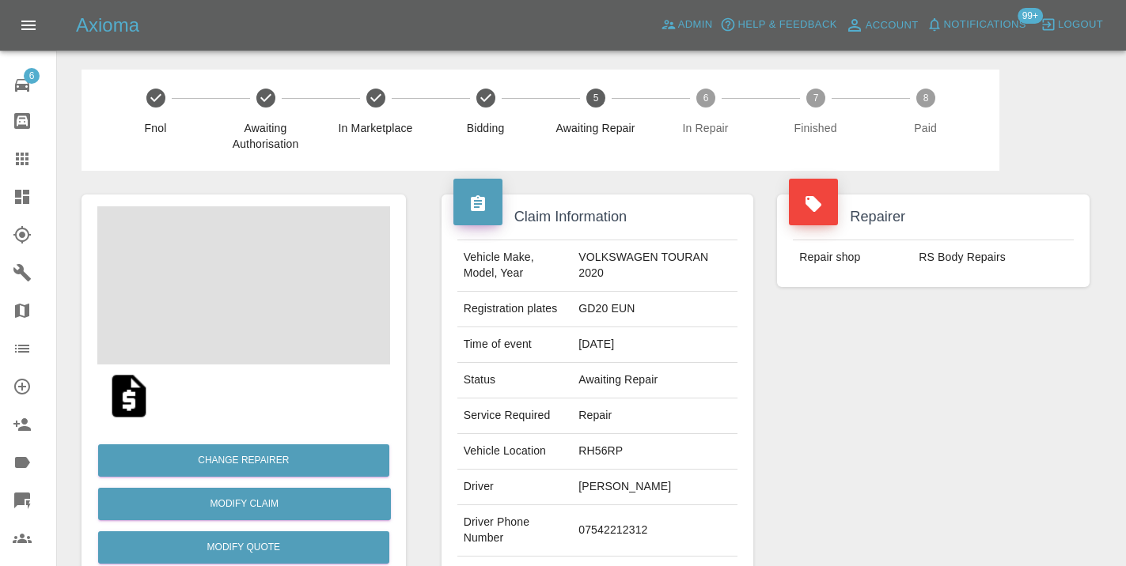
click at [637, 518] on td "07542212312" at bounding box center [654, 530] width 165 height 51
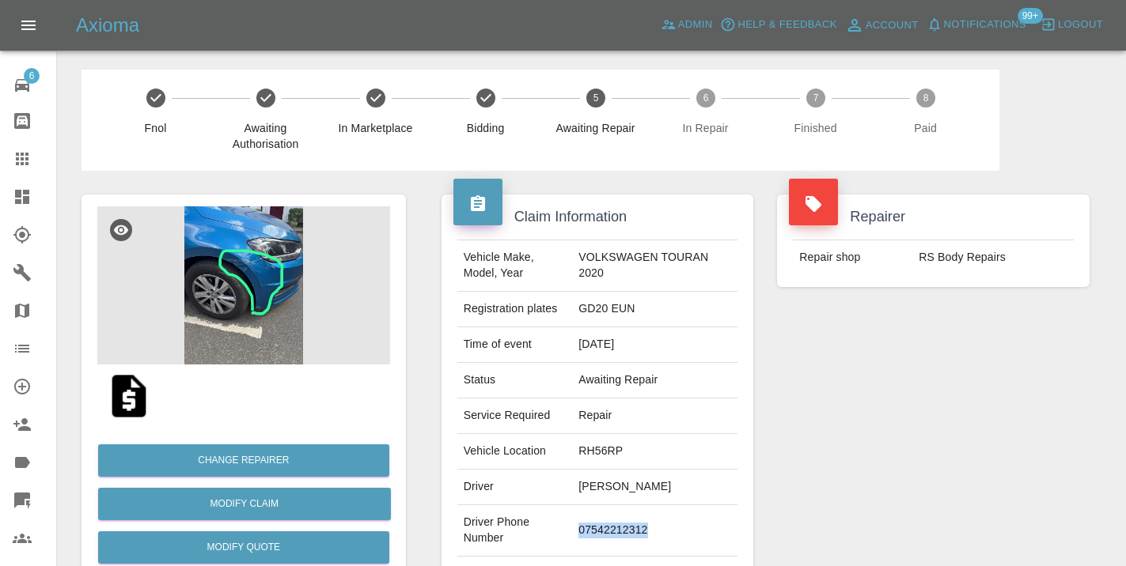
copy td "07542212312"
click at [937, 358] on div "Repairer Repair shop RS Body Repairs" at bounding box center [933, 407] width 336 height 472
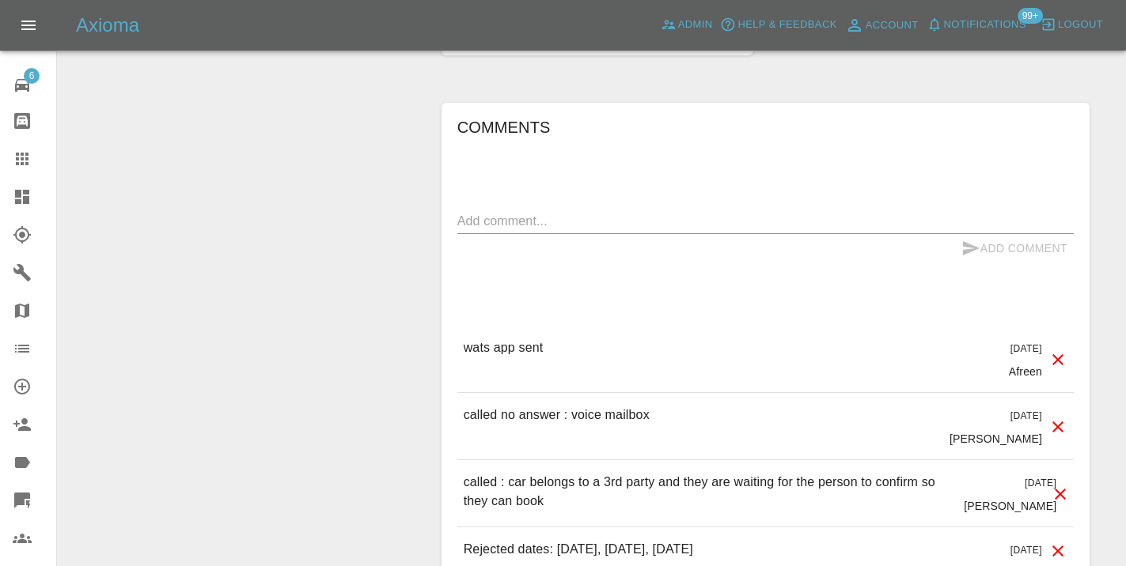
scroll to position [1270, 0]
click at [490, 214] on textarea at bounding box center [765, 223] width 616 height 18
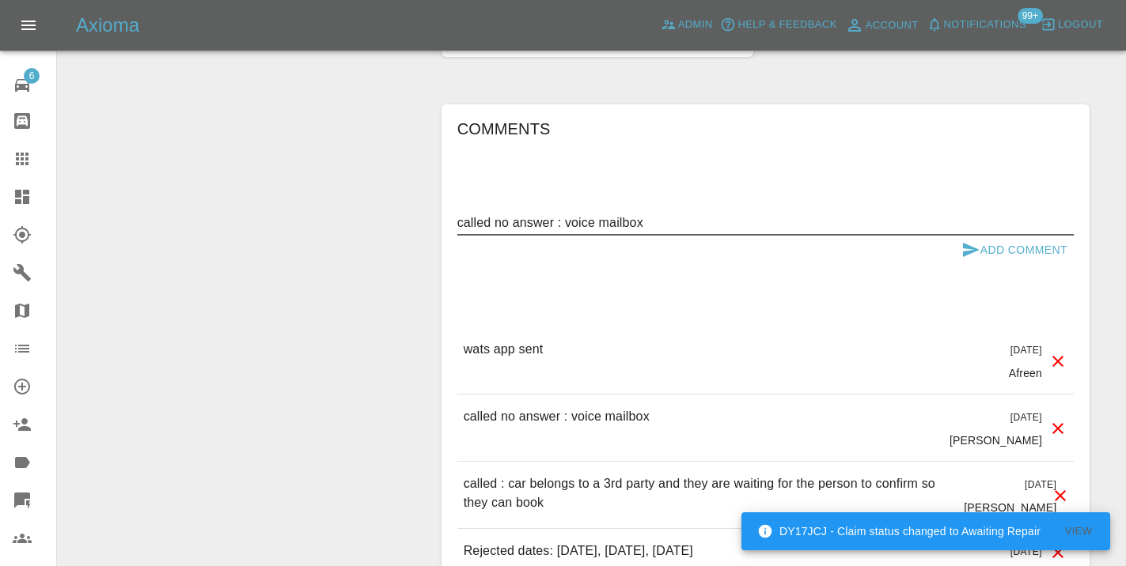
type textarea "called no answer : voice mailbox"
click at [975, 240] on icon "submit" at bounding box center [970, 249] width 19 height 19
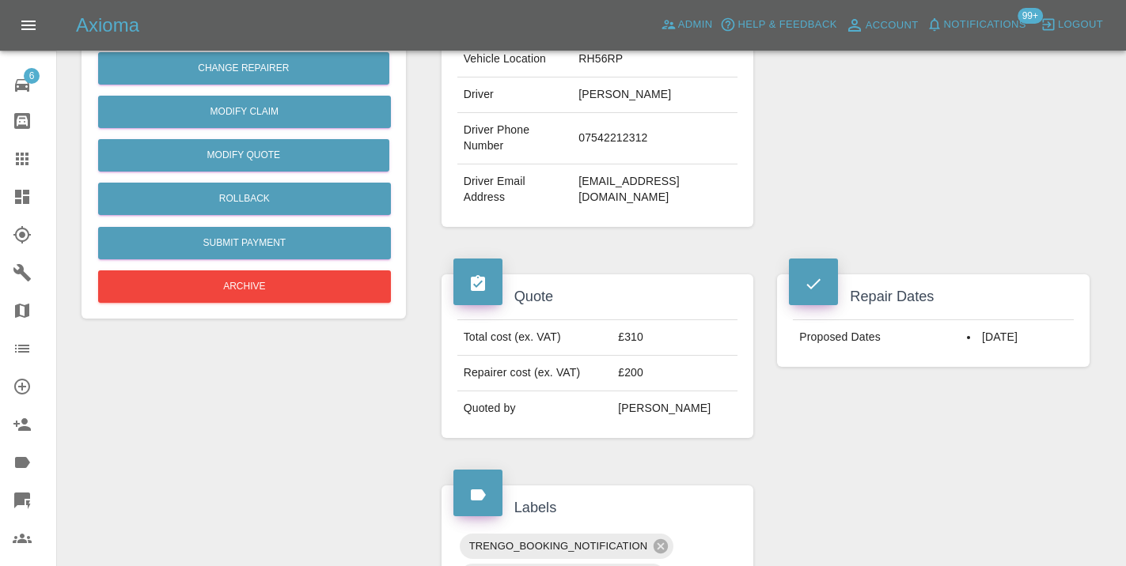
scroll to position [390, 0]
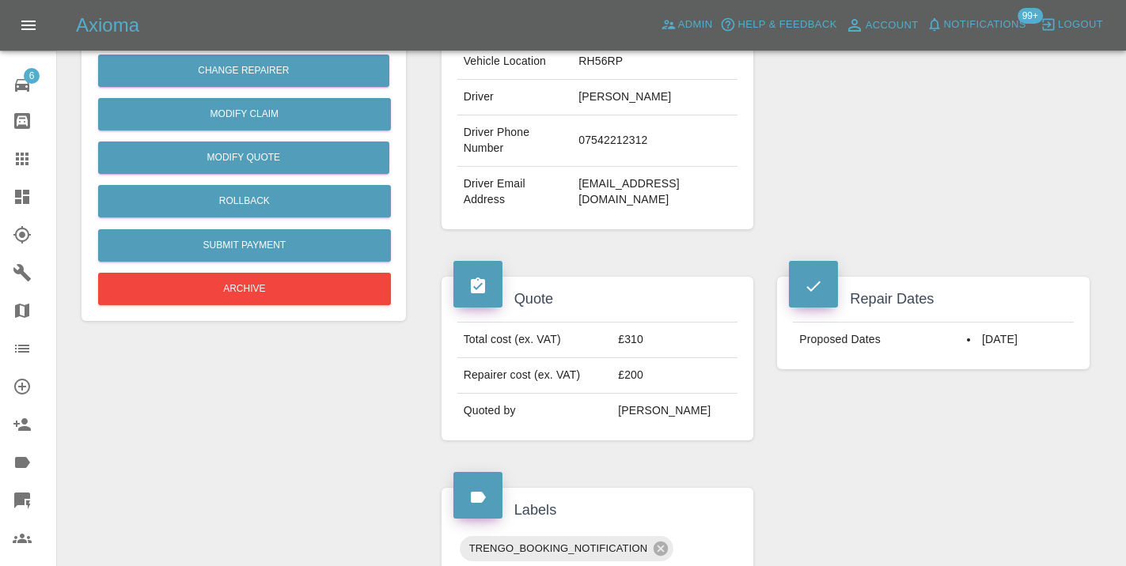
click at [17, 157] on icon at bounding box center [22, 159] width 19 height 19
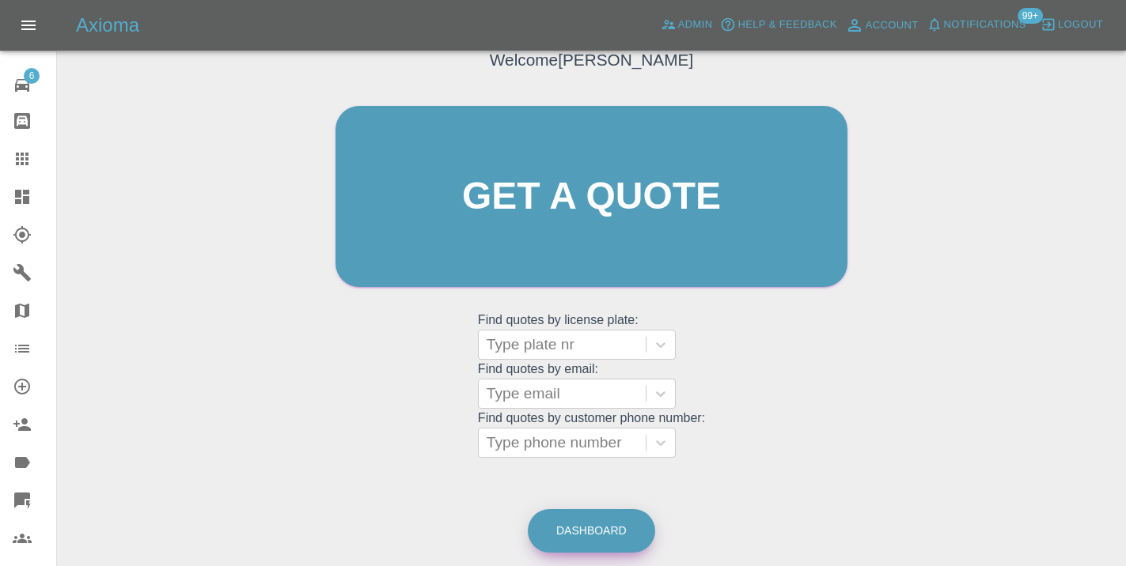
click at [600, 520] on link "Dashboard" at bounding box center [591, 531] width 127 height 44
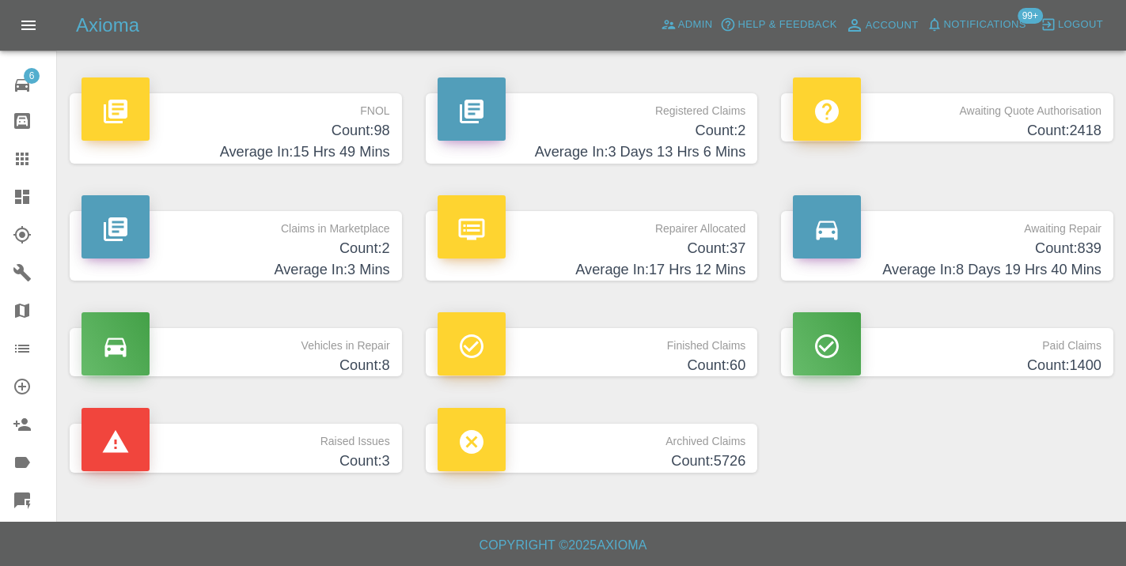
click at [1078, 251] on h4 "Count: 839" at bounding box center [947, 248] width 309 height 21
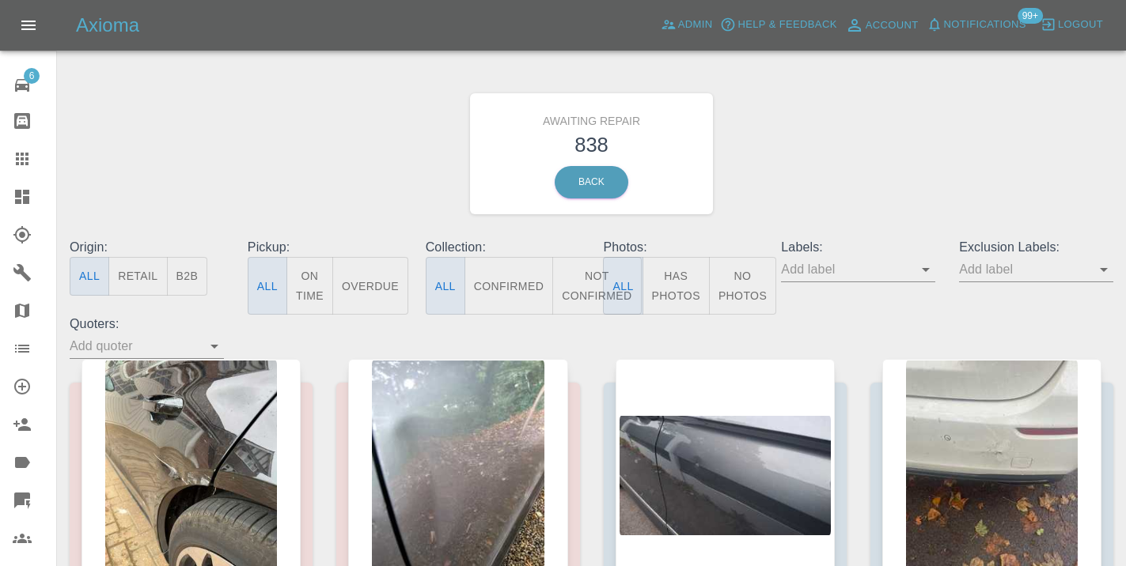
click at [577, 293] on button "Not Confirmed" at bounding box center [596, 286] width 89 height 58
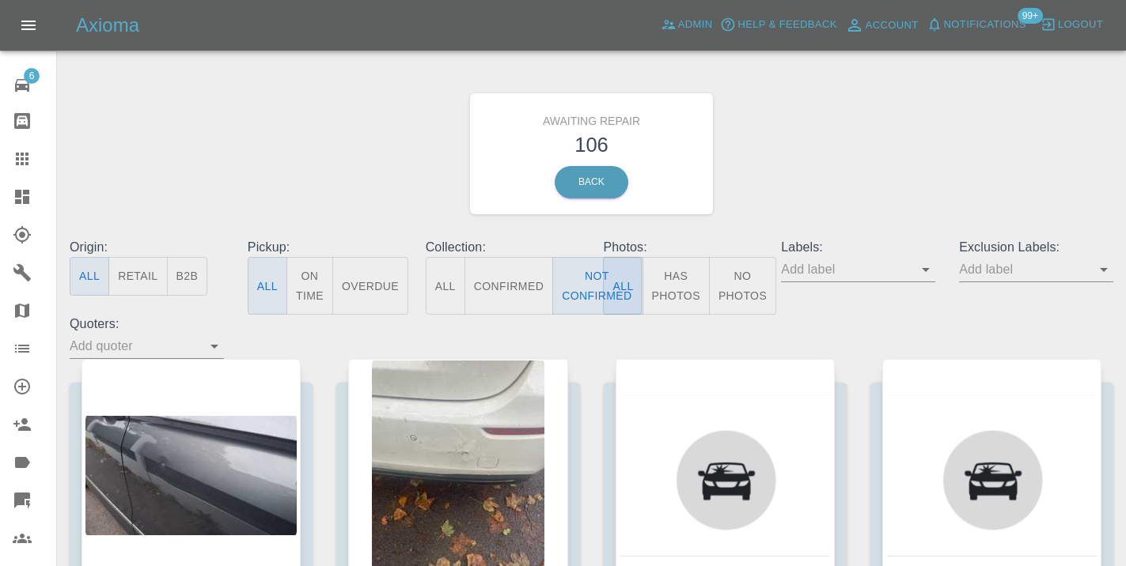
click at [933, 190] on div "Awaiting Repair 106 Back" at bounding box center [591, 154] width 1067 height 168
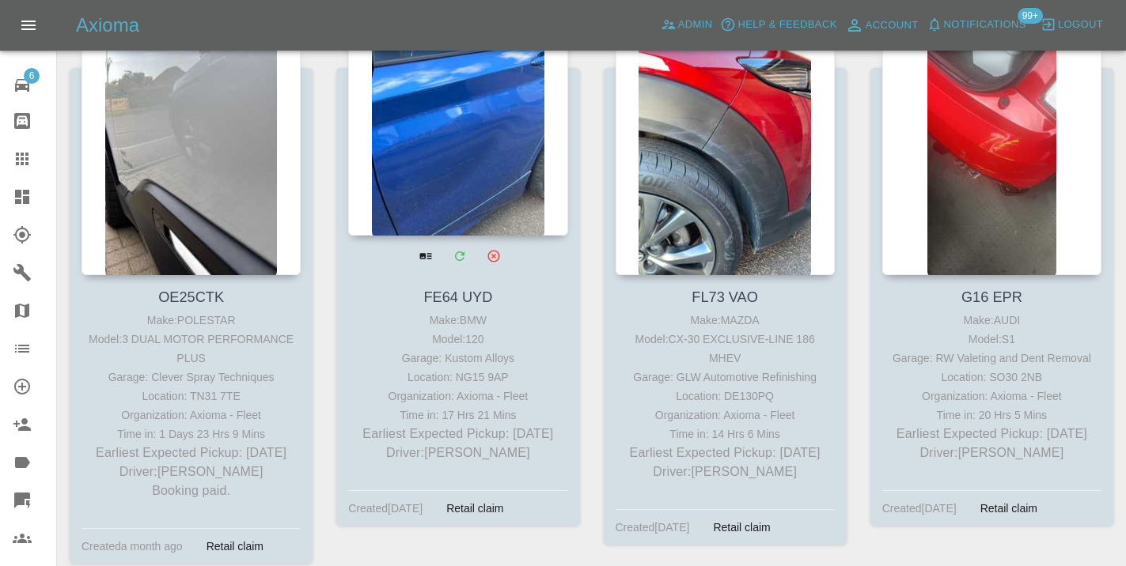
scroll to position [6717, 0]
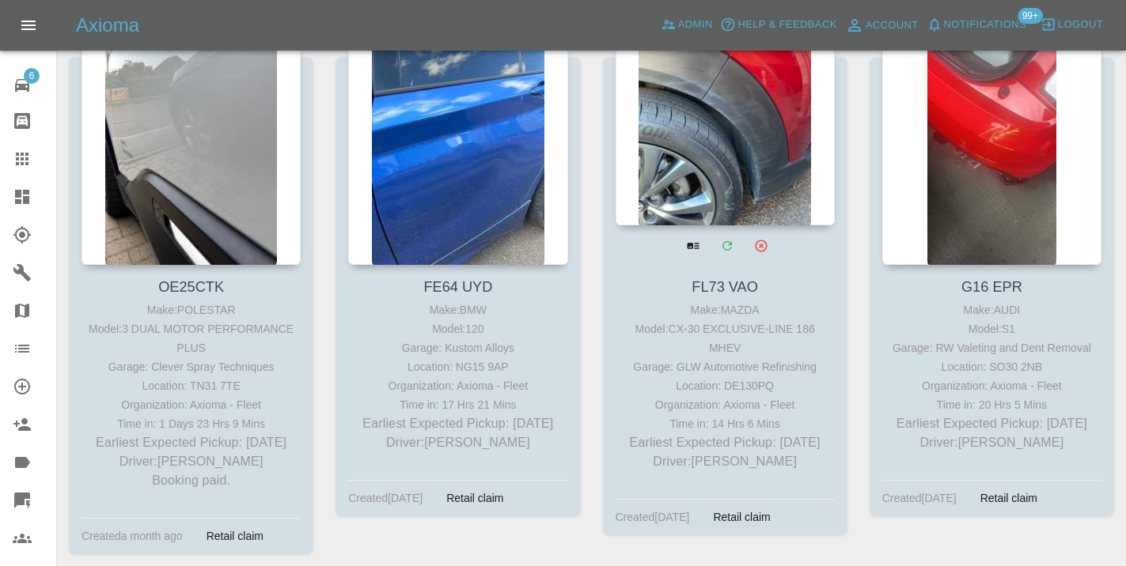
click at [708, 170] on div at bounding box center [724, 109] width 219 height 231
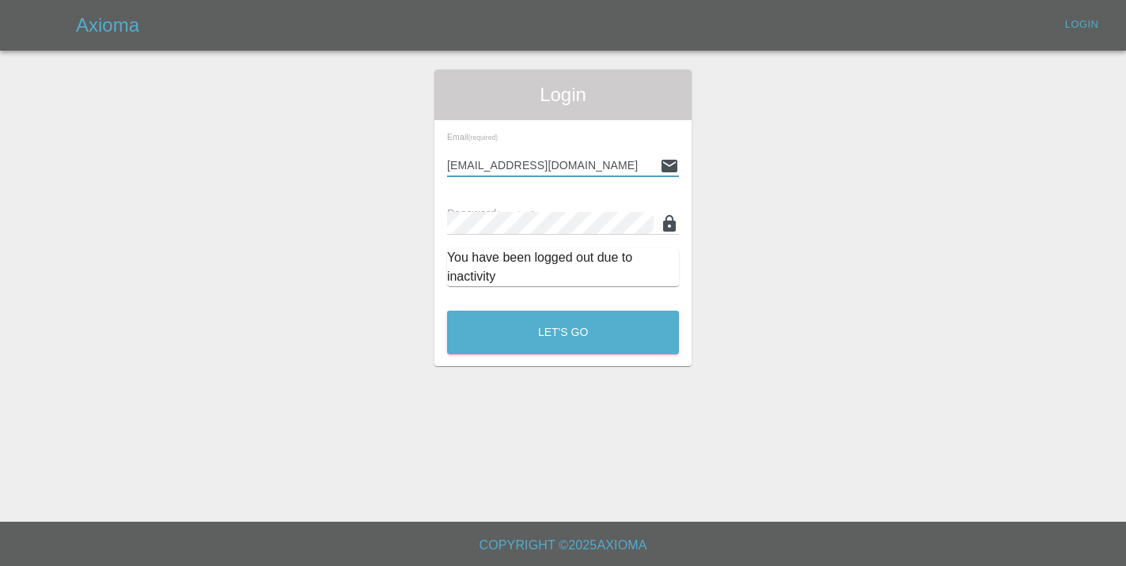
type input "[EMAIL_ADDRESS][DOMAIN_NAME]"
click at [562, 332] on button "Let's Go" at bounding box center [563, 333] width 232 height 44
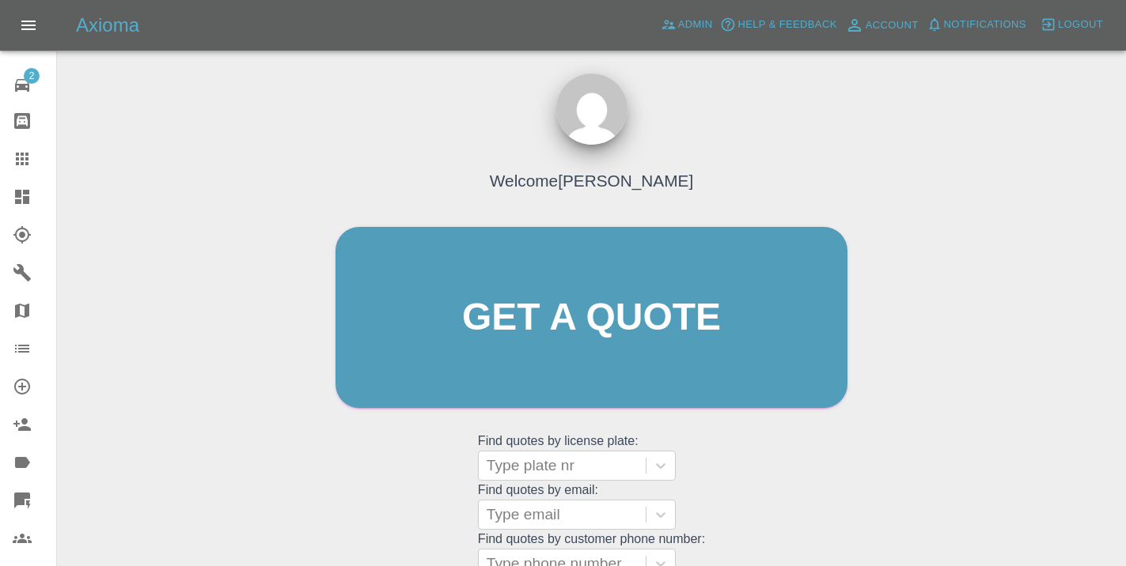
click at [759, 479] on div "Welcome [PERSON_NAME] Get a quote Get a quote Find quotes by license plate: Typ…" at bounding box center [591, 348] width 545 height 478
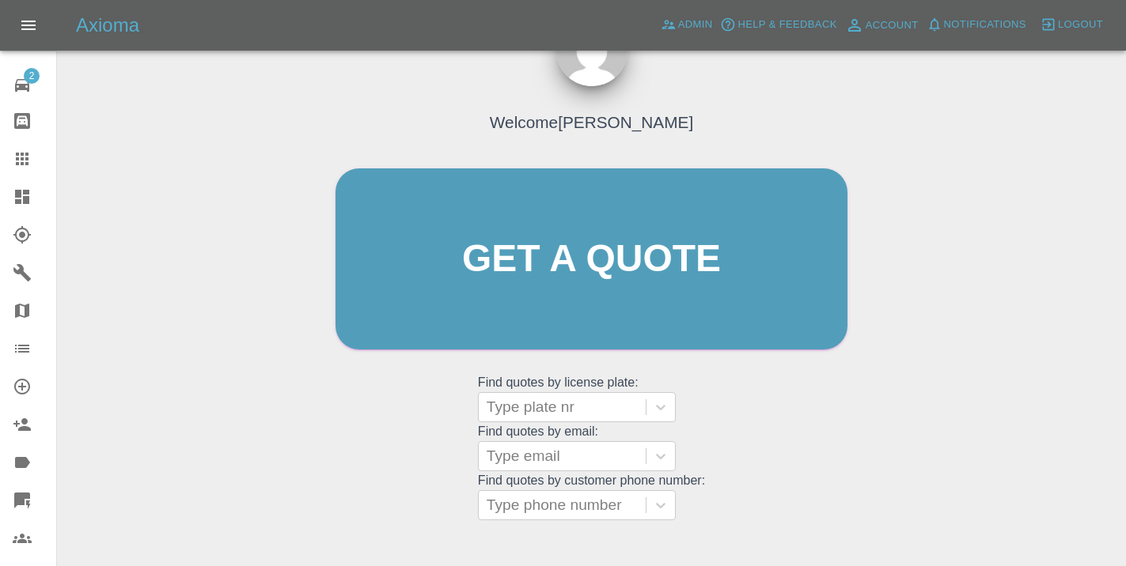
scroll to position [177, 0]
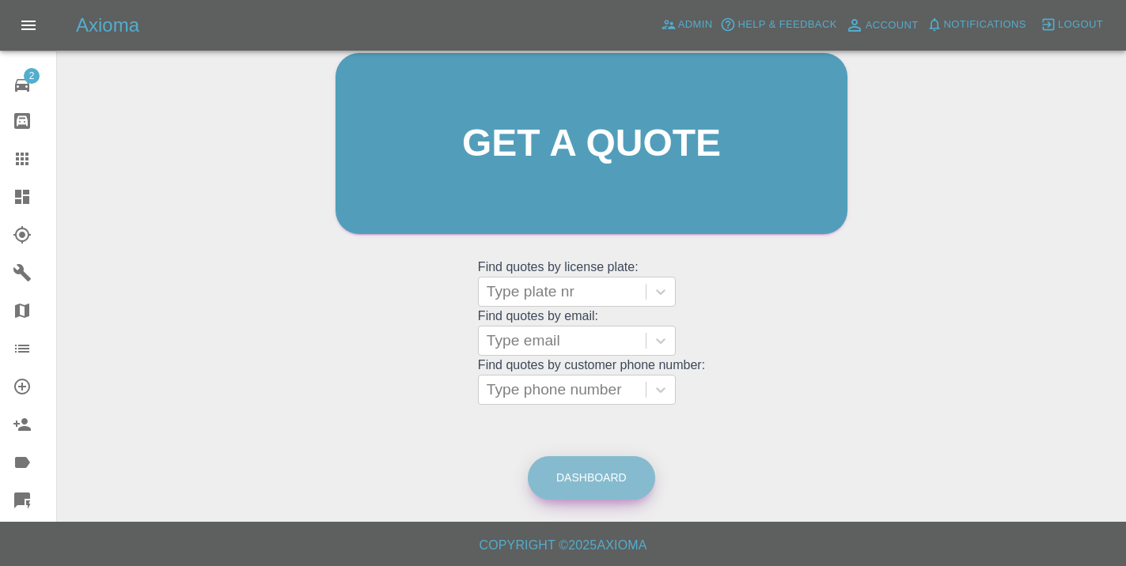
click at [605, 475] on link "Dashboard" at bounding box center [591, 478] width 127 height 44
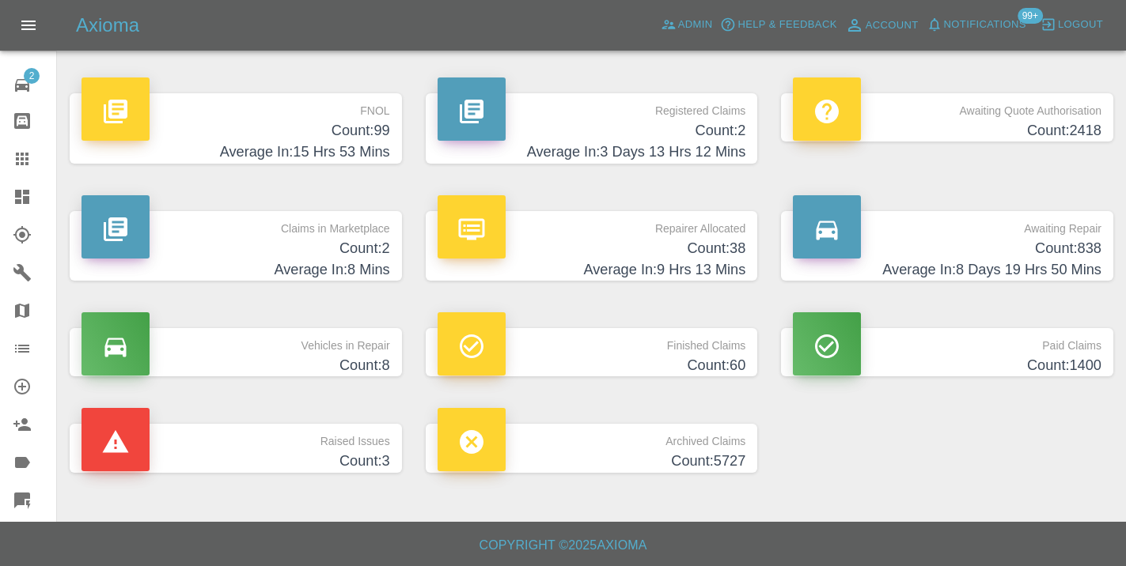
click at [1081, 250] on h4 "Count: 838" at bounding box center [947, 248] width 309 height 21
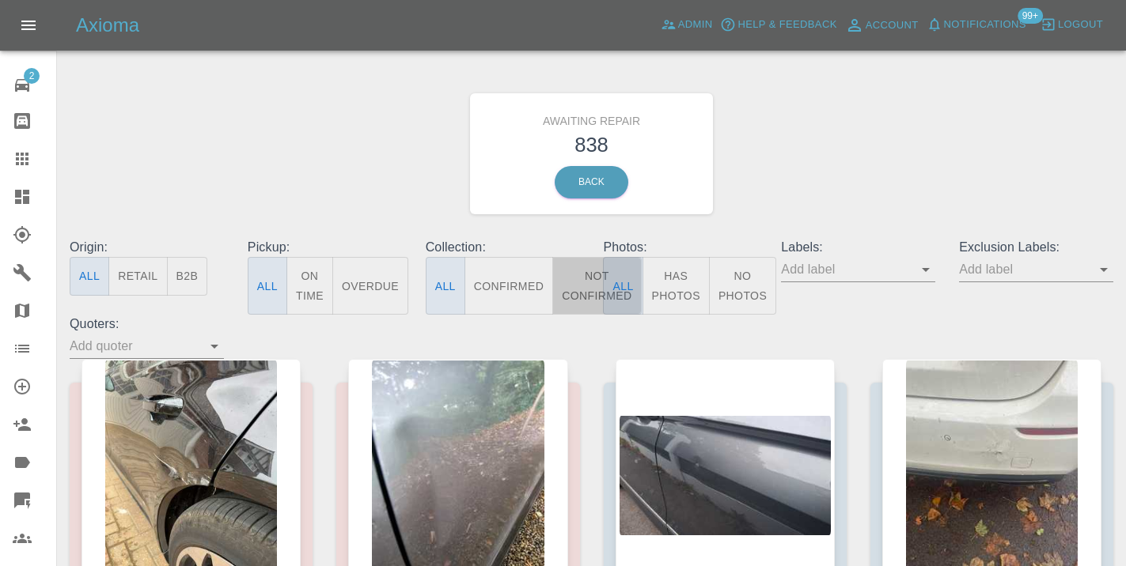
click at [585, 289] on button "Not Confirmed" at bounding box center [596, 286] width 89 height 58
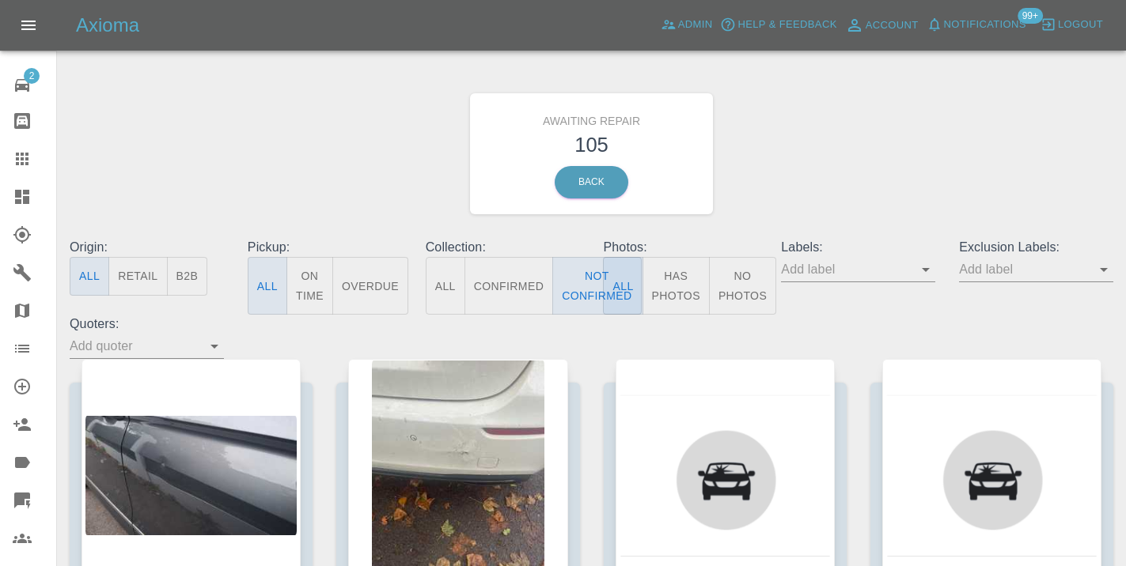
click at [827, 175] on div "Awaiting Repair 105 Back" at bounding box center [591, 154] width 1067 height 168
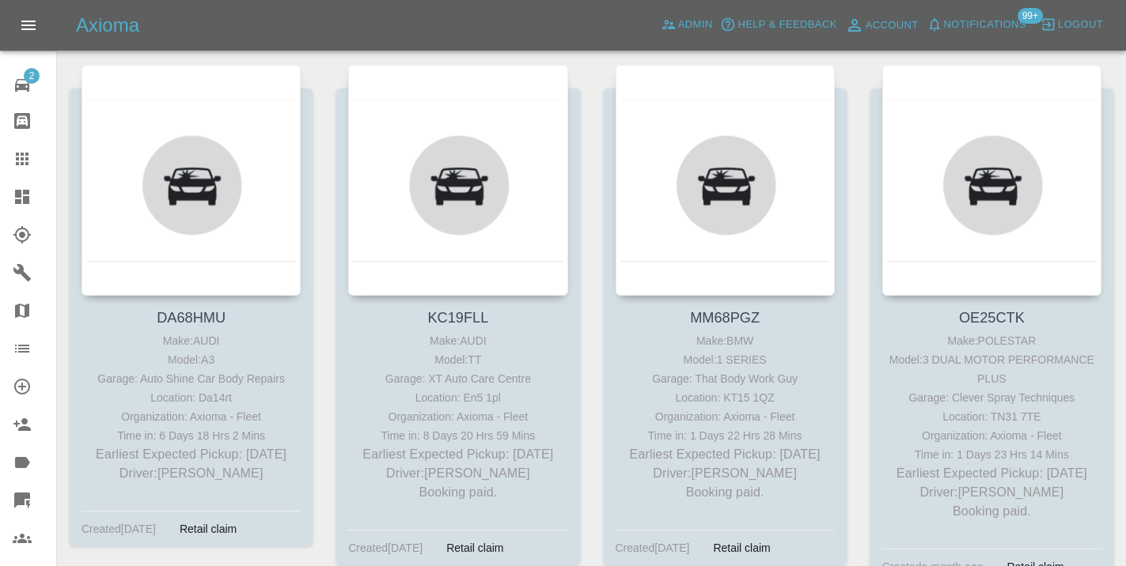
scroll to position [6162, 0]
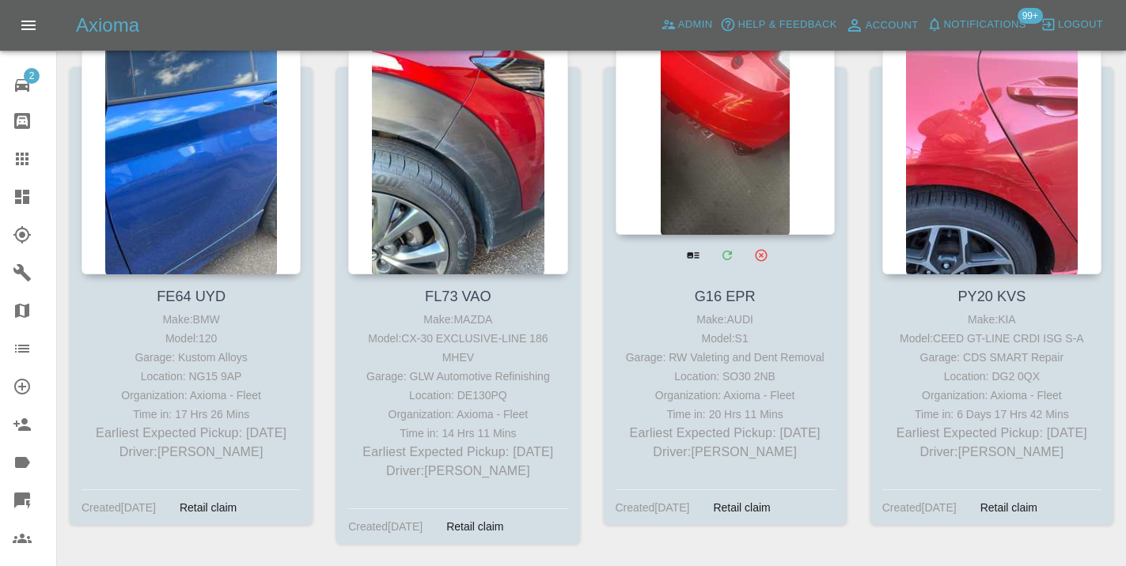
scroll to position [6727, 0]
click at [746, 153] on div at bounding box center [724, 118] width 219 height 231
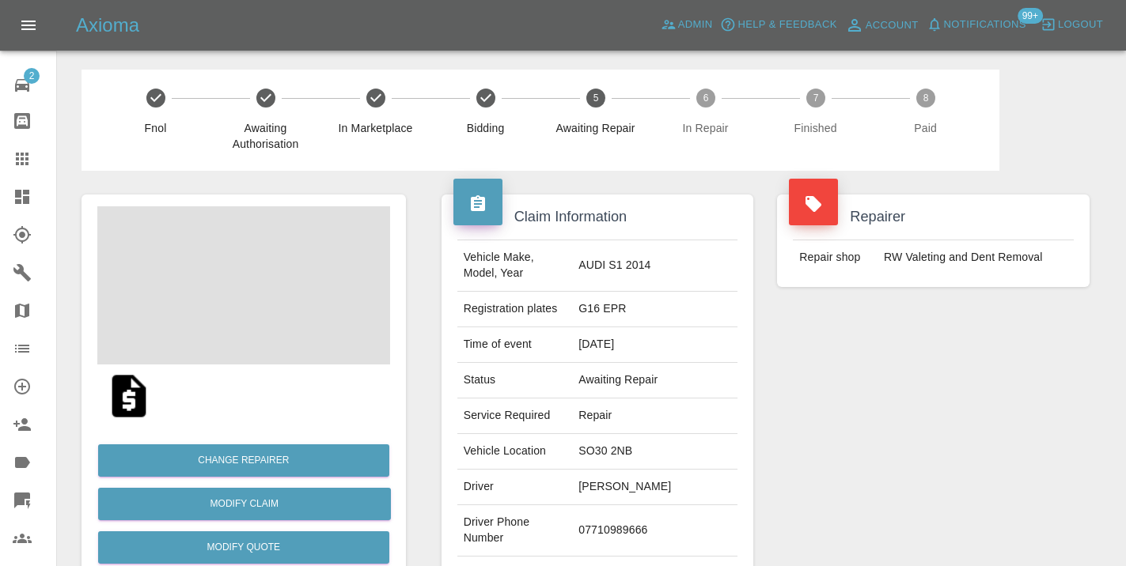
click at [658, 510] on td "07710989666" at bounding box center [654, 530] width 165 height 51
click at [653, 525] on td "07710989666" at bounding box center [654, 530] width 165 height 51
copy td "07710989666"
click at [892, 424] on div "Repairer Repair shop RW Valeting and Dent Removal" at bounding box center [933, 407] width 336 height 472
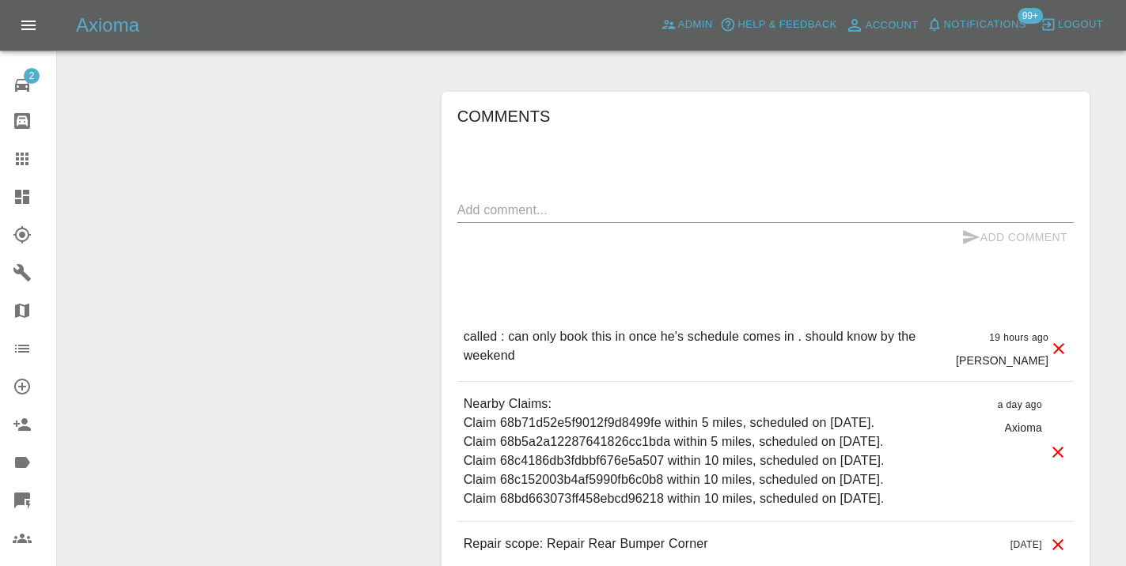
scroll to position [1256, 0]
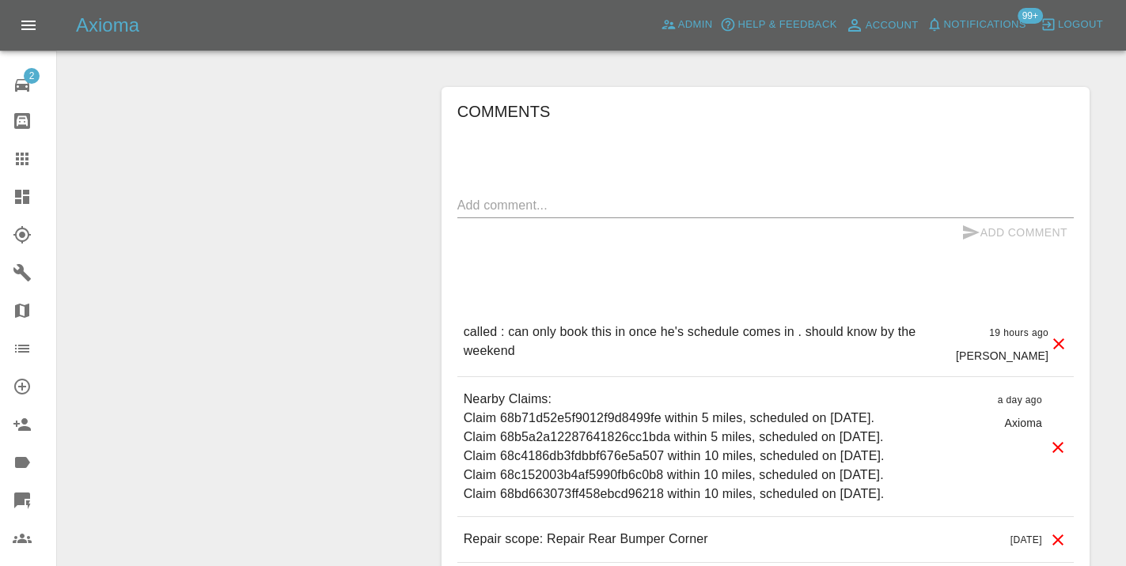
click at [540, 196] on textarea at bounding box center [765, 205] width 616 height 18
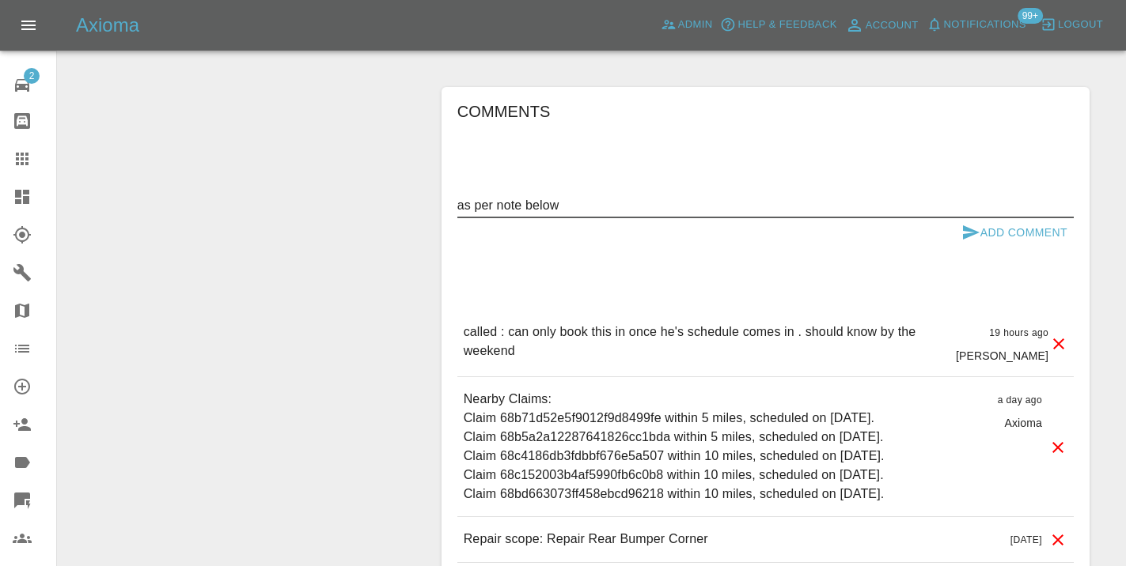
type textarea "as per note below"
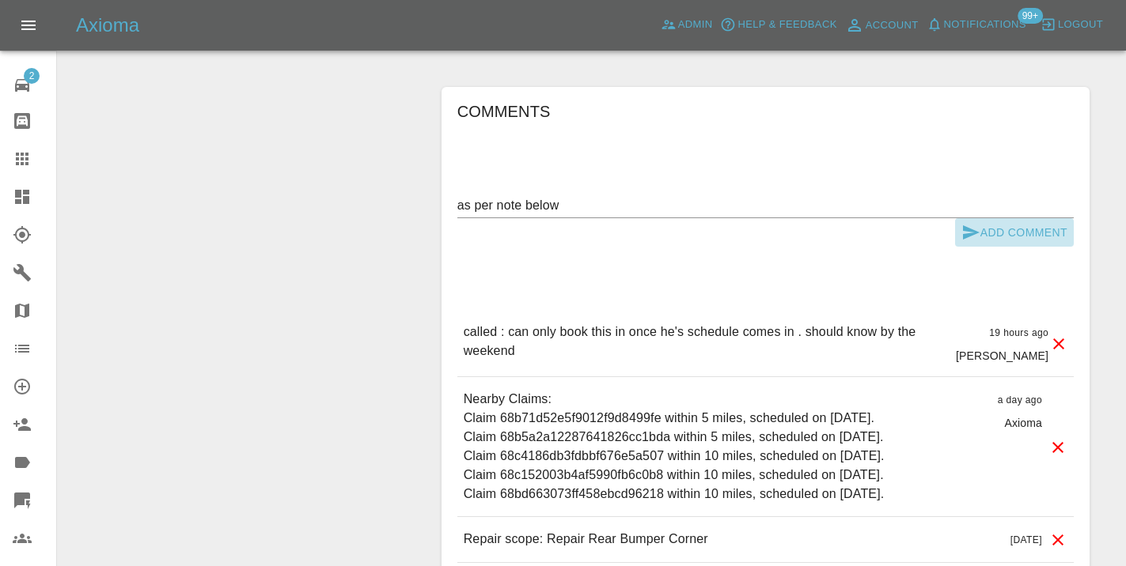
click at [989, 218] on button "Add Comment" at bounding box center [1014, 232] width 119 height 29
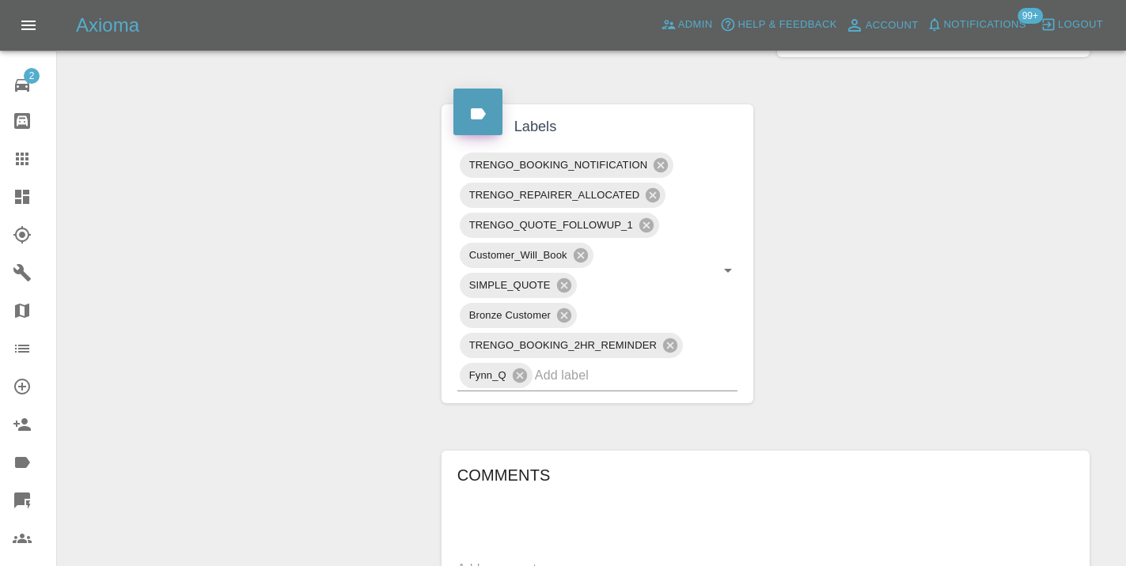
scroll to position [879, 0]
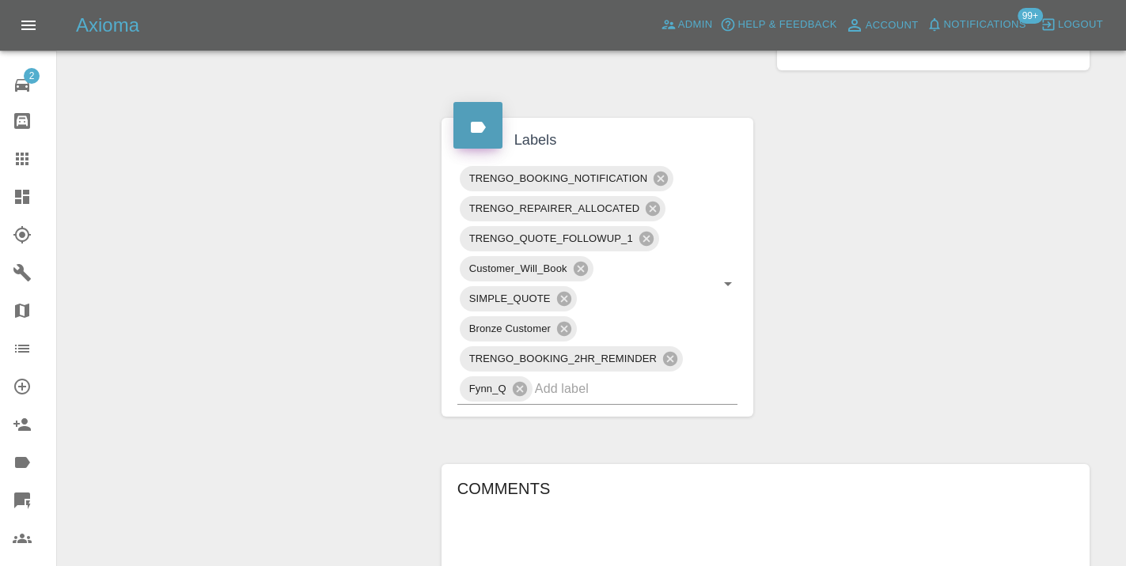
click at [13, 168] on link "Claims" at bounding box center [28, 159] width 56 height 38
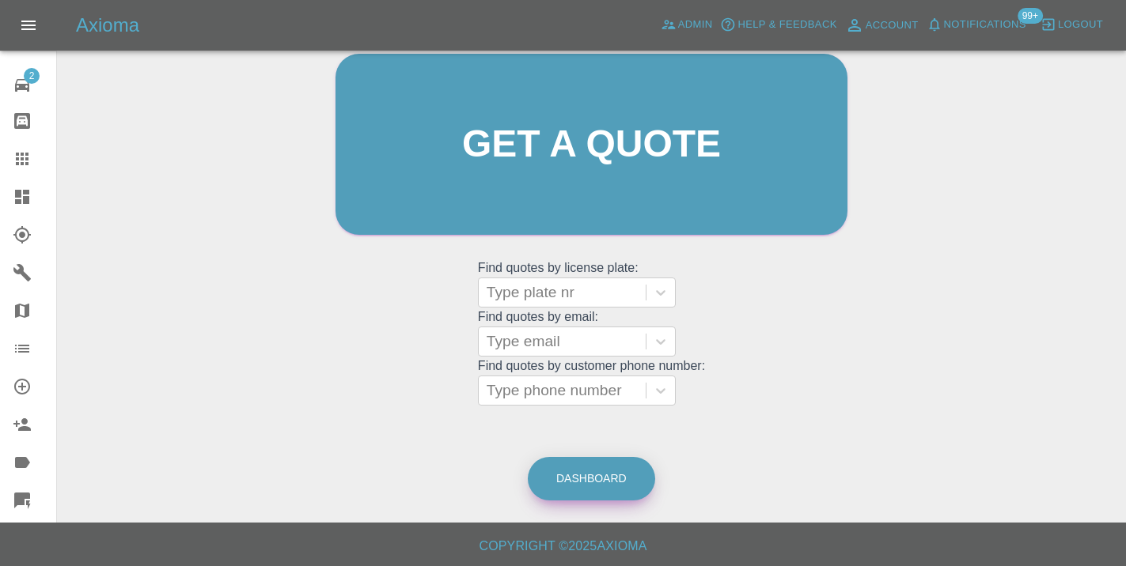
click at [575, 482] on link "Dashboard" at bounding box center [591, 479] width 127 height 44
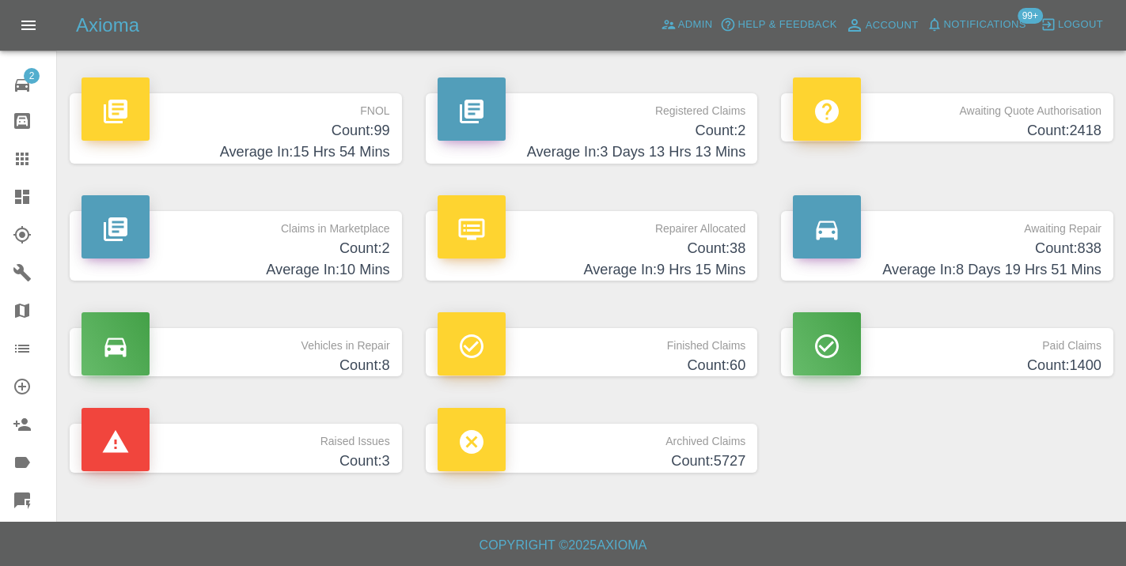
click at [1039, 233] on p "Awaiting Repair" at bounding box center [947, 224] width 309 height 27
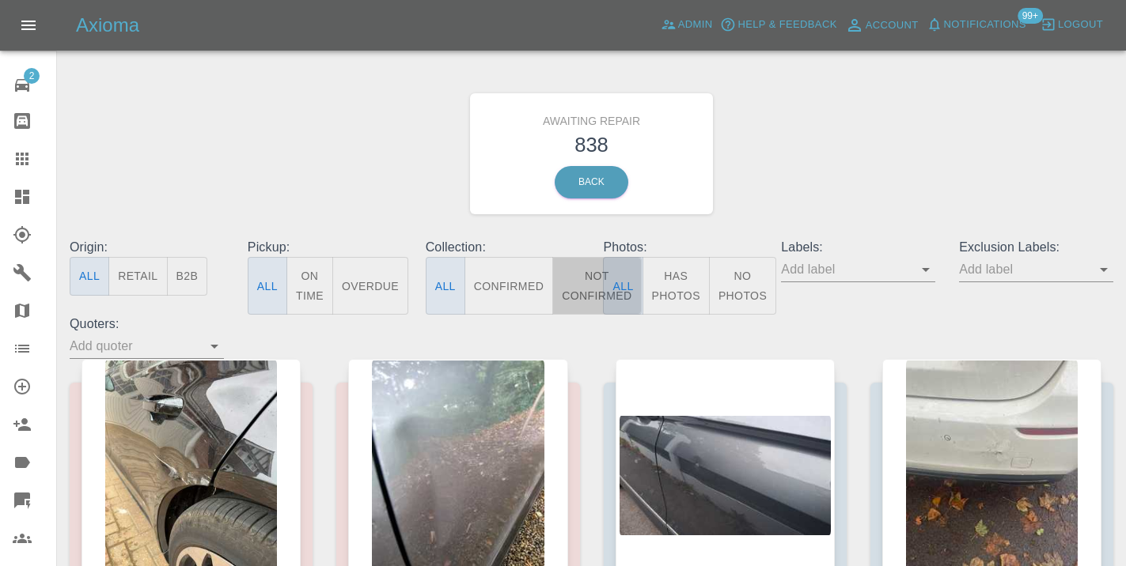
click at [588, 282] on button "Not Confirmed" at bounding box center [596, 286] width 89 height 58
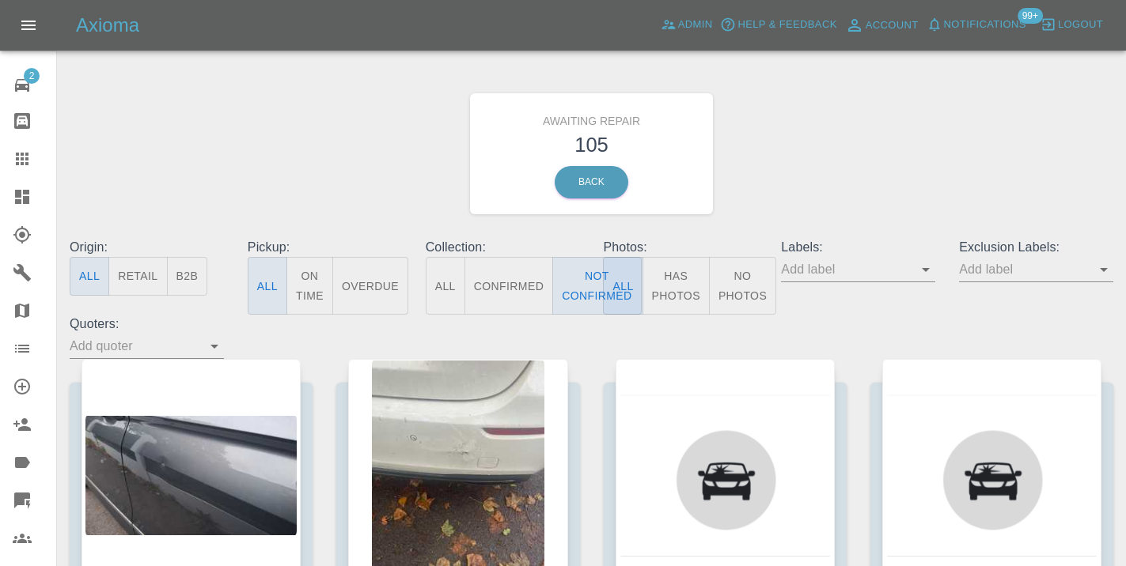
click at [903, 161] on div "Awaiting Repair 105 Back" at bounding box center [591, 154] width 1067 height 168
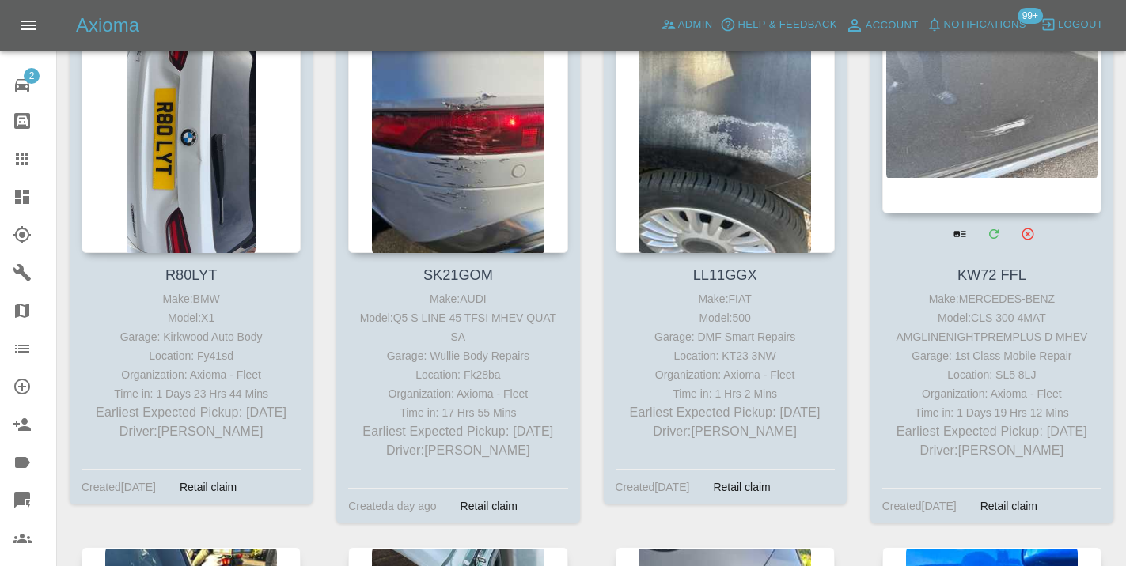
scroll to position [8898, 0]
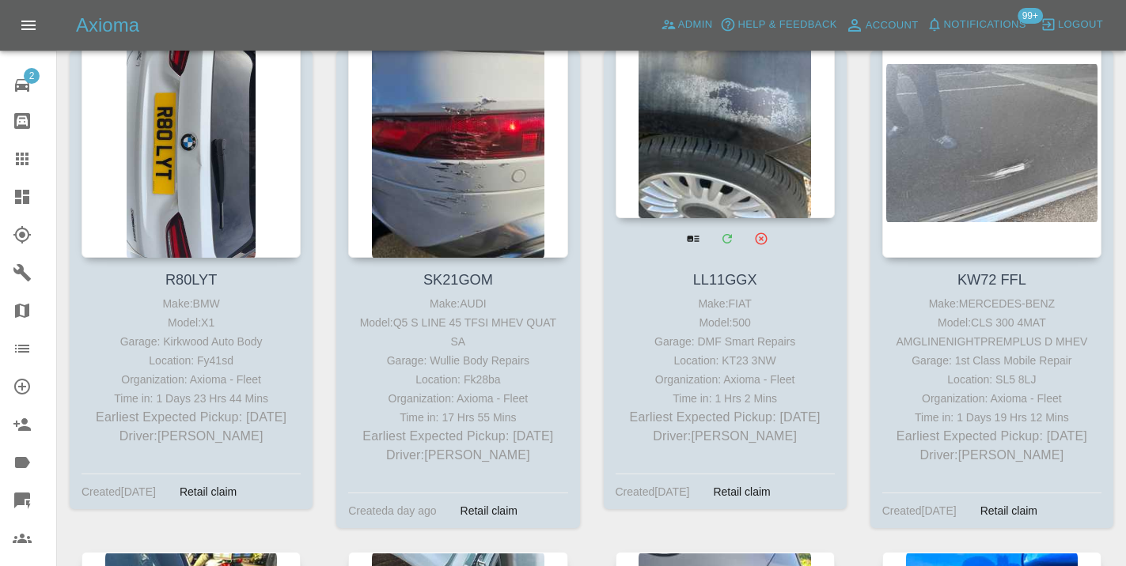
click at [761, 172] on div at bounding box center [724, 102] width 219 height 231
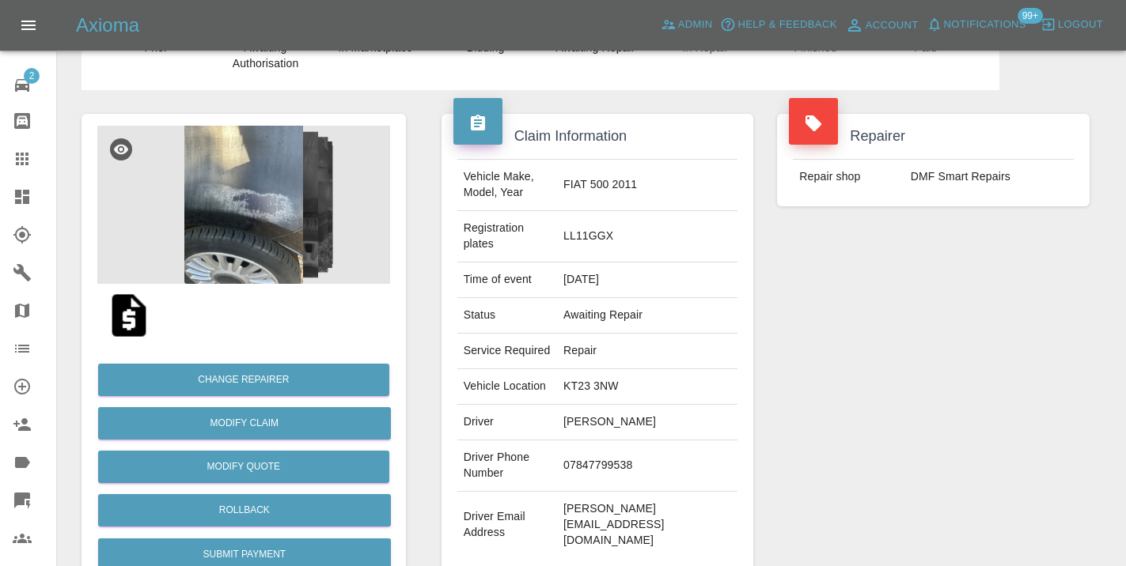
scroll to position [82, 0]
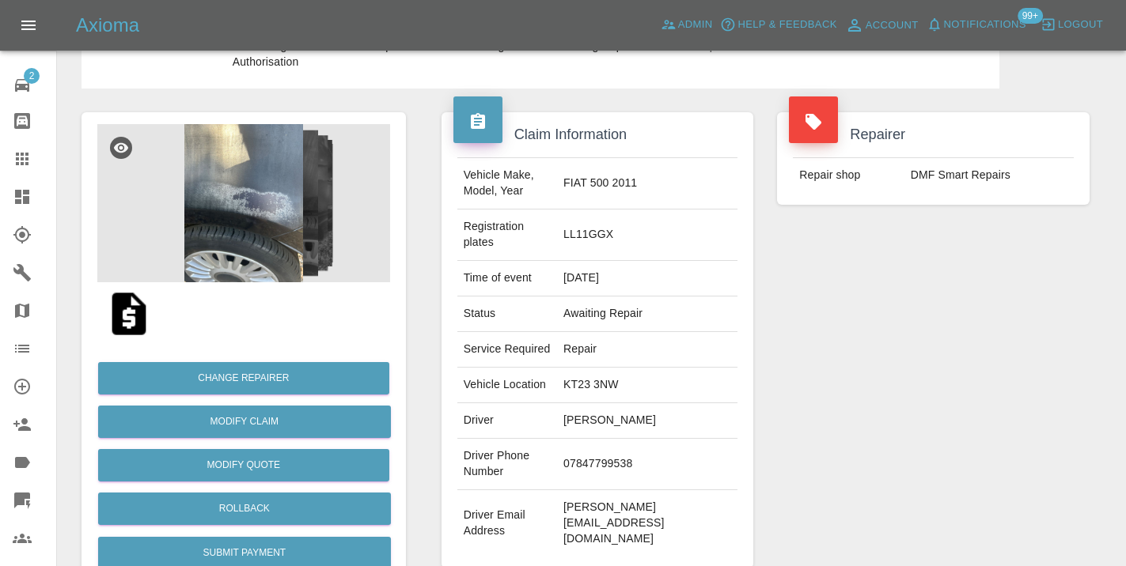
click at [610, 443] on td "07847799538" at bounding box center [647, 464] width 180 height 51
copy td "07847799538"
click at [1007, 410] on div "Repairer Repair shop DMF Smart Repairs" at bounding box center [933, 341] width 336 height 504
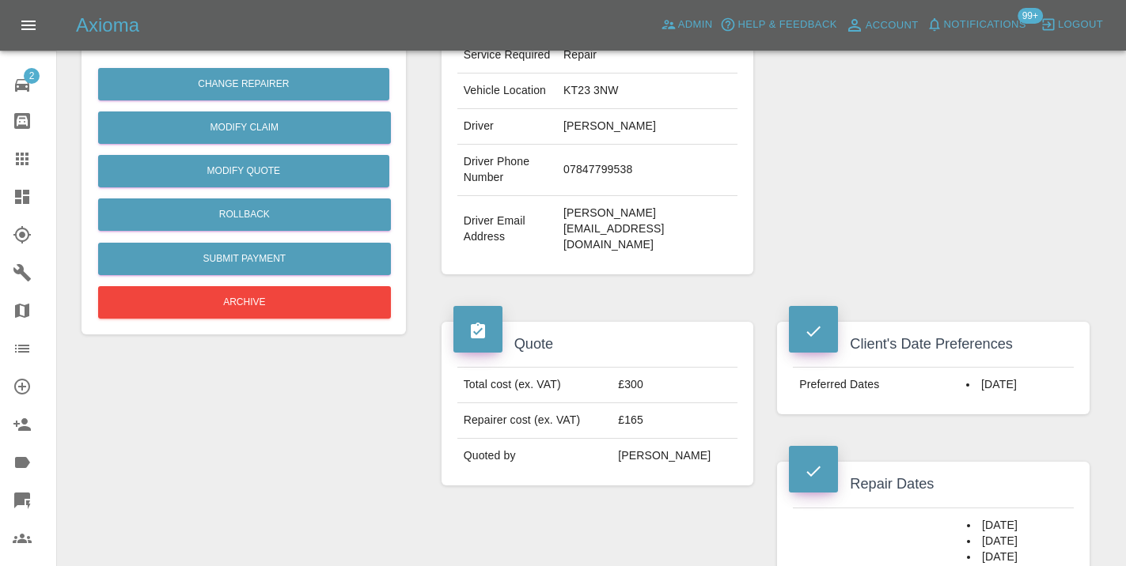
scroll to position [353, 0]
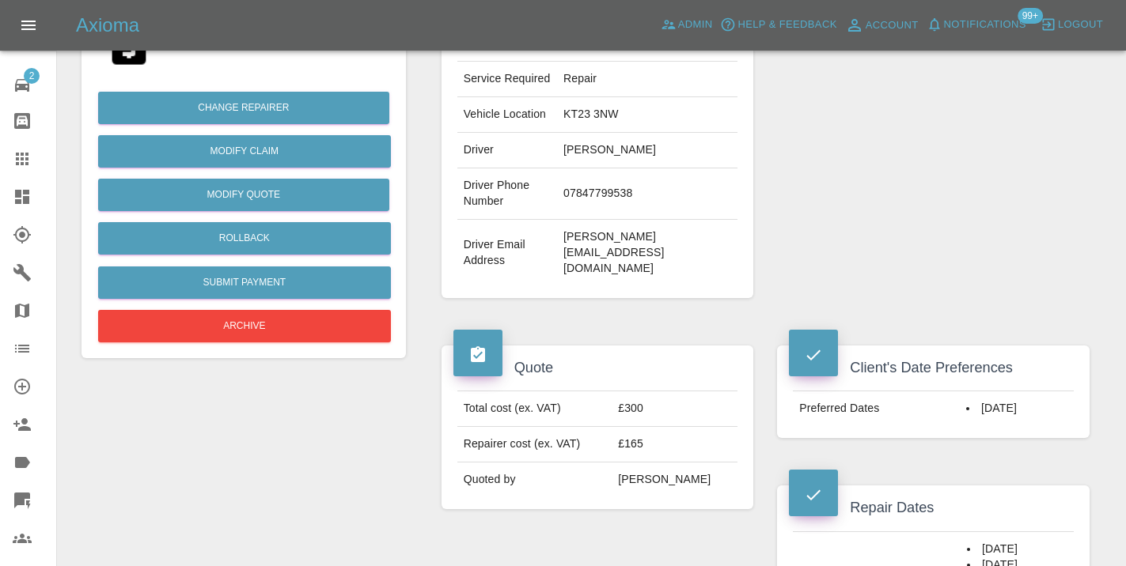
click at [854, 218] on div "Repairer Repair shop DMF Smart Repairs" at bounding box center [933, 70] width 336 height 504
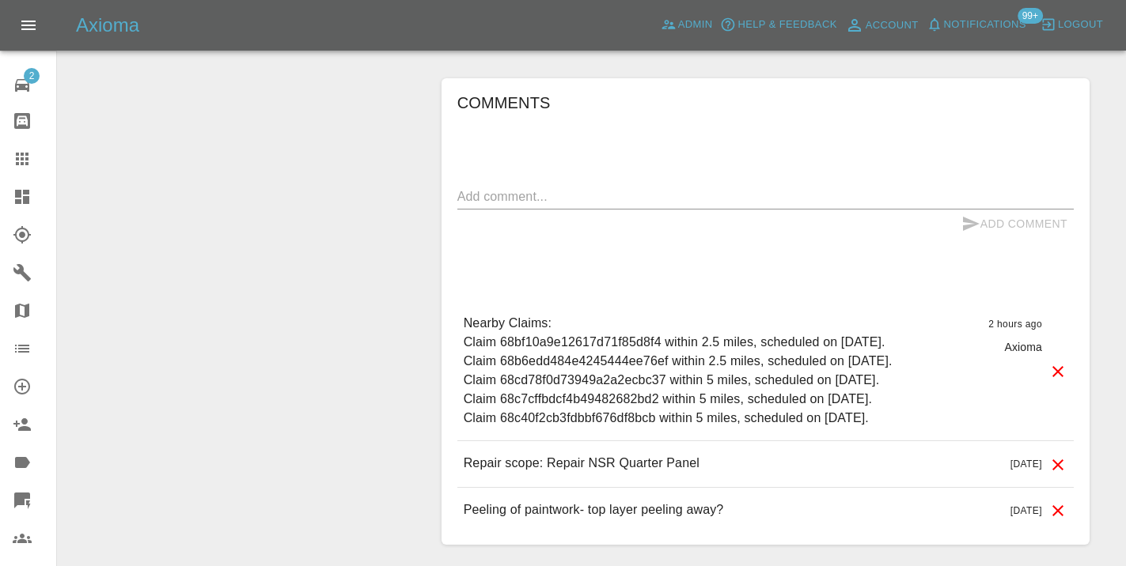
scroll to position [1421, 0]
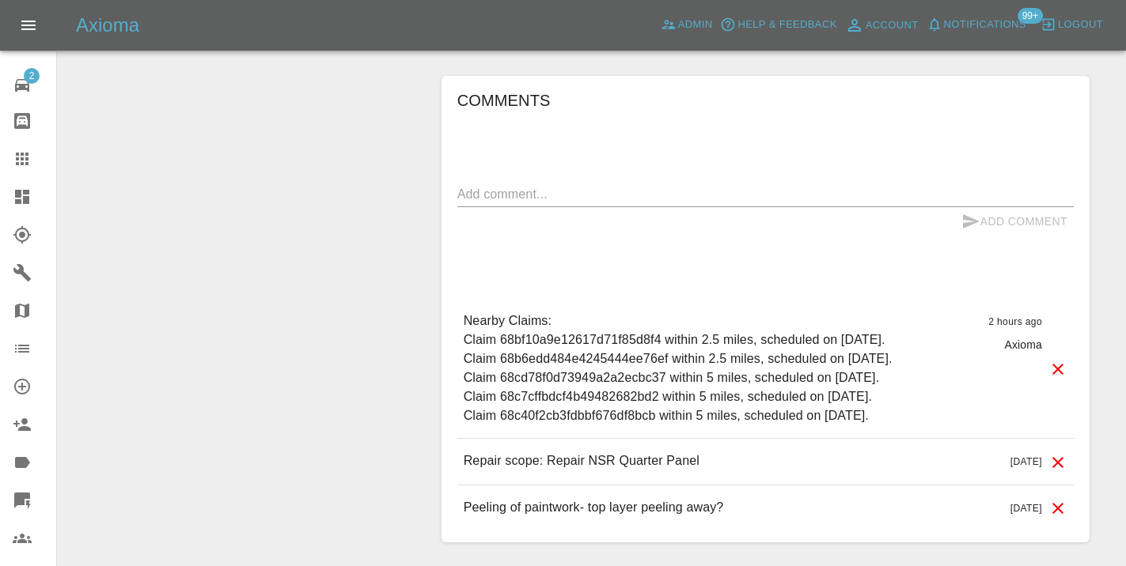
click at [541, 182] on div "x" at bounding box center [765, 194] width 616 height 25
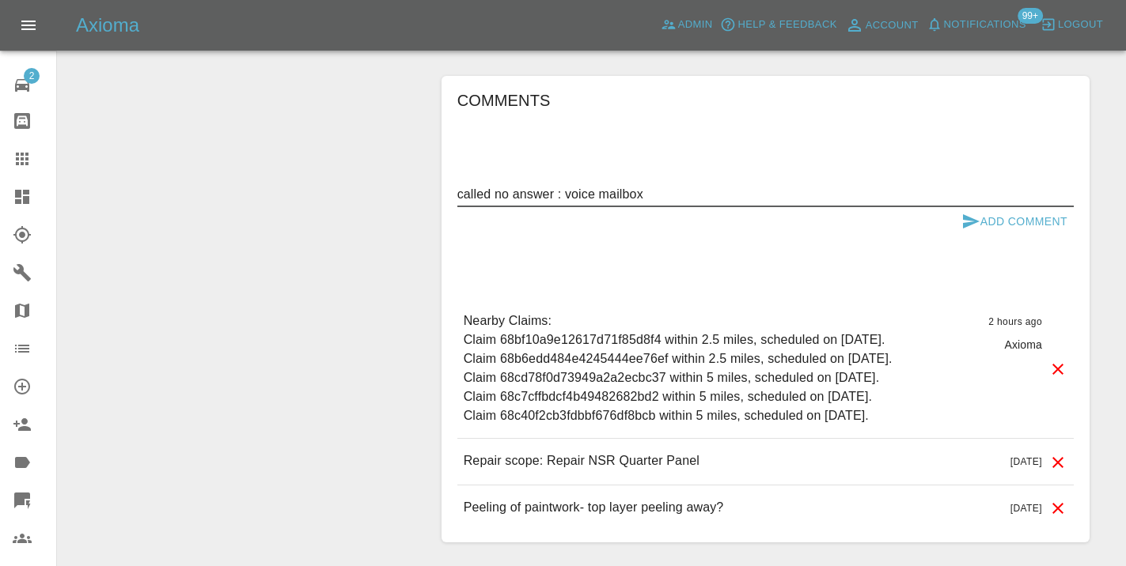
type textarea "called no answer : voice mailbox"
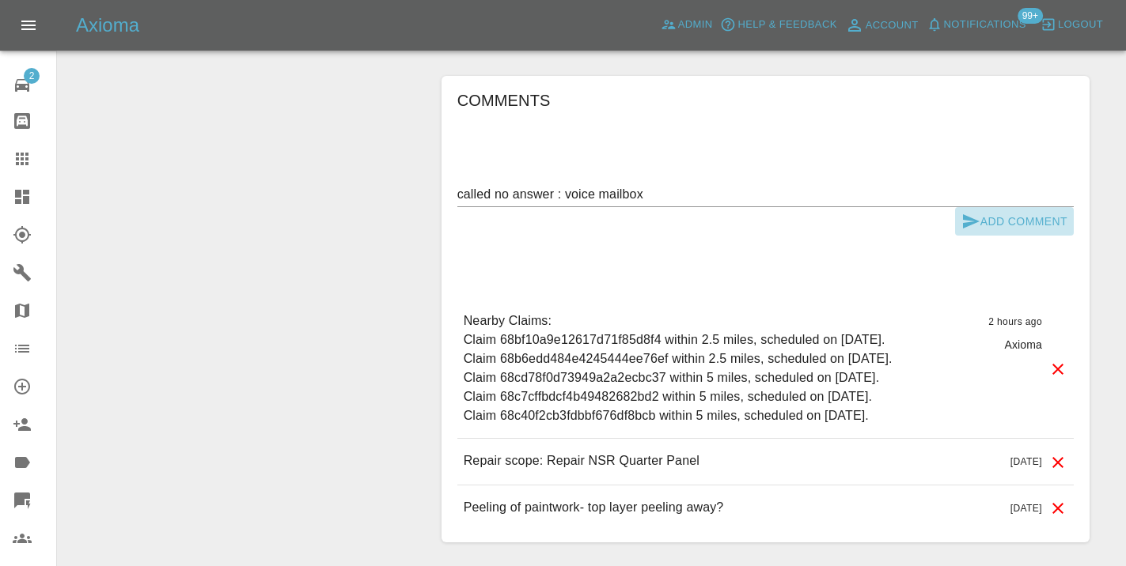
click at [971, 212] on icon "submit" at bounding box center [970, 221] width 19 height 19
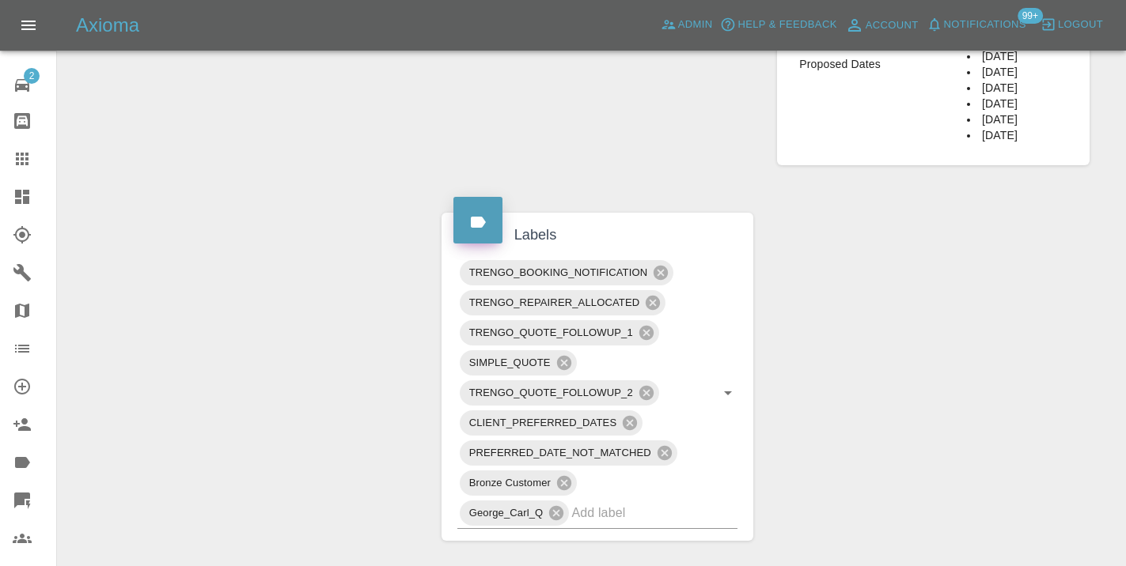
scroll to position [903, 0]
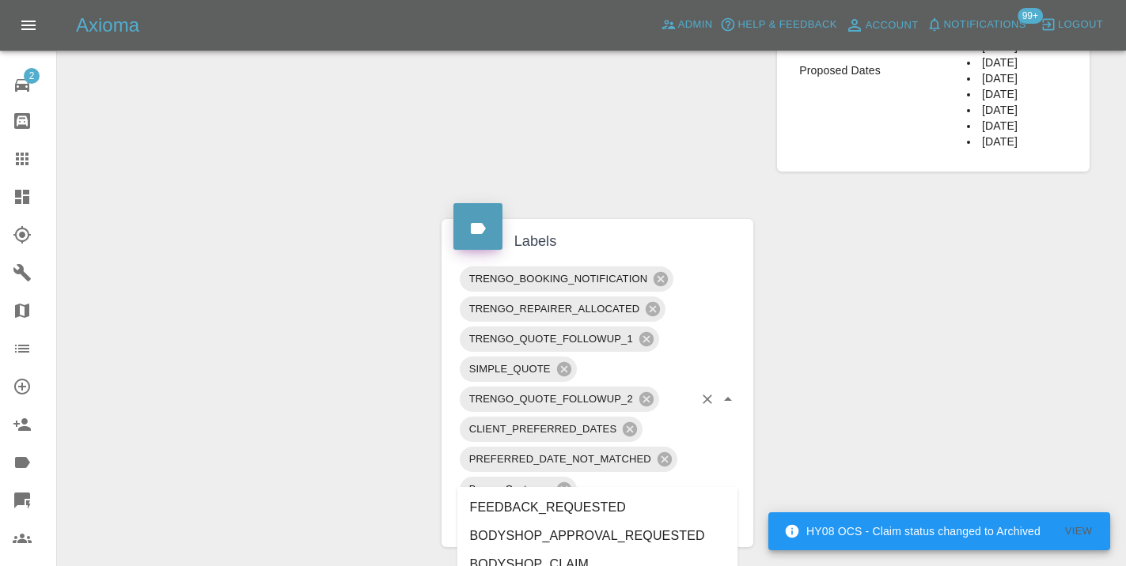
click at [625, 507] on input "text" at bounding box center [632, 519] width 122 height 25
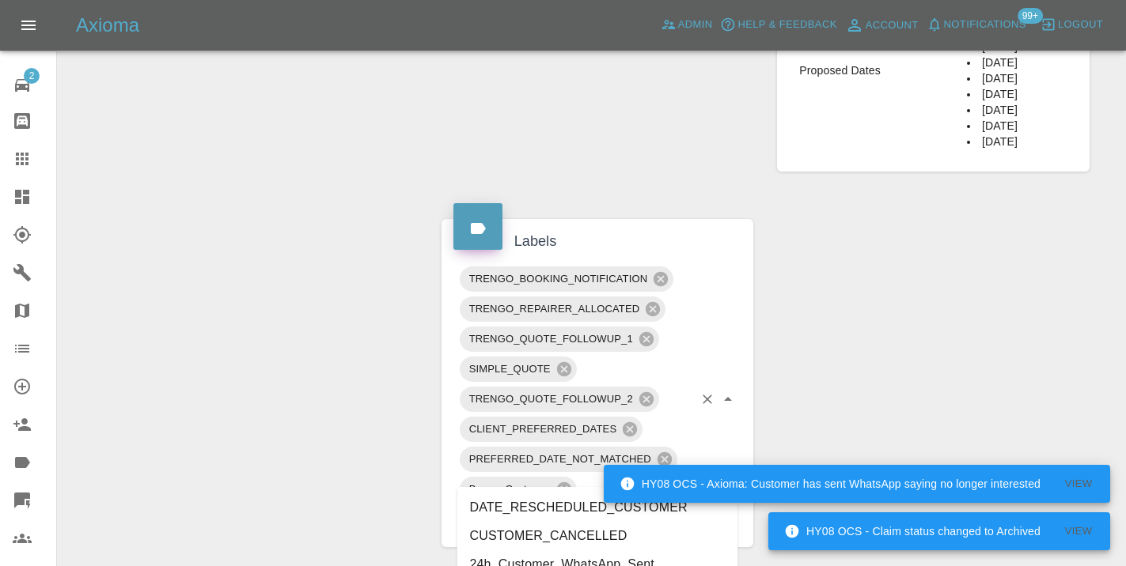
type input "customer_"
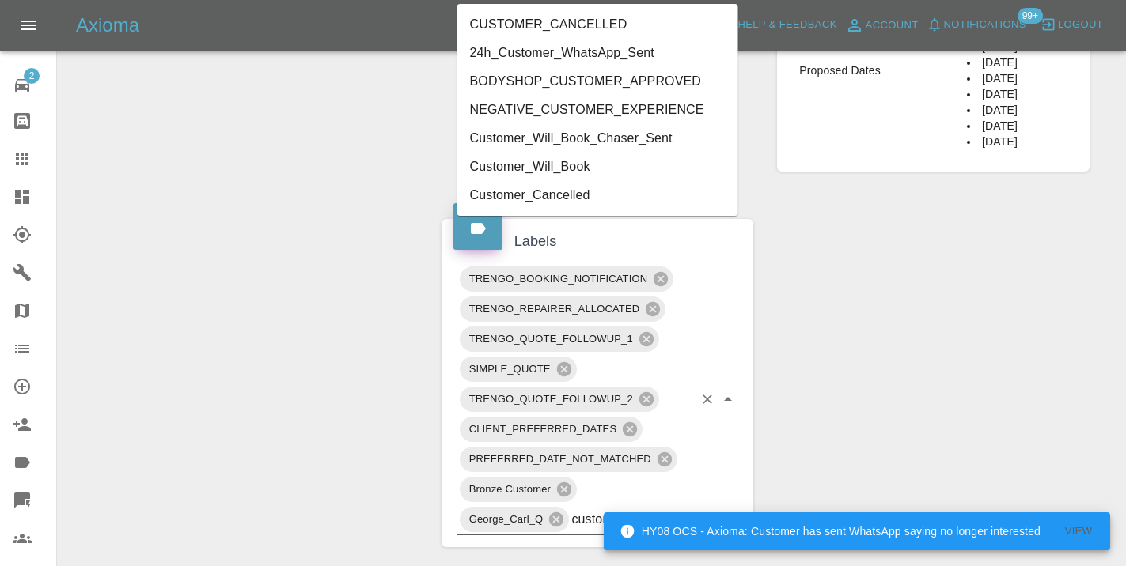
click at [539, 168] on li "Customer_Will_Book" at bounding box center [597, 167] width 281 height 28
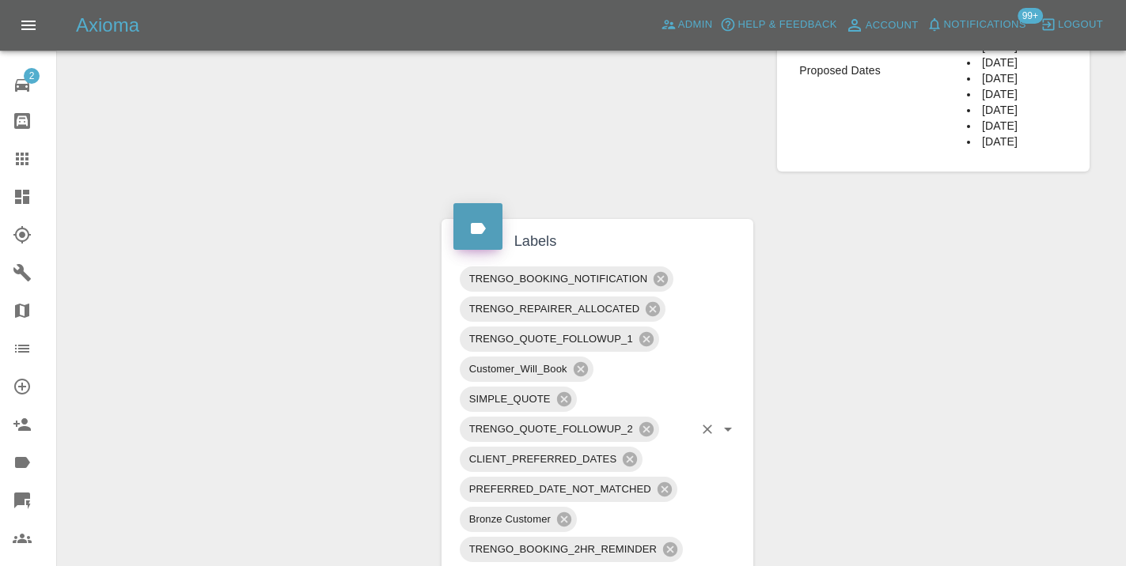
click at [21, 153] on icon at bounding box center [22, 159] width 13 height 13
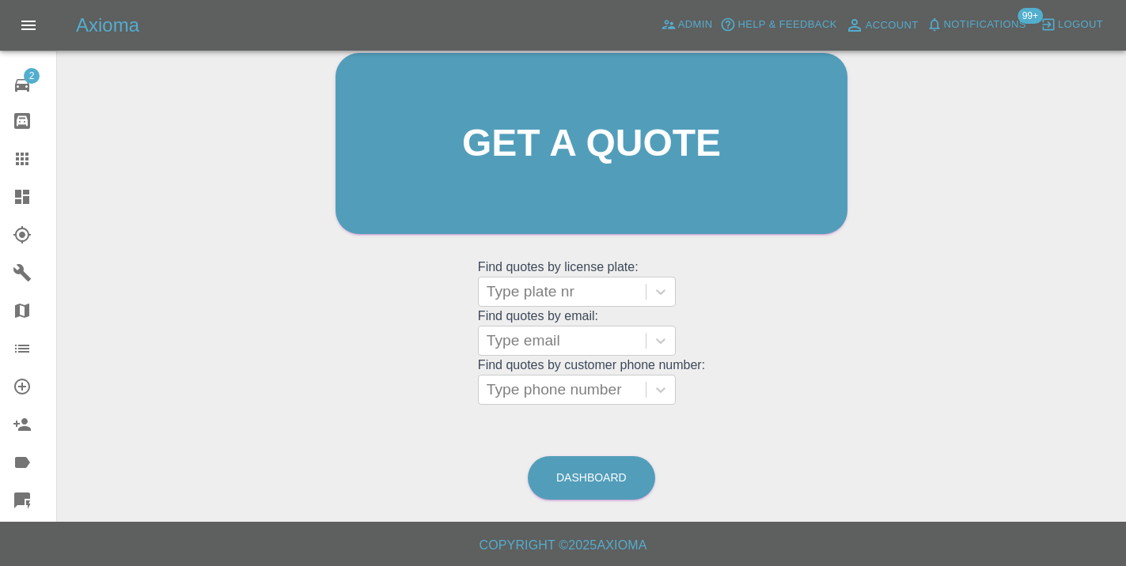
scroll to position [121, 0]
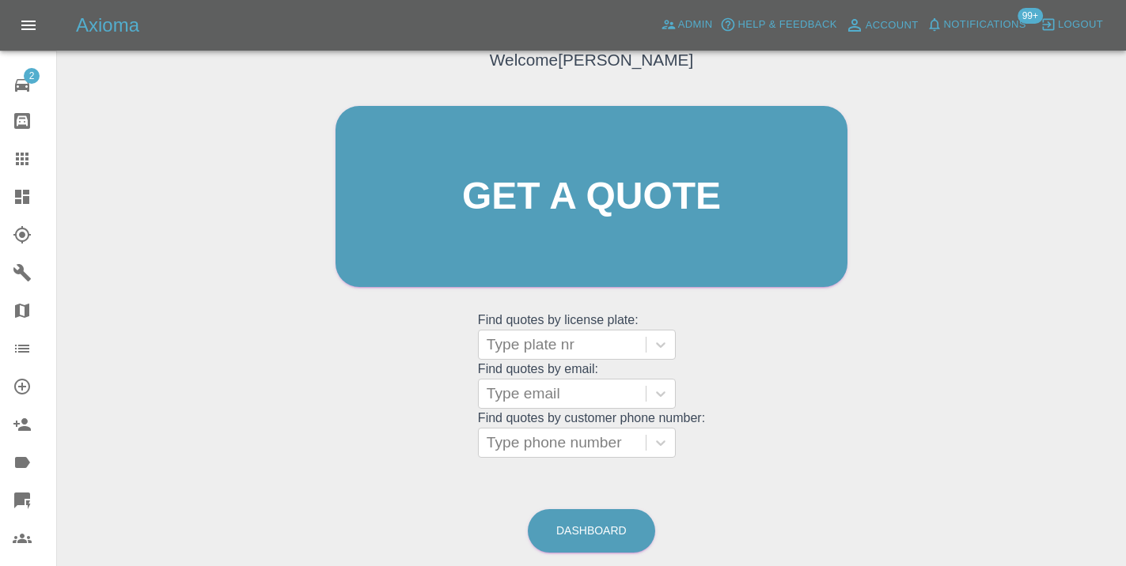
click at [602, 552] on div "Dashboard" at bounding box center [591, 530] width 129 height 51
click at [602, 525] on link "Dashboard" at bounding box center [591, 531] width 127 height 44
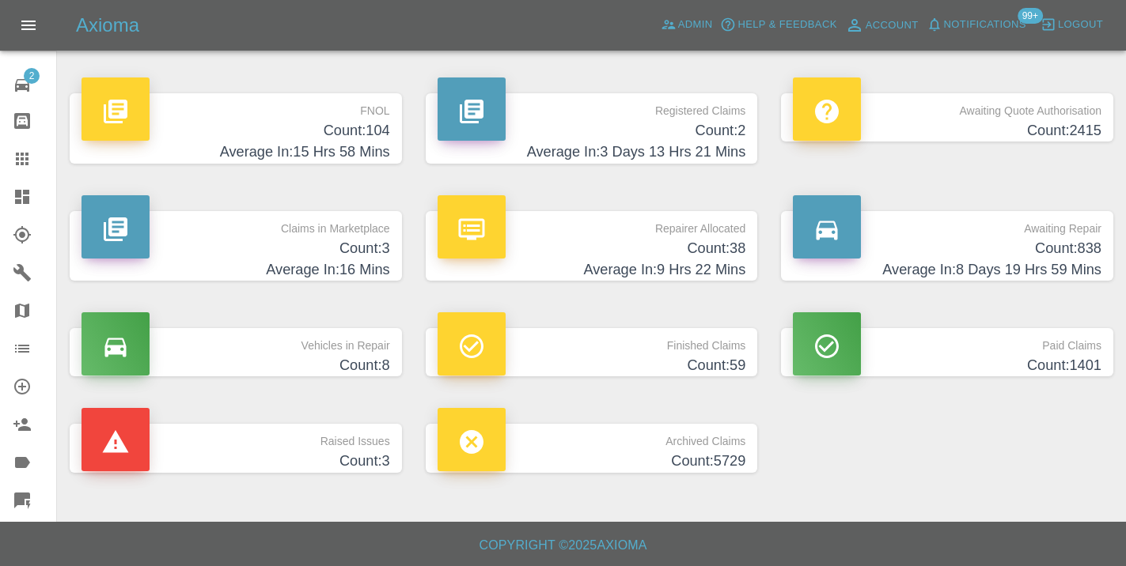
click at [1085, 253] on h4 "Count: 838" at bounding box center [947, 248] width 309 height 21
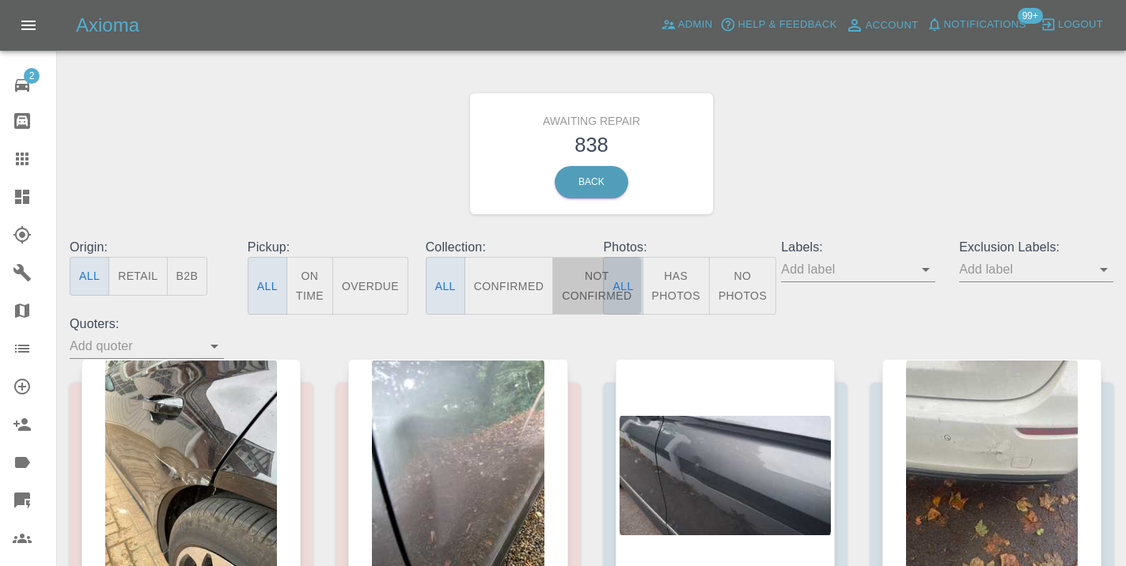
click at [584, 293] on button "Not Confirmed" at bounding box center [596, 286] width 89 height 58
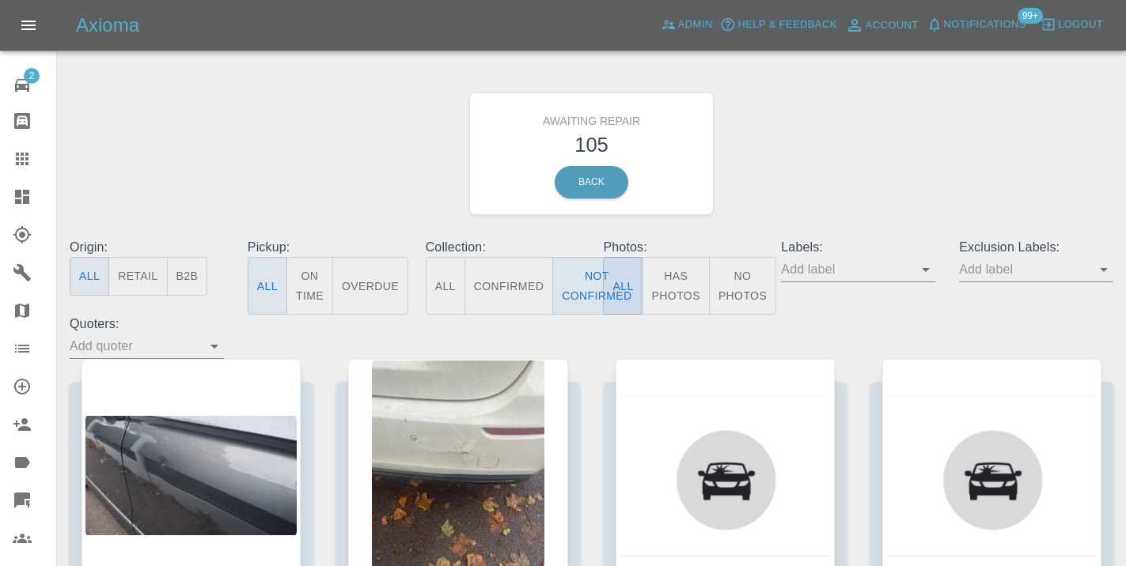
click at [848, 168] on div "Awaiting Repair 105 Back" at bounding box center [591, 154] width 1067 height 168
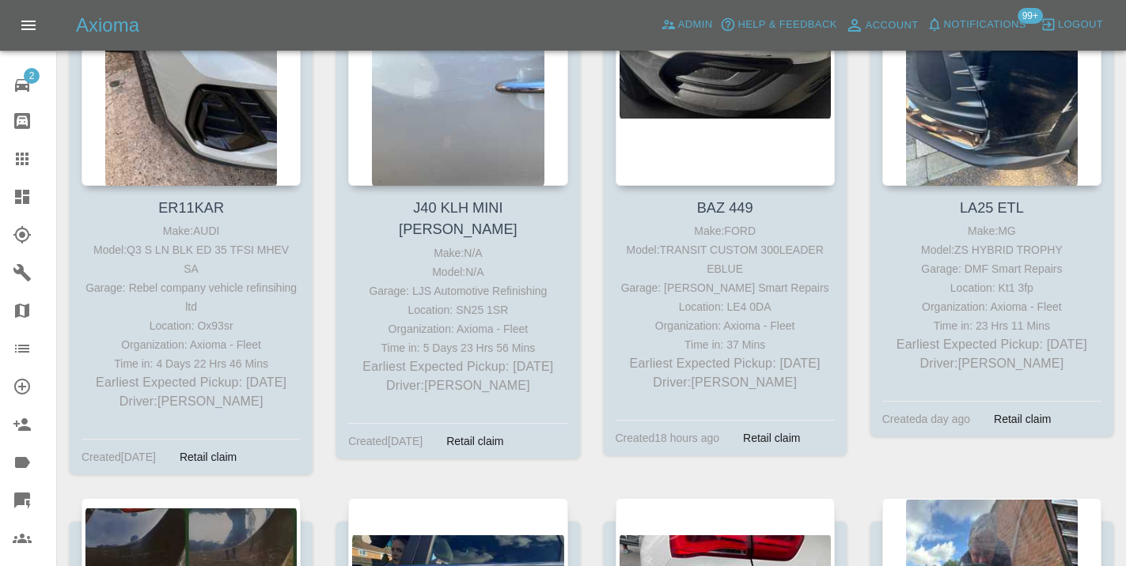
scroll to position [5197, 0]
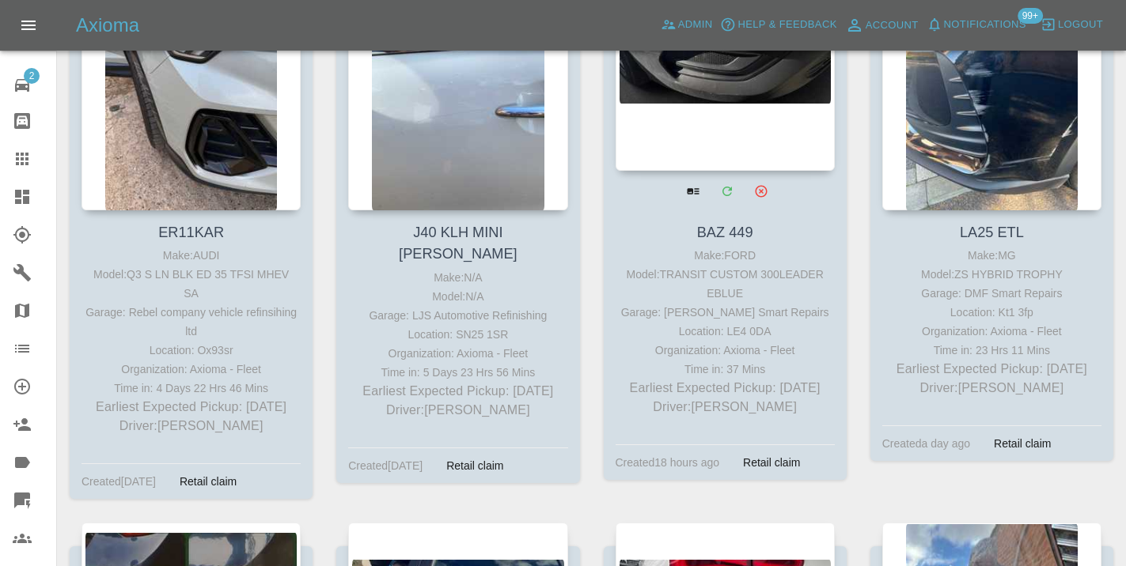
click at [730, 120] on div at bounding box center [724, 55] width 219 height 231
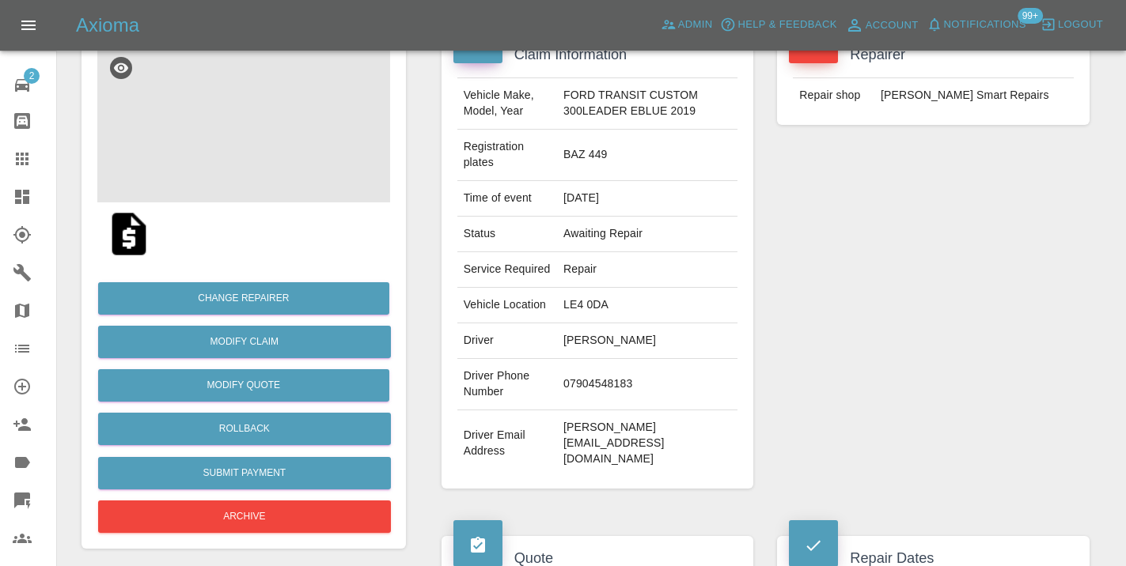
scroll to position [204, 0]
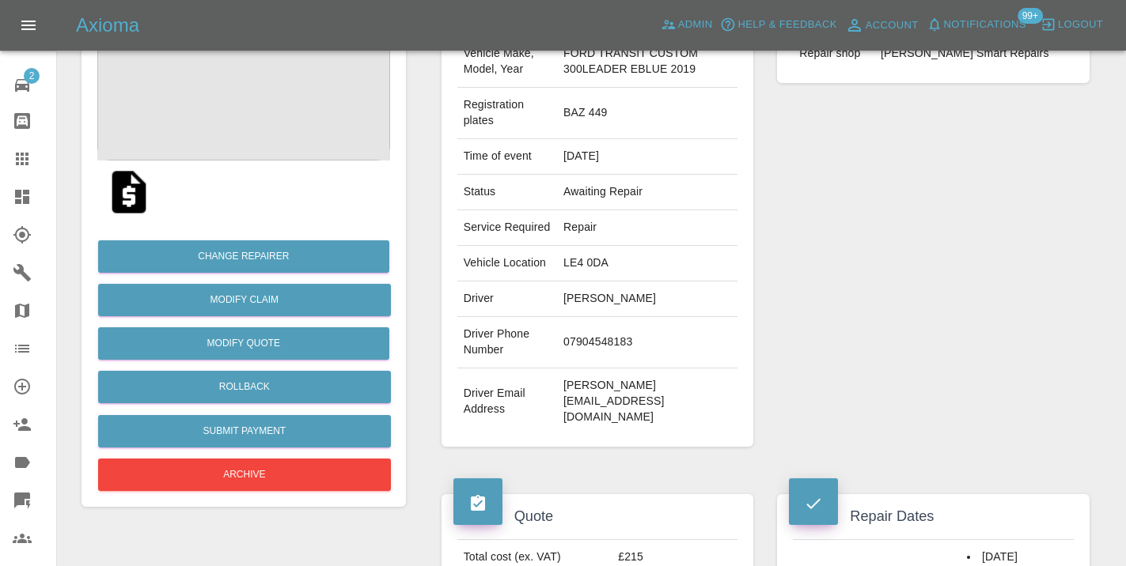
click at [611, 357] on td "07904548183" at bounding box center [647, 342] width 180 height 51
copy td "07904548183"
click at [794, 301] on div "Repairer Repair shop Russell’s Smart Repairs" at bounding box center [933, 219] width 336 height 504
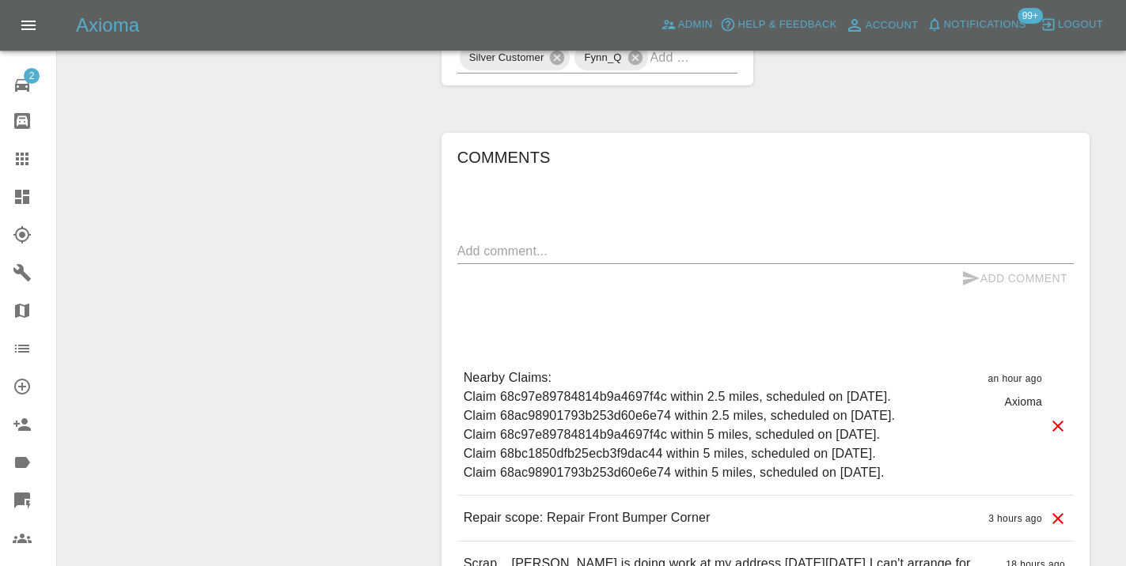
scroll to position [1039, 0]
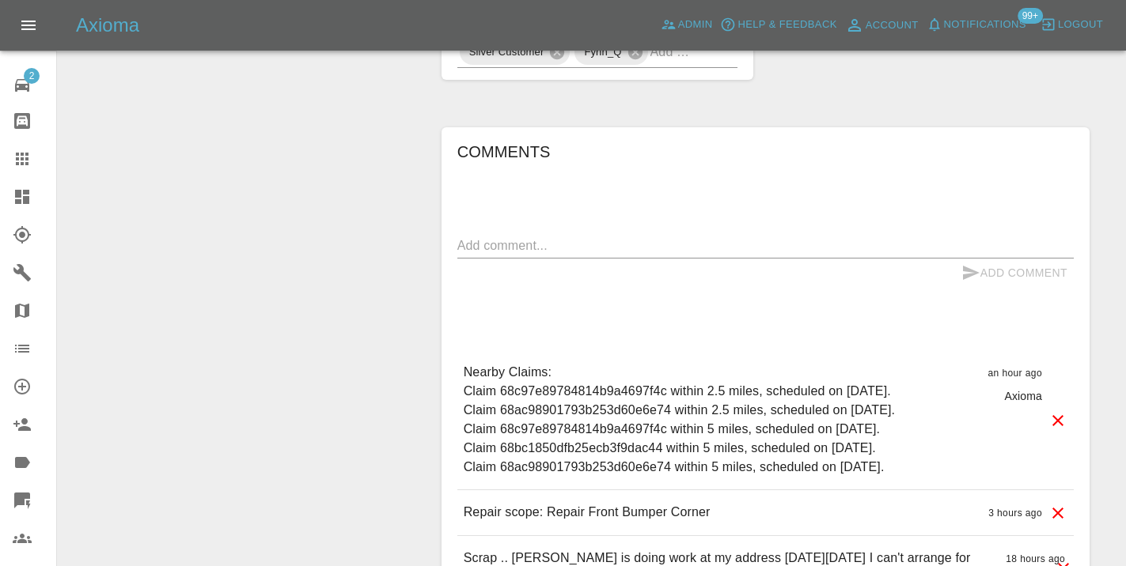
click at [470, 243] on textarea at bounding box center [765, 246] width 616 height 18
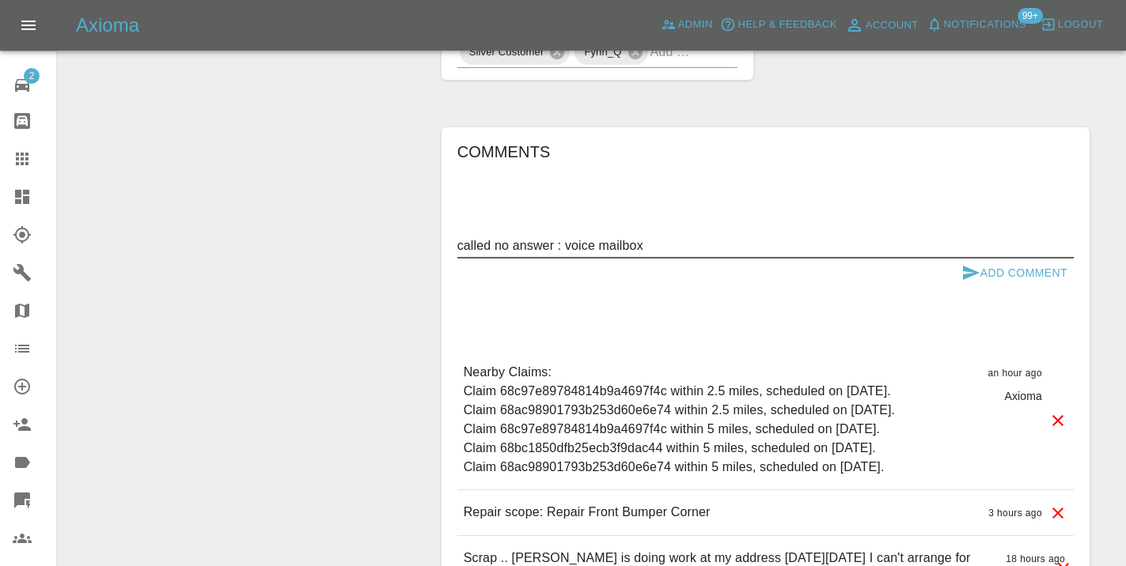
type textarea "called no answer : voice mailbox"
click at [967, 266] on icon "submit" at bounding box center [970, 272] width 19 height 19
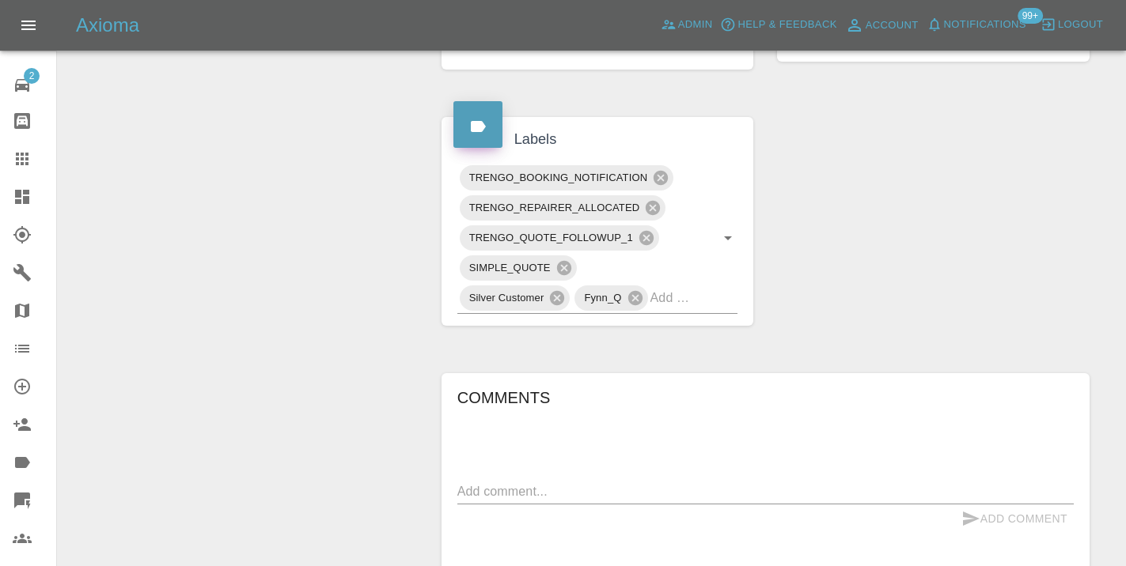
scroll to position [752, 0]
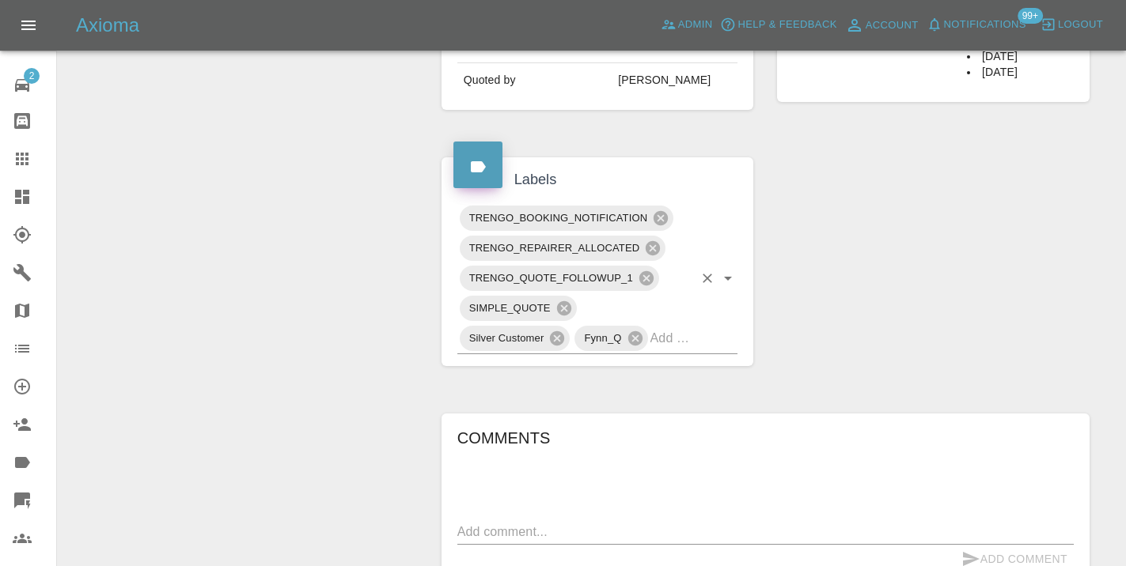
click at [676, 335] on input "text" at bounding box center [672, 338] width 44 height 25
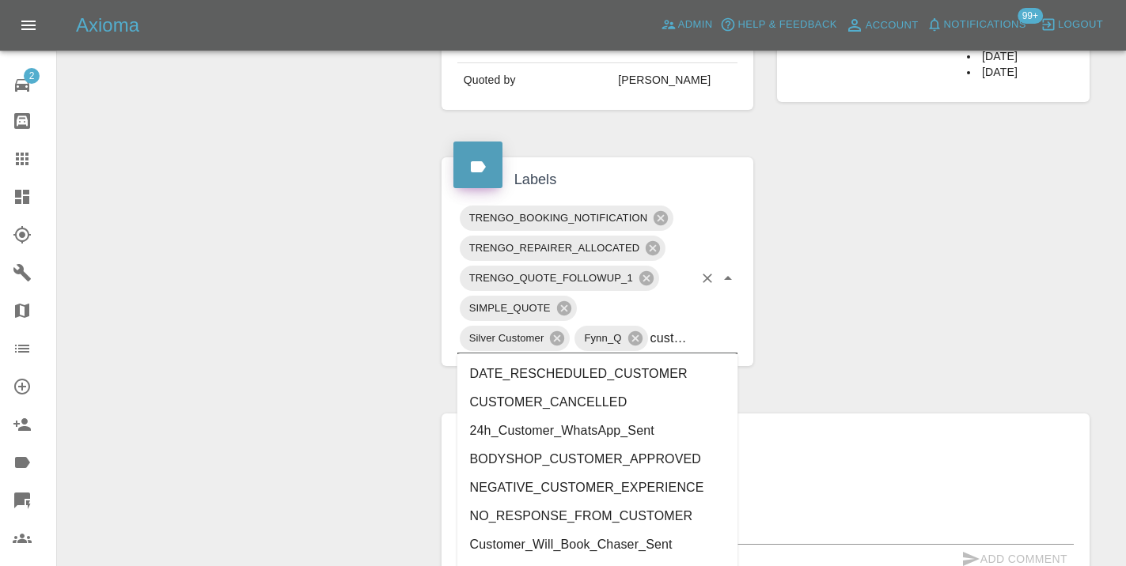
type input "customer_"
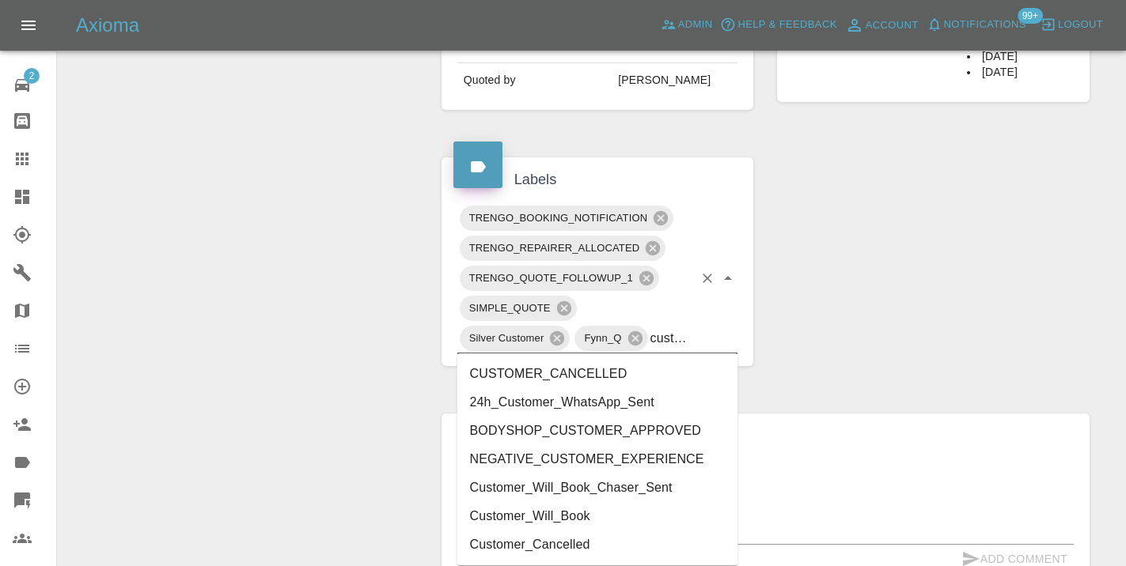
click at [583, 520] on li "Customer_Will_Book" at bounding box center [597, 516] width 281 height 28
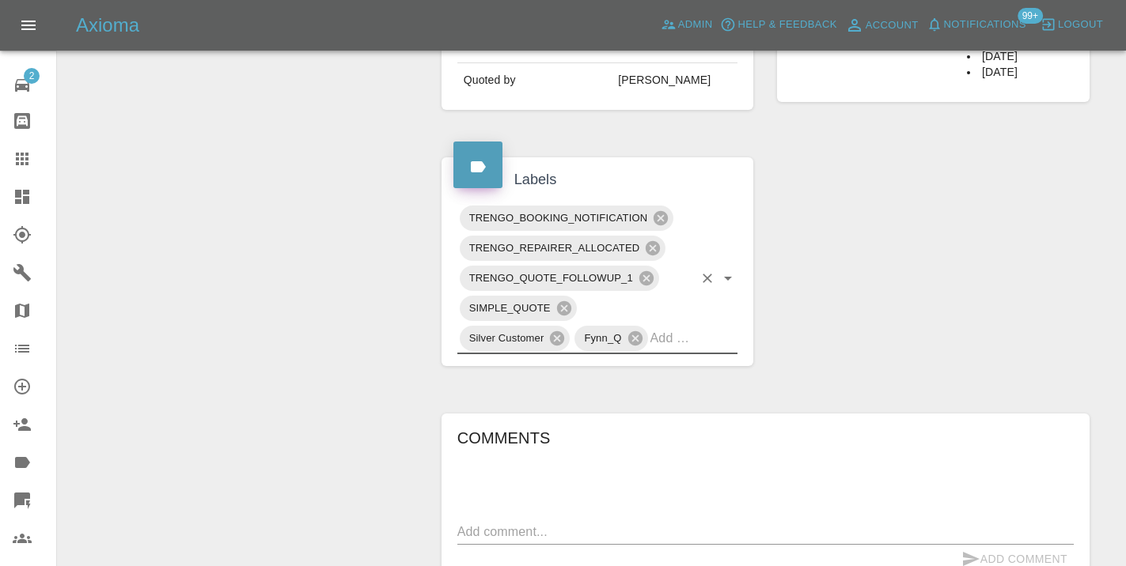
click at [354, 301] on div "Change Repairer Modify Claim Modify Quote Rollback Submit Payment Archive" at bounding box center [244, 204] width 348 height 1570
click at [17, 157] on icon at bounding box center [22, 159] width 13 height 13
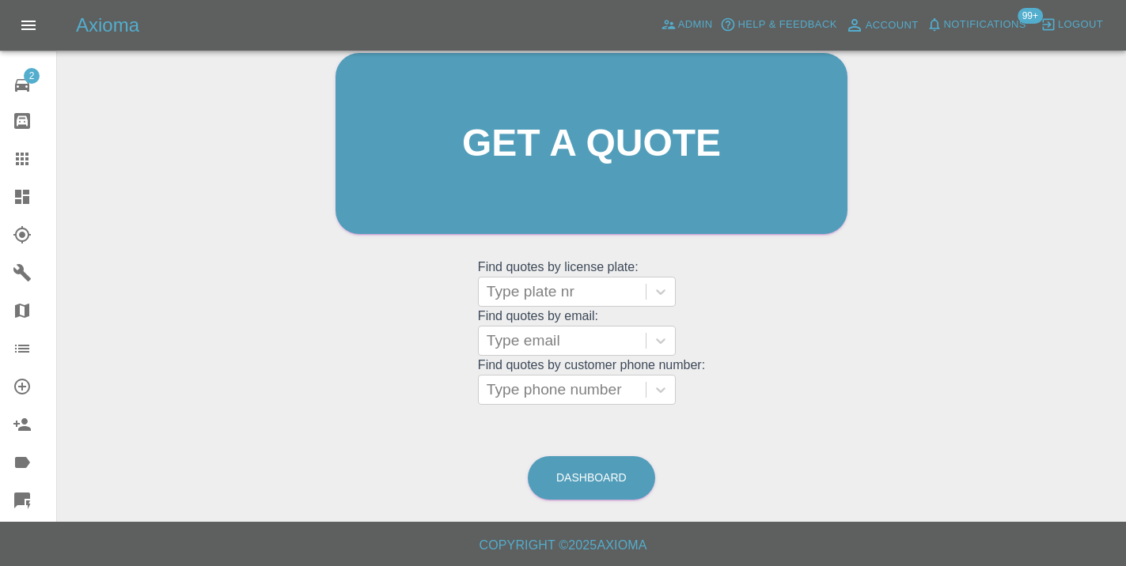
scroll to position [121, 0]
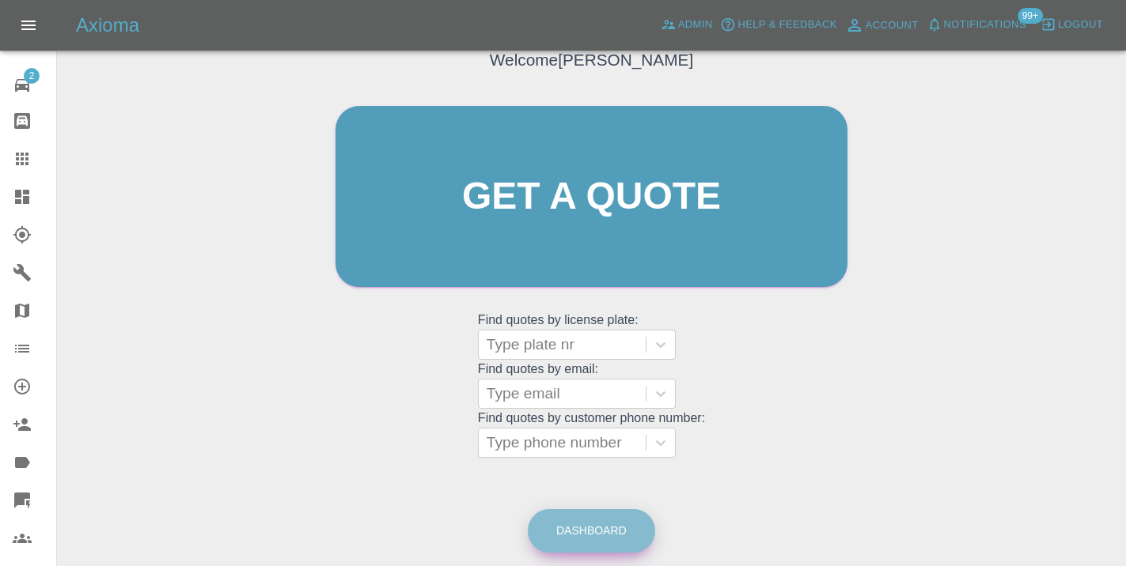
click at [593, 528] on link "Dashboard" at bounding box center [591, 531] width 127 height 44
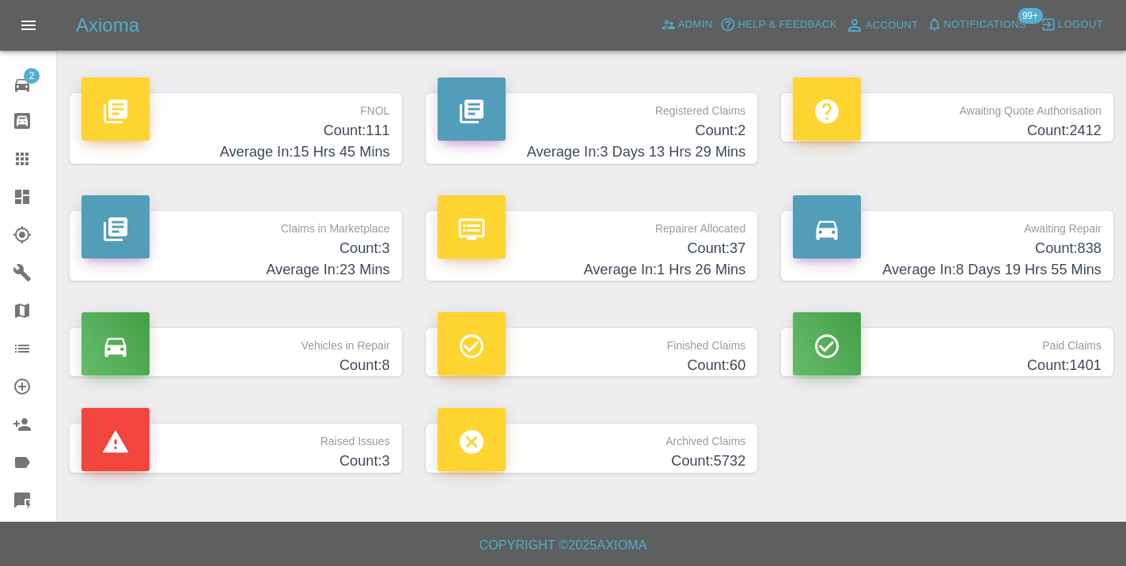
click at [1080, 271] on h4 "Average In: 8 Days 19 Hrs 55 Mins" at bounding box center [947, 269] width 309 height 21
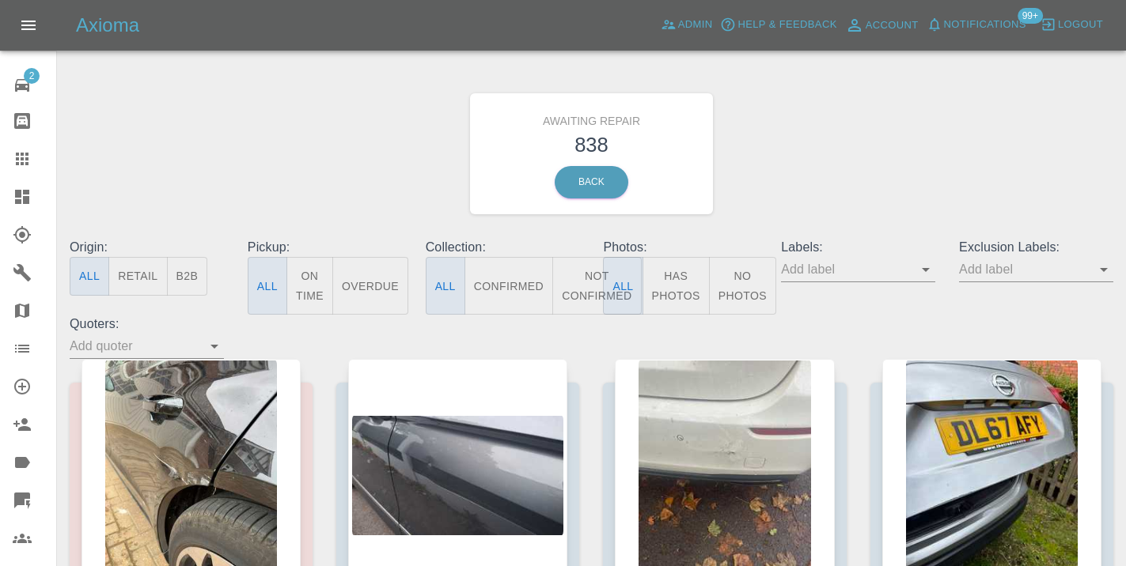
click at [593, 288] on button "Not Confirmed" at bounding box center [596, 286] width 89 height 58
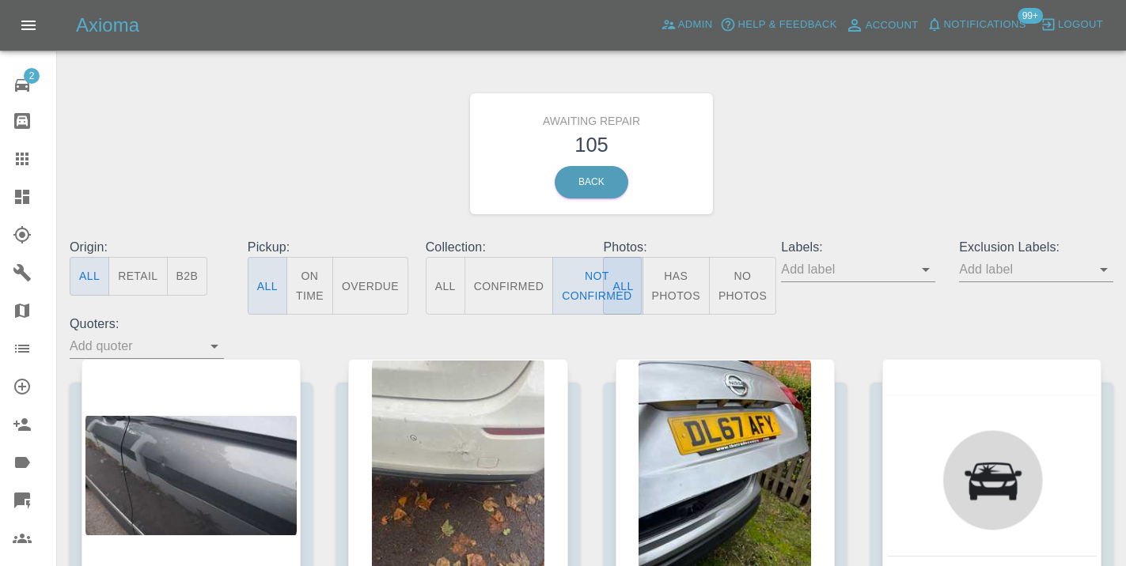
click at [845, 165] on div "Awaiting Repair 105 Back" at bounding box center [591, 154] width 1067 height 168
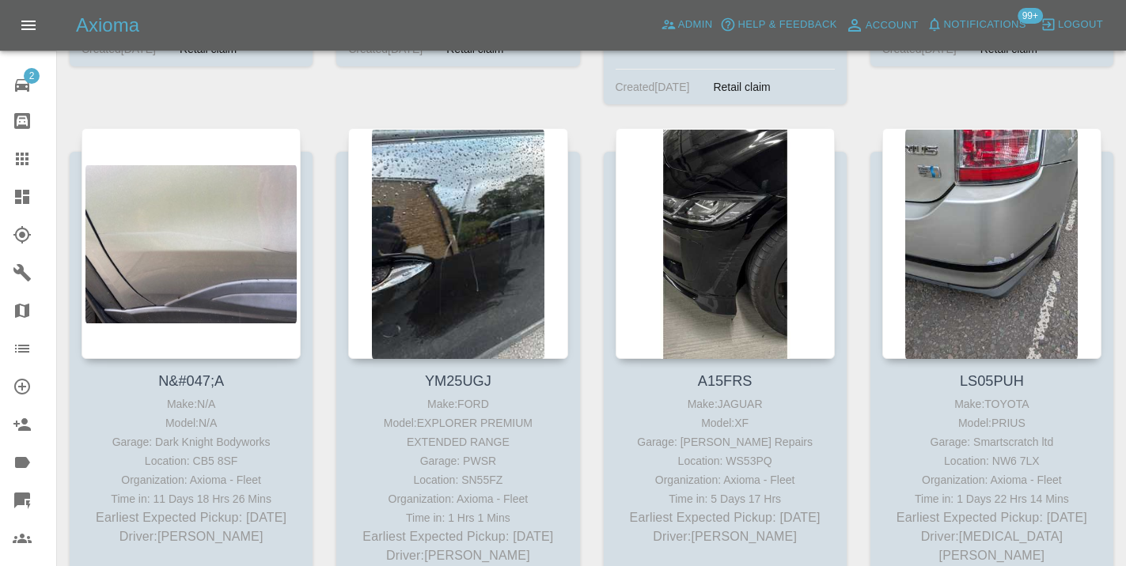
scroll to position [4481, 0]
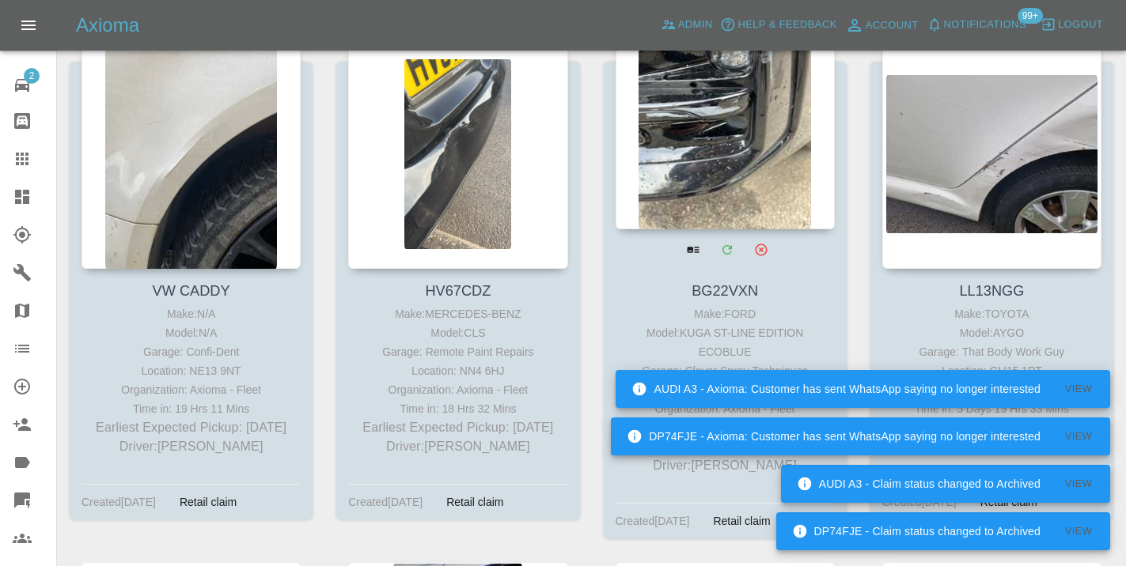
scroll to position [10440, 0]
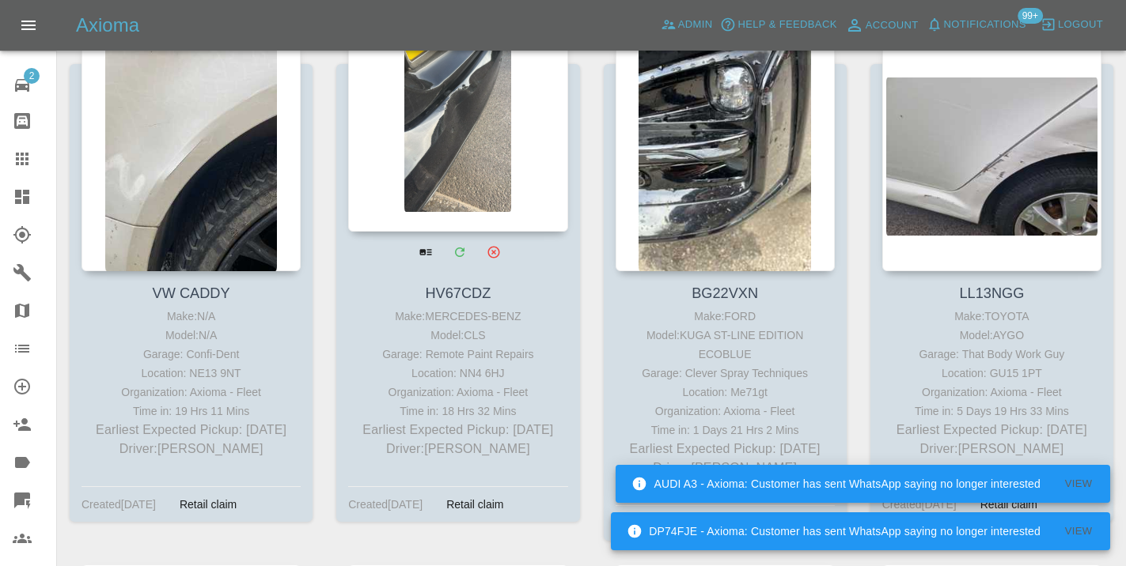
click at [457, 157] on div at bounding box center [457, 116] width 219 height 231
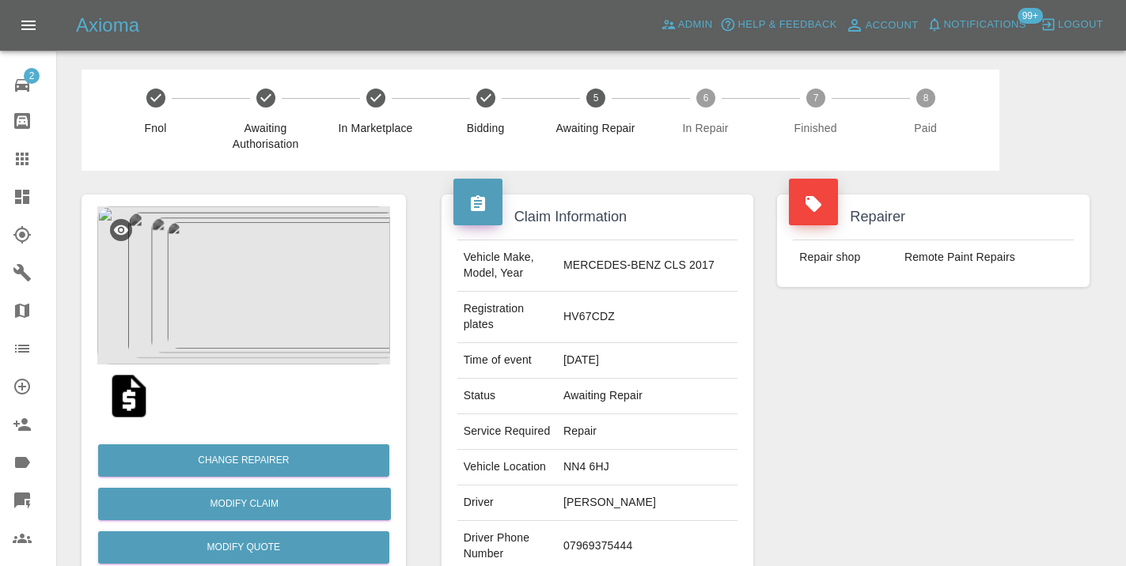
click at [628, 524] on td "07969375444" at bounding box center [647, 546] width 180 height 51
copy td "07969375444"
click at [1029, 419] on div "Repairer Repair shop Remote Paint Repairs" at bounding box center [933, 423] width 336 height 504
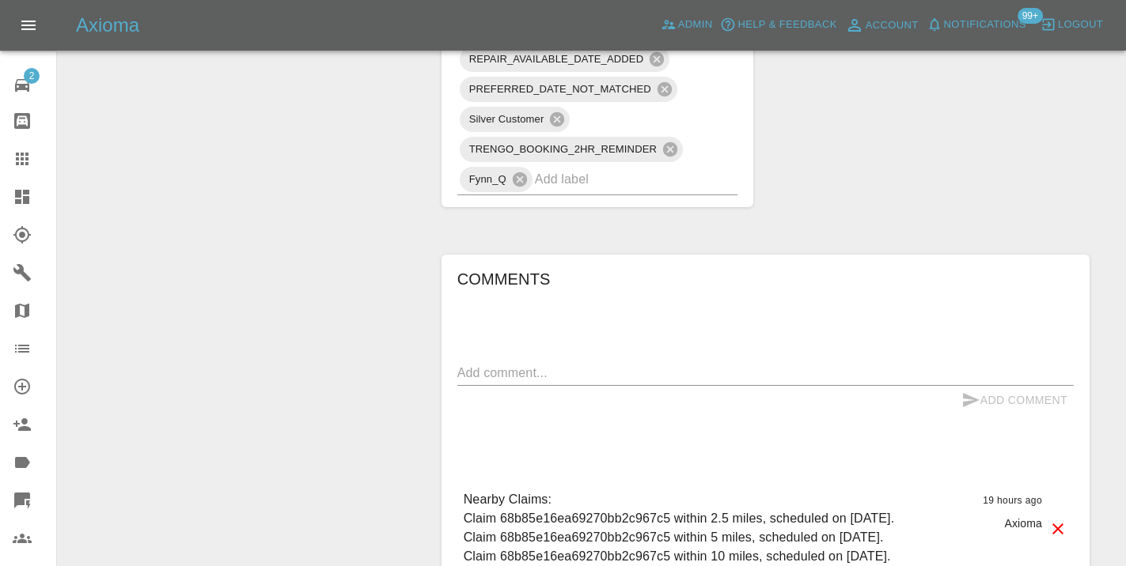
scroll to position [1290, 0]
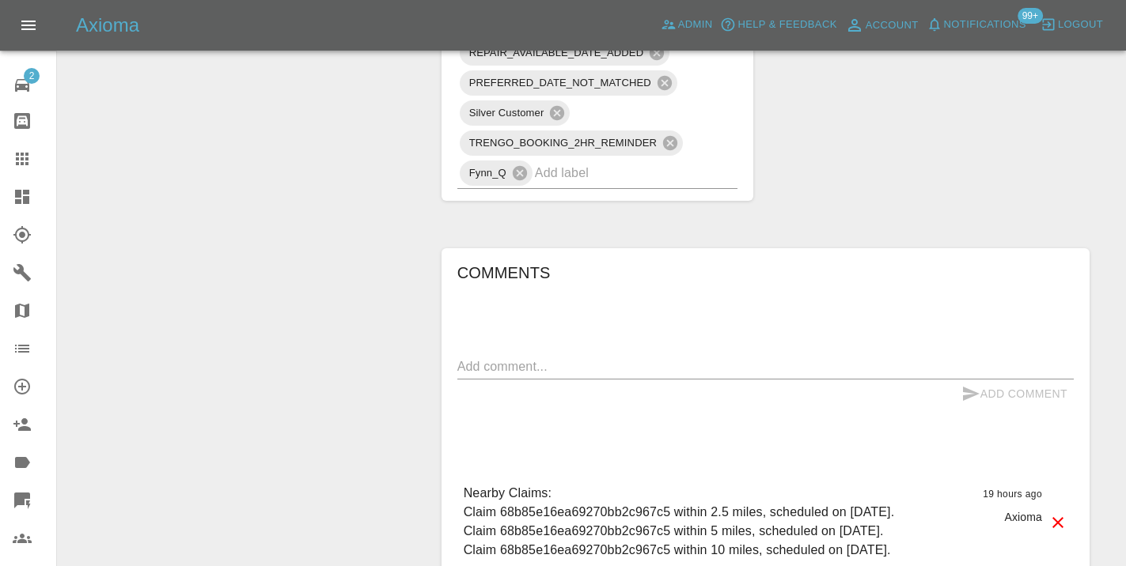
click at [541, 358] on textarea at bounding box center [765, 367] width 616 height 18
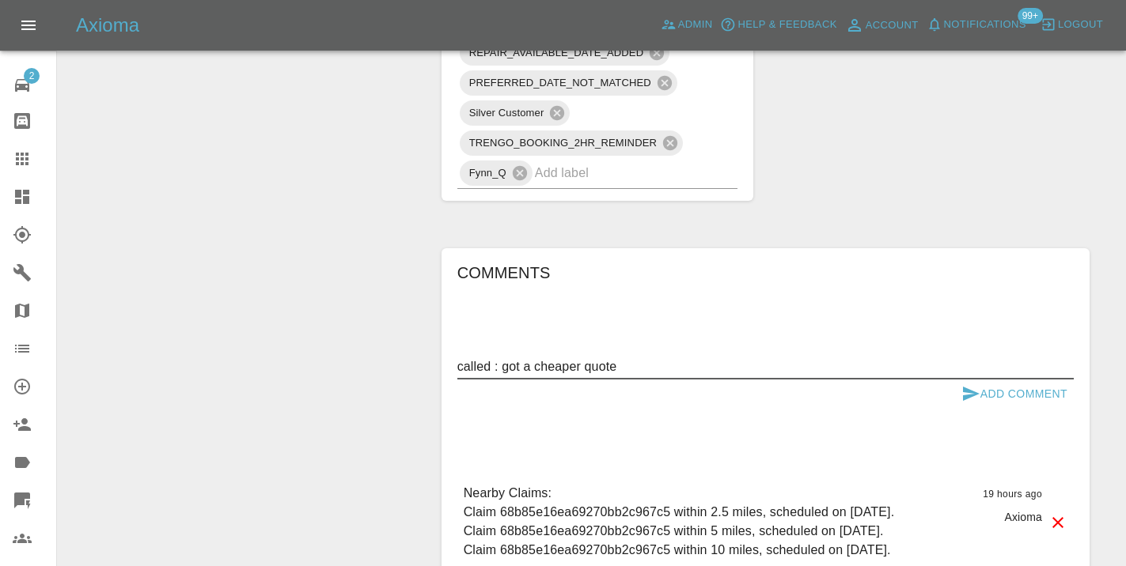
type textarea "called : got a cheaper quote"
click at [968, 387] on icon "submit" at bounding box center [971, 394] width 17 height 14
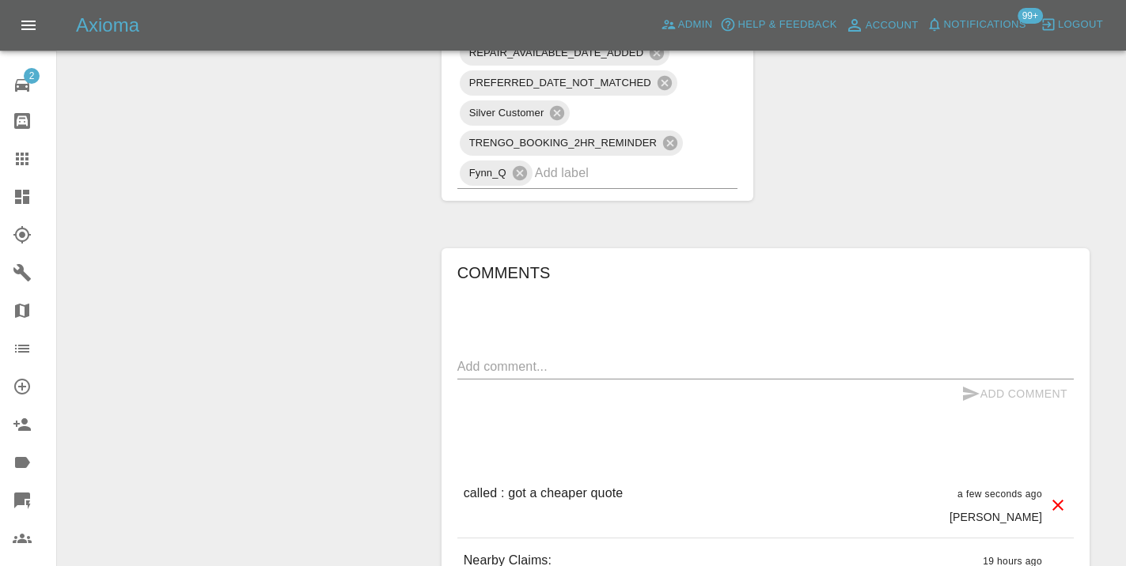
click at [642, 161] on input "text" at bounding box center [614, 173] width 159 height 25
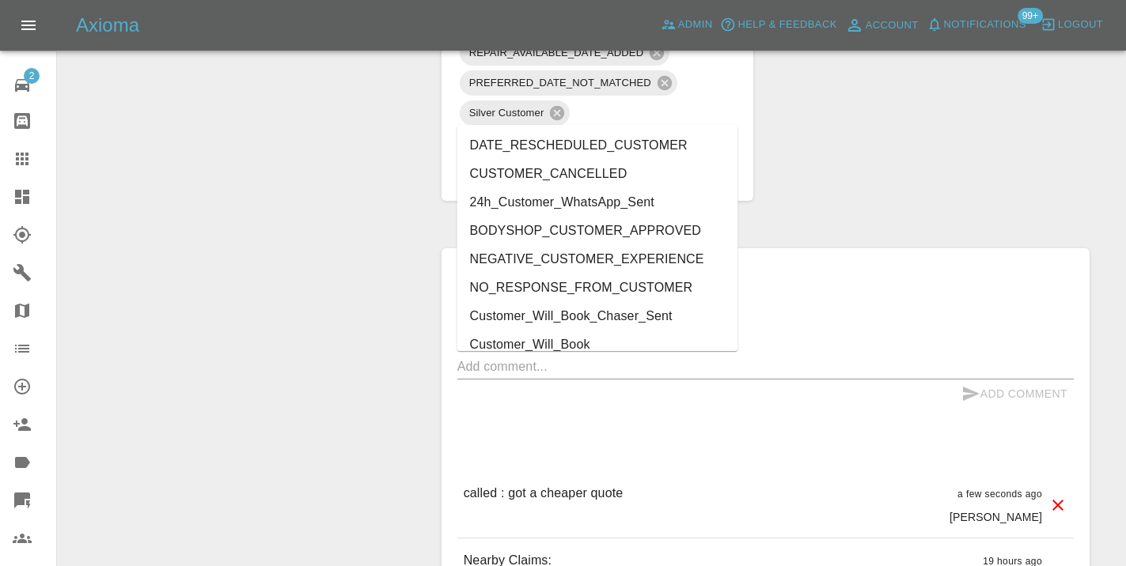
type input "cust"
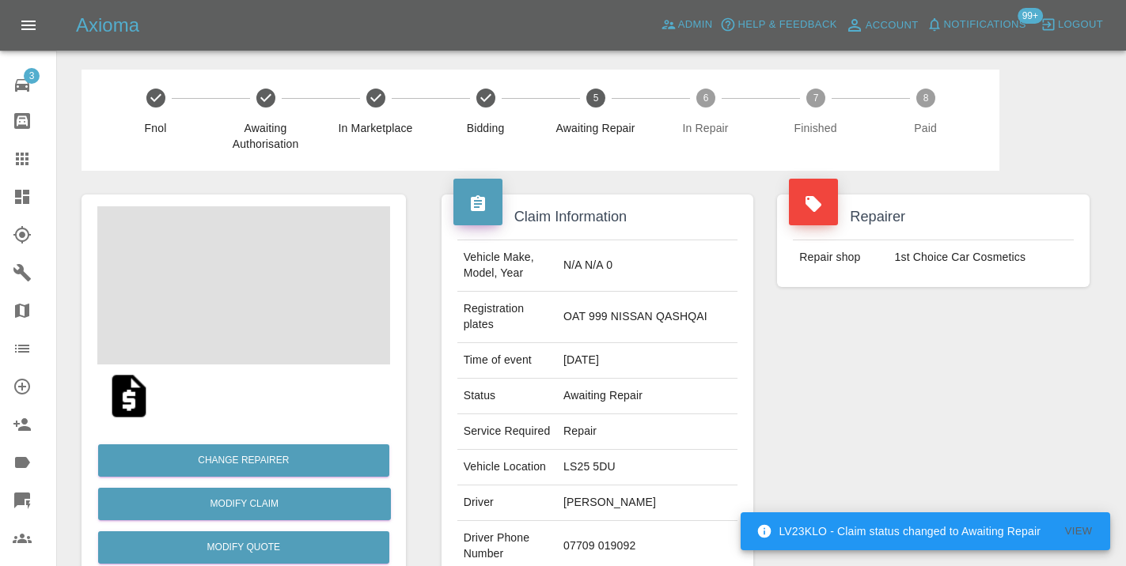
click at [639, 537] on td "07709 019092" at bounding box center [647, 546] width 180 height 51
click at [691, 519] on td "[PERSON_NAME]" at bounding box center [647, 504] width 180 height 36
drag, startPoint x: 683, startPoint y: 536, endPoint x: 596, endPoint y: 536, distance: 86.2
click at [596, 536] on td "07709 019092" at bounding box center [647, 546] width 180 height 51
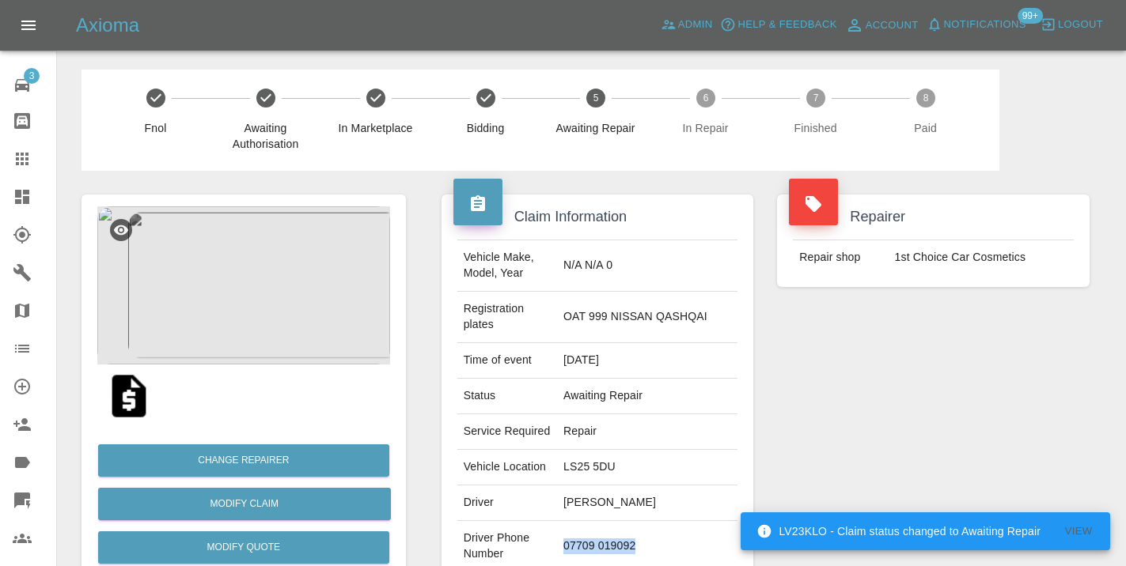
copy td "07709 019092"
click at [982, 388] on div "Repairer Repair shop 1st Choice Car Cosmetics" at bounding box center [933, 423] width 336 height 504
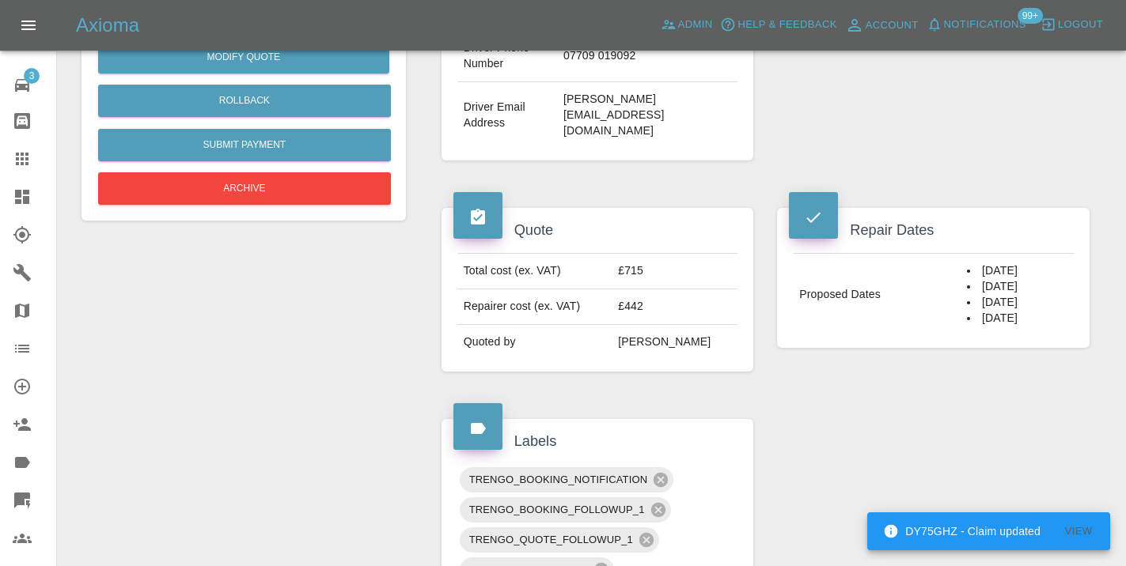
scroll to position [497, 0]
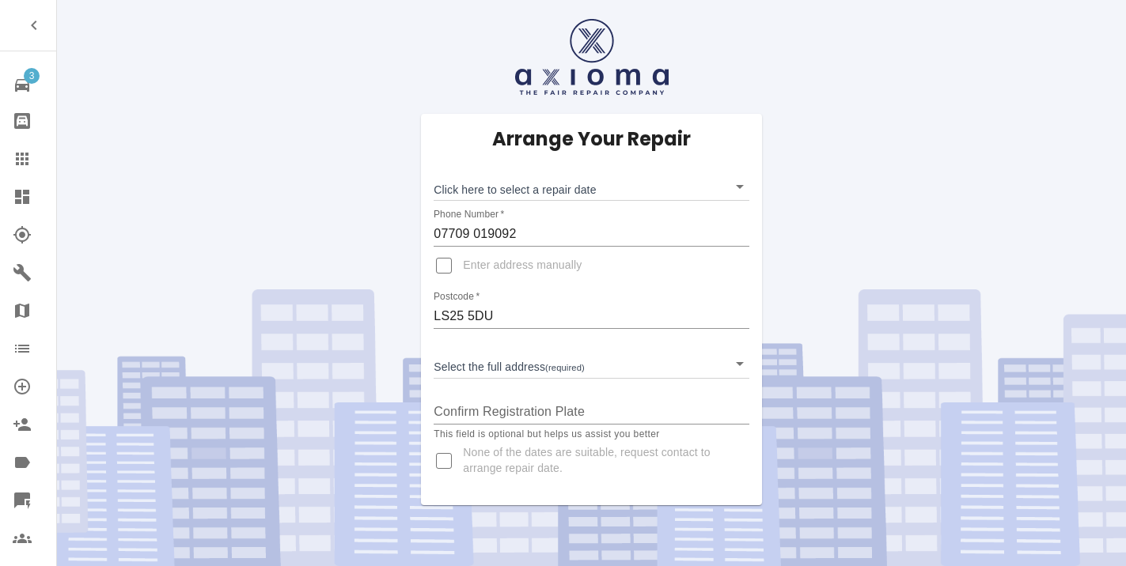
click at [491, 195] on body "3 Repair home Bodyshop home Claims Dashboard Explorer Garages Map Organization …" at bounding box center [563, 283] width 1126 height 566
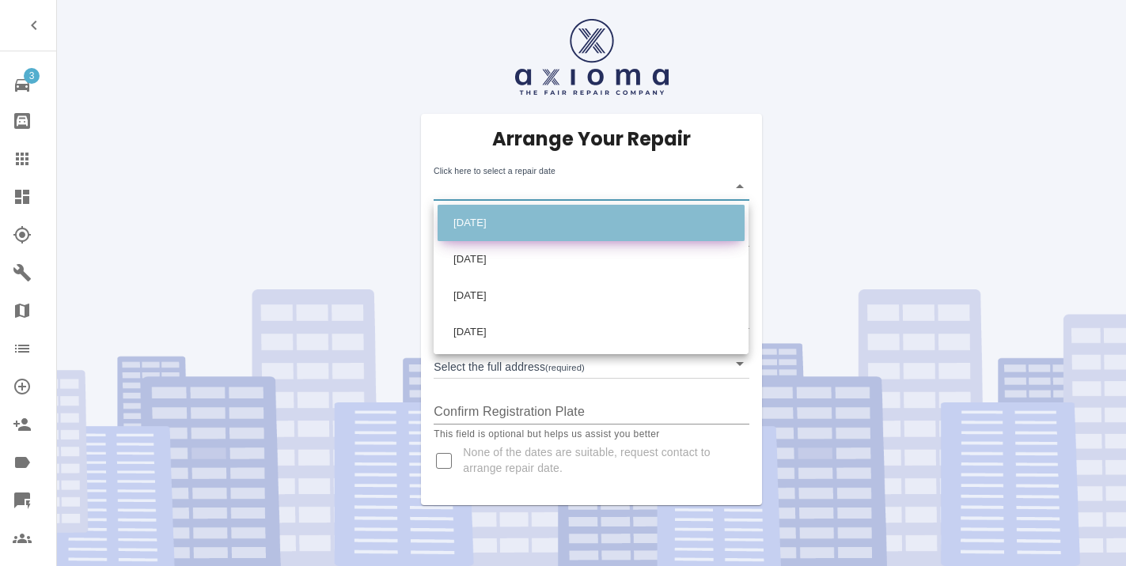
click at [500, 219] on li "[DATE]" at bounding box center [590, 223] width 307 height 36
type input "[DATE]T00:00:00.000Z"
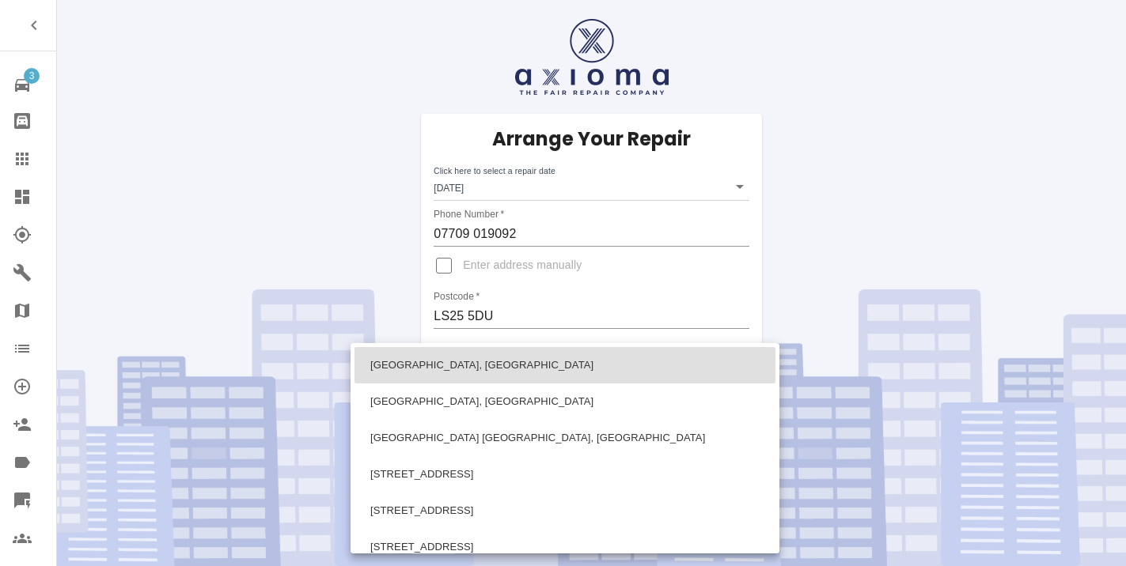
click at [502, 368] on body "3 Repair home Bodyshop home Claims Dashboard Explorer Garages Map Organization …" at bounding box center [563, 283] width 1126 height 566
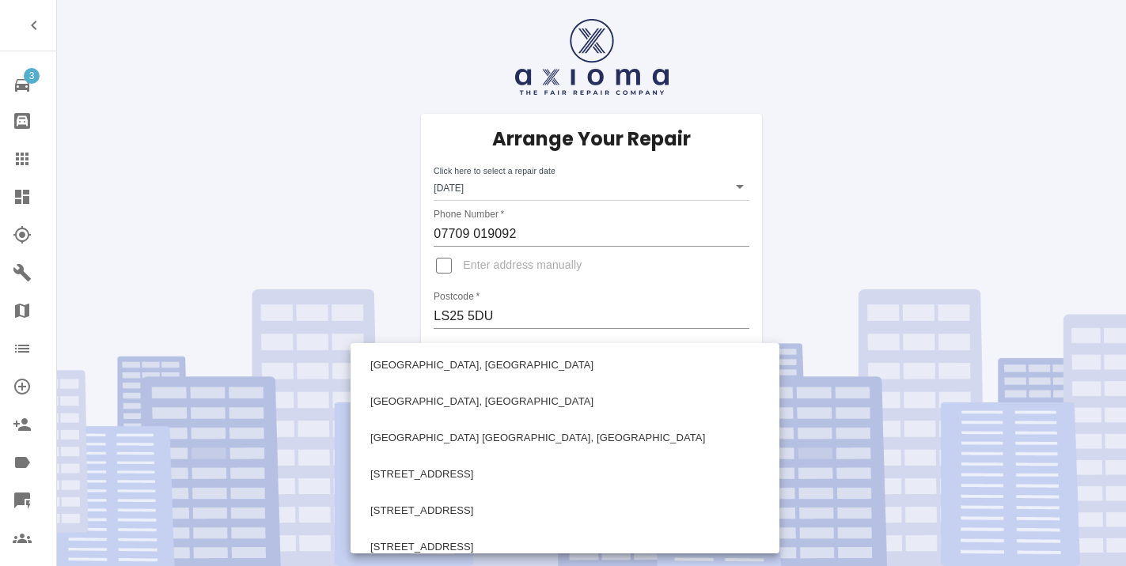
click at [937, 216] on div at bounding box center [563, 283] width 1126 height 566
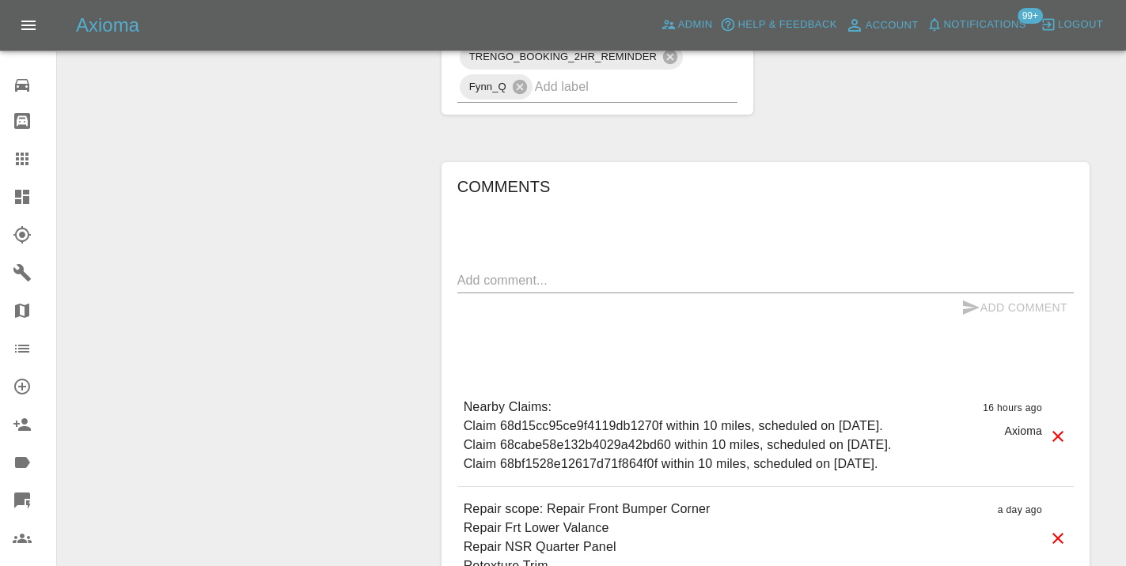
scroll to position [1098, 0]
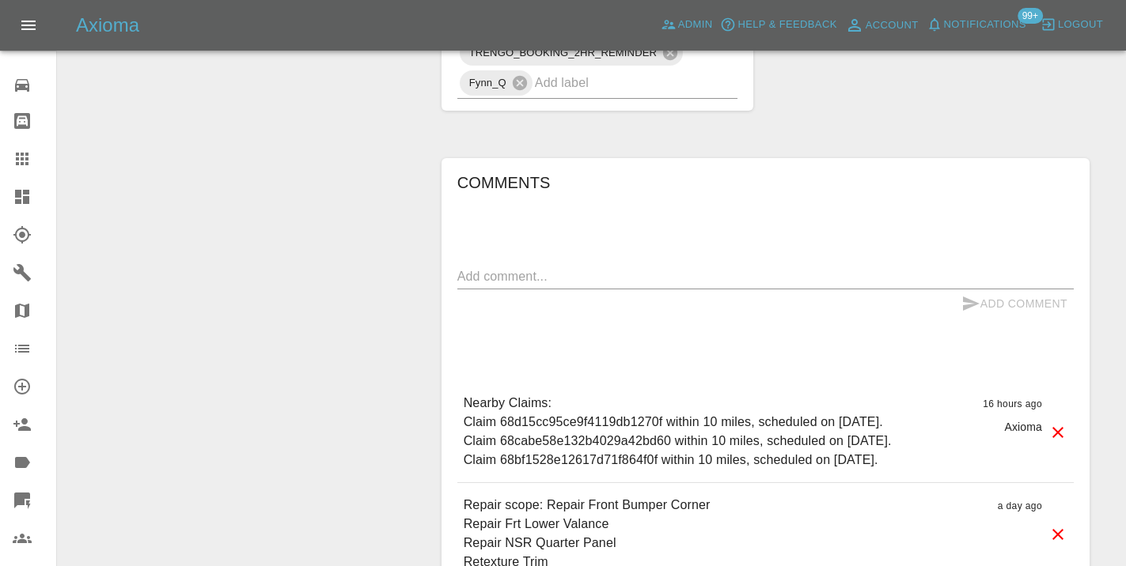
click at [528, 267] on textarea at bounding box center [765, 276] width 616 height 18
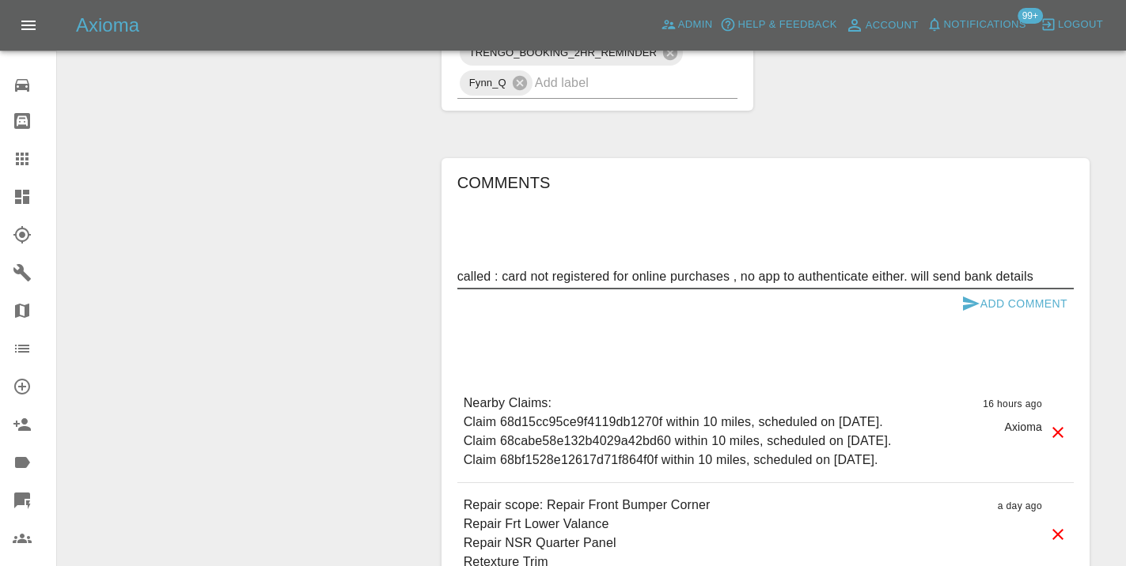
type textarea "called : card not registered for online purchases , no app to authenticate eith…"
click at [993, 290] on button "Add Comment" at bounding box center [1014, 304] width 119 height 29
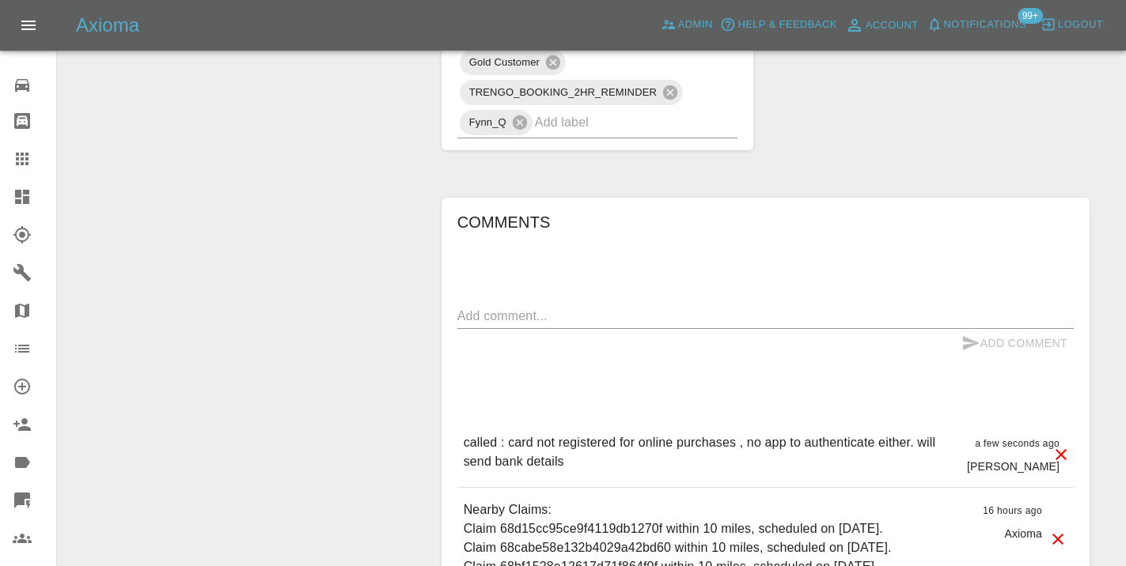
scroll to position [1048, 0]
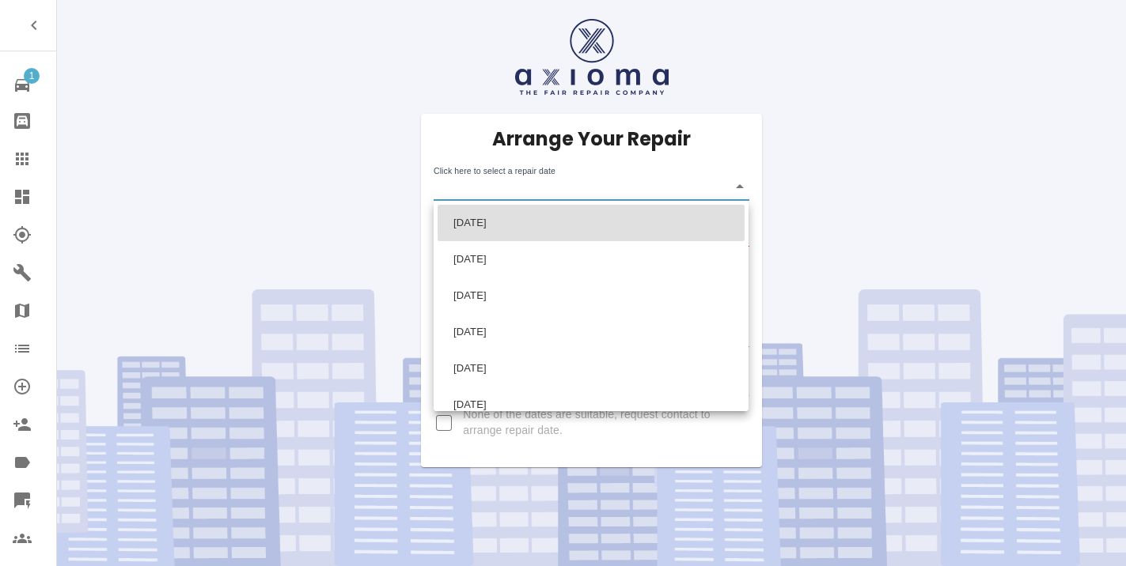
click at [534, 191] on body "1 Repair home Bodyshop home Claims Dashboard Explorer Garages Map Organization …" at bounding box center [563, 283] width 1126 height 566
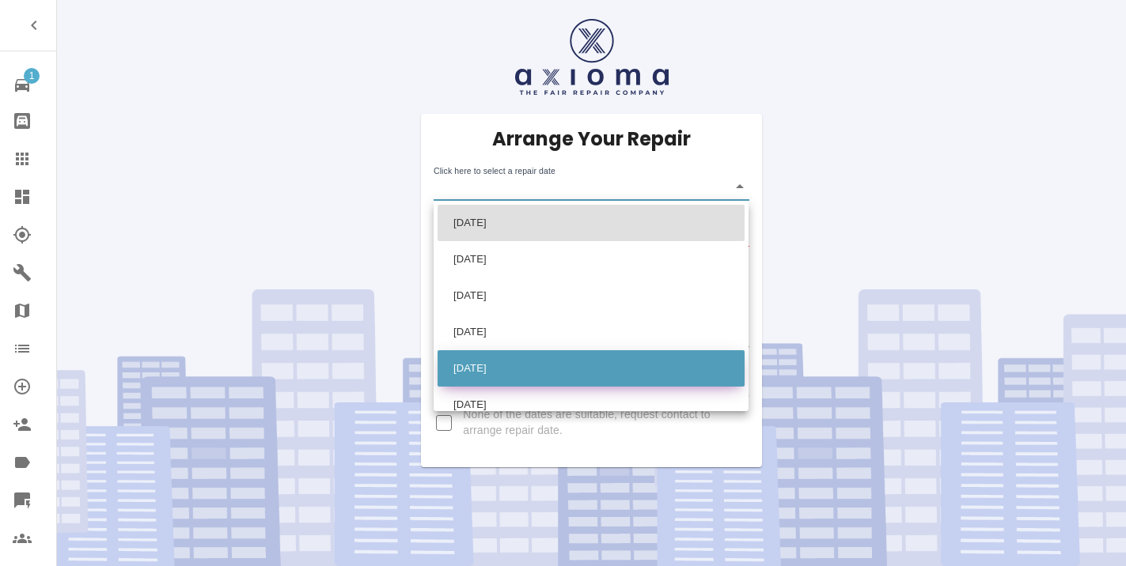
click at [526, 362] on li "[DATE]" at bounding box center [590, 368] width 307 height 36
type input "[DATE]T00:00:00.000Z"
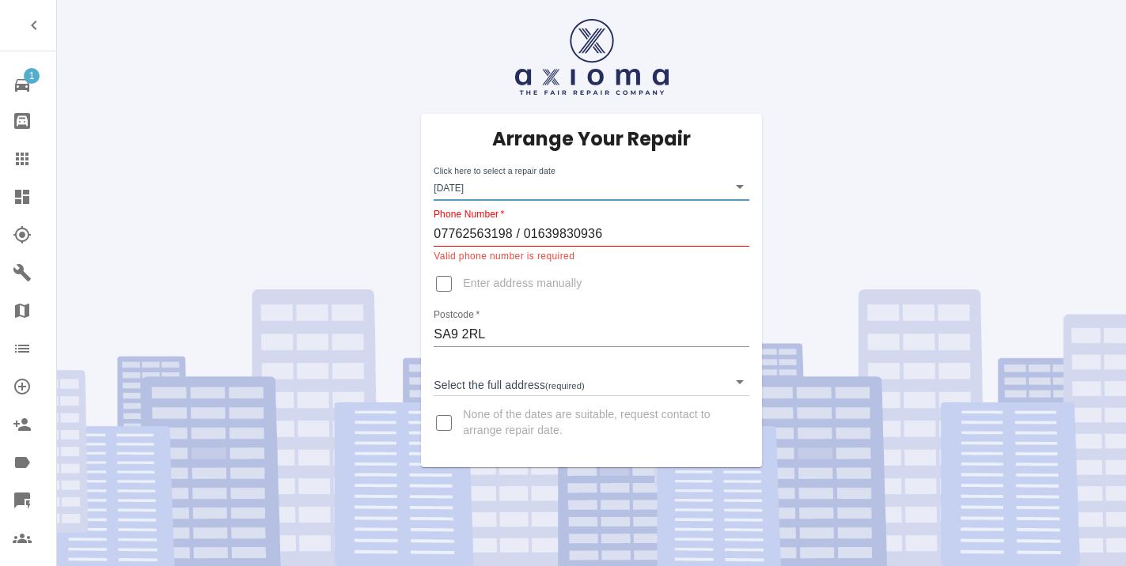
click at [498, 392] on body "1 Repair home Bodyshop home Claims Dashboard Explorer Garages Map Organization …" at bounding box center [563, 283] width 1126 height 566
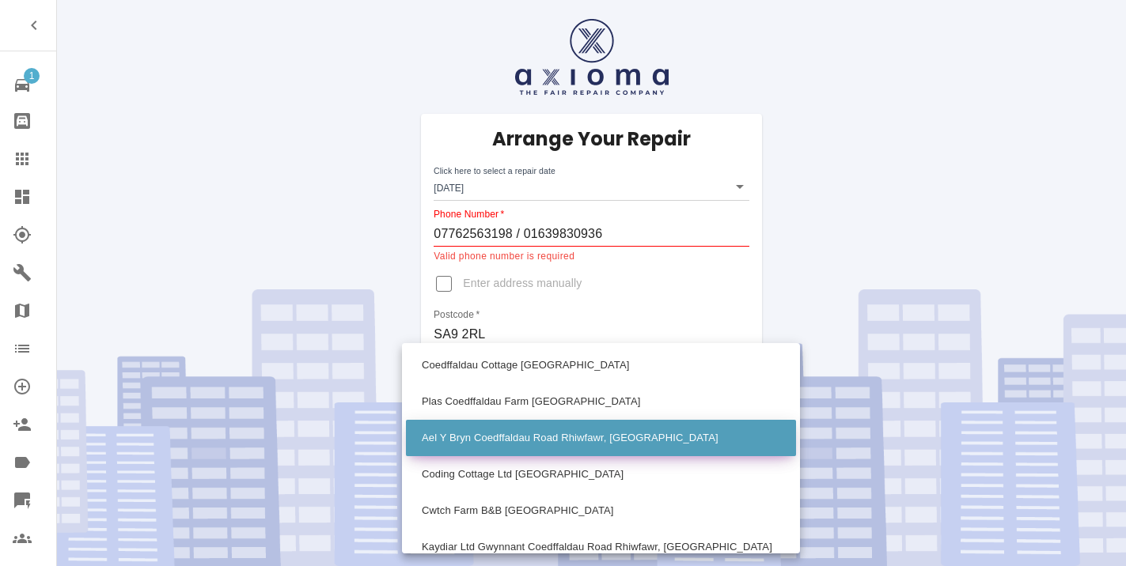
click at [492, 434] on li "Ael Y Bryn Coedffaldau Road Rhiwfawr, [GEOGRAPHIC_DATA]" at bounding box center [601, 438] width 390 height 36
type input "Ael Y Bryn Coedffaldau Road Rhiwfawr, [GEOGRAPHIC_DATA]"
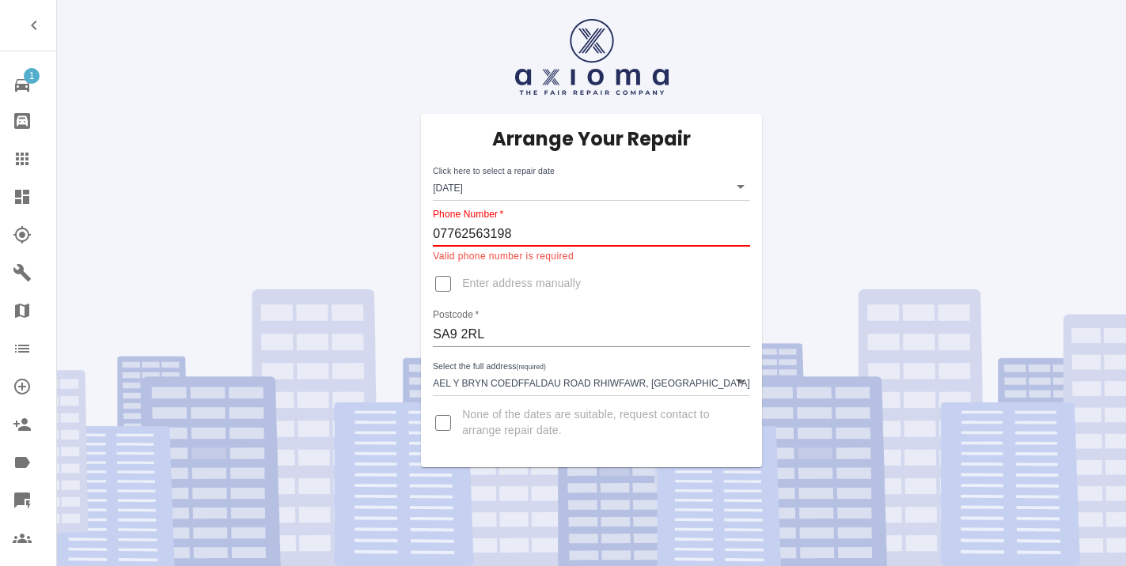
click at [438, 232] on input "07762563198" at bounding box center [591, 233] width 317 height 25
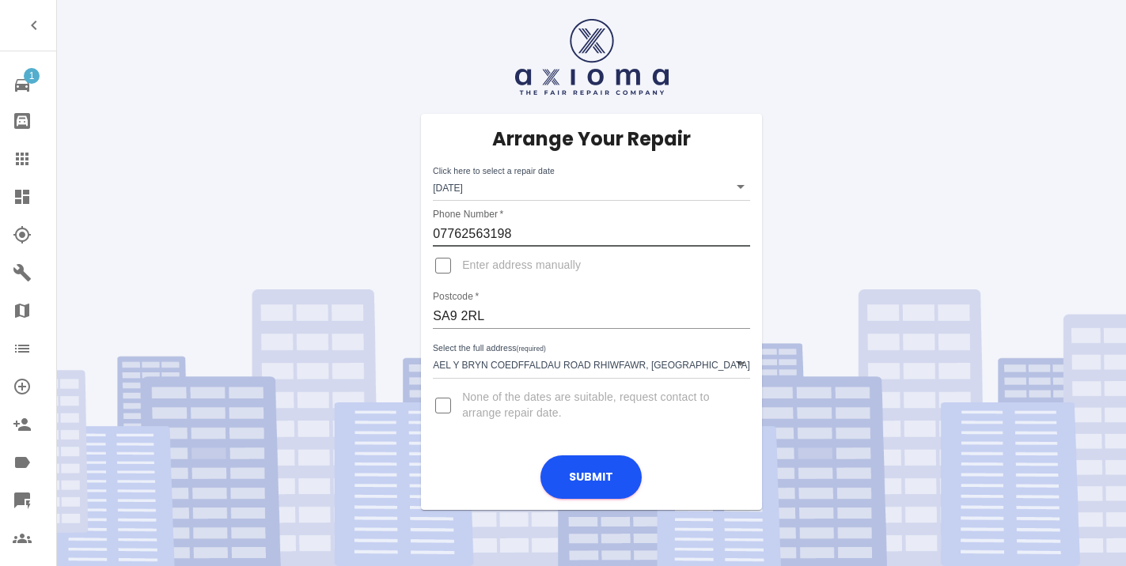
type input "07762563198"
click at [563, 363] on body "1 Repair home Bodyshop home Claims Dashboard Explorer Garages Map Organization …" at bounding box center [563, 283] width 1126 height 566
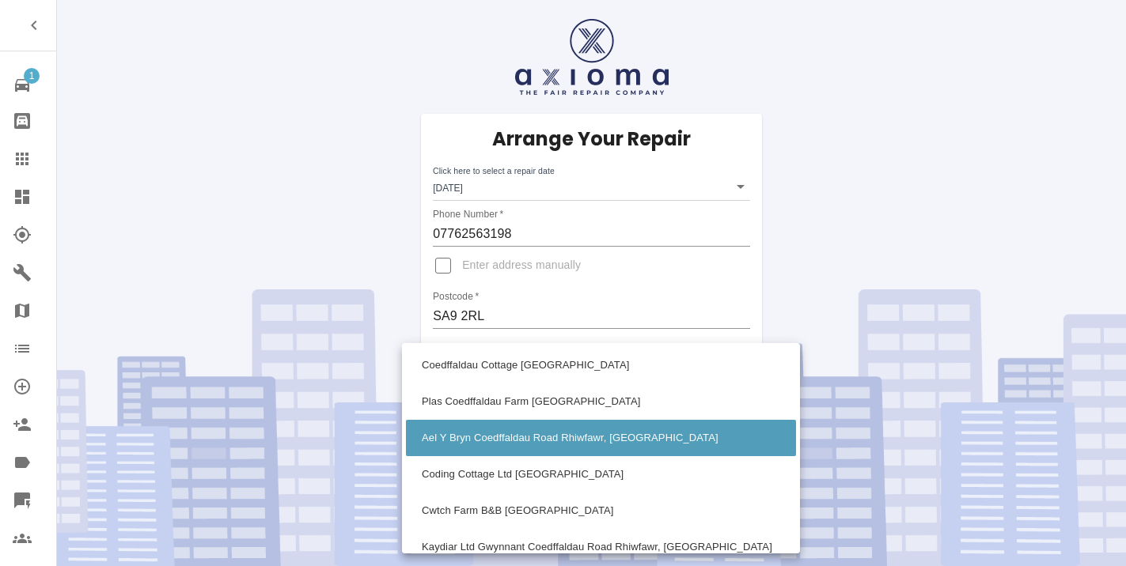
click at [441, 263] on div at bounding box center [563, 283] width 1126 height 566
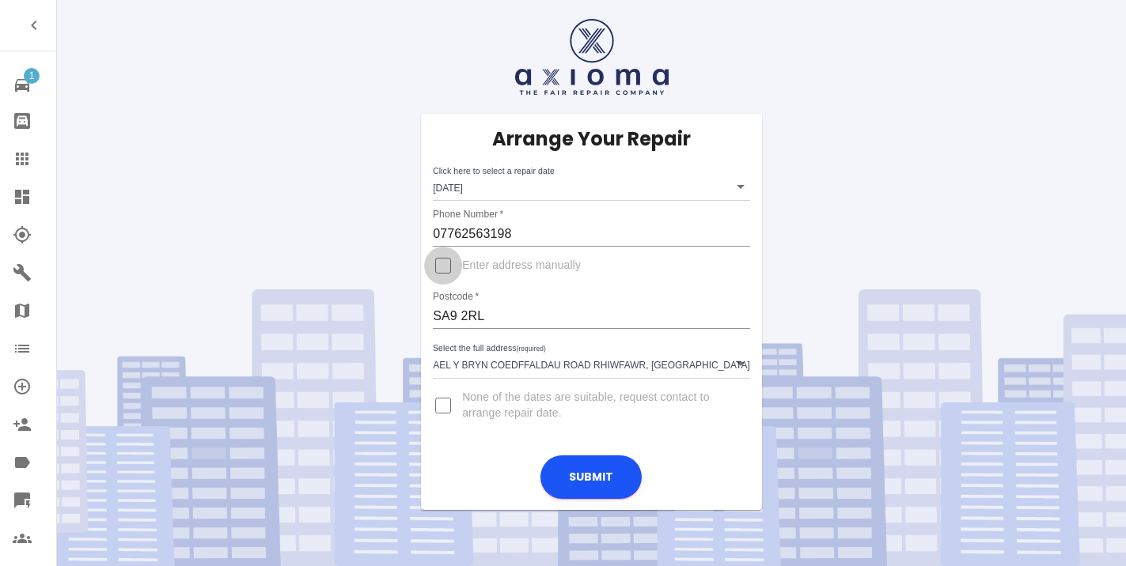
click at [441, 263] on input "Enter address manually" at bounding box center [443, 266] width 38 height 38
checkbox input "true"
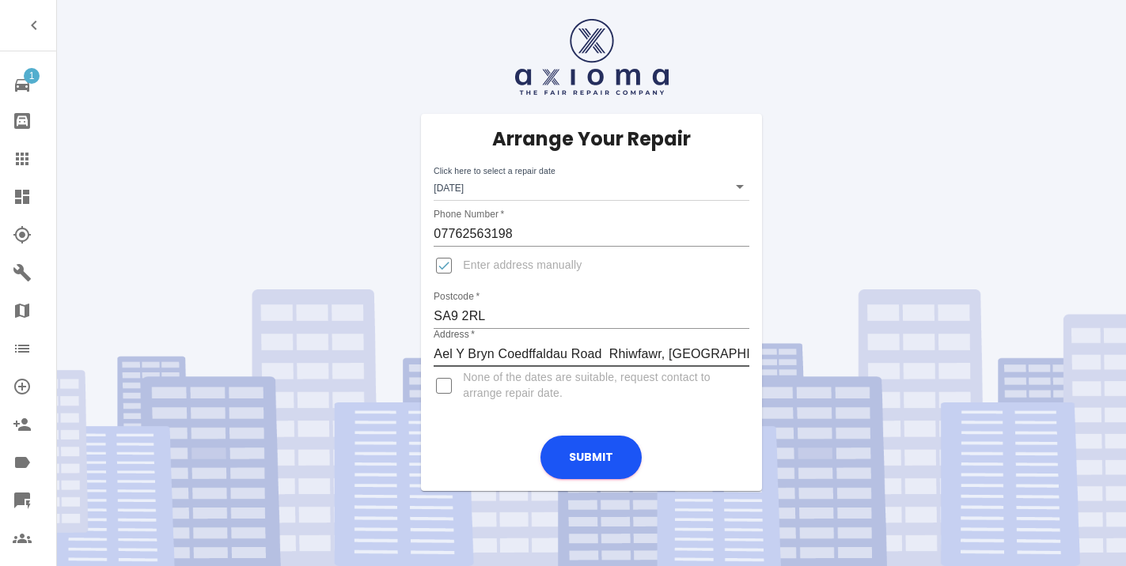
drag, startPoint x: 499, startPoint y: 351, endPoint x: 419, endPoint y: 350, distance: 79.9
type input "Coedffaldau Road Rhiwfawr, [GEOGRAPHIC_DATA]"
click at [451, 269] on input "Enter address manually" at bounding box center [444, 266] width 38 height 38
checkbox input "false"
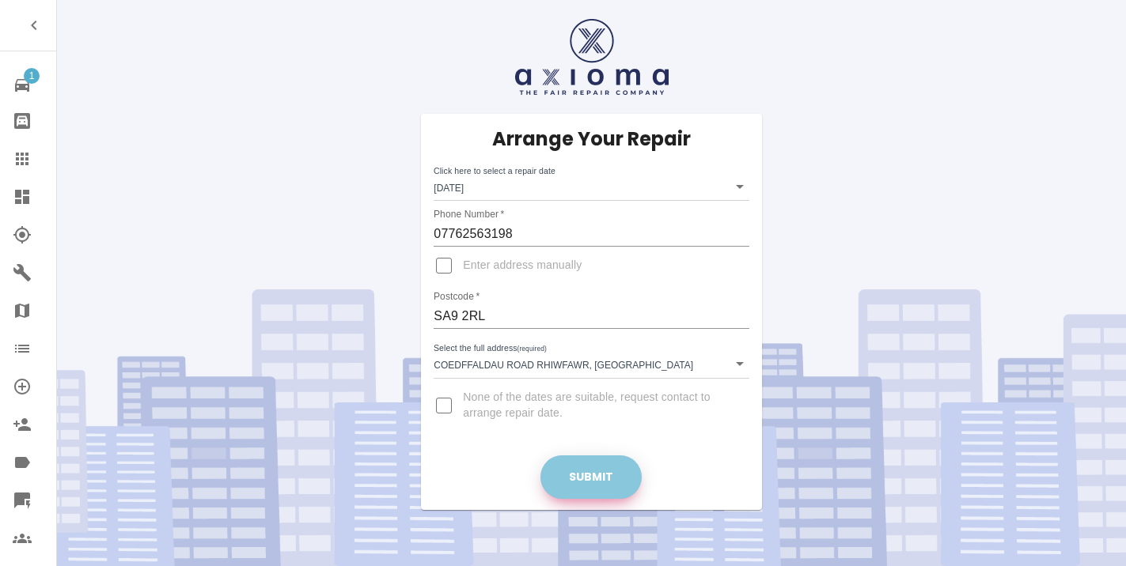
click at [623, 467] on button "Submit" at bounding box center [590, 478] width 101 height 44
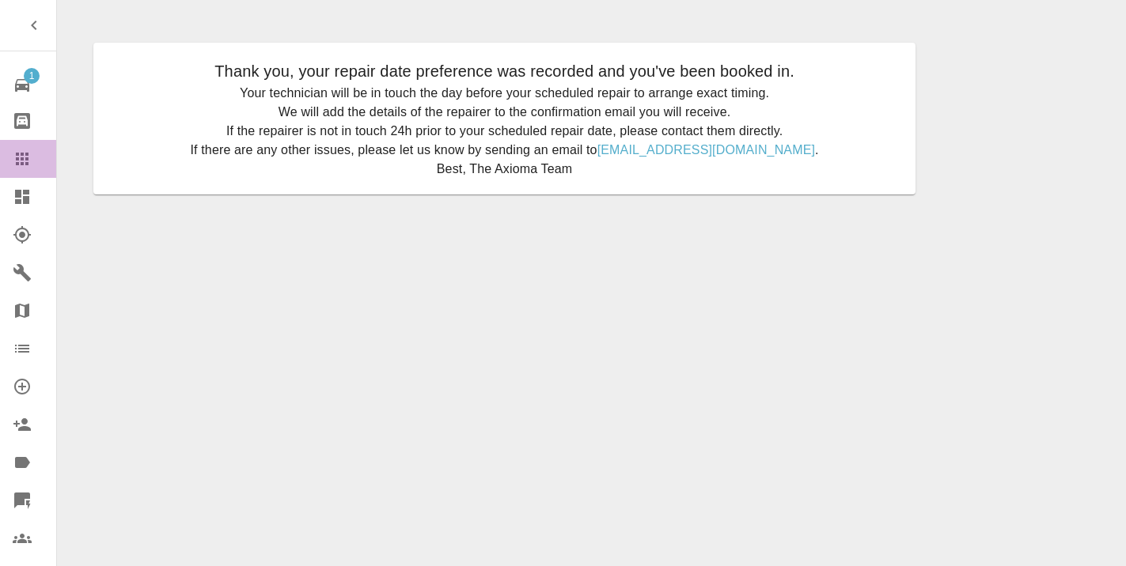
click at [28, 162] on icon at bounding box center [22, 159] width 13 height 13
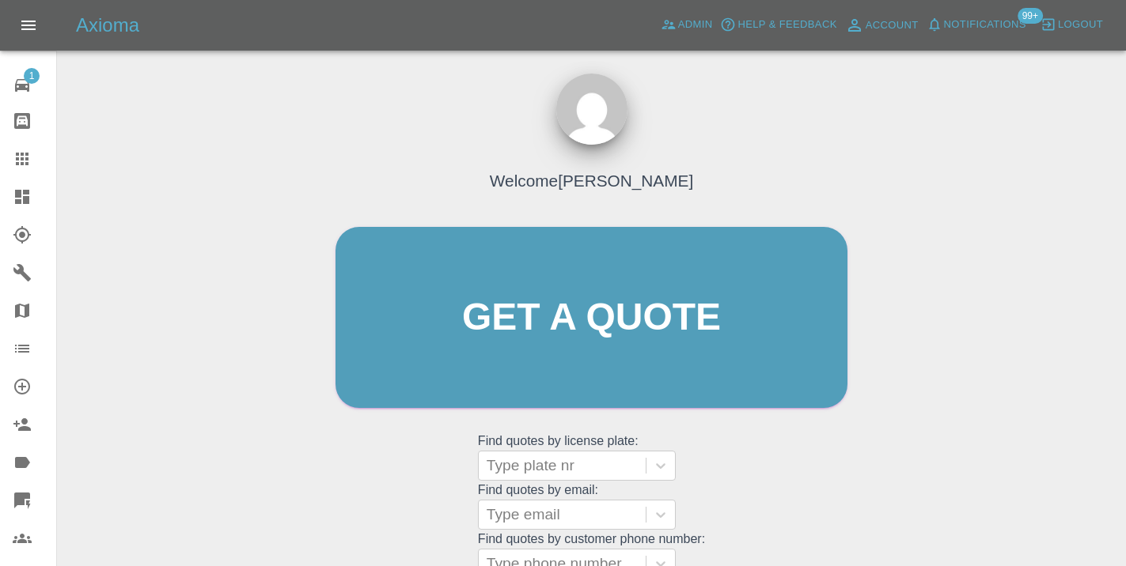
click at [756, 516] on div "Welcome [PERSON_NAME] Get a quote Get a quote Find quotes by license plate: Typ…" at bounding box center [591, 348] width 545 height 478
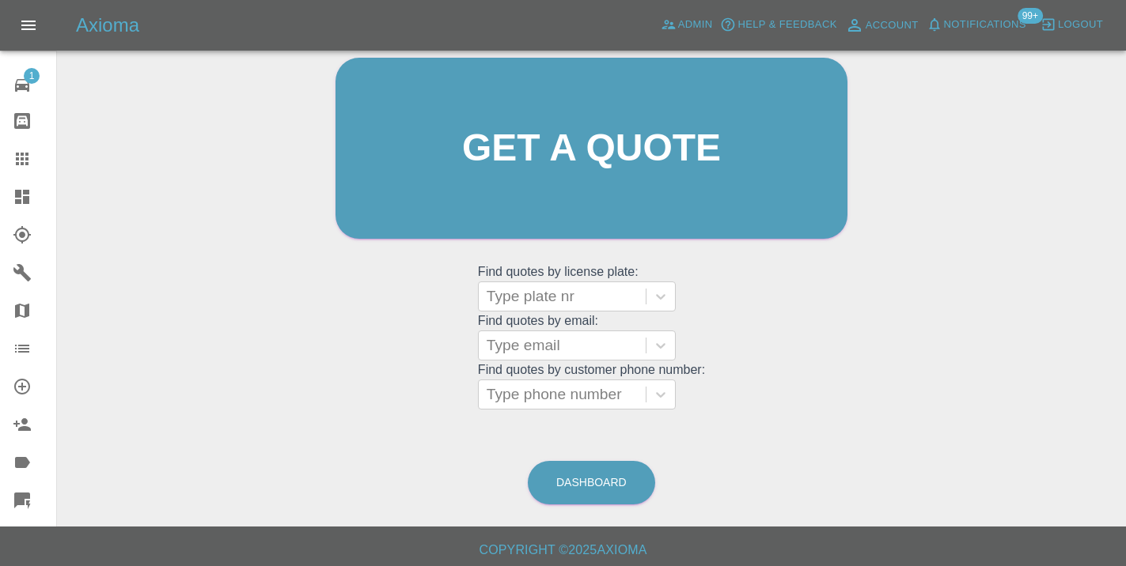
scroll to position [174, 0]
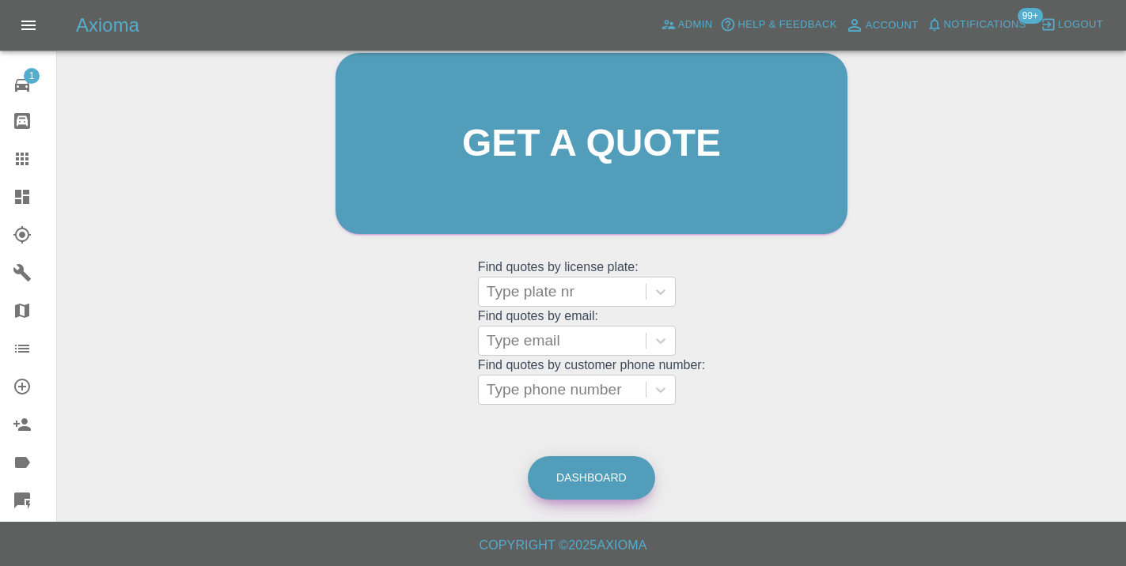
click at [630, 478] on link "Dashboard" at bounding box center [591, 478] width 127 height 44
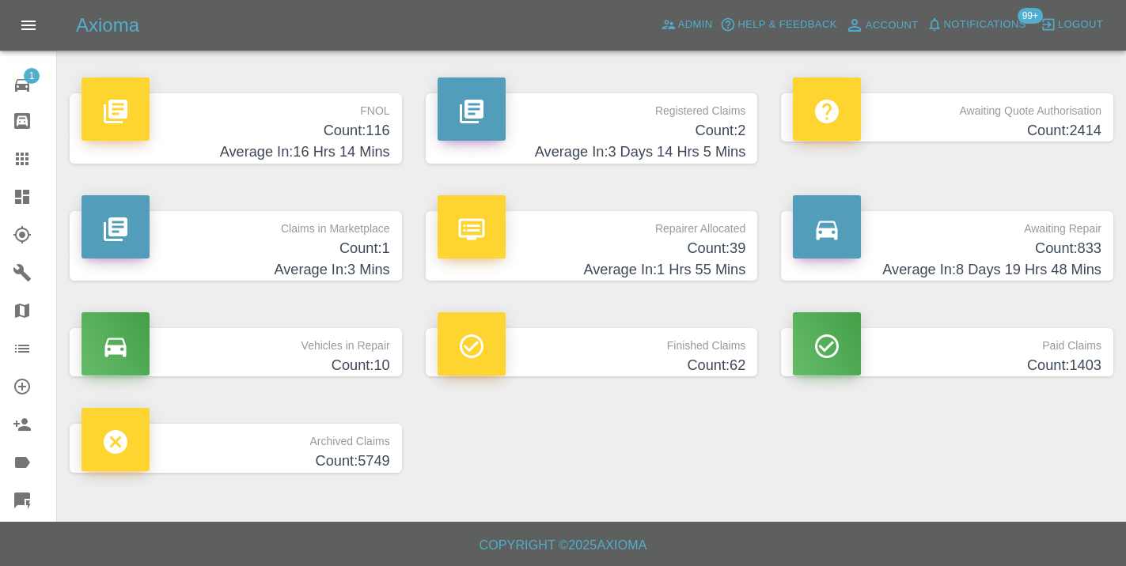
click at [1025, 256] on h4 "Count: 833" at bounding box center [947, 248] width 309 height 21
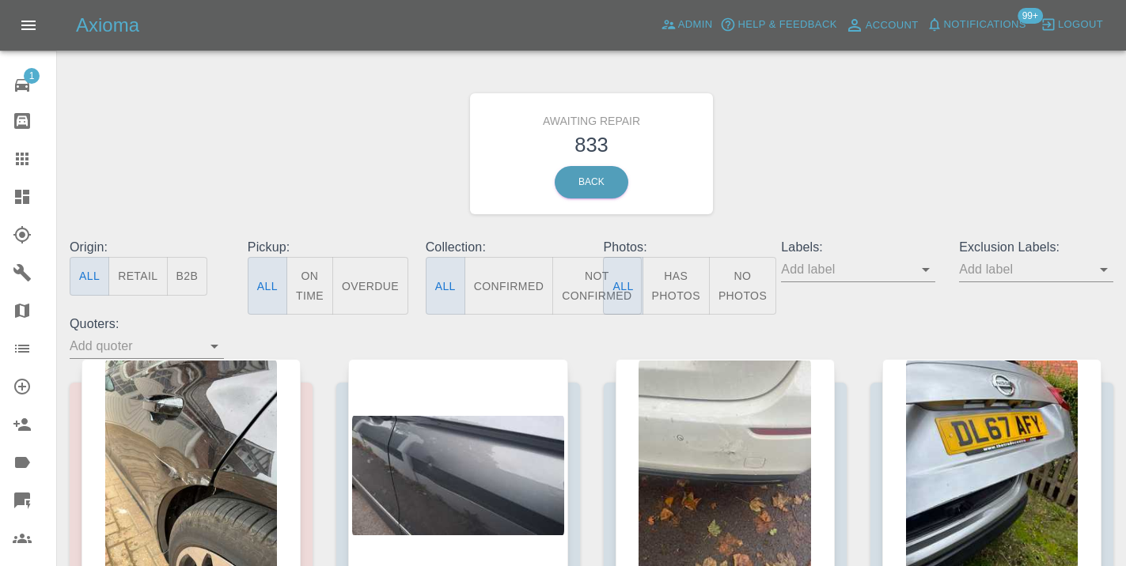
click at [577, 282] on button "Not Confirmed" at bounding box center [596, 286] width 89 height 58
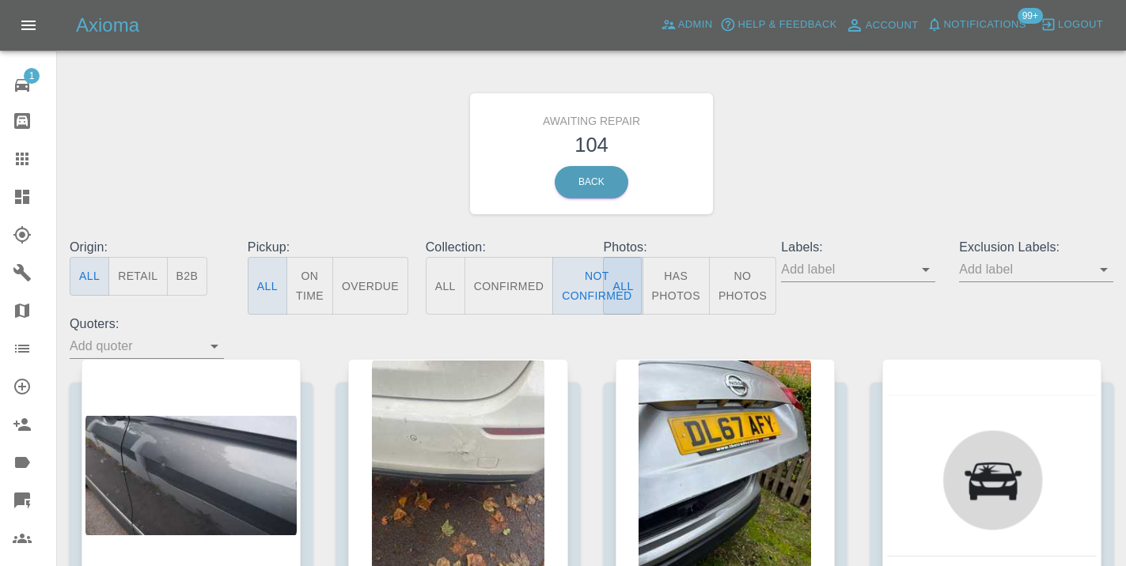
click at [816, 186] on div "Awaiting Repair 104 Back" at bounding box center [591, 154] width 1067 height 168
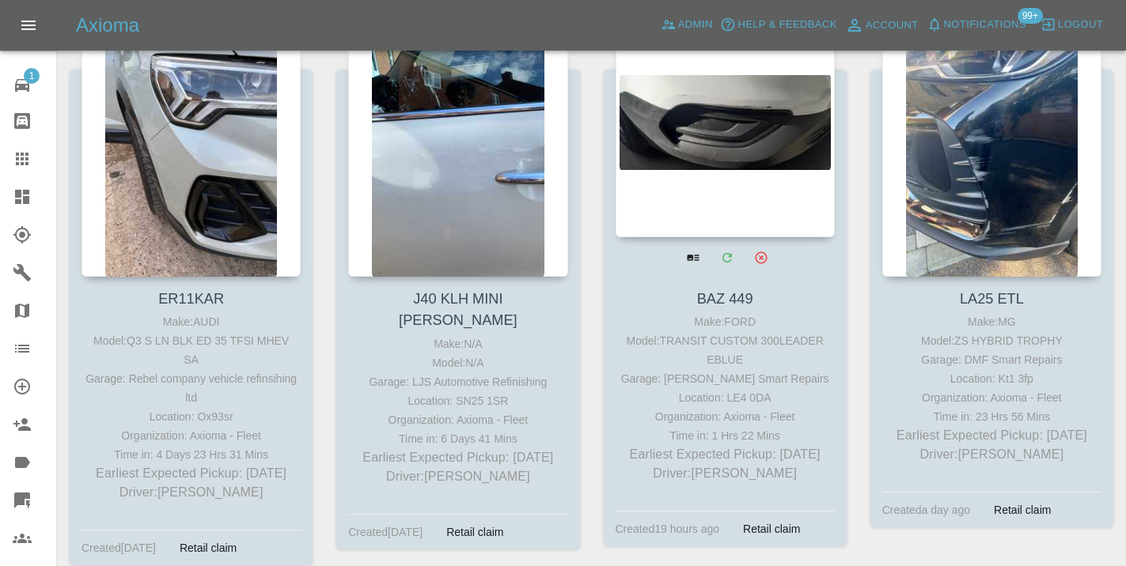
scroll to position [5139, 0]
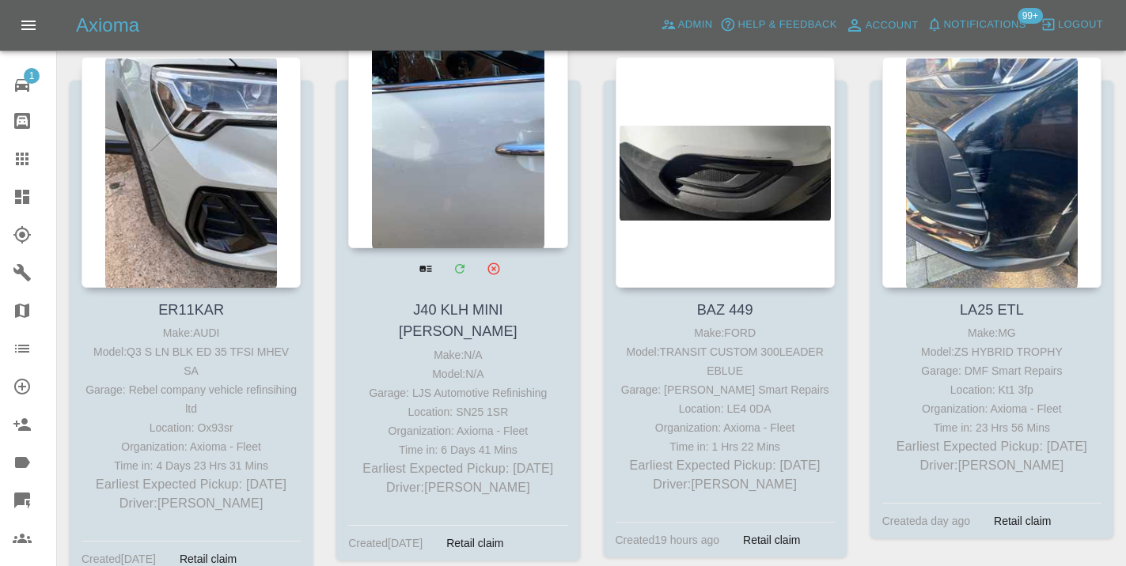
click at [451, 158] on div at bounding box center [457, 132] width 219 height 231
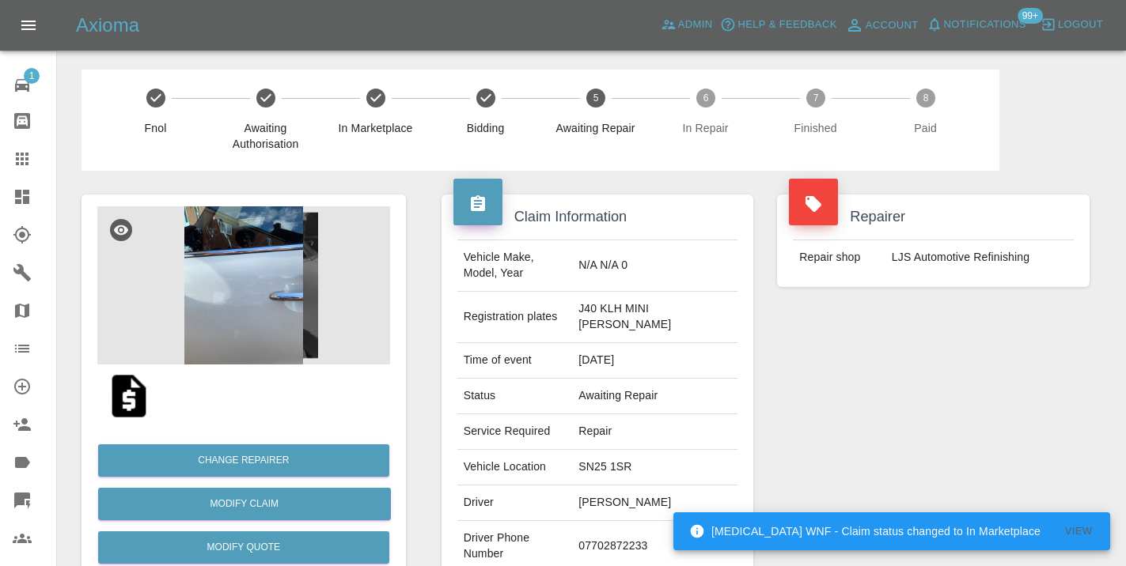
click at [640, 522] on td "07702872233" at bounding box center [654, 546] width 165 height 51
copy td "07702872233"
click at [900, 362] on div "Repairer Repair shop LJS Automotive Refinishing" at bounding box center [933, 415] width 336 height 488
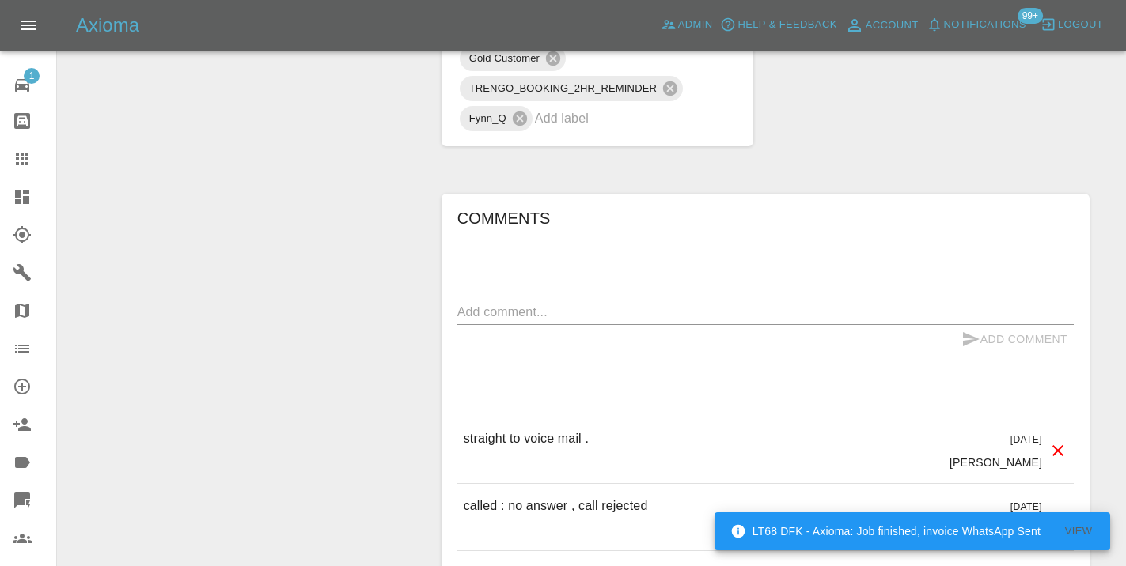
scroll to position [1566, 0]
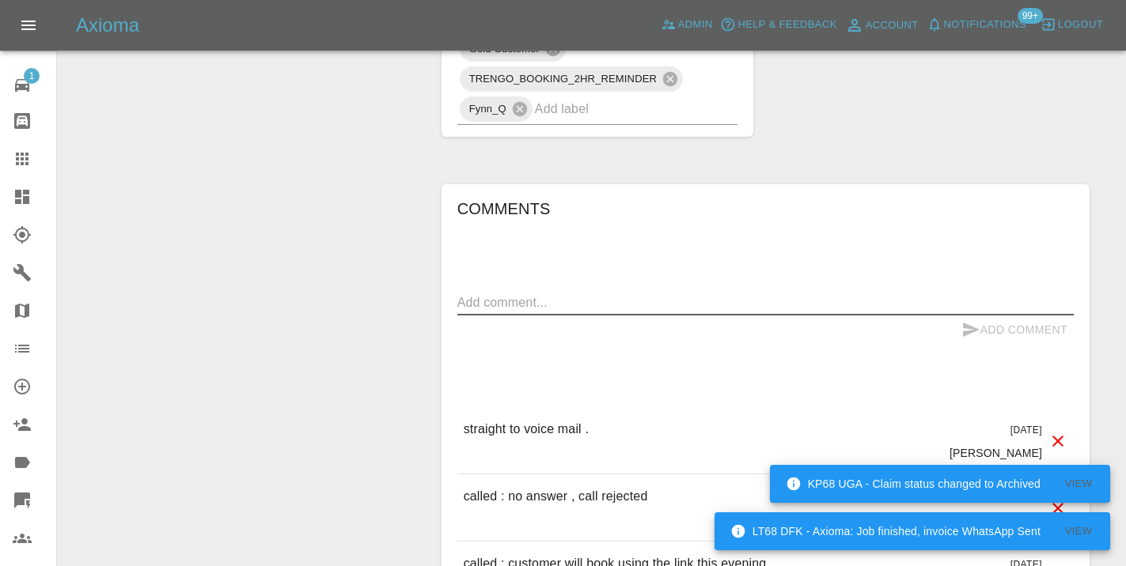
click at [526, 293] on textarea at bounding box center [765, 302] width 616 height 18
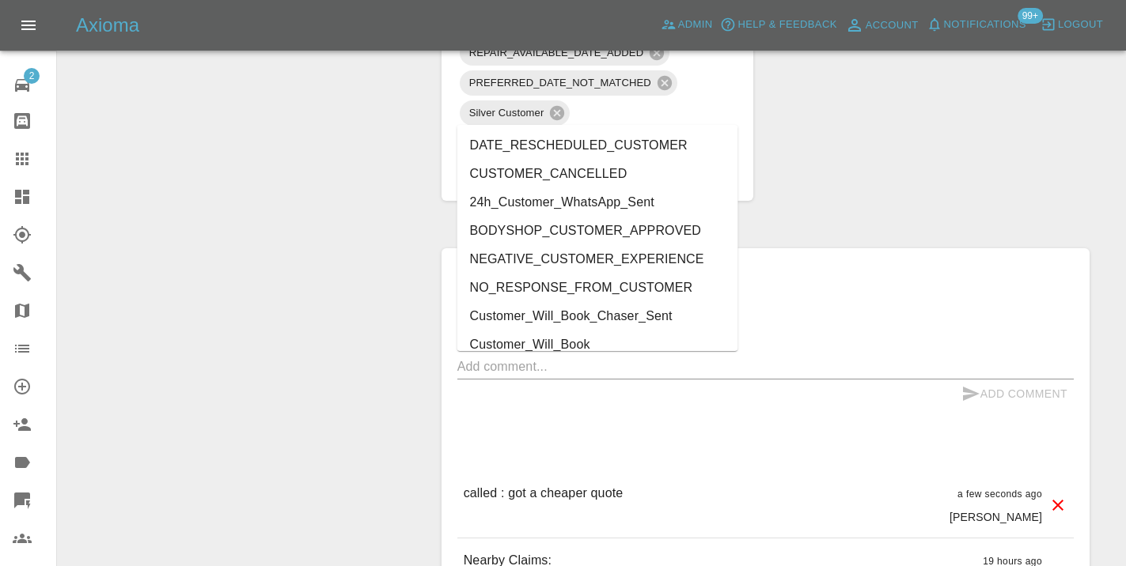
scroll to position [1290, 0]
type input "cust"
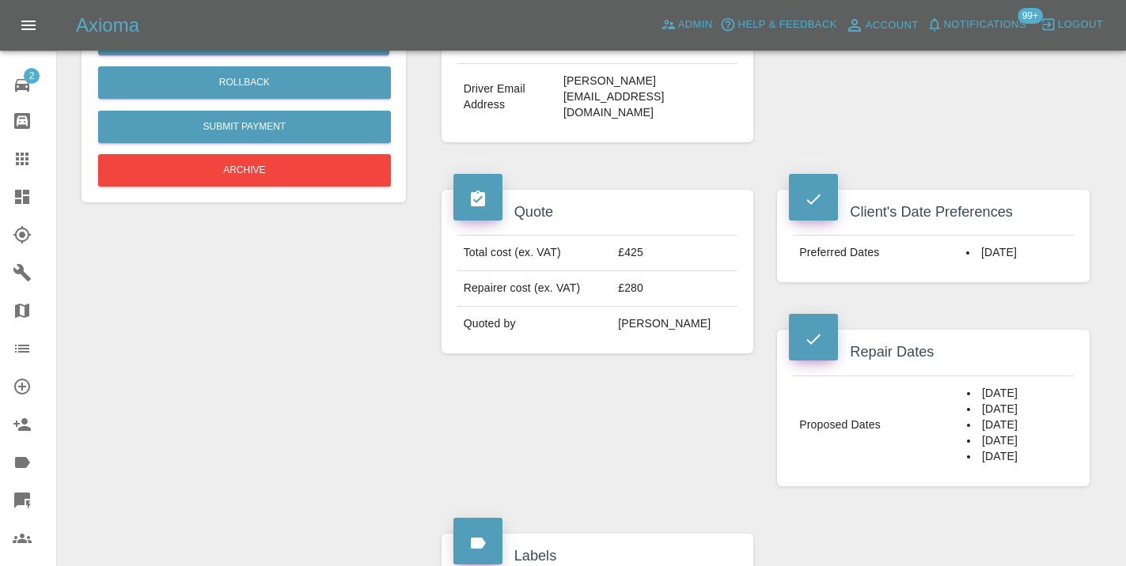
scroll to position [506, 0]
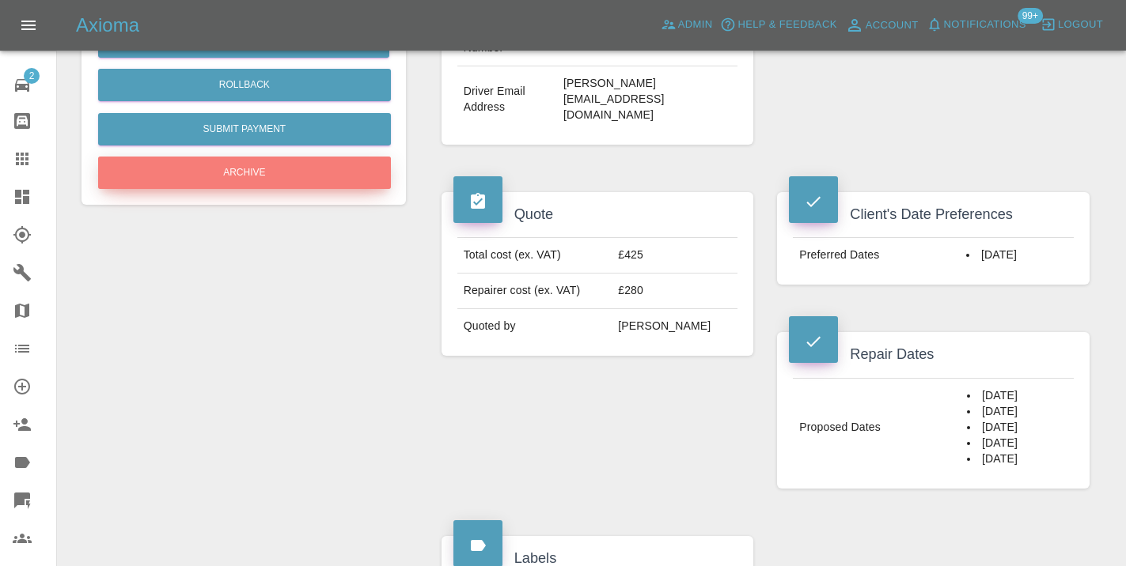
click at [276, 178] on button "Archive" at bounding box center [244, 173] width 293 height 32
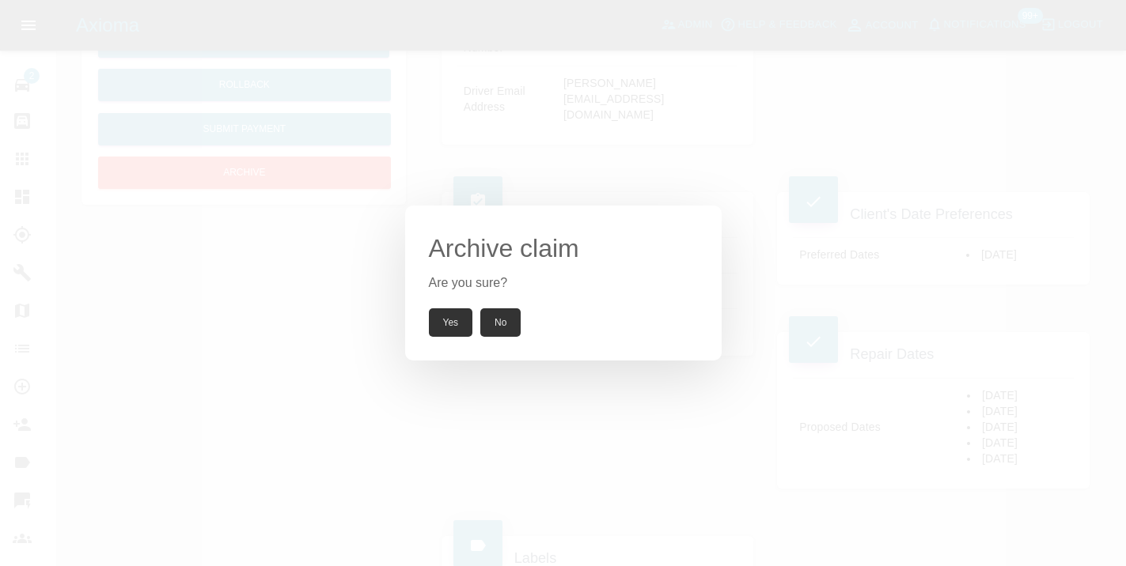
click at [456, 320] on button "Yes" at bounding box center [451, 323] width 44 height 28
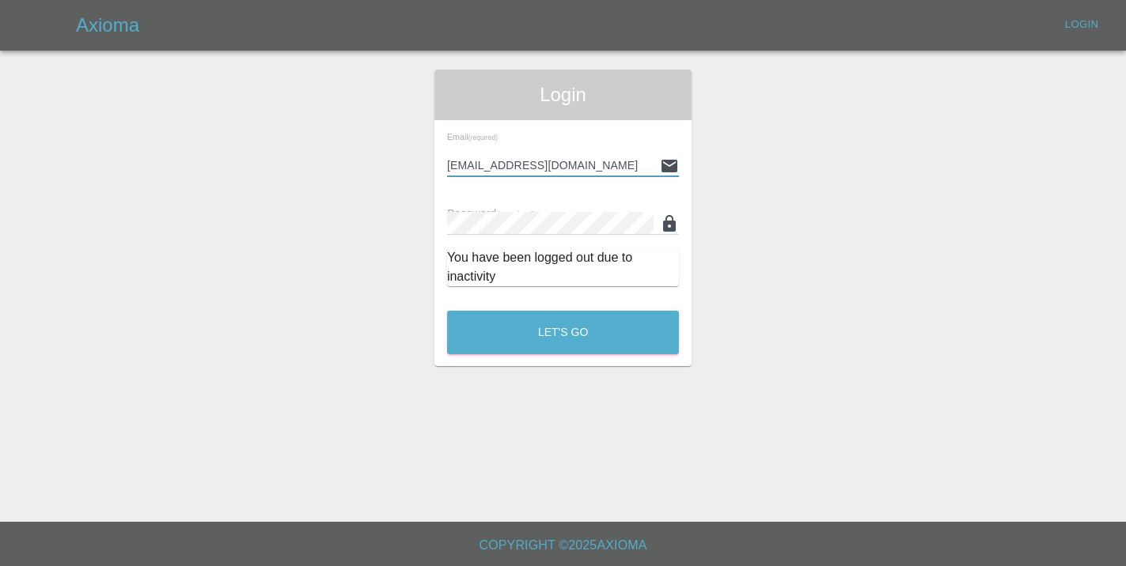
type input "[EMAIL_ADDRESS][DOMAIN_NAME]"
click at [562, 332] on button "Let's Go" at bounding box center [563, 333] width 232 height 44
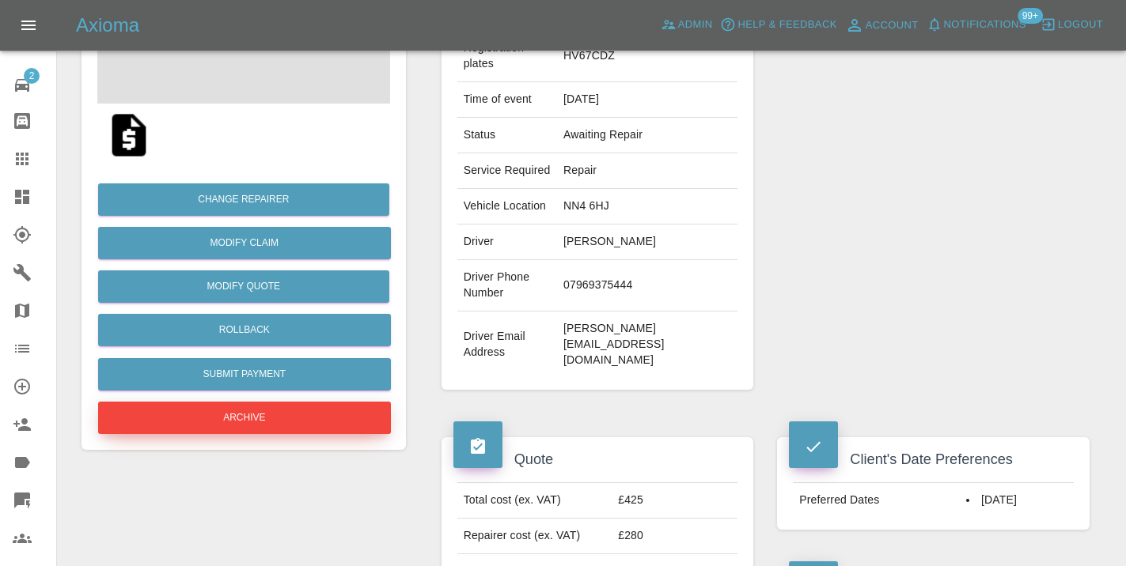
scroll to position [263, 0]
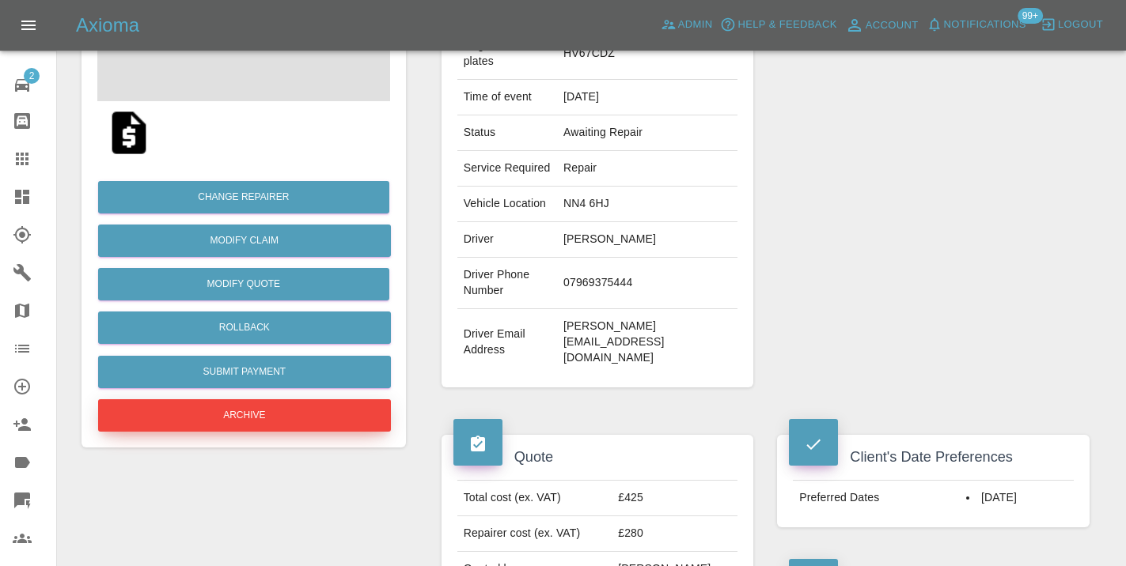
click at [256, 418] on button "Archive" at bounding box center [244, 415] width 293 height 32
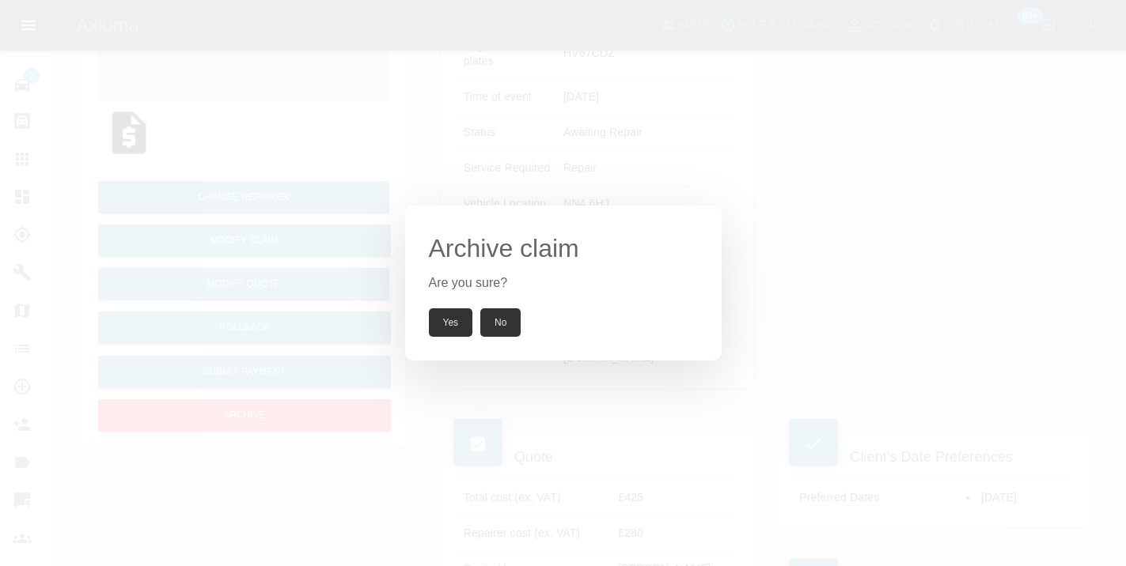
click at [449, 324] on button "Yes" at bounding box center [451, 323] width 44 height 28
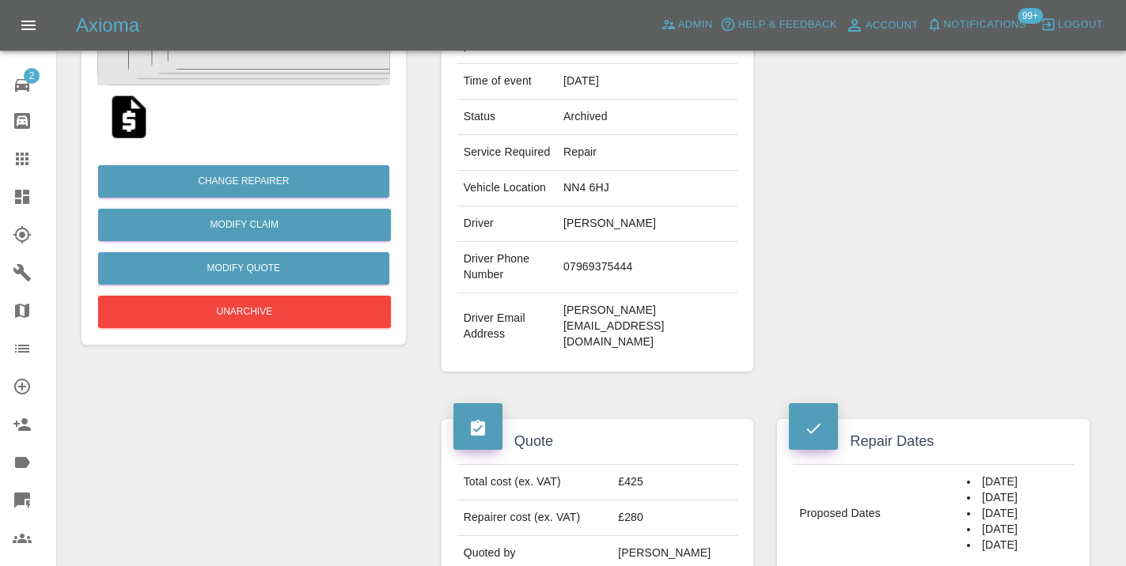
click at [24, 162] on icon at bounding box center [22, 159] width 13 height 13
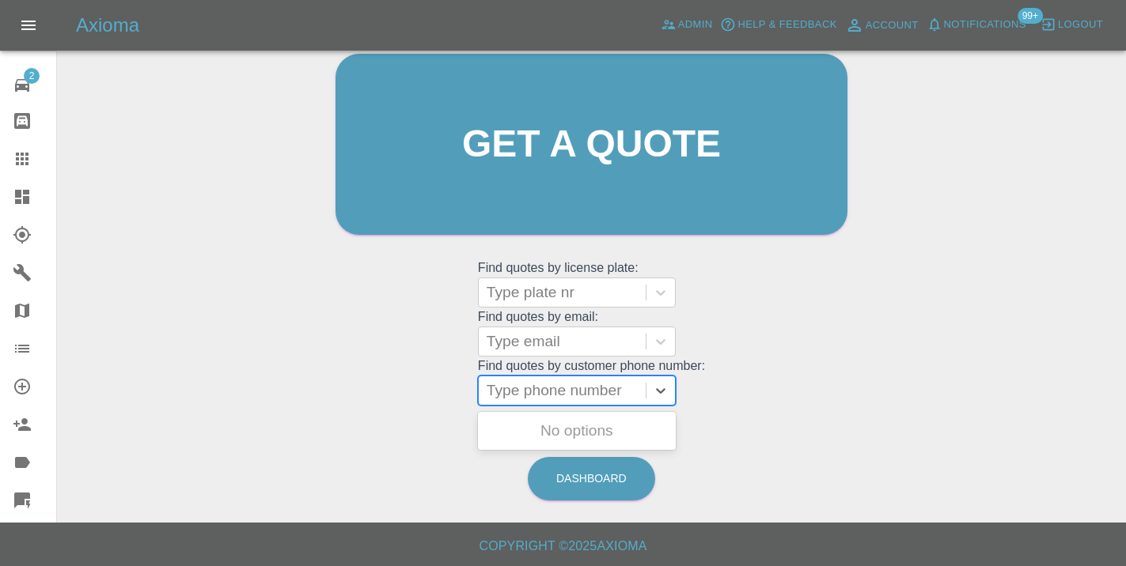
click at [566, 393] on div at bounding box center [561, 391] width 151 height 22
paste input "07704579777"
type input "07704579777"
click at [838, 364] on div "Welcome [PERSON_NAME] Get a quote Get a quote Find quotes by license plate: Typ…" at bounding box center [591, 175] width 545 height 478
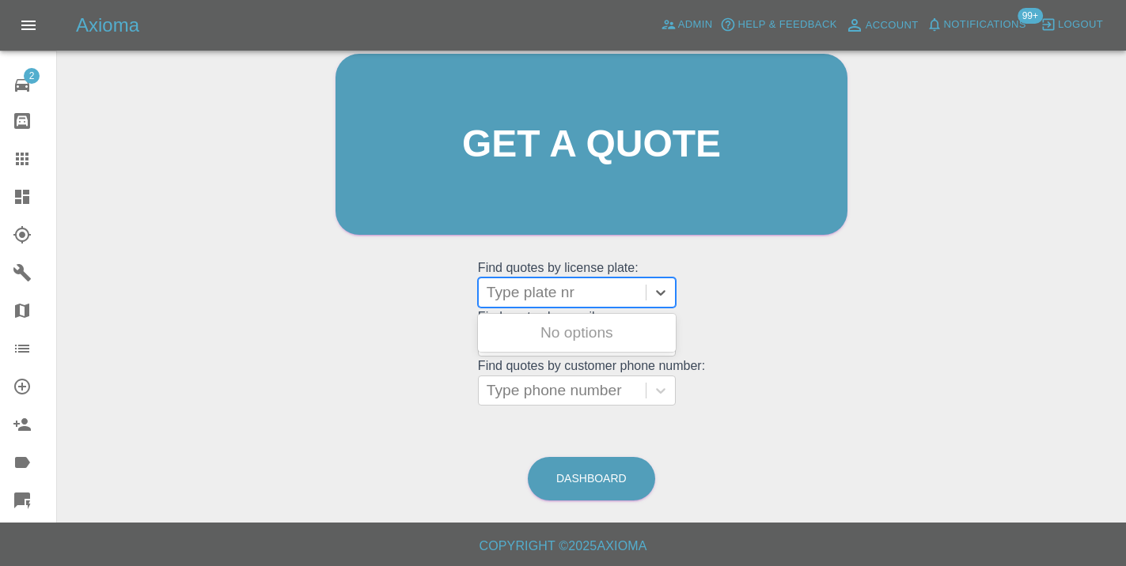
click at [520, 291] on div at bounding box center [561, 293] width 151 height 22
type input "GJ62"
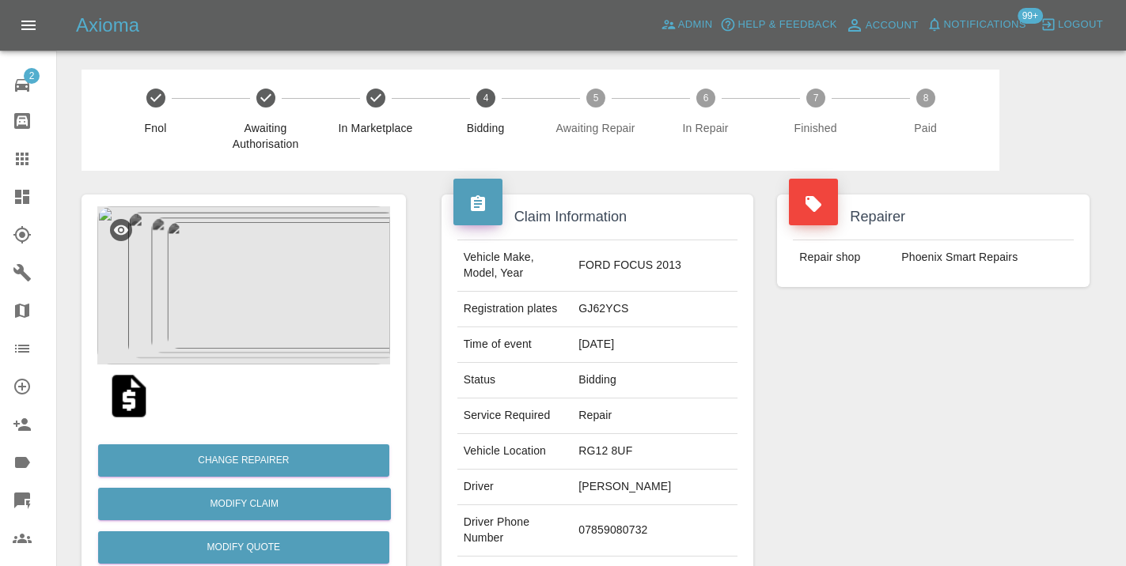
click at [984, 376] on div "Repairer Repair shop Phoenix Smart Repairs" at bounding box center [933, 407] width 336 height 472
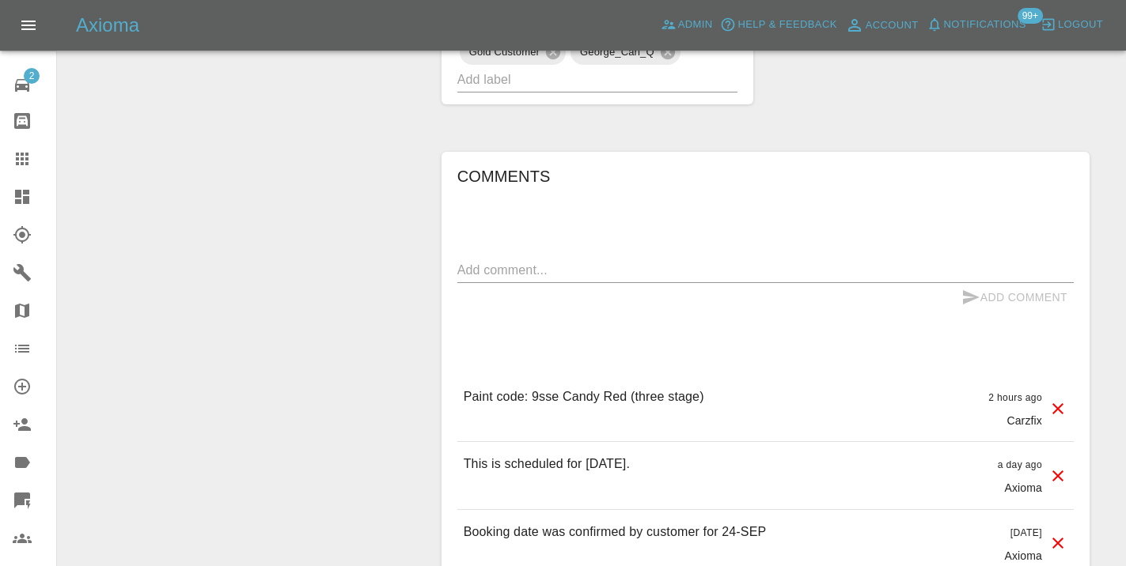
scroll to position [1244, 0]
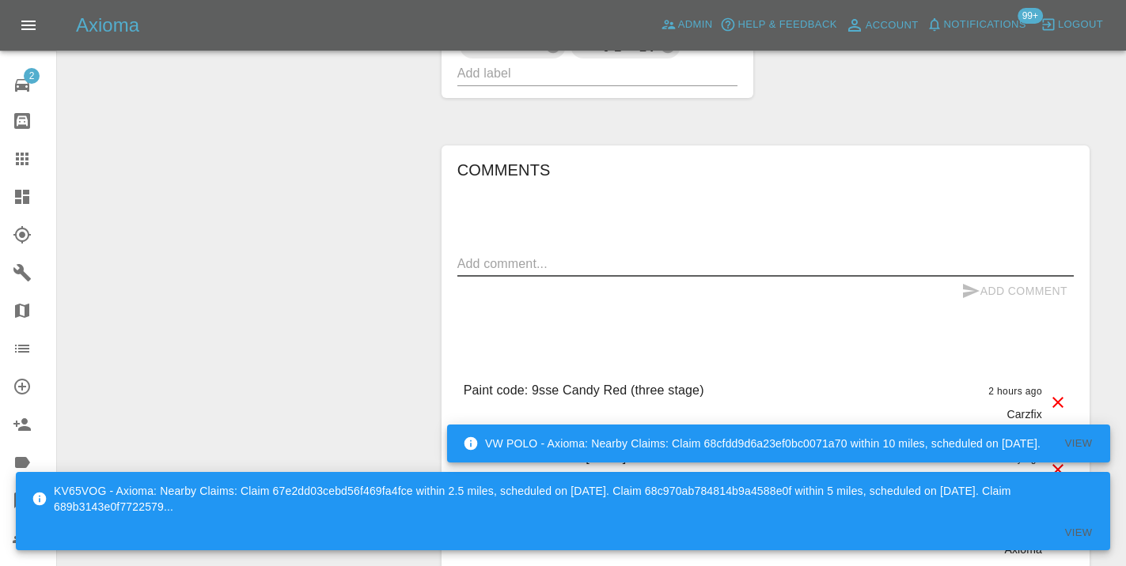
click at [550, 255] on textarea at bounding box center [765, 264] width 616 height 18
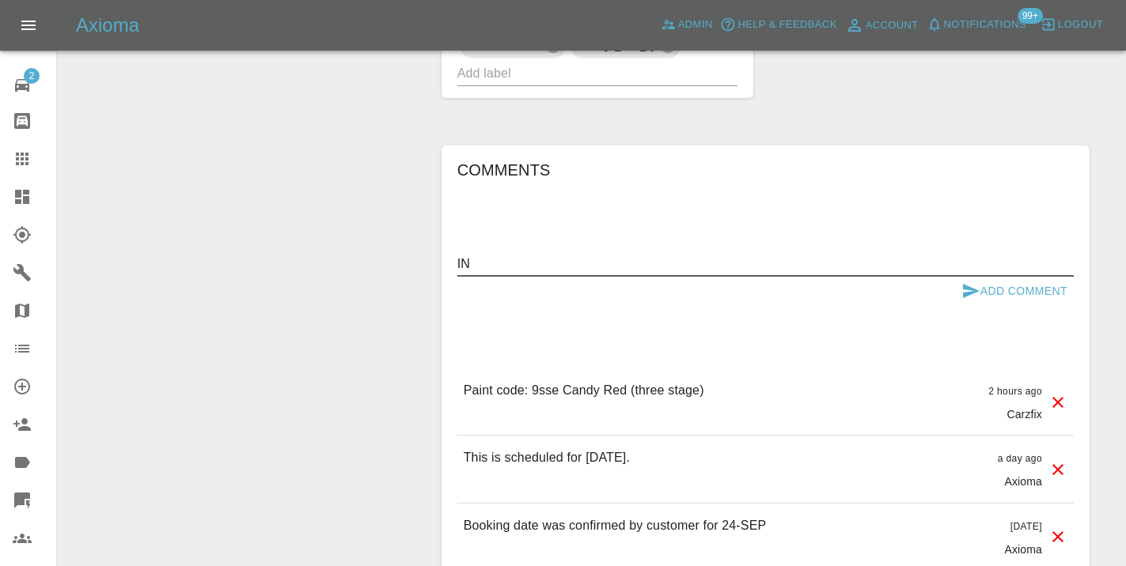
type textarea "I"
type textarea "inbound : reallocated"
click at [981, 277] on button "Add Comment" at bounding box center [1014, 291] width 119 height 29
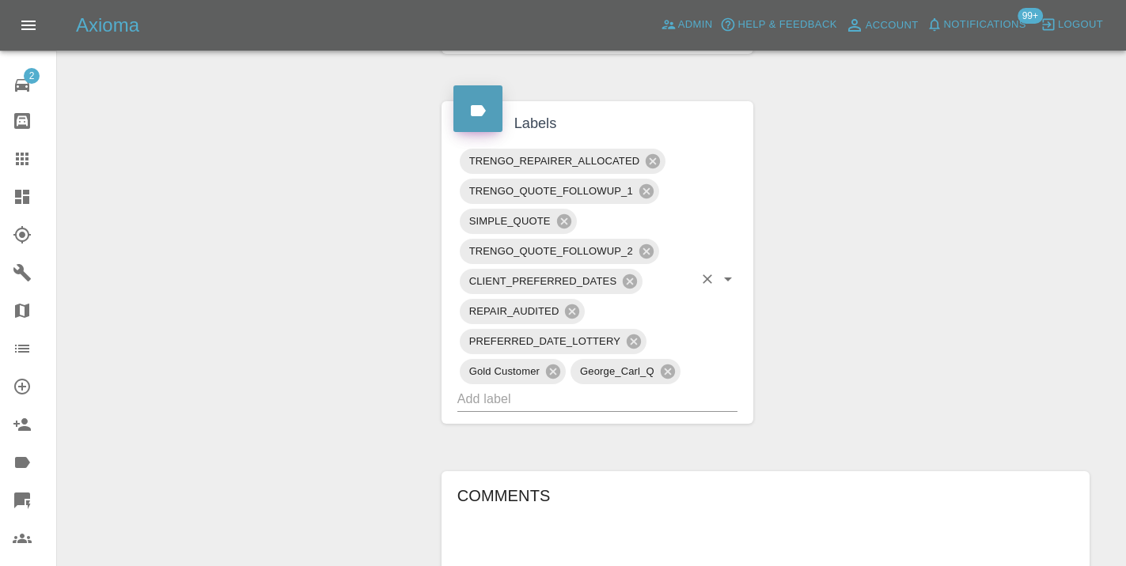
scroll to position [911, 0]
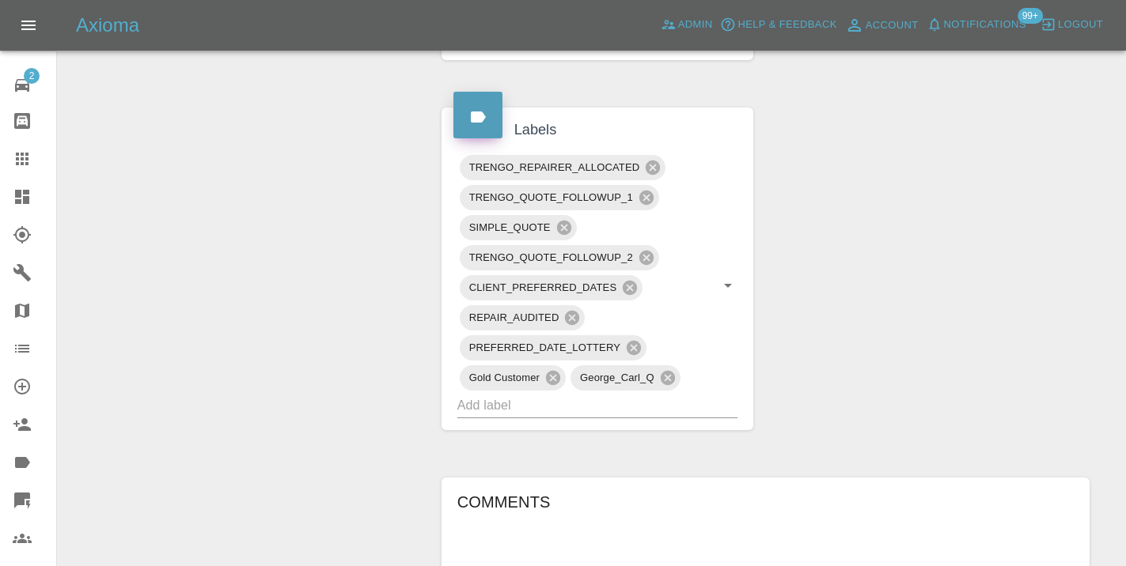
click at [30, 162] on icon at bounding box center [22, 159] width 19 height 19
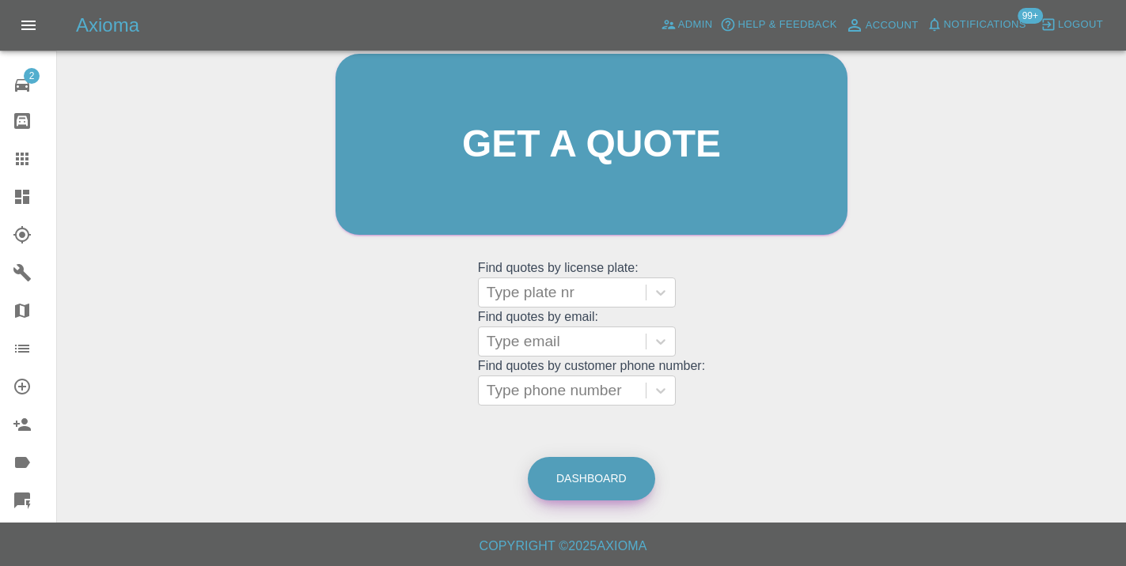
click at [629, 488] on link "Dashboard" at bounding box center [591, 479] width 127 height 44
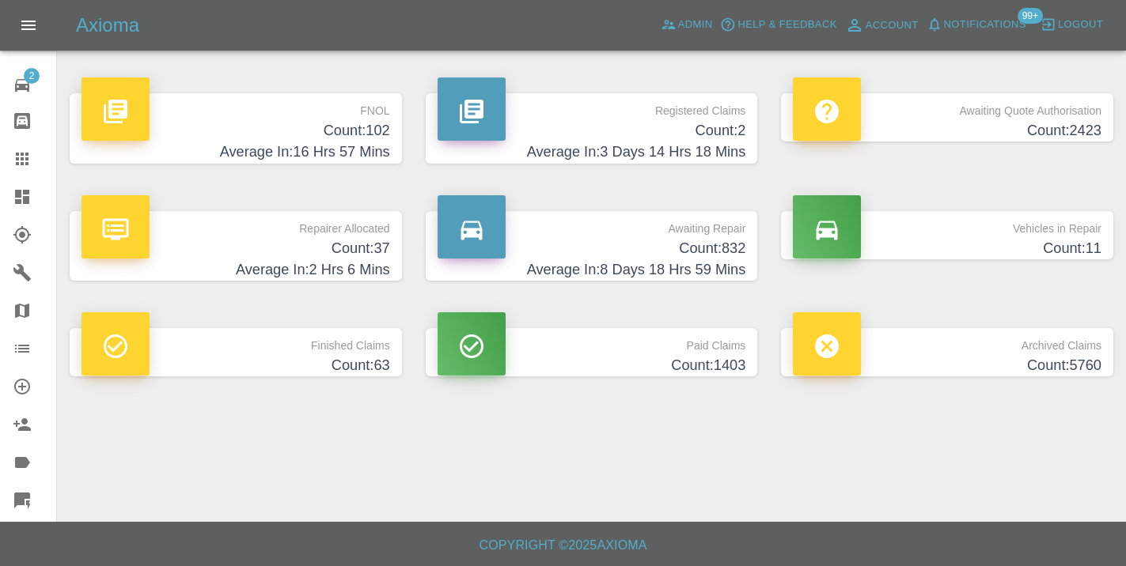
click at [736, 262] on h4 "Average In: 8 Days 18 Hrs 59 Mins" at bounding box center [591, 269] width 309 height 21
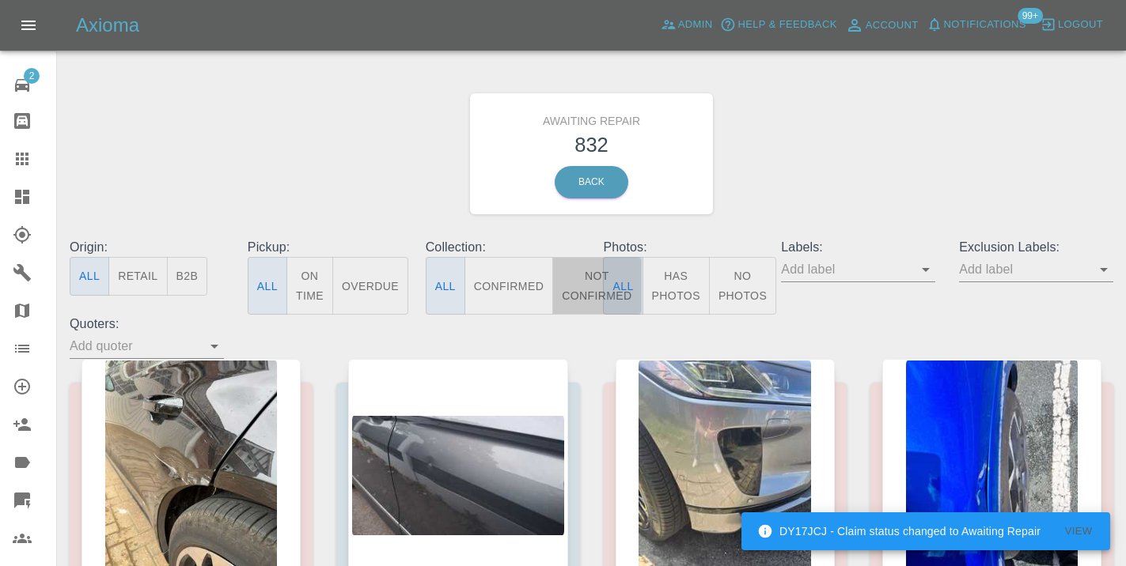
click at [585, 283] on button "Not Confirmed" at bounding box center [596, 286] width 89 height 58
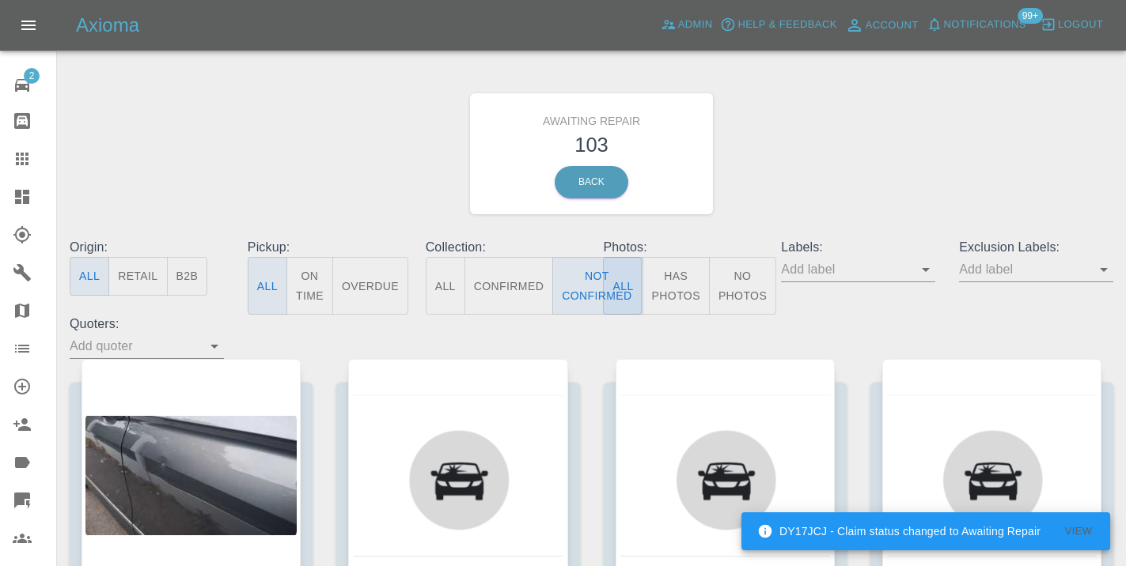
click at [803, 184] on div "Awaiting Repair 103 Back" at bounding box center [591, 154] width 1067 height 168
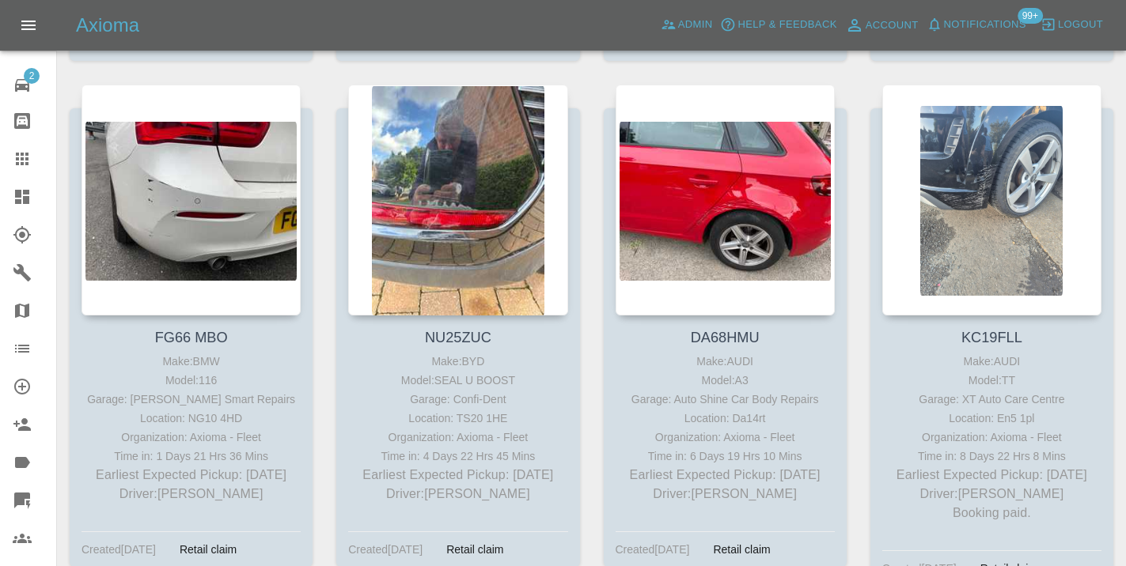
scroll to position [5650, 0]
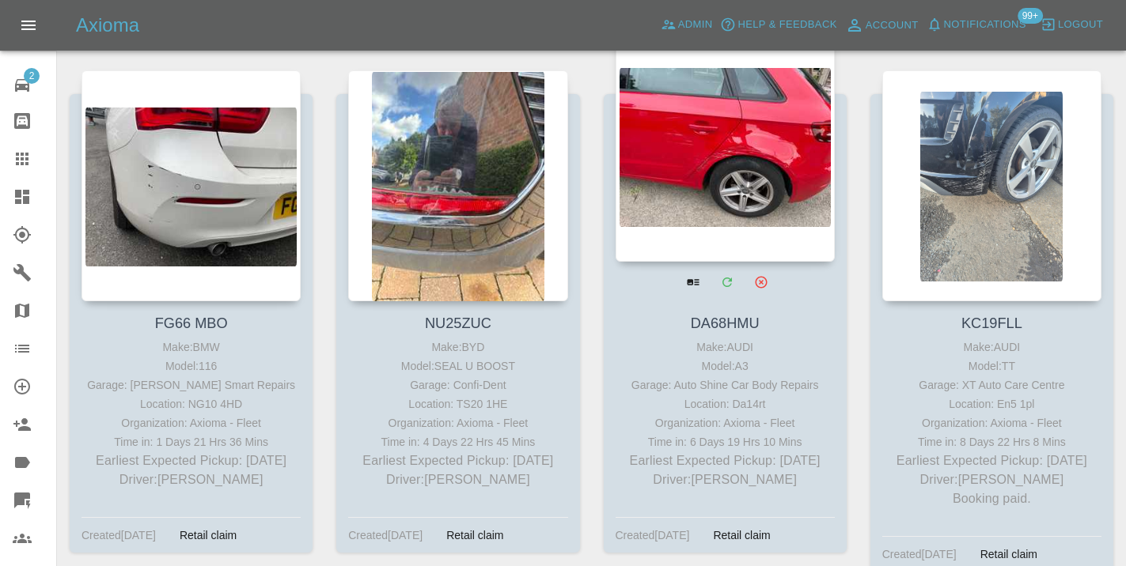
click at [687, 204] on div at bounding box center [724, 146] width 219 height 231
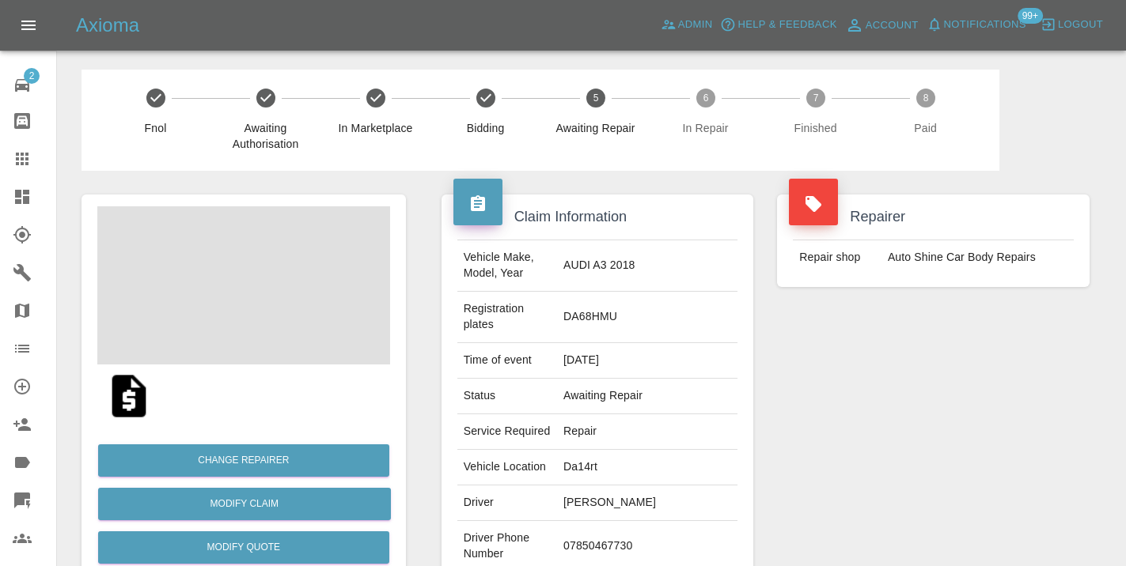
click at [661, 521] on td "07850467730" at bounding box center [647, 546] width 180 height 51
copy td "07850467730"
click at [877, 394] on div "Repairer Repair shop Auto Shine Car Body Repairs" at bounding box center [933, 423] width 336 height 504
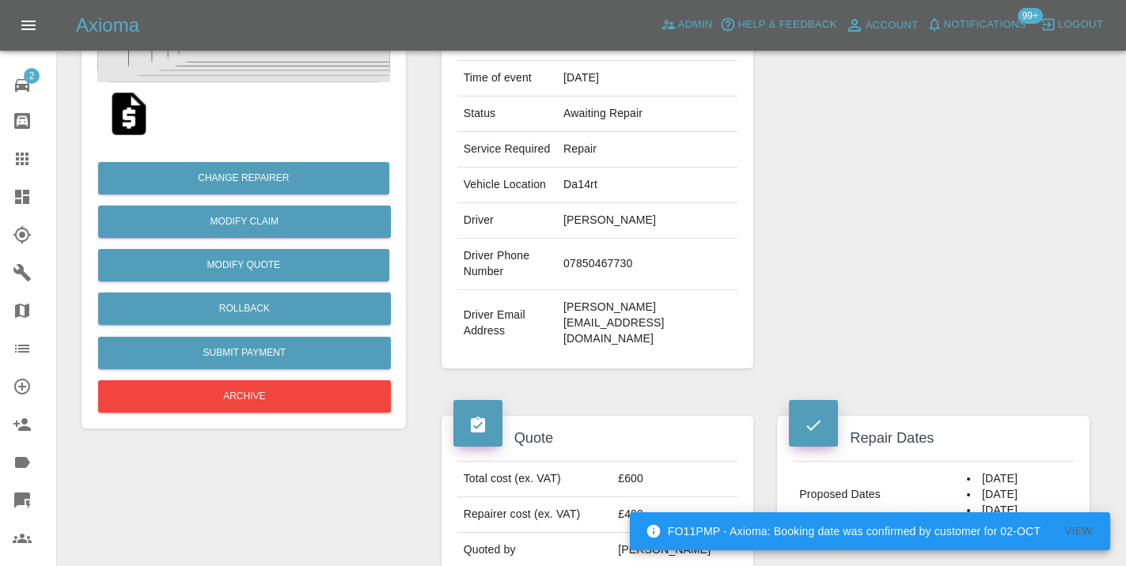
scroll to position [269, 0]
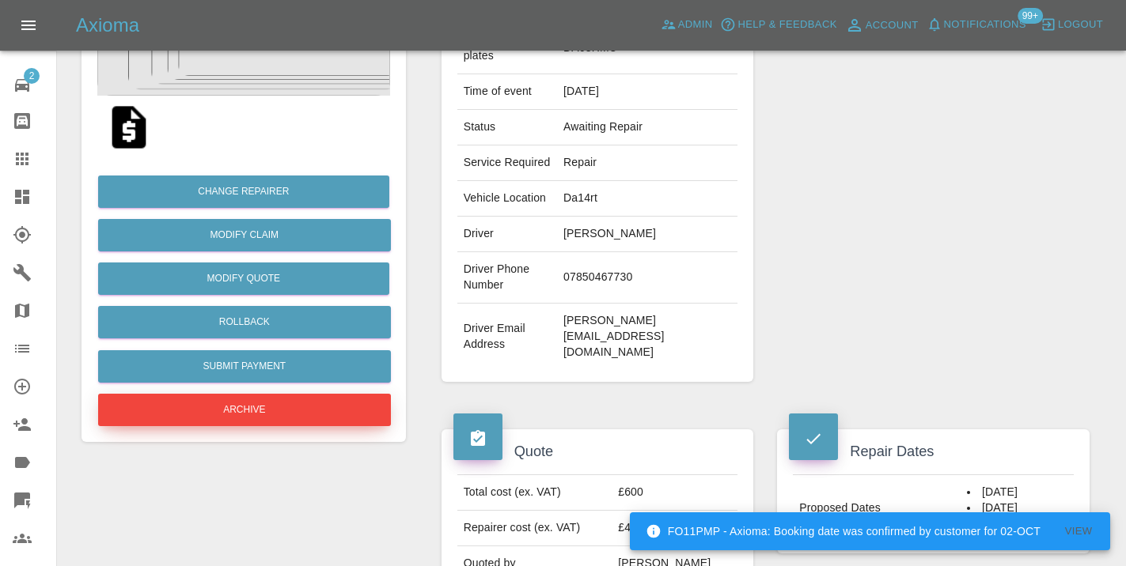
click at [282, 414] on button "Archive" at bounding box center [244, 410] width 293 height 32
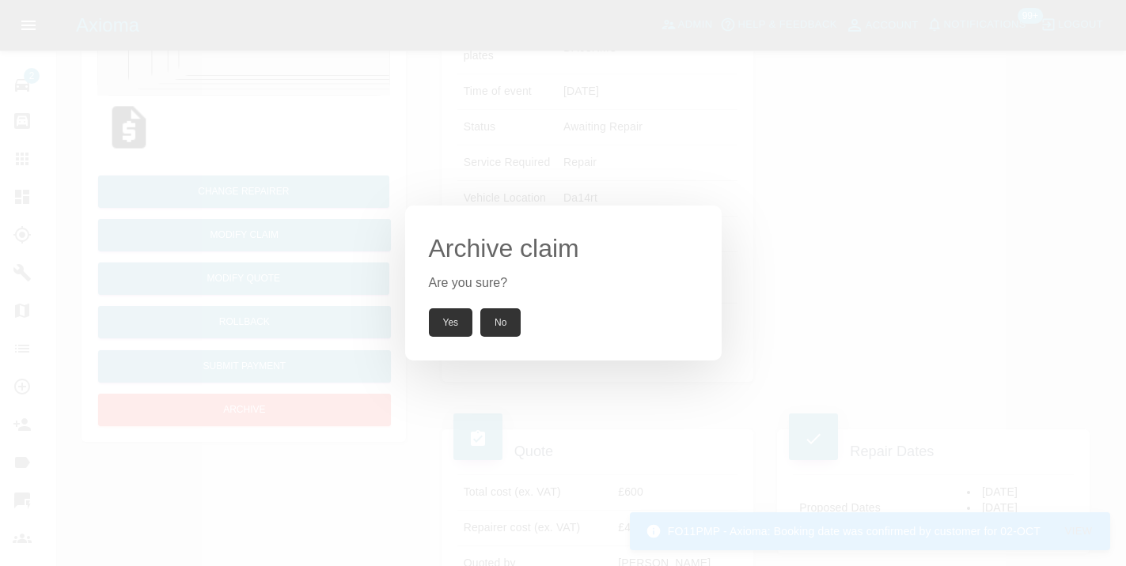
click at [453, 323] on button "Yes" at bounding box center [451, 323] width 44 height 28
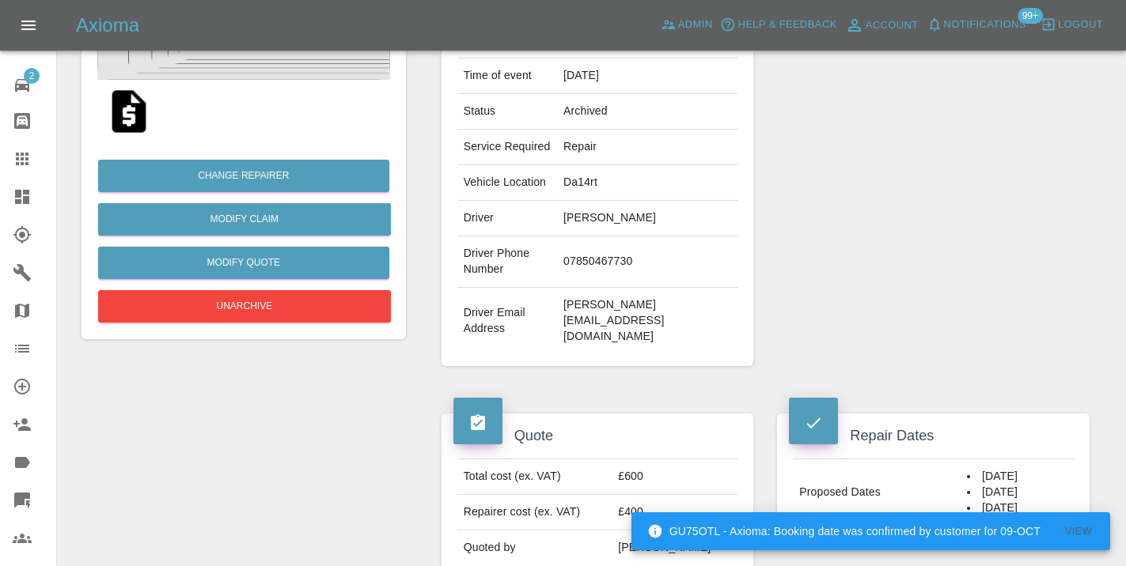
click at [24, 164] on icon at bounding box center [22, 159] width 13 height 13
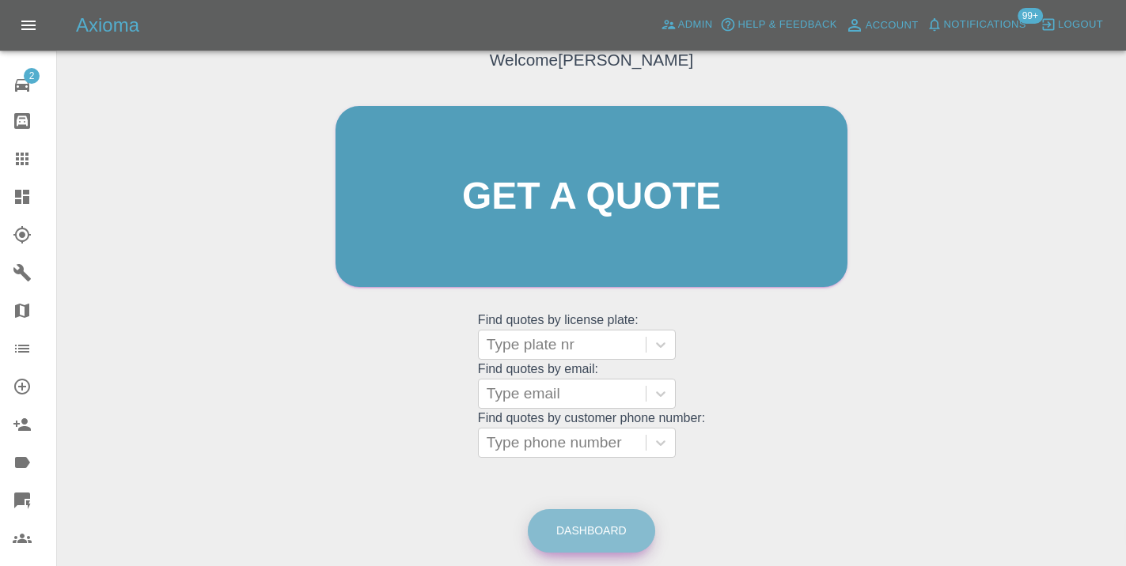
click at [566, 524] on link "Dashboard" at bounding box center [591, 531] width 127 height 44
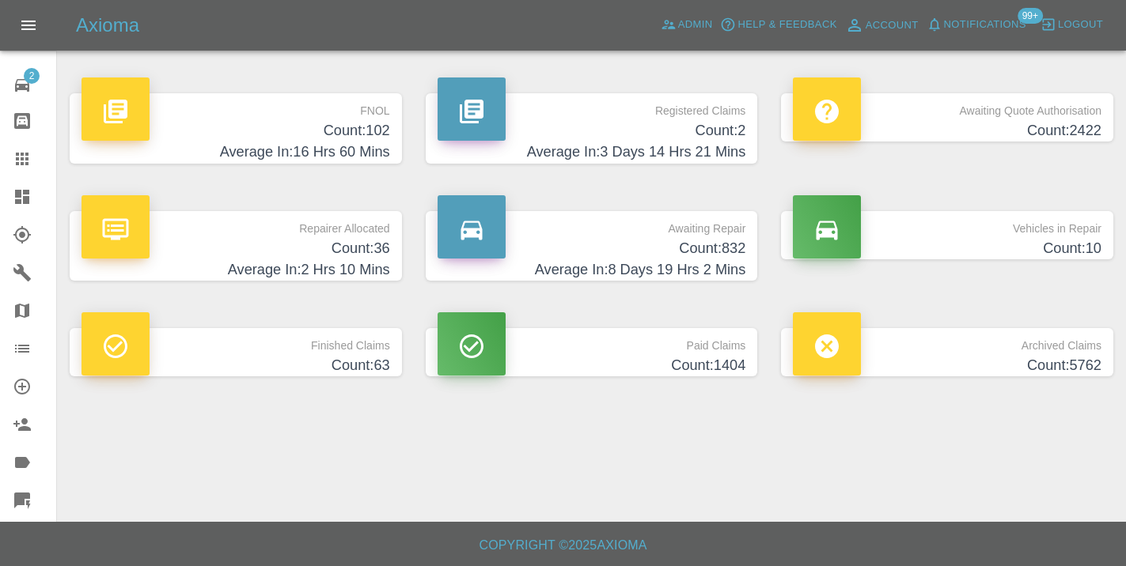
click at [710, 247] on h4 "Count: 832" at bounding box center [591, 248] width 309 height 21
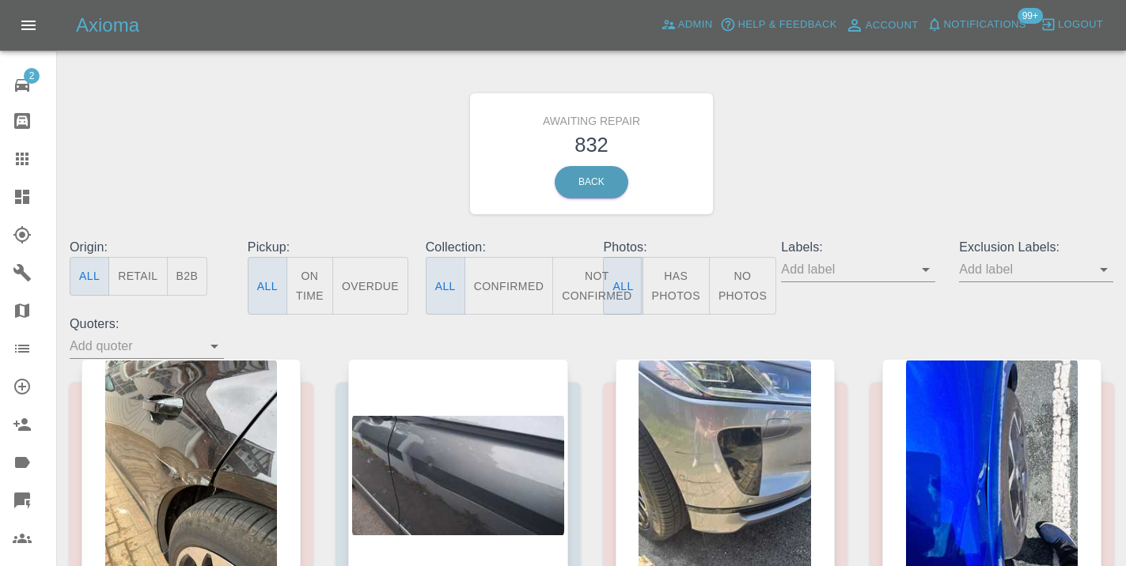
click at [576, 286] on button "Not Confirmed" at bounding box center [596, 286] width 89 height 58
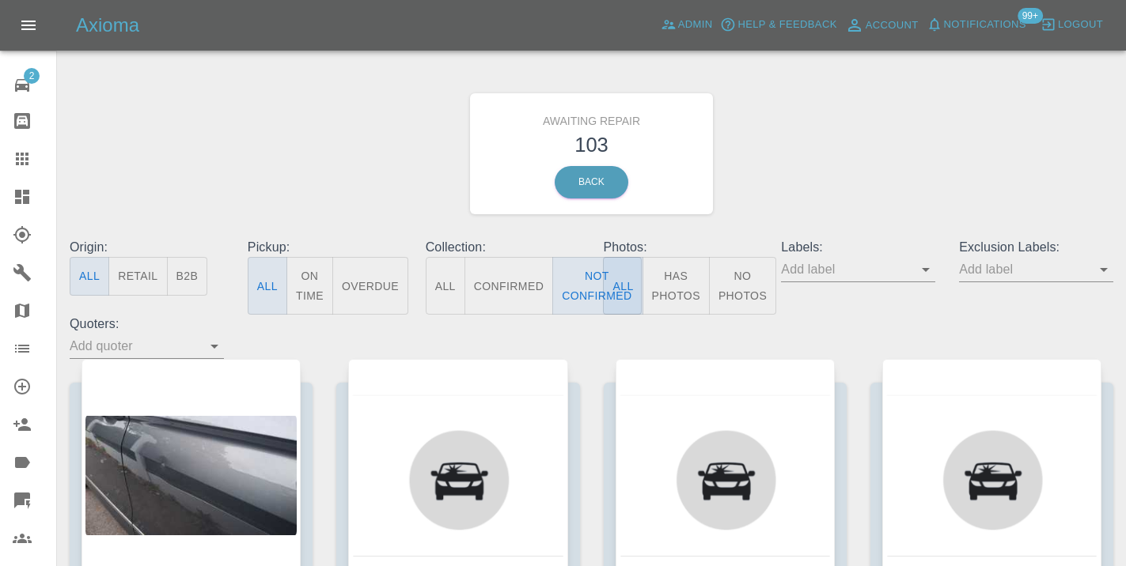
click at [814, 159] on div "Awaiting Repair 103 Back" at bounding box center [591, 154] width 1067 height 168
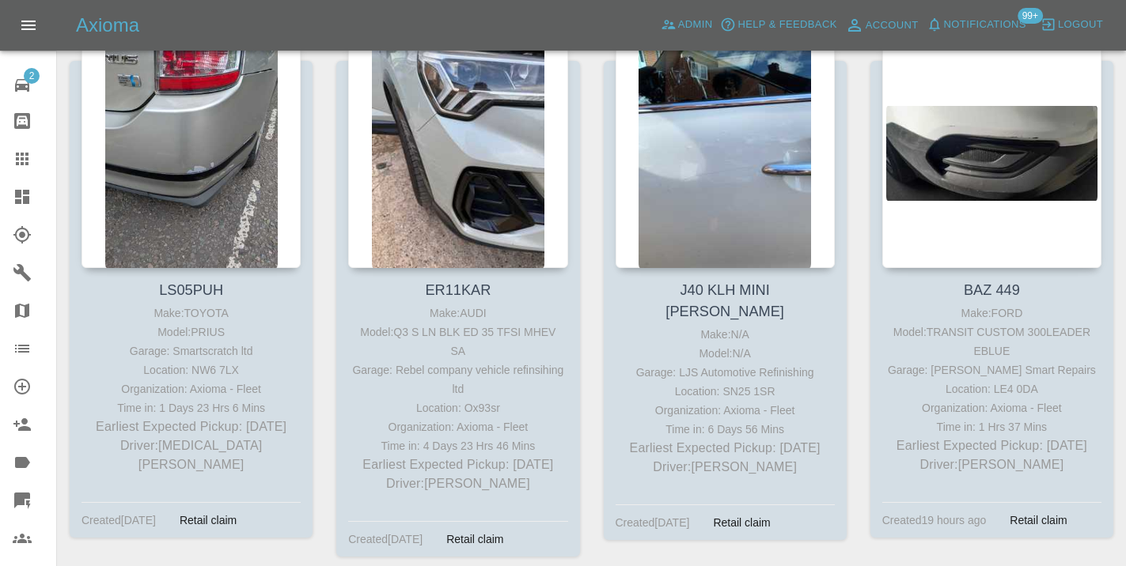
scroll to position [4635, 0]
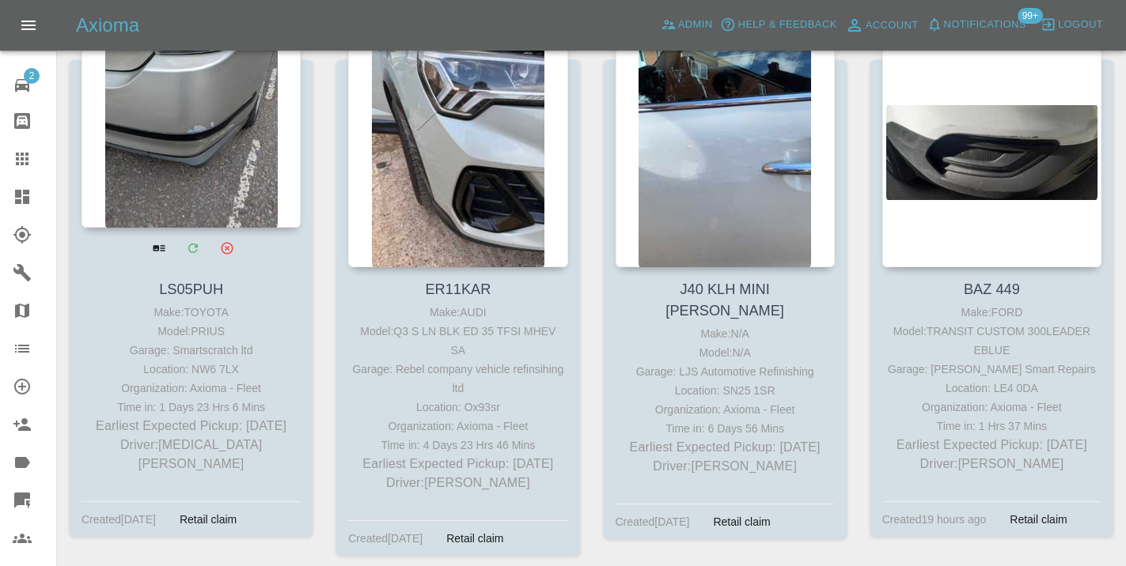
click at [197, 165] on div at bounding box center [190, 112] width 219 height 231
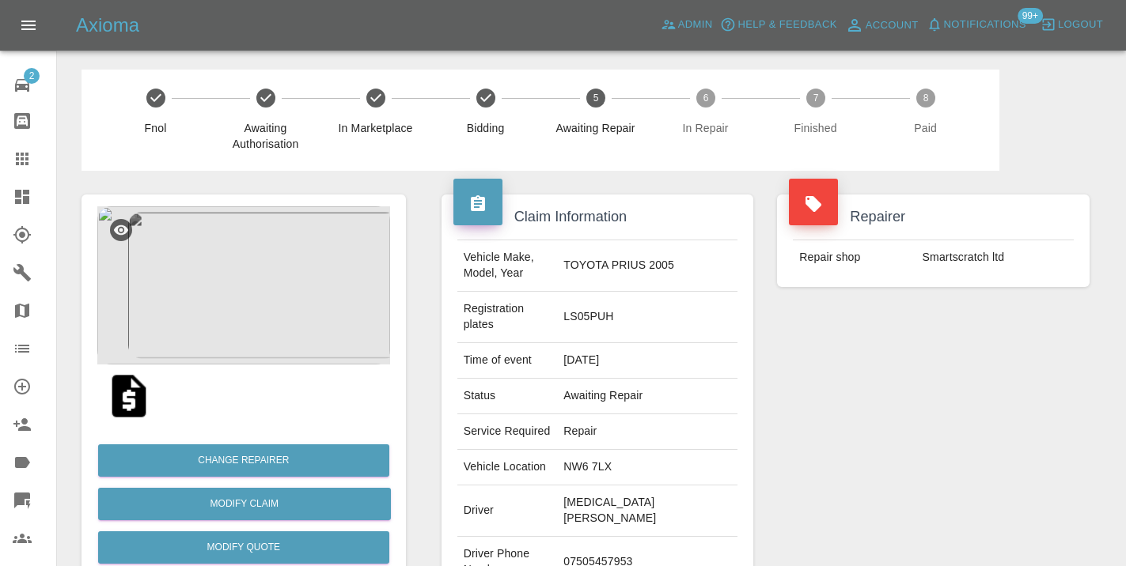
click at [649, 537] on td "07505457953" at bounding box center [647, 562] width 180 height 51
copy td "07505457953"
click at [865, 429] on div "Repairer Repair shop Smartscratch ltd" at bounding box center [933, 431] width 336 height 520
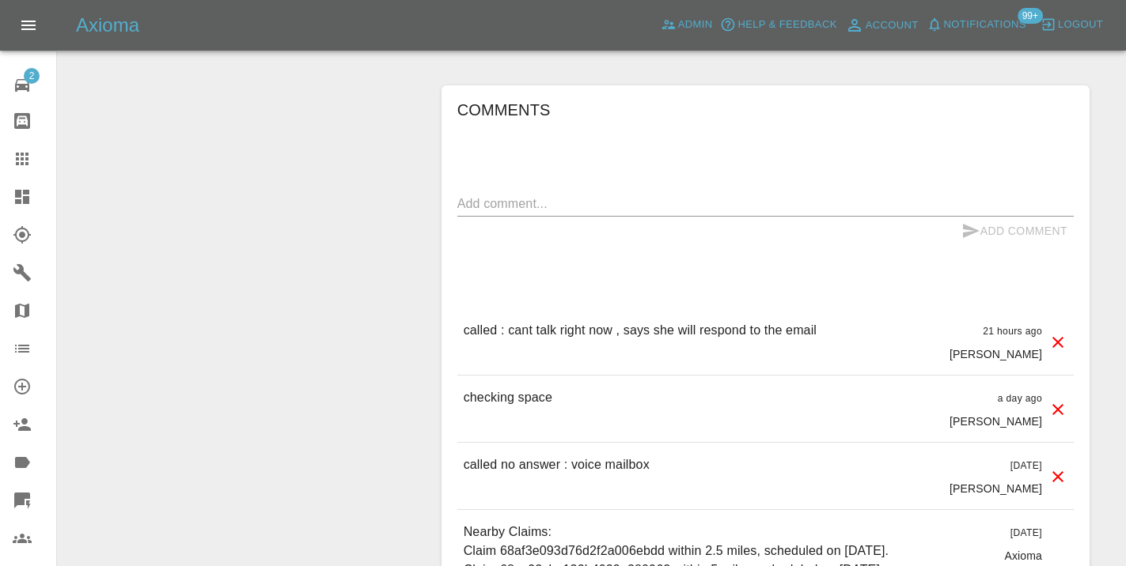
scroll to position [1278, 0]
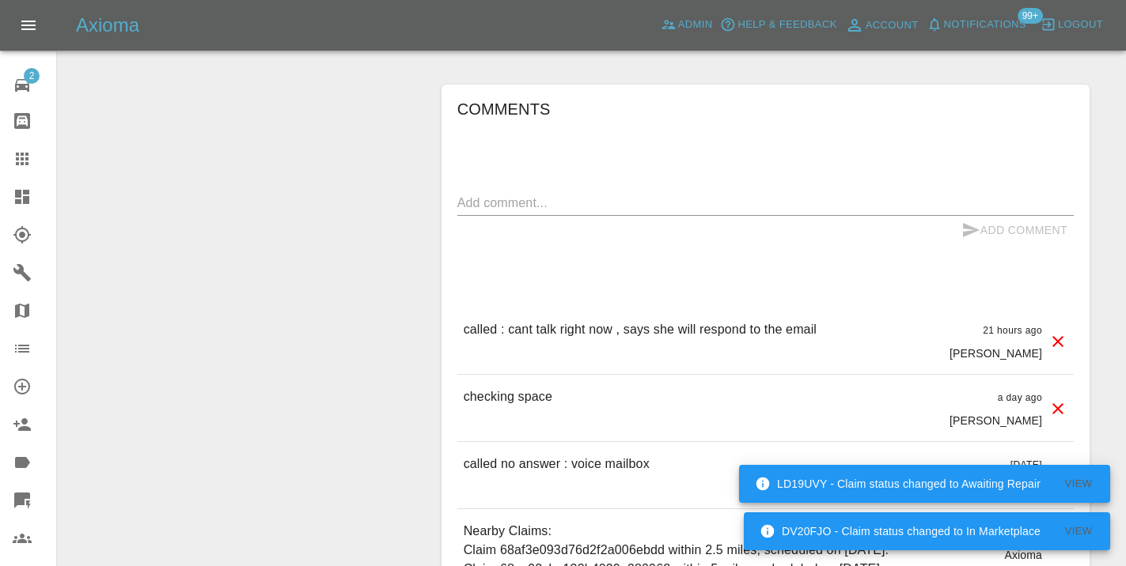
click at [517, 194] on textarea at bounding box center [765, 203] width 616 height 18
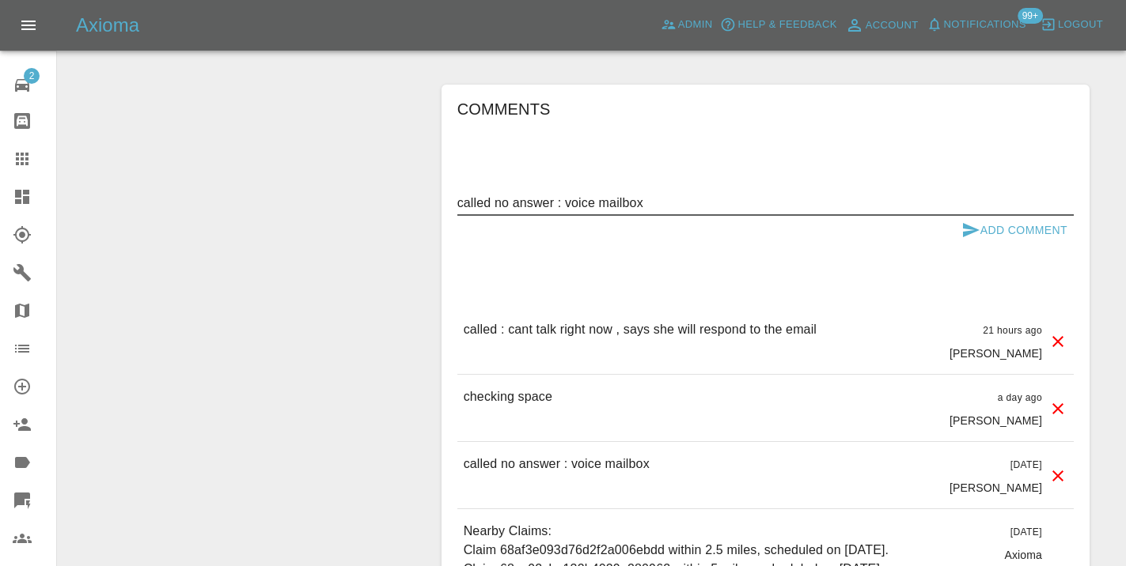
type textarea "called no answer : voice mailbox"
click at [963, 223] on icon "submit" at bounding box center [971, 230] width 17 height 14
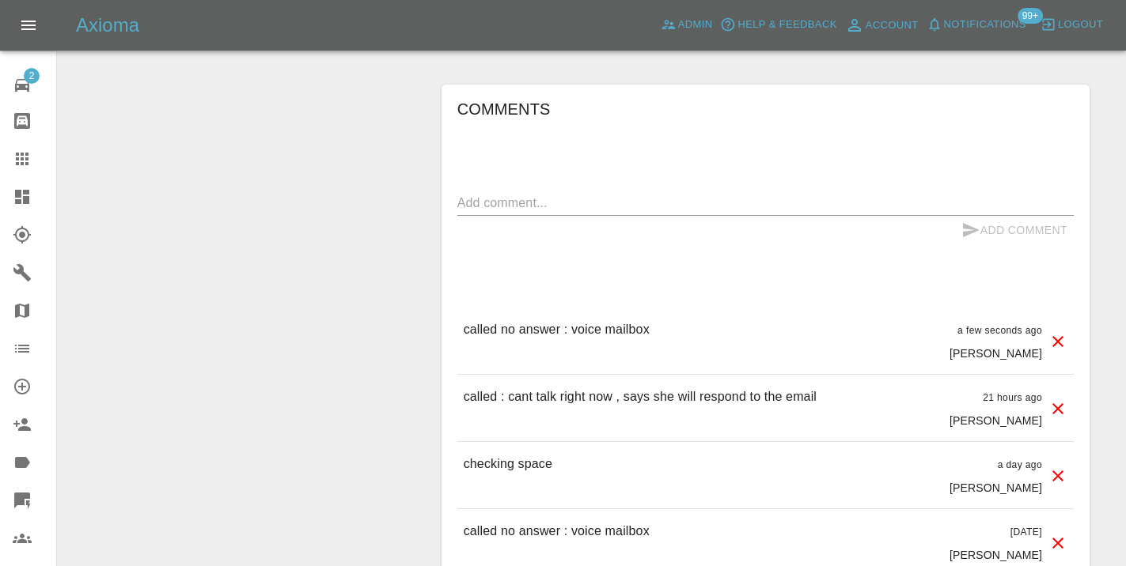
click at [547, 152] on div "Comments x Add Comment called no answer : voice mailbox a few seconds ago [PERS…" at bounding box center [765, 453] width 616 height 712
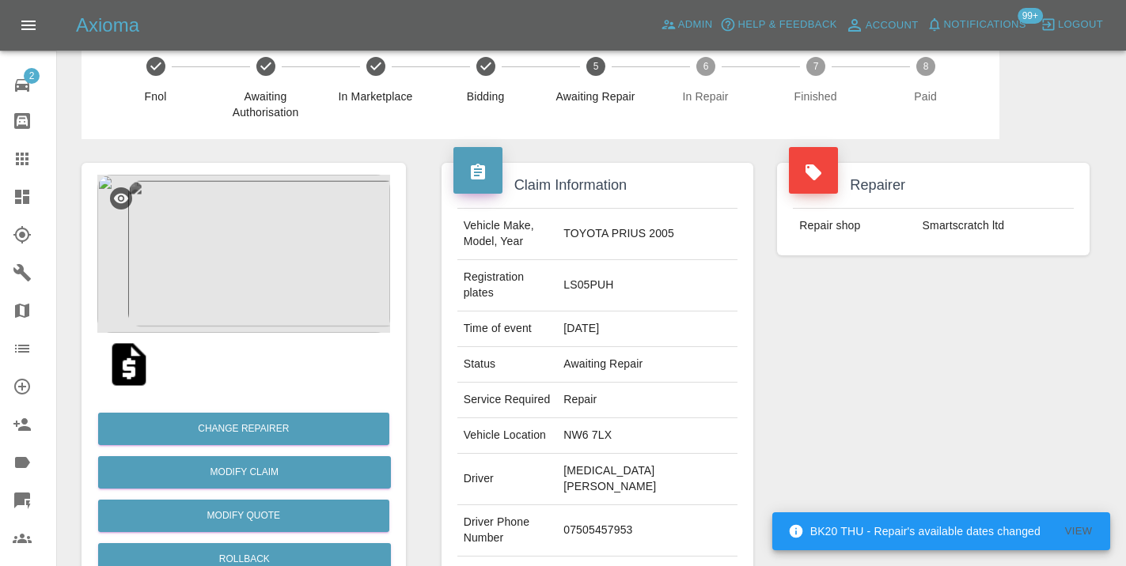
scroll to position [9, 0]
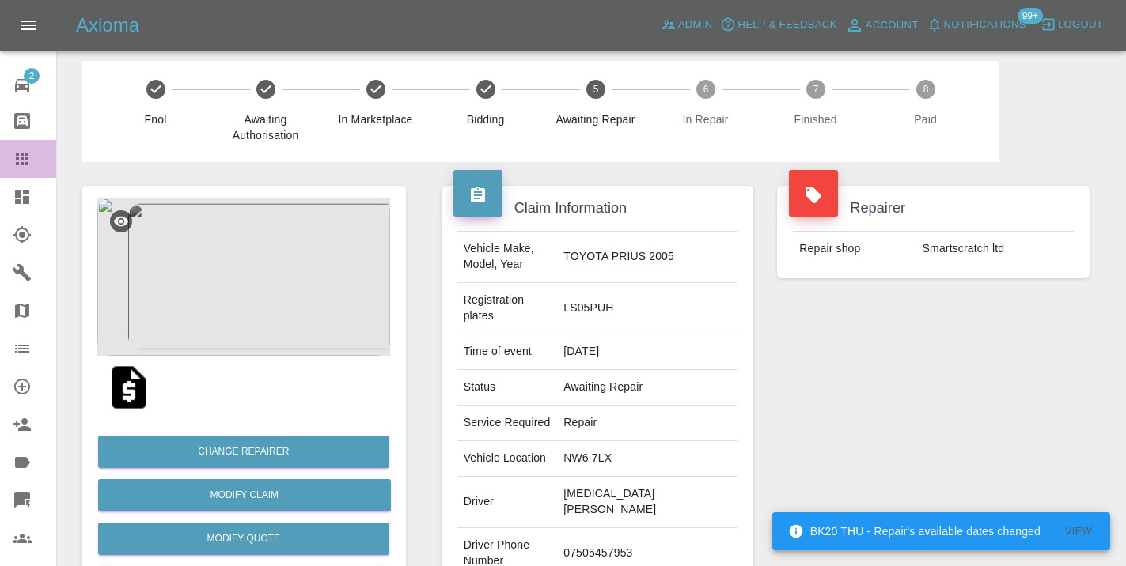
click at [35, 165] on div at bounding box center [35, 159] width 44 height 19
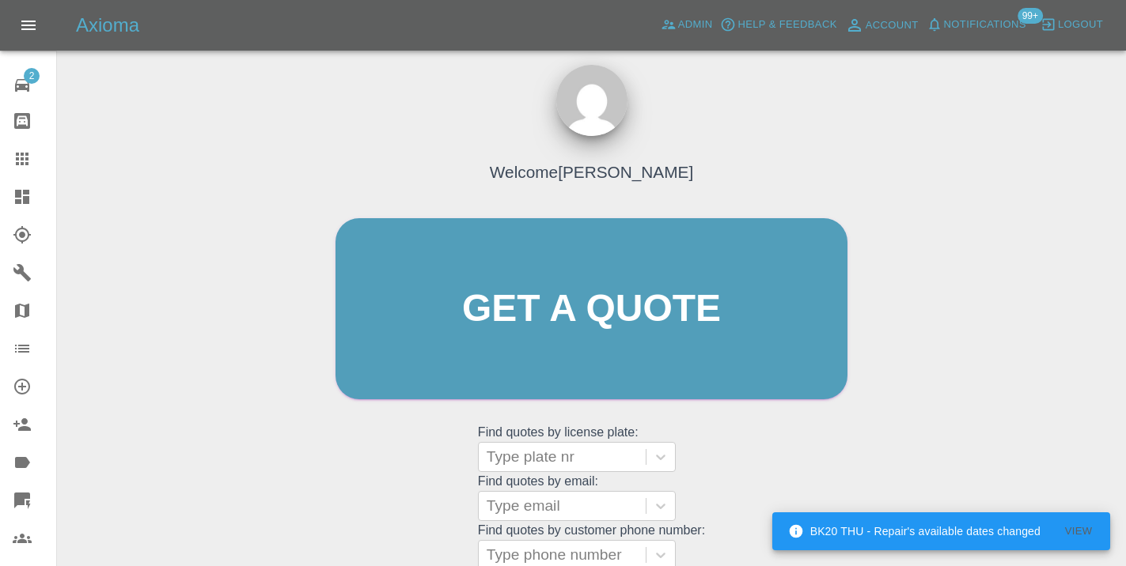
click at [825, 515] on div "BK20 THU - Repair's available dates changed View" at bounding box center [941, 532] width 338 height 38
click at [817, 475] on div "Welcome [PERSON_NAME] Get a quote Get a quote Find quotes by license plate: Typ…" at bounding box center [591, 339] width 545 height 478
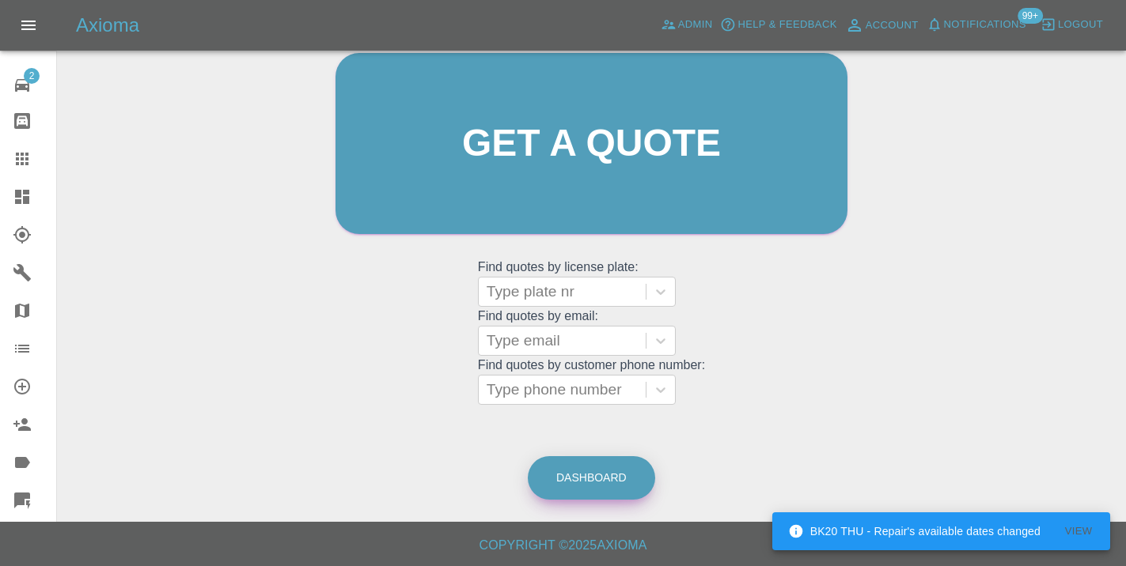
scroll to position [173, 0]
click at [551, 466] on link "Dashboard" at bounding box center [591, 479] width 127 height 44
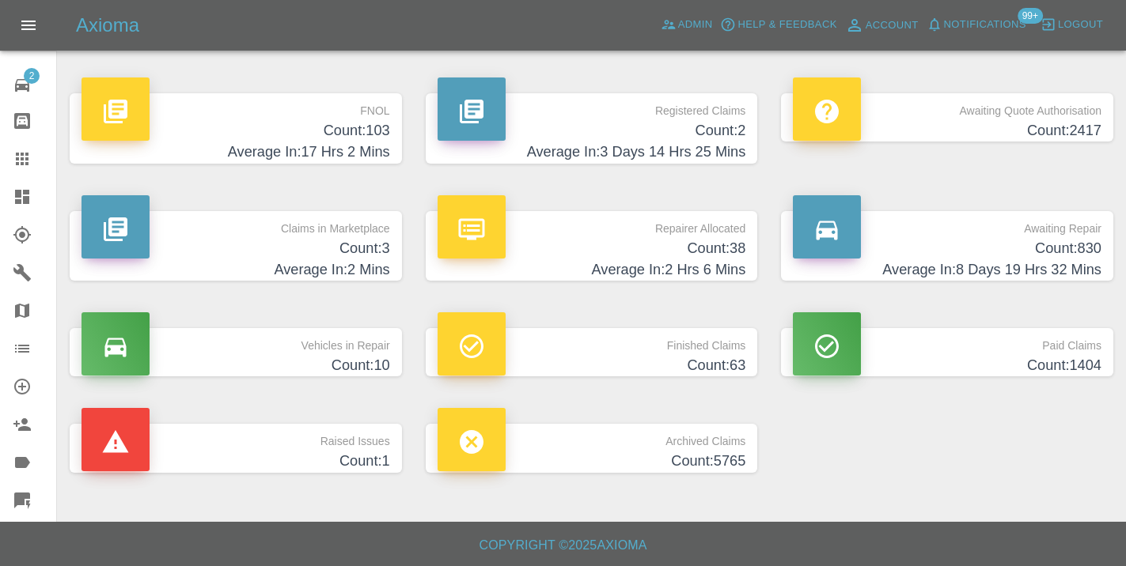
click at [1066, 235] on p "Awaiting Repair" at bounding box center [947, 224] width 309 height 27
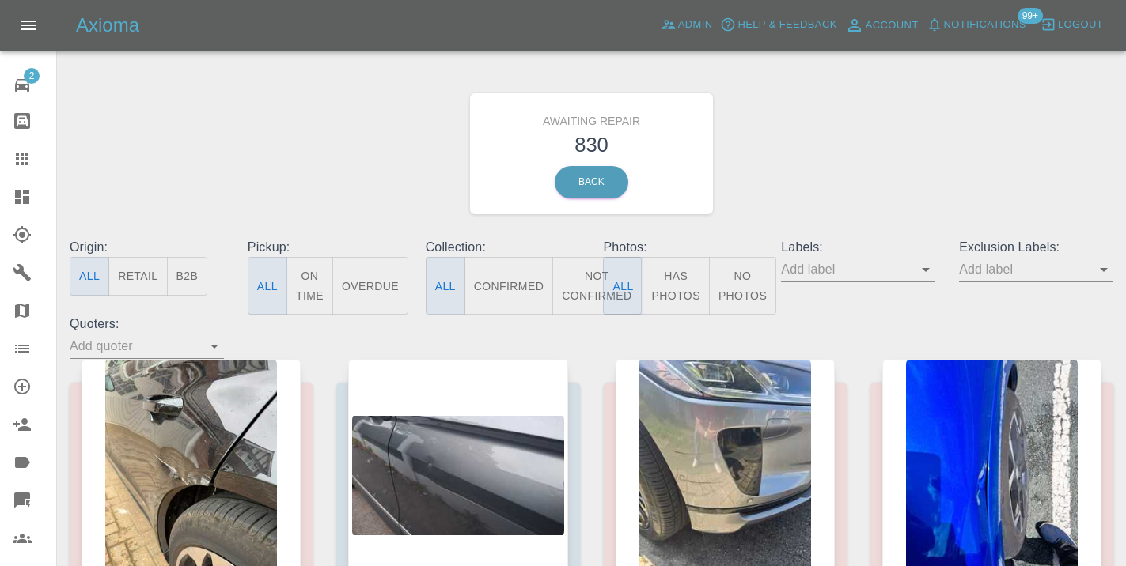
click at [594, 278] on button "Not Confirmed" at bounding box center [596, 286] width 89 height 58
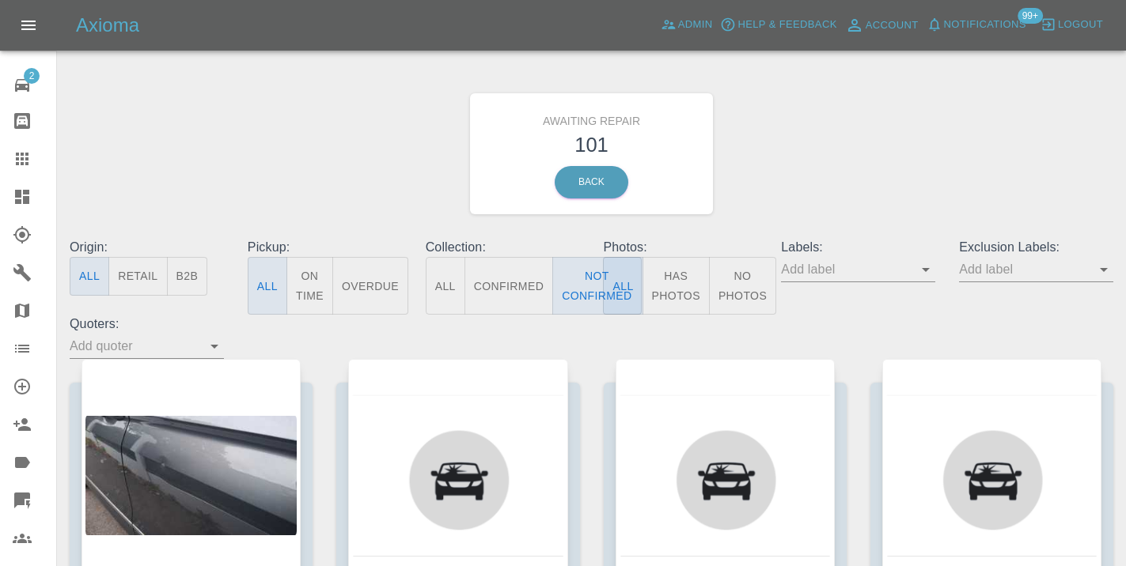
click at [838, 161] on div "Awaiting Repair 101 Back" at bounding box center [591, 154] width 1067 height 168
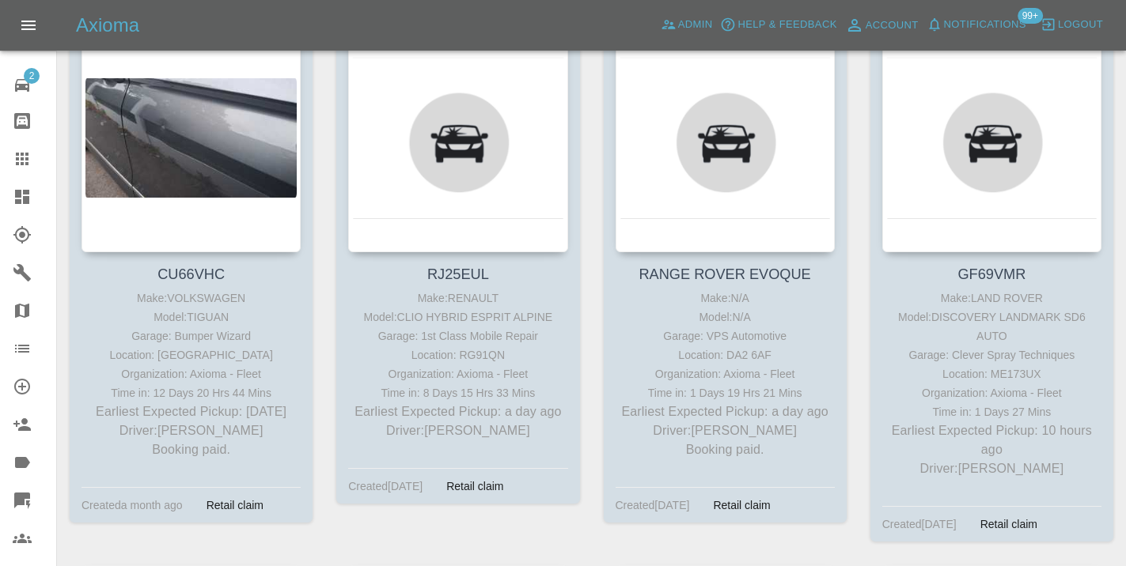
scroll to position [362, 0]
